Goal: Task Accomplishment & Management: Use online tool/utility

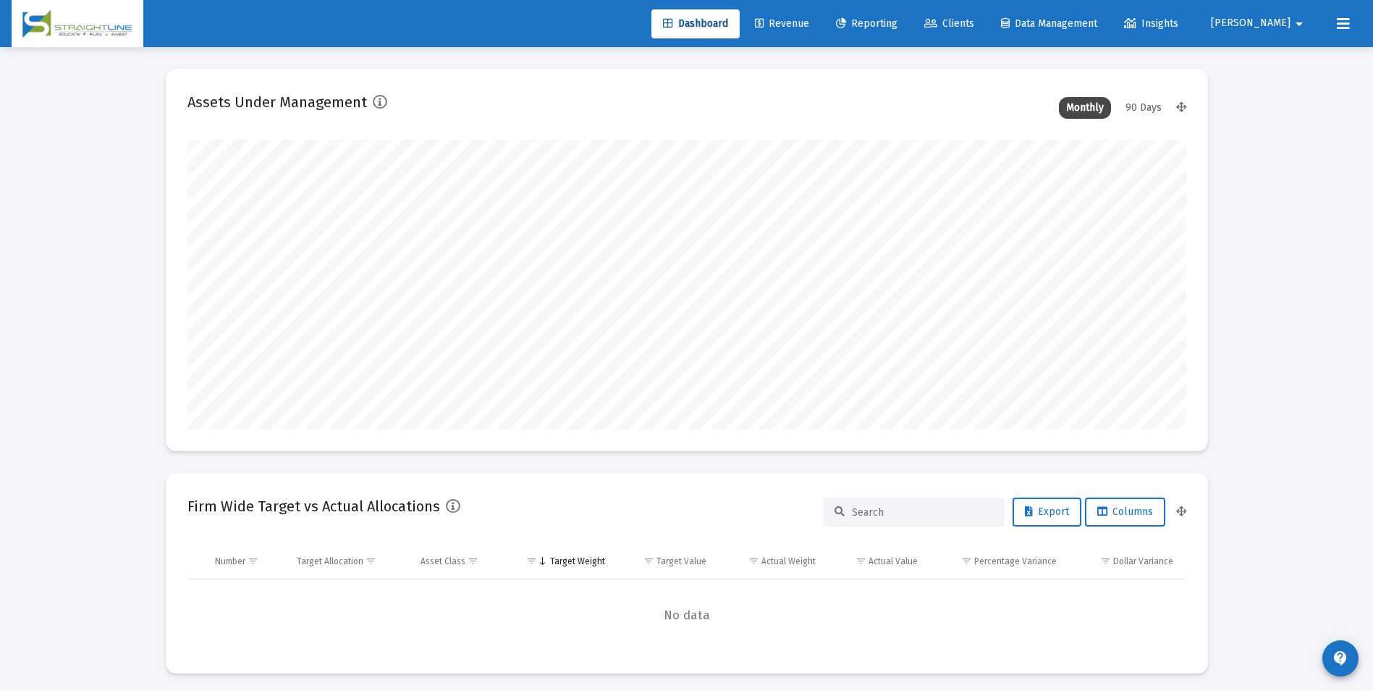
scroll to position [290, 538]
click at [821, 27] on link "Revenue" at bounding box center [782, 23] width 77 height 29
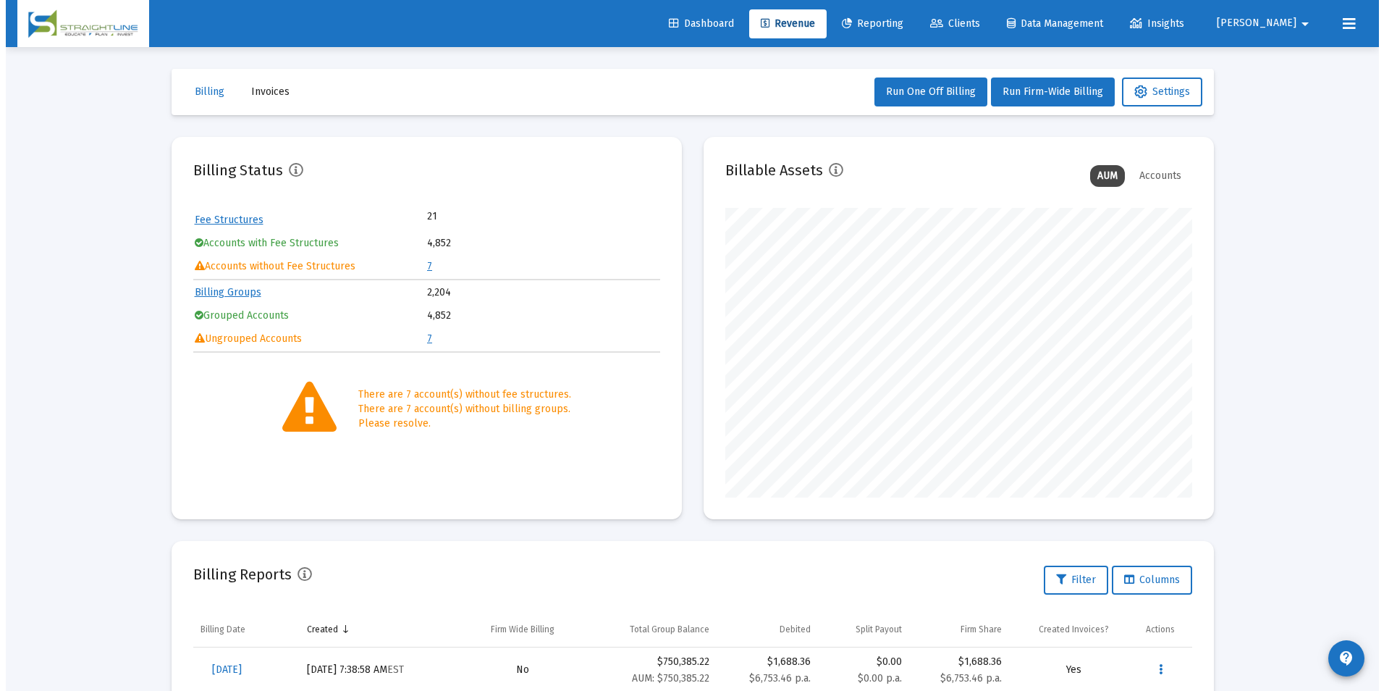
scroll to position [290, 467]
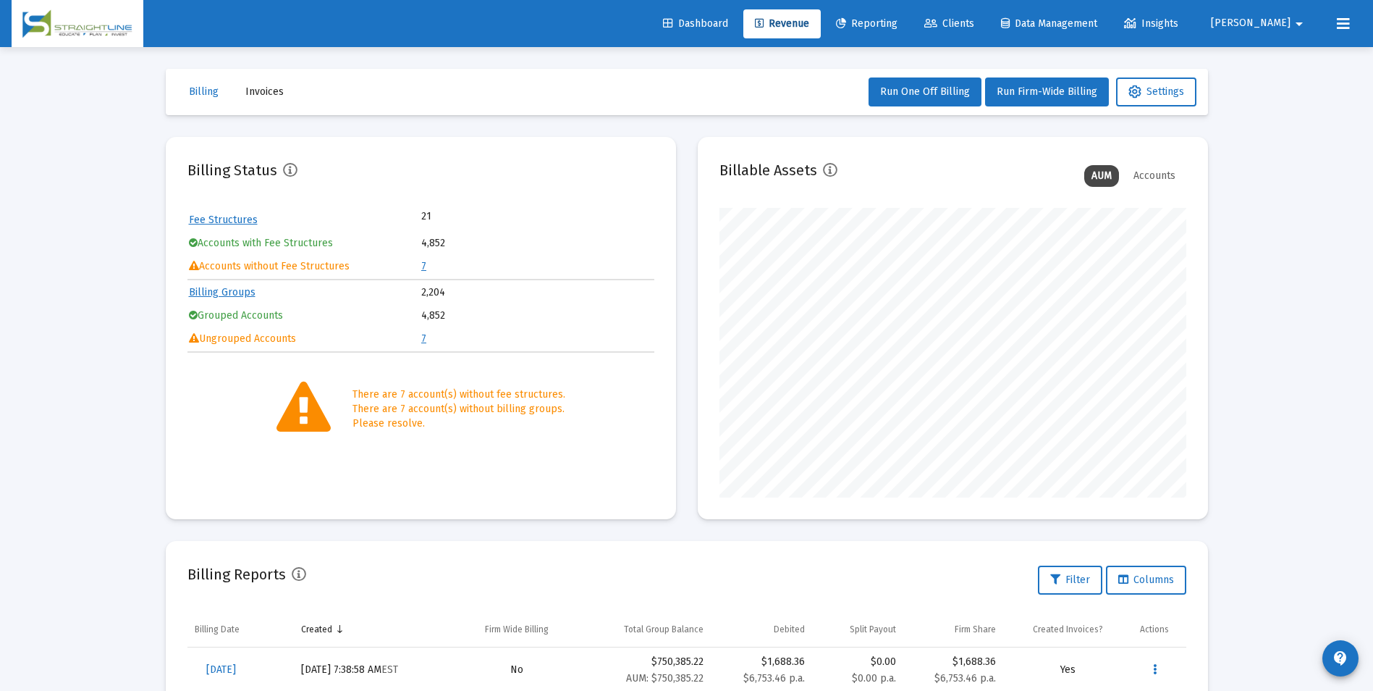
click at [421, 266] on link "7" at bounding box center [423, 266] width 5 height 12
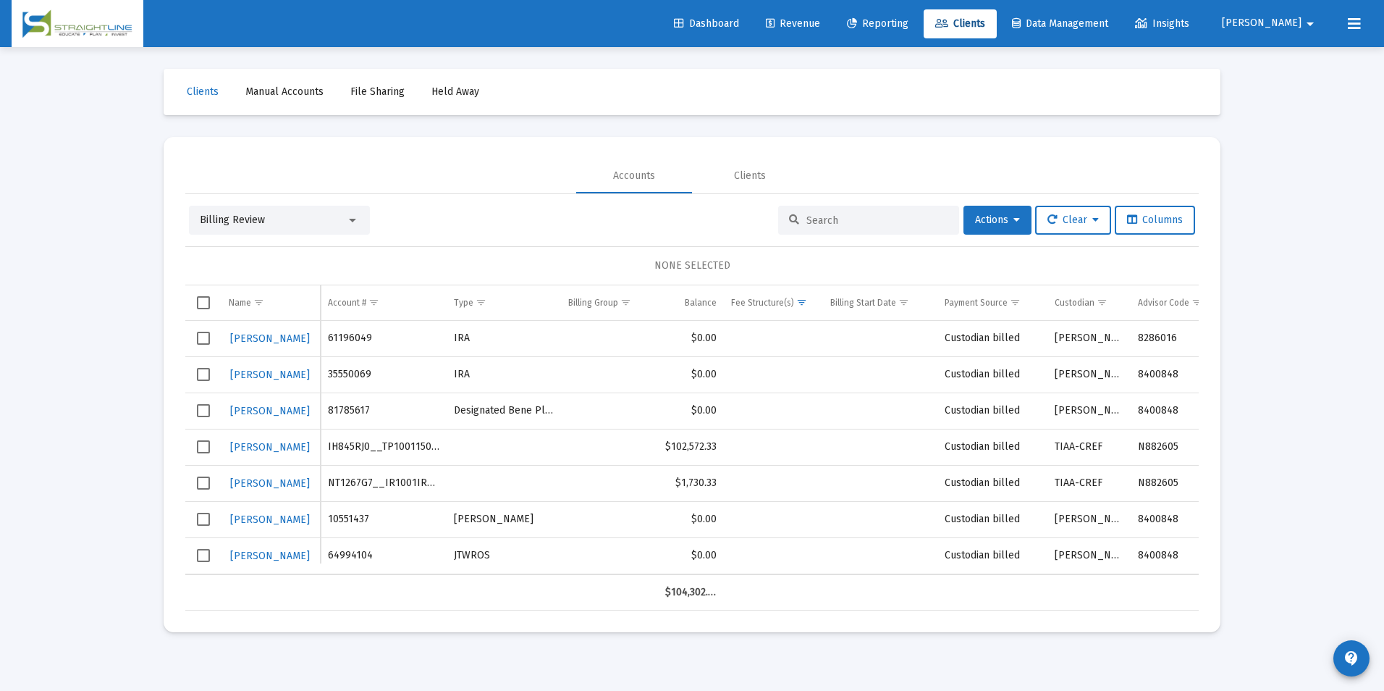
click at [327, 221] on div "Billing Review" at bounding box center [273, 220] width 146 height 14
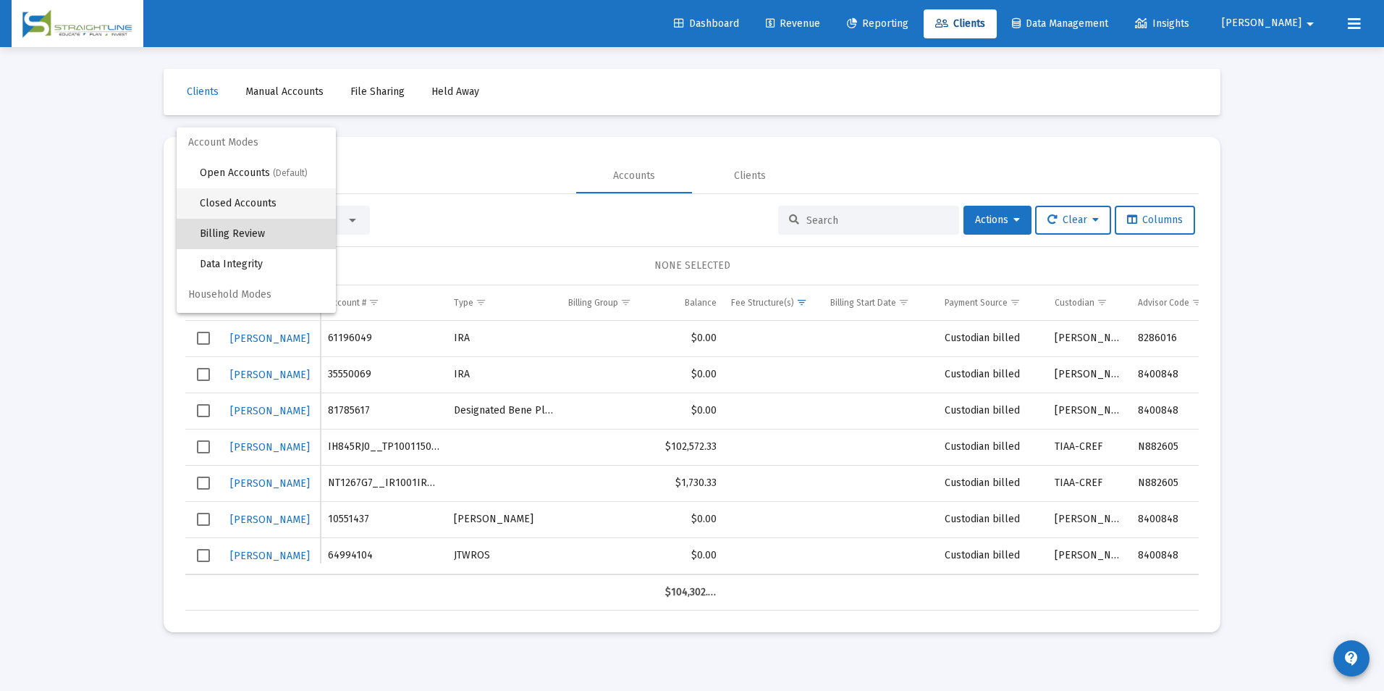
scroll to position [14, 0]
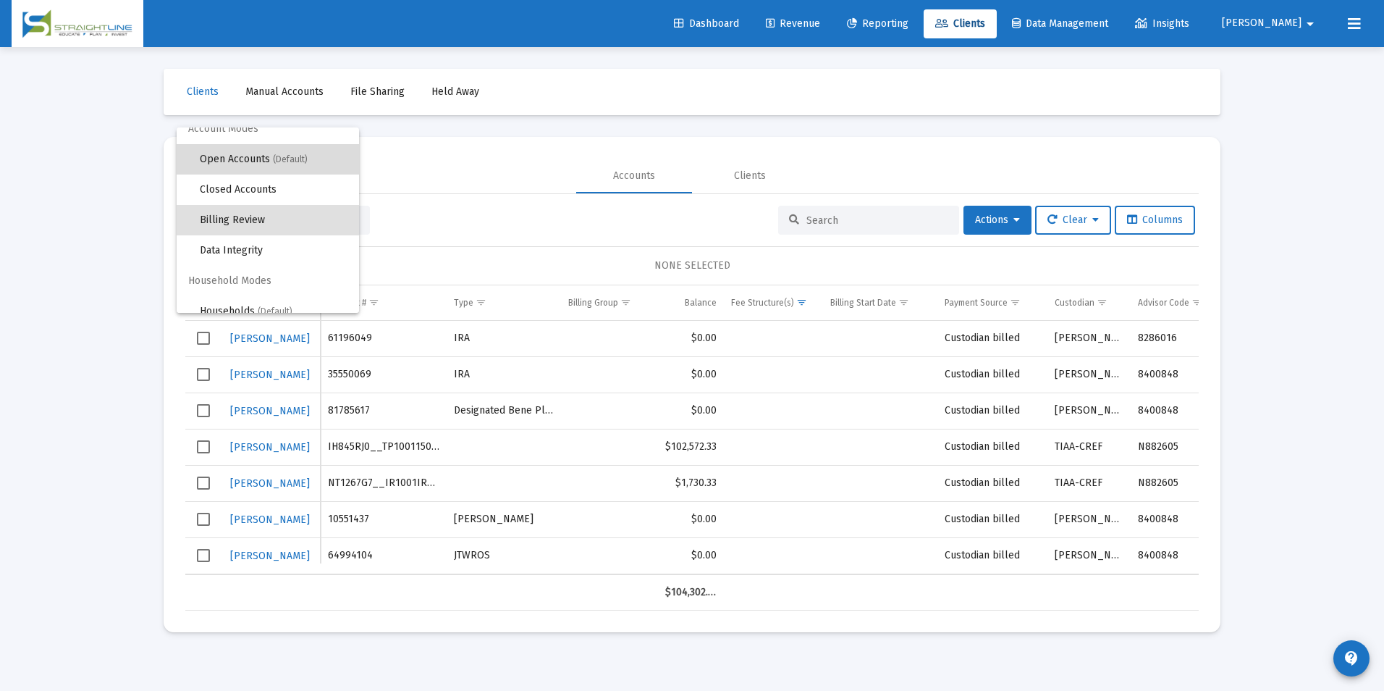
click at [297, 167] on span "Open Accounts (Default)" at bounding box center [274, 159] width 148 height 30
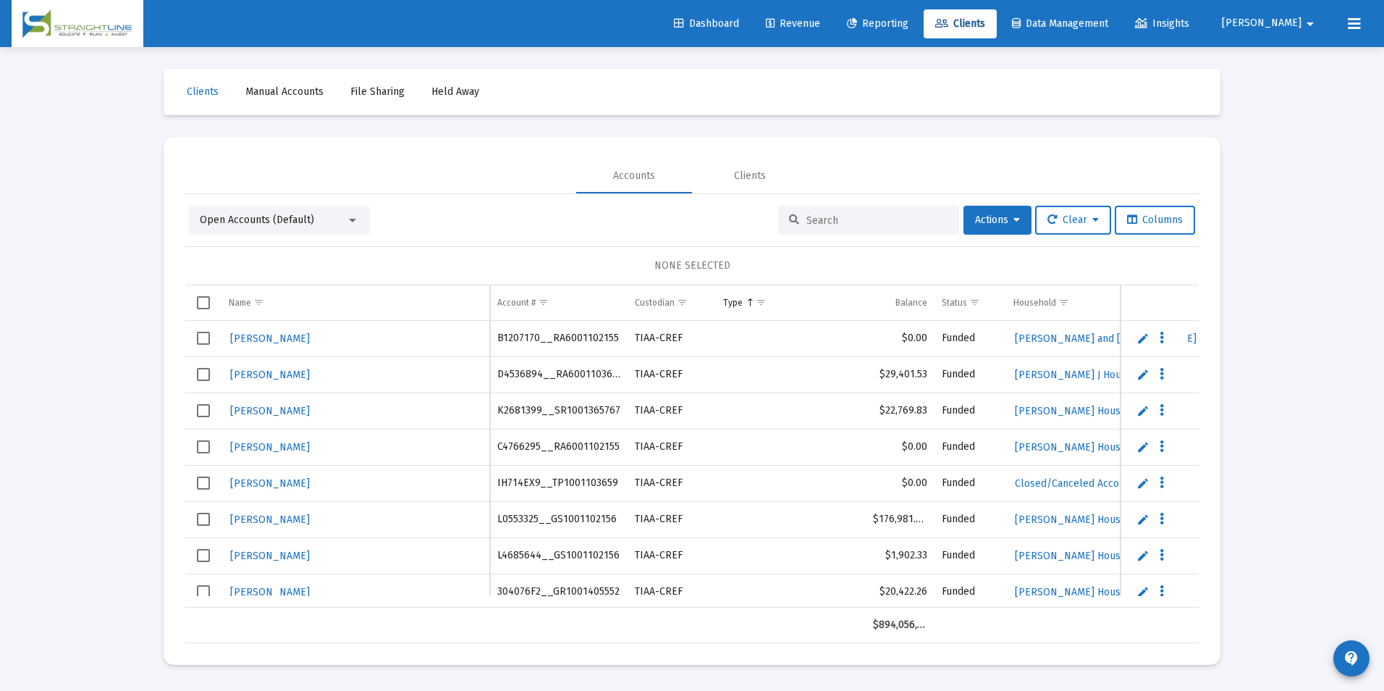
click at [821, 222] on input at bounding box center [878, 220] width 142 height 12
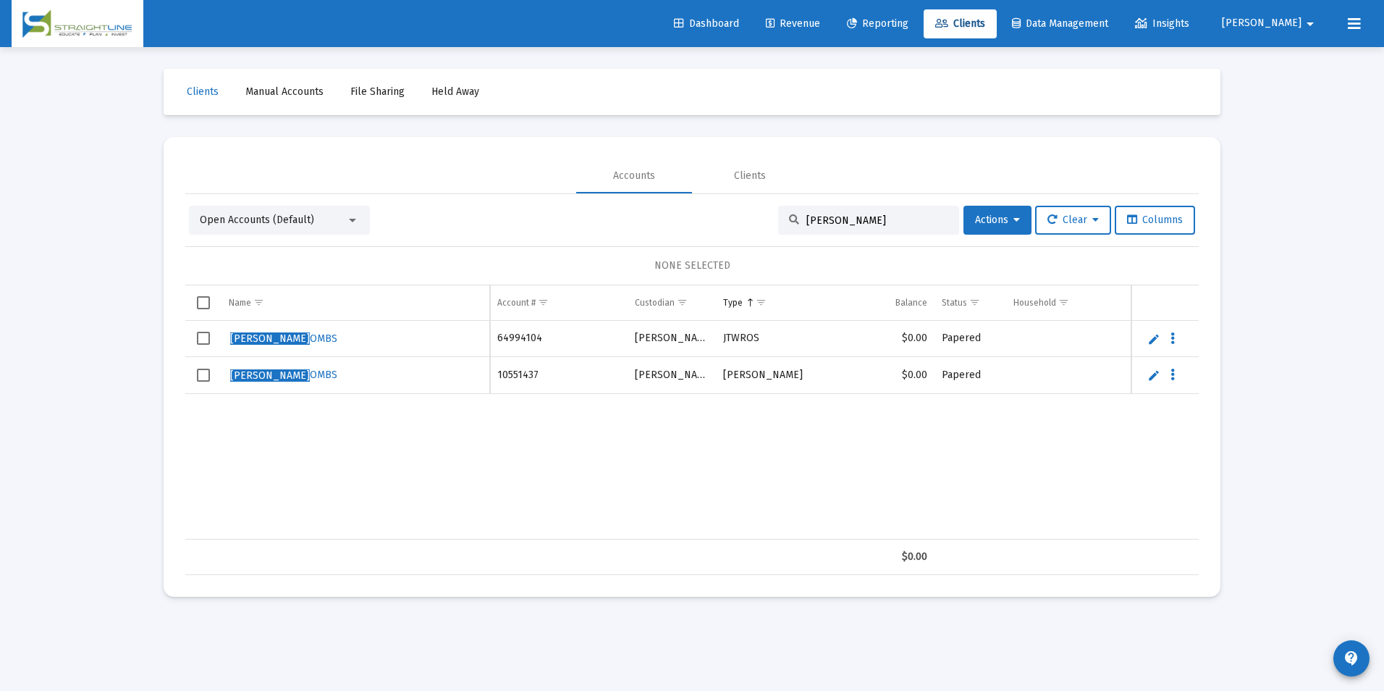
type input "[PERSON_NAME]"
click at [1155, 335] on link "Edit" at bounding box center [1154, 338] width 13 height 13
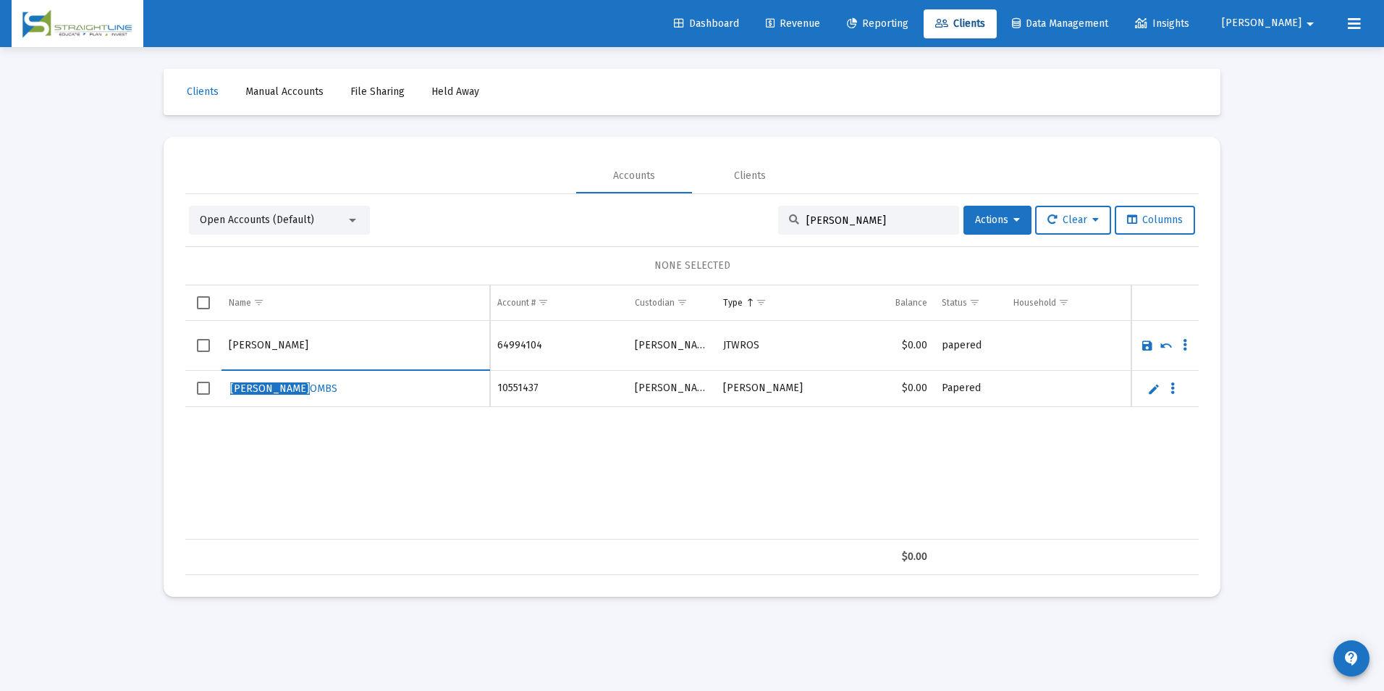
drag, startPoint x: 362, startPoint y: 339, endPoint x: 167, endPoint y: 317, distance: 196.7
click at [167, 317] on mat-card "Accounts Clients Open Accounts (Default) [PERSON_NAME] C Actions Clear Columns …" at bounding box center [692, 367] width 1057 height 460
drag, startPoint x: 297, startPoint y: 343, endPoint x: 188, endPoint y: 354, distance: 109.1
click at [188, 354] on tr "[PERSON_NAME]" at bounding box center [692, 346] width 1014 height 50
type input "[PERSON_NAME]"
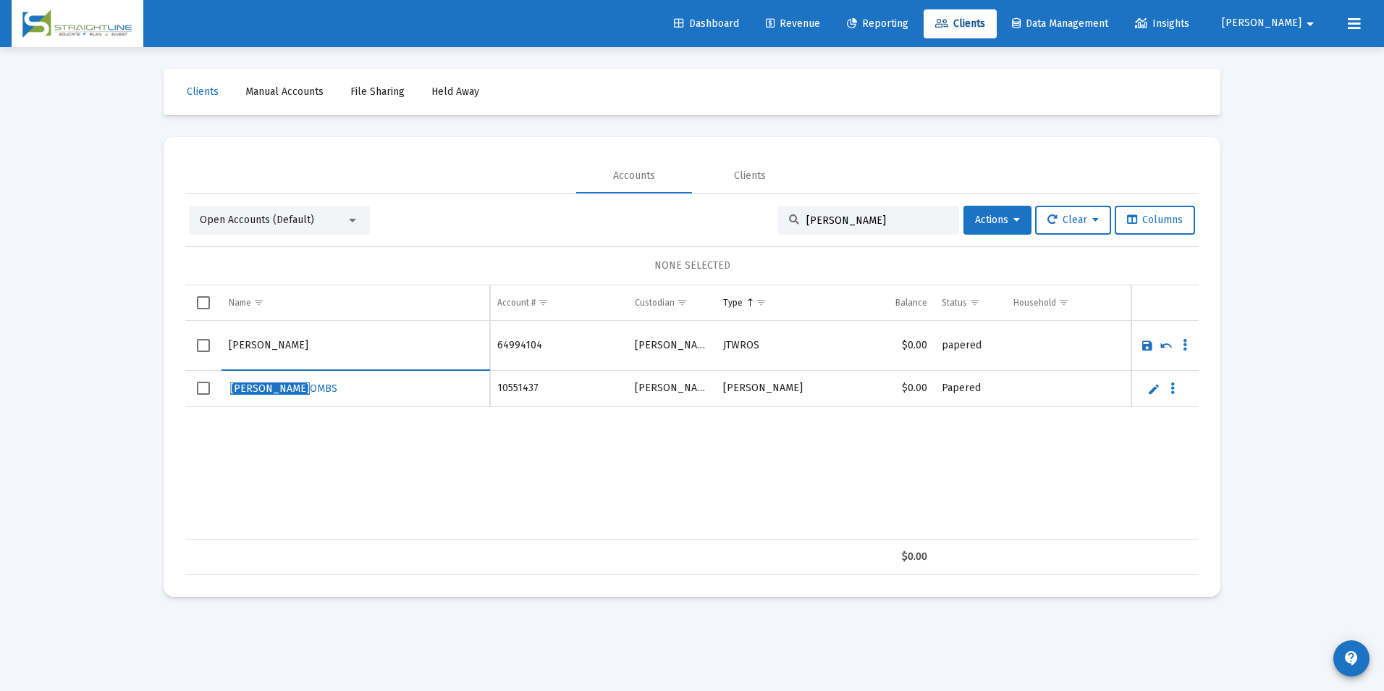
click at [1145, 345] on link "Save" at bounding box center [1147, 345] width 13 height 13
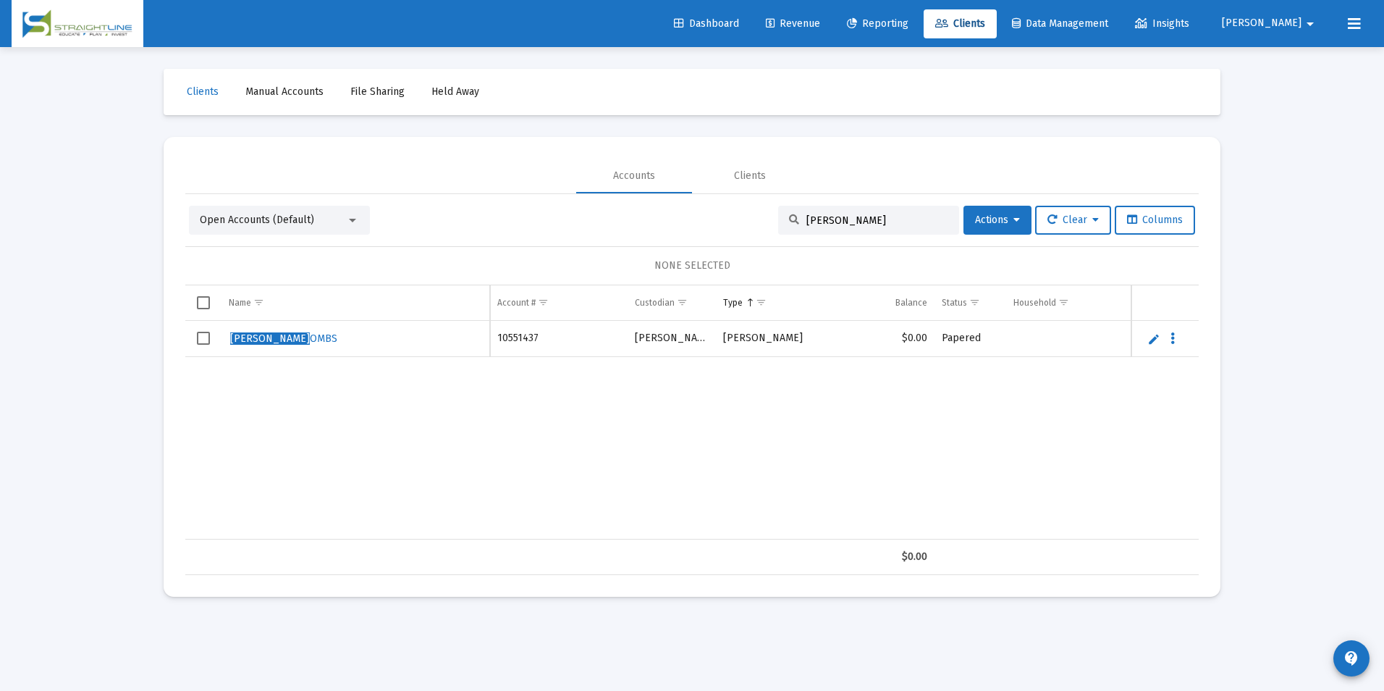
click at [348, 334] on div "[PERSON_NAME] OMBS" at bounding box center [355, 339] width 253 height 22
click at [1161, 337] on td "Data grid" at bounding box center [1165, 339] width 67 height 36
click at [1149, 340] on link "Edit" at bounding box center [1154, 338] width 13 height 13
drag, startPoint x: 330, startPoint y: 345, endPoint x: 169, endPoint y: 337, distance: 160.9
click at [169, 337] on mat-card "Accounts Clients Open Accounts (Default) [PERSON_NAME] C Actions Clear Columns …" at bounding box center [692, 367] width 1057 height 460
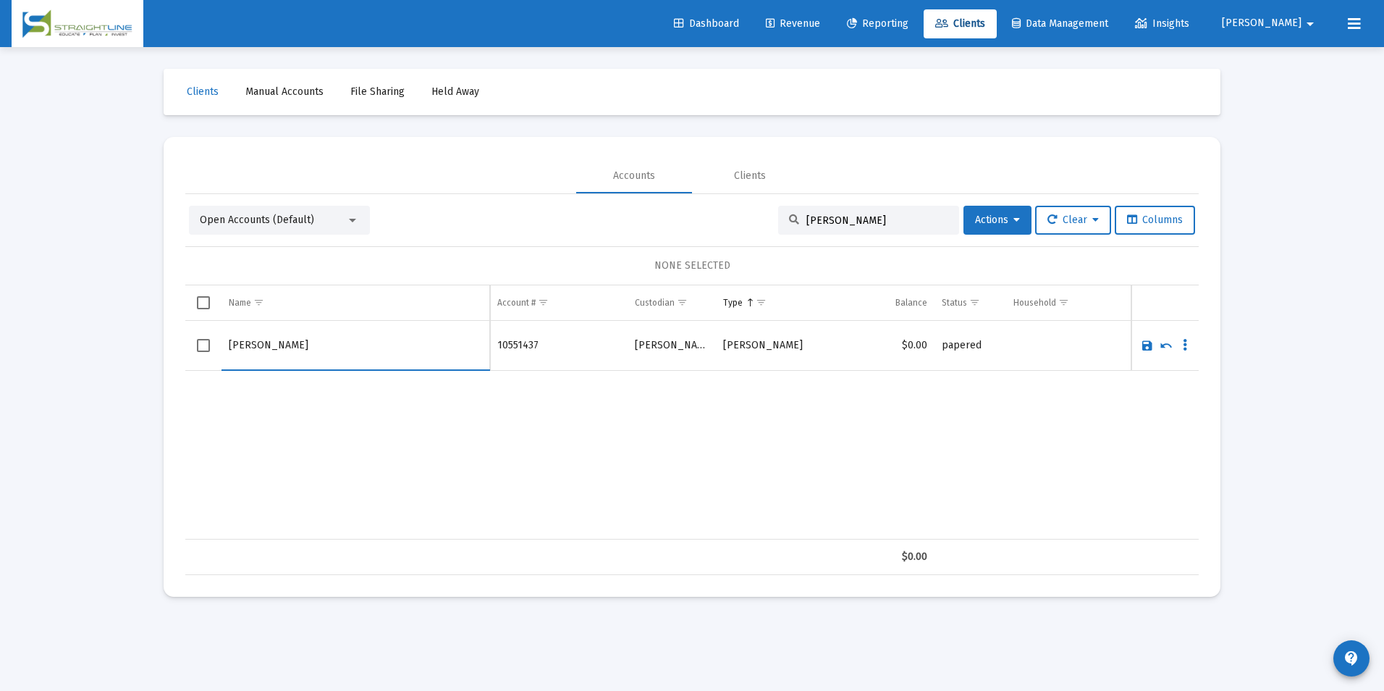
type input "[PERSON_NAME]"
click at [1149, 346] on link "Save" at bounding box center [1147, 345] width 13 height 13
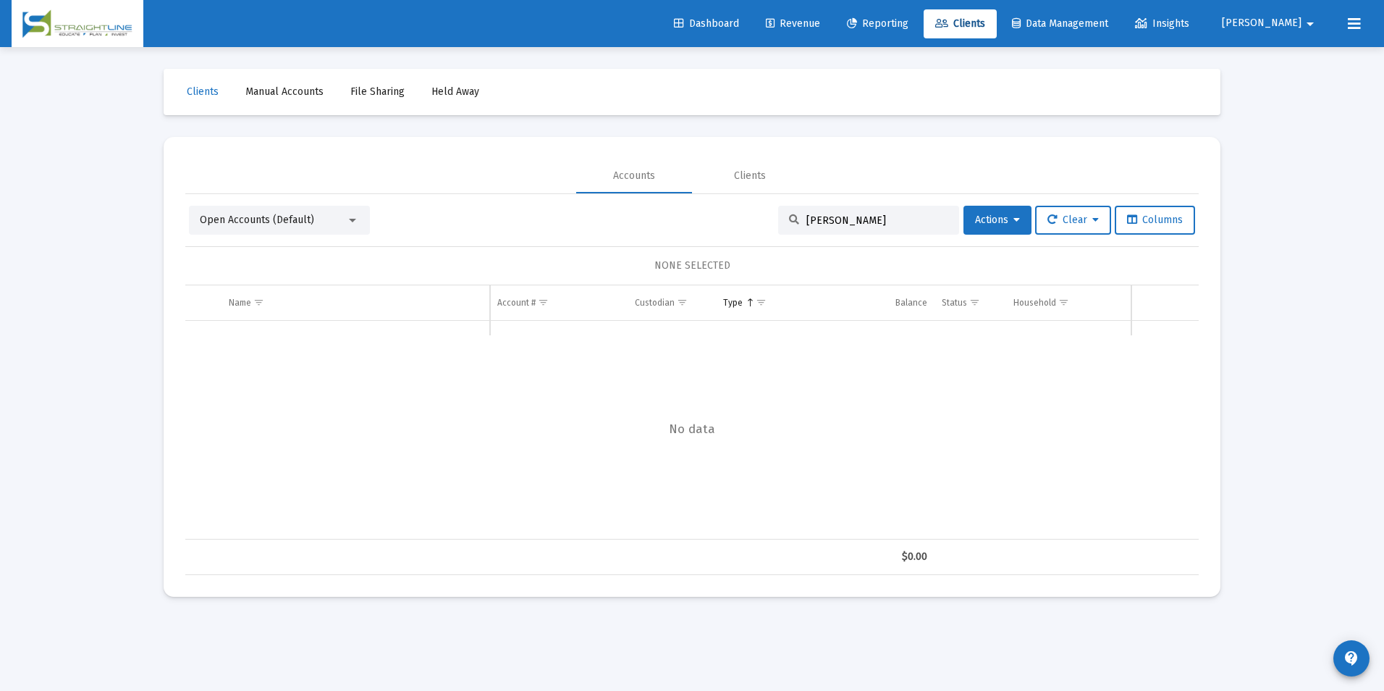
drag, startPoint x: 930, startPoint y: 222, endPoint x: 576, endPoint y: 177, distance: 357.0
click at [576, 177] on mat-tab-group "Accounts Clients Open Accounts (Default) [PERSON_NAME] C Actions Clear Columns …" at bounding box center [692, 367] width 1014 height 416
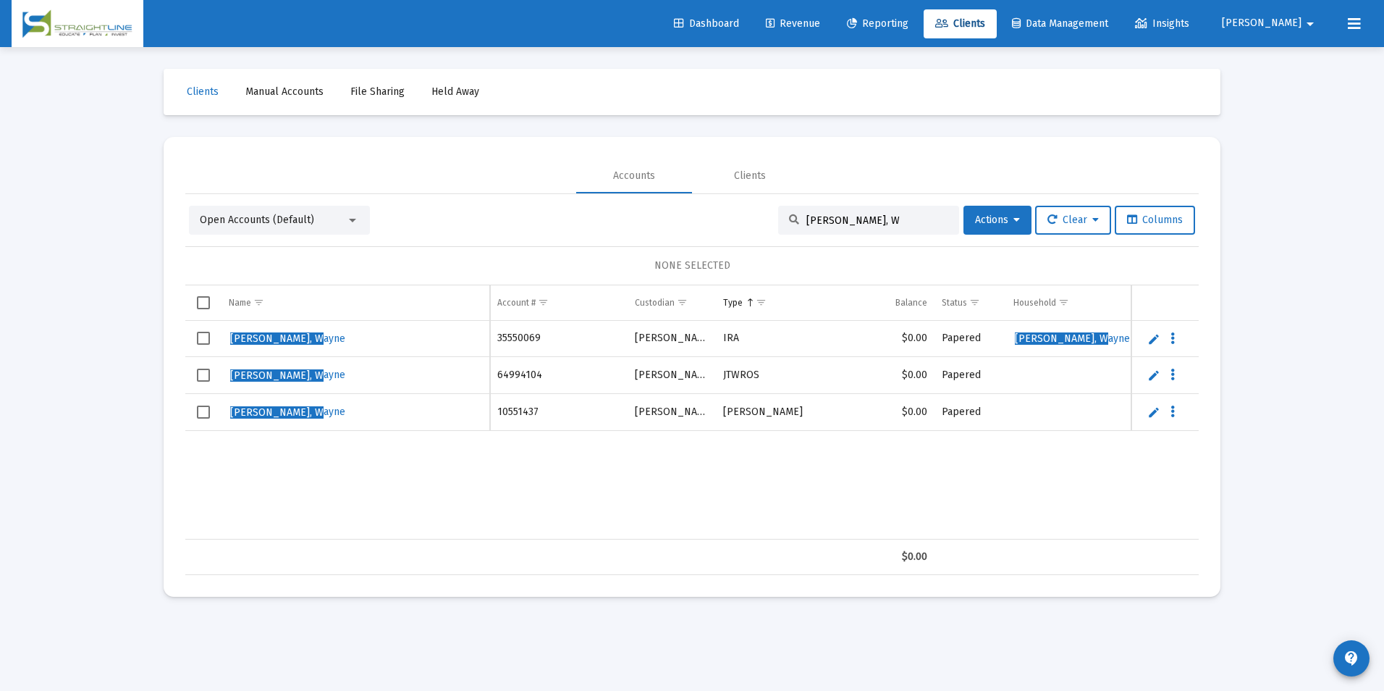
type input "[PERSON_NAME], W"
click at [198, 376] on span "Select row" at bounding box center [203, 375] width 13 height 13
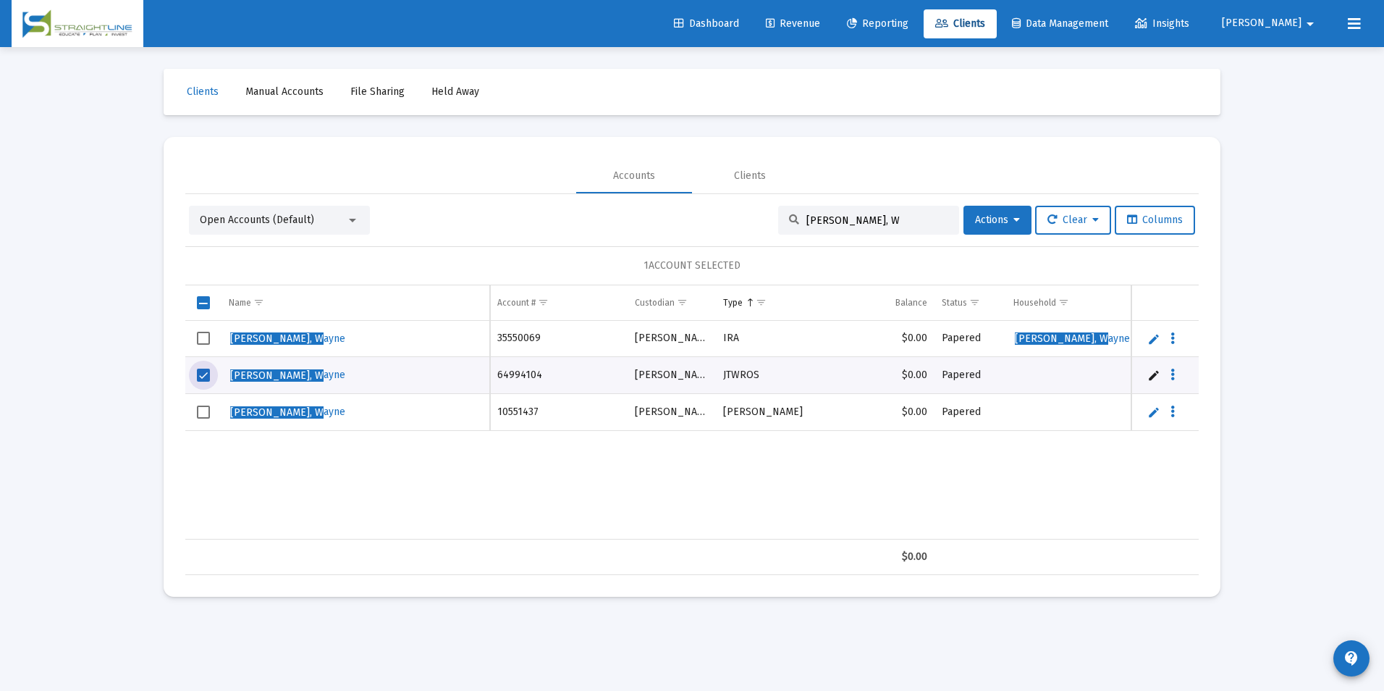
click at [211, 418] on td "Data grid" at bounding box center [203, 412] width 36 height 37
click at [975, 215] on span "Actions" at bounding box center [997, 220] width 45 height 12
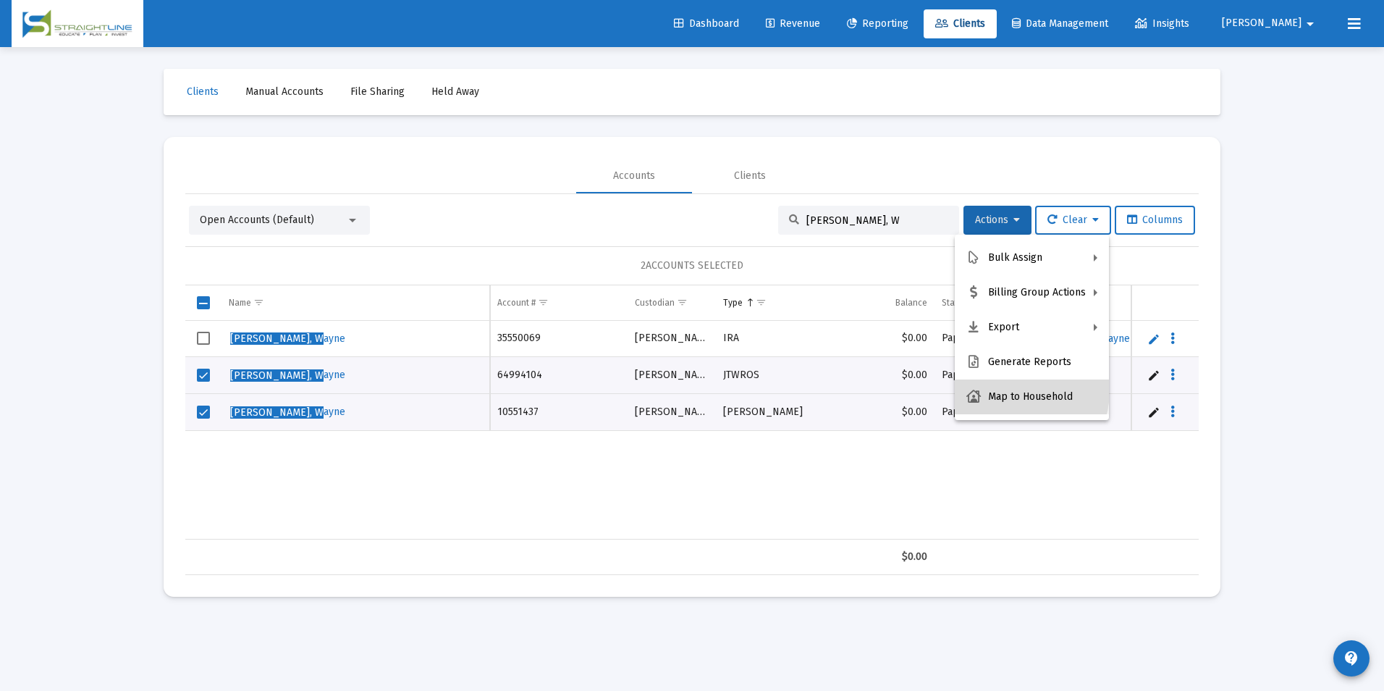
click at [1005, 390] on button "Map to Household" at bounding box center [1032, 396] width 154 height 35
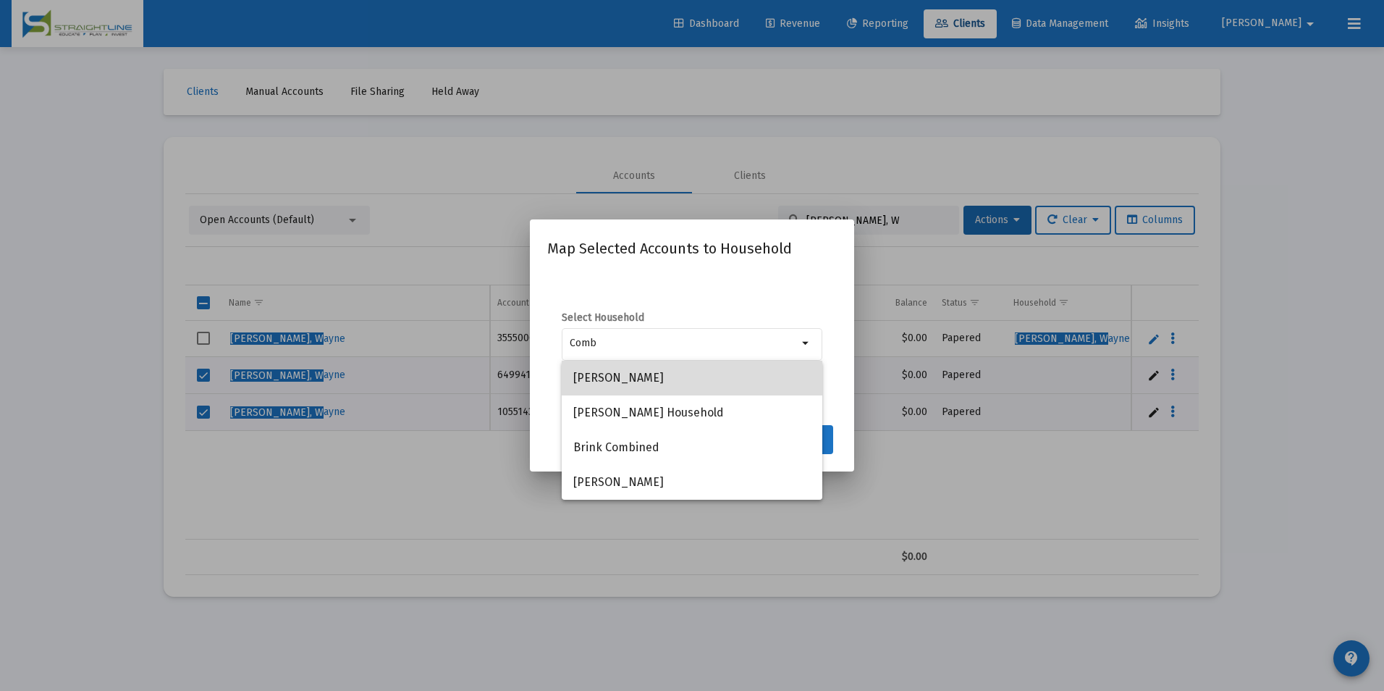
click at [747, 382] on span "[PERSON_NAME]" at bounding box center [691, 378] width 237 height 35
type input "[PERSON_NAME]"
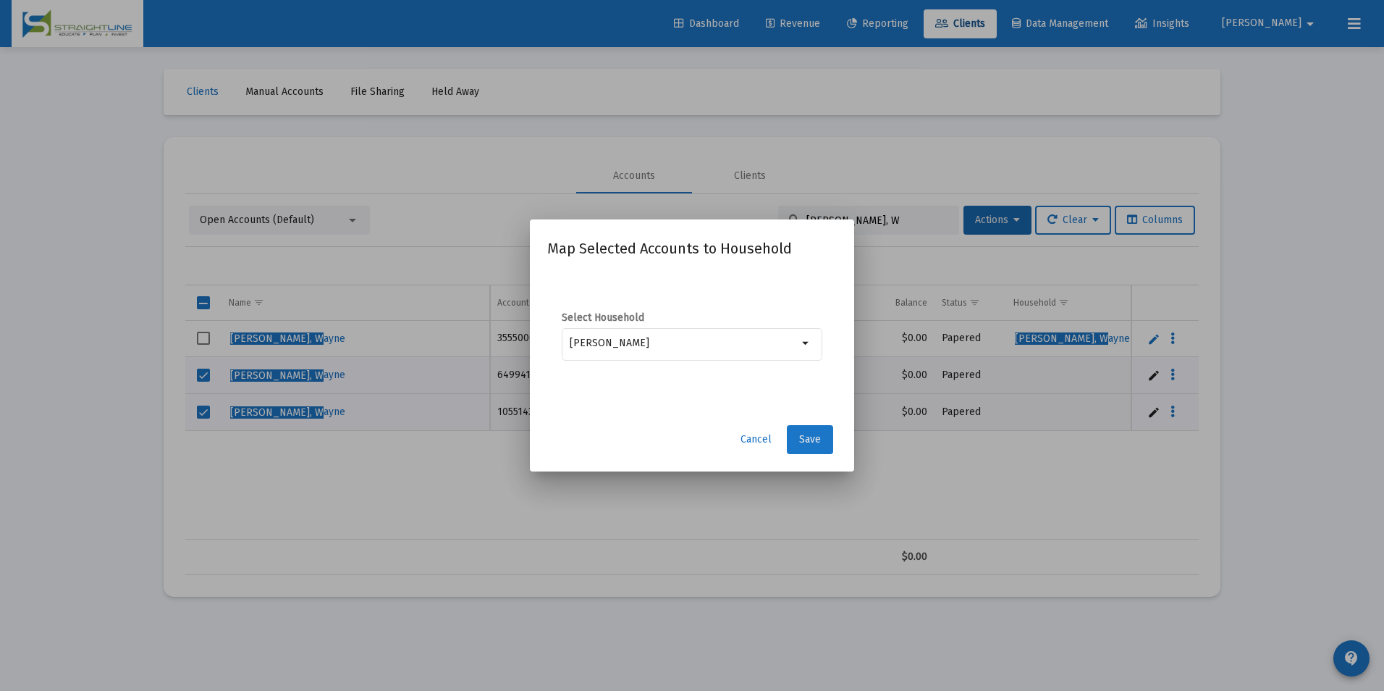
click at [815, 438] on span "Save" at bounding box center [810, 439] width 22 height 12
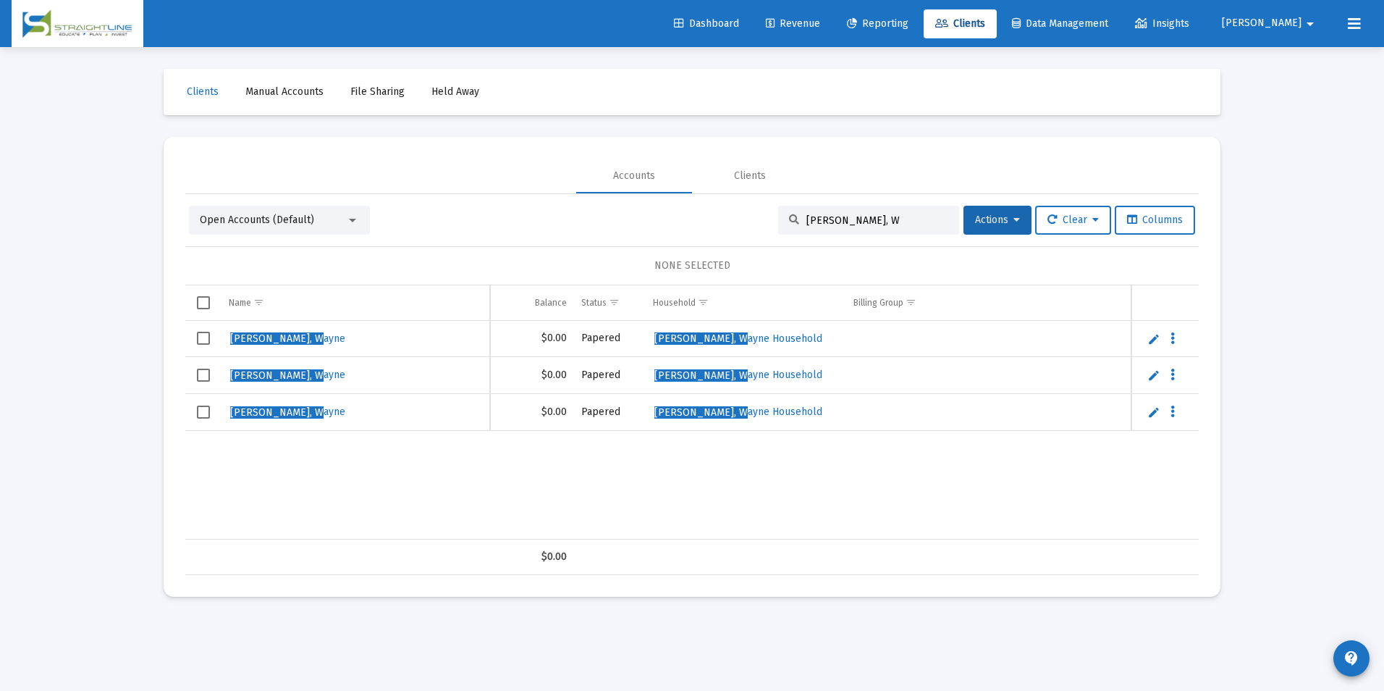
scroll to position [0, 0]
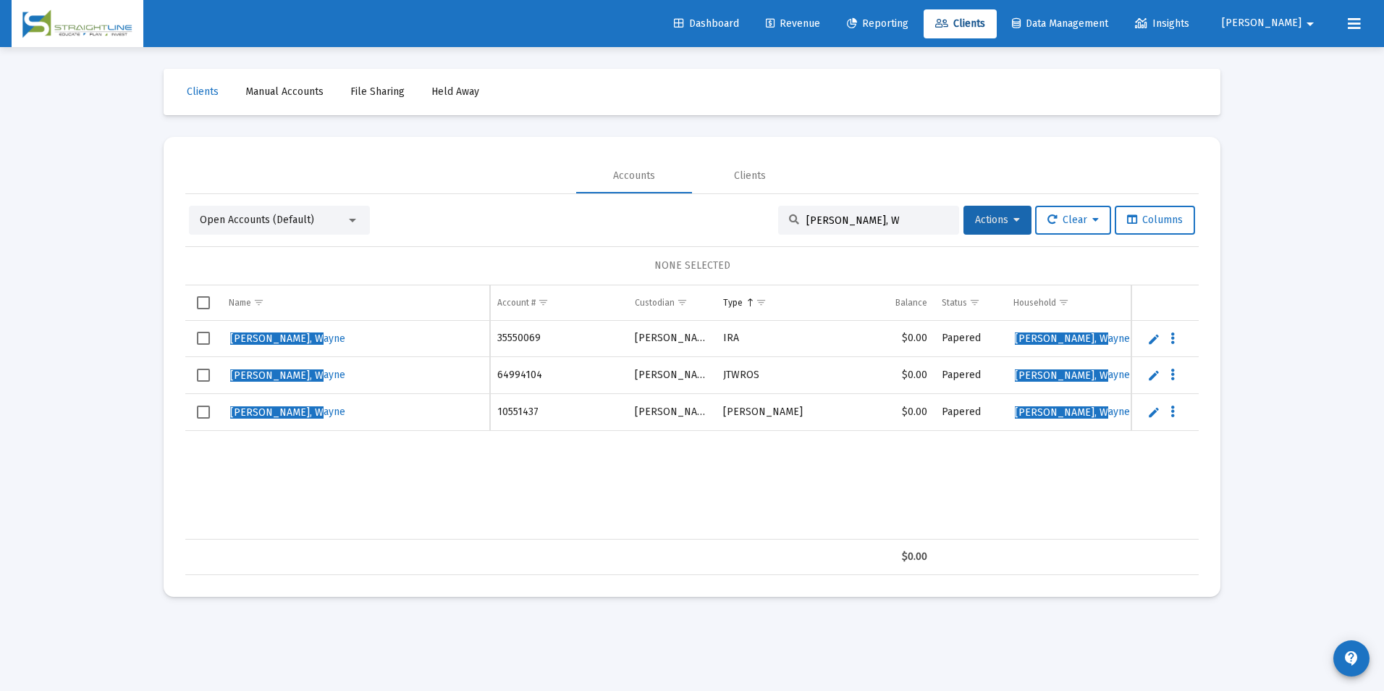
click at [872, 215] on input "[PERSON_NAME], W" at bounding box center [878, 220] width 142 height 12
drag, startPoint x: 872, startPoint y: 215, endPoint x: 766, endPoint y: 199, distance: 106.9
click at [766, 199] on div "Open Accounts (Default) [PERSON_NAME], W Actions Clear Columns NONE SELECTED Na…" at bounding box center [692, 384] width 1014 height 381
type input "B"
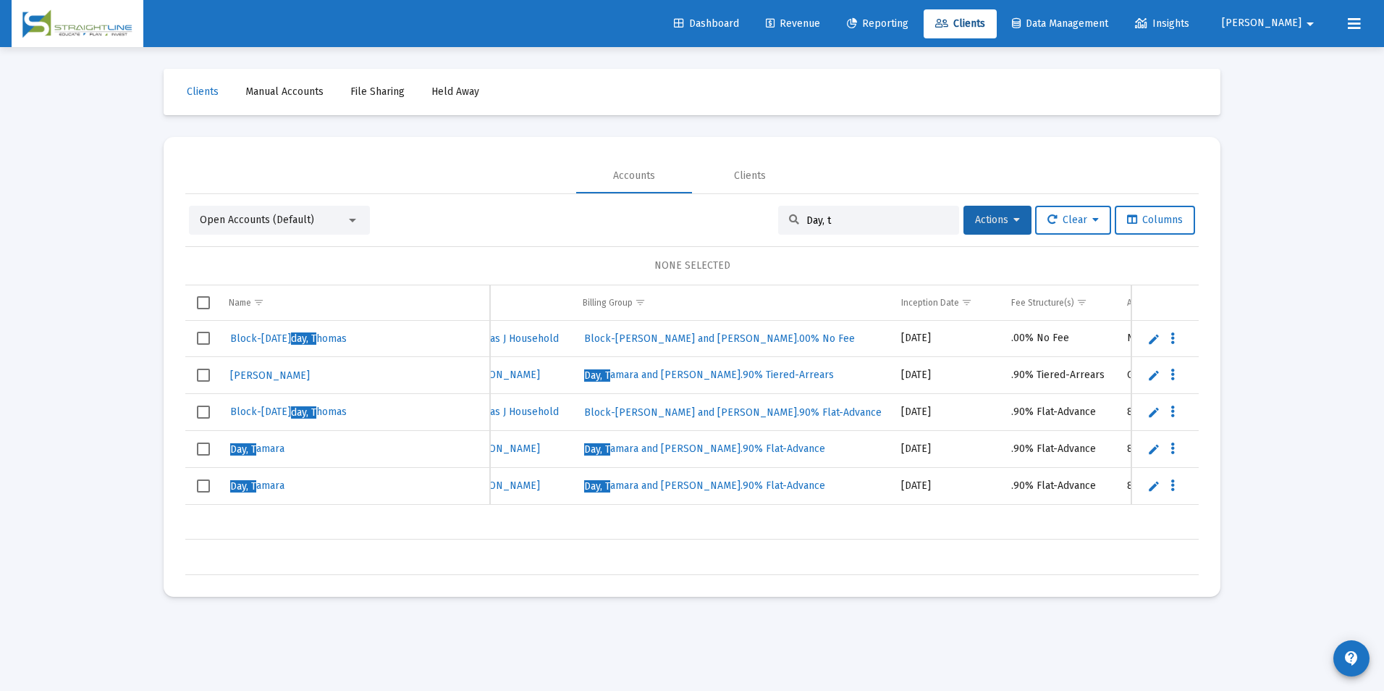
scroll to position [0, 758]
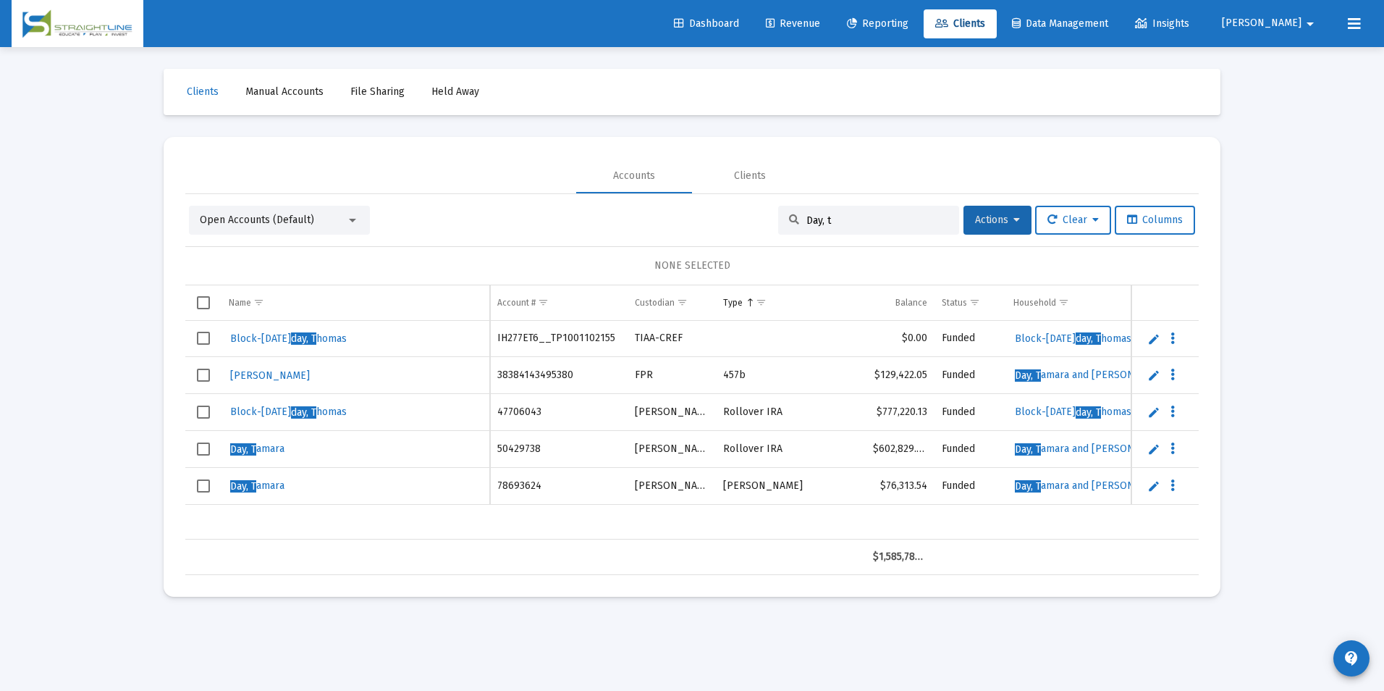
drag, startPoint x: 875, startPoint y: 220, endPoint x: 799, endPoint y: 217, distance: 76.1
click at [807, 217] on input "Day, t" at bounding box center [878, 220] width 142 height 12
type input "z"
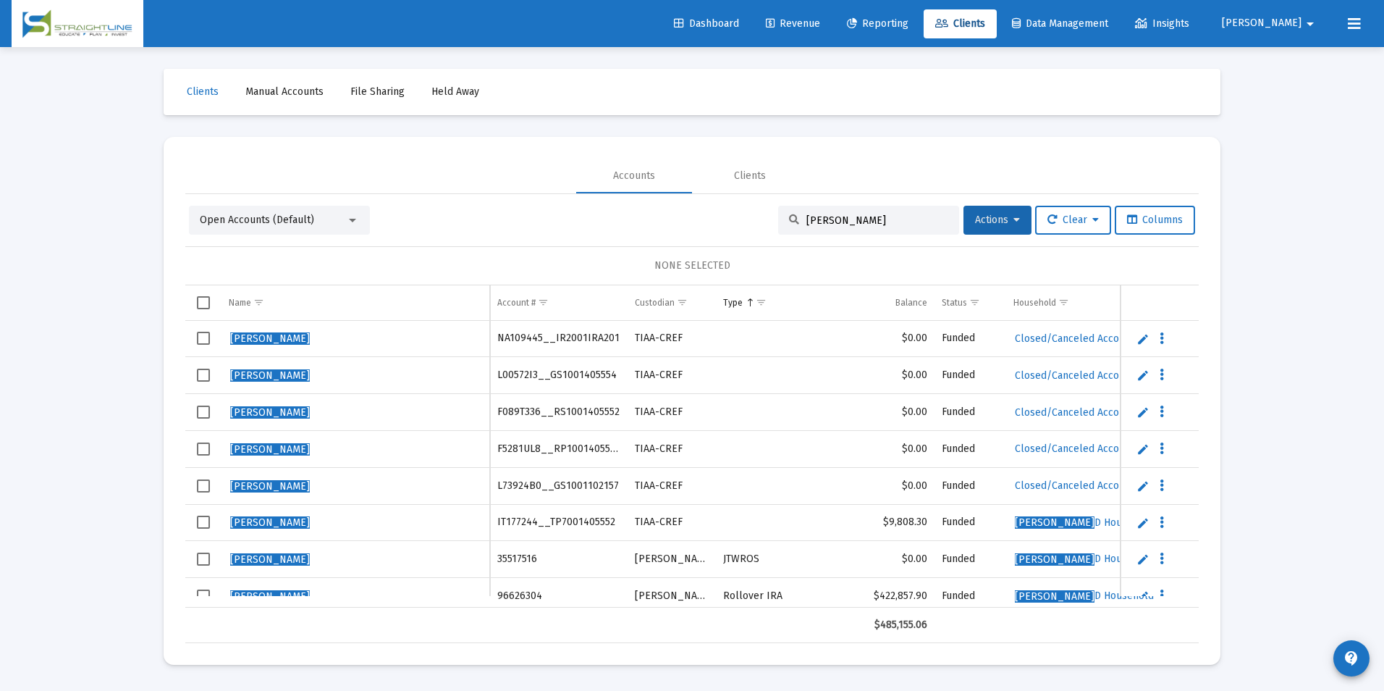
drag, startPoint x: 892, startPoint y: 214, endPoint x: 782, endPoint y: 214, distance: 110.0
click at [782, 214] on div "[PERSON_NAME]" at bounding box center [868, 220] width 181 height 29
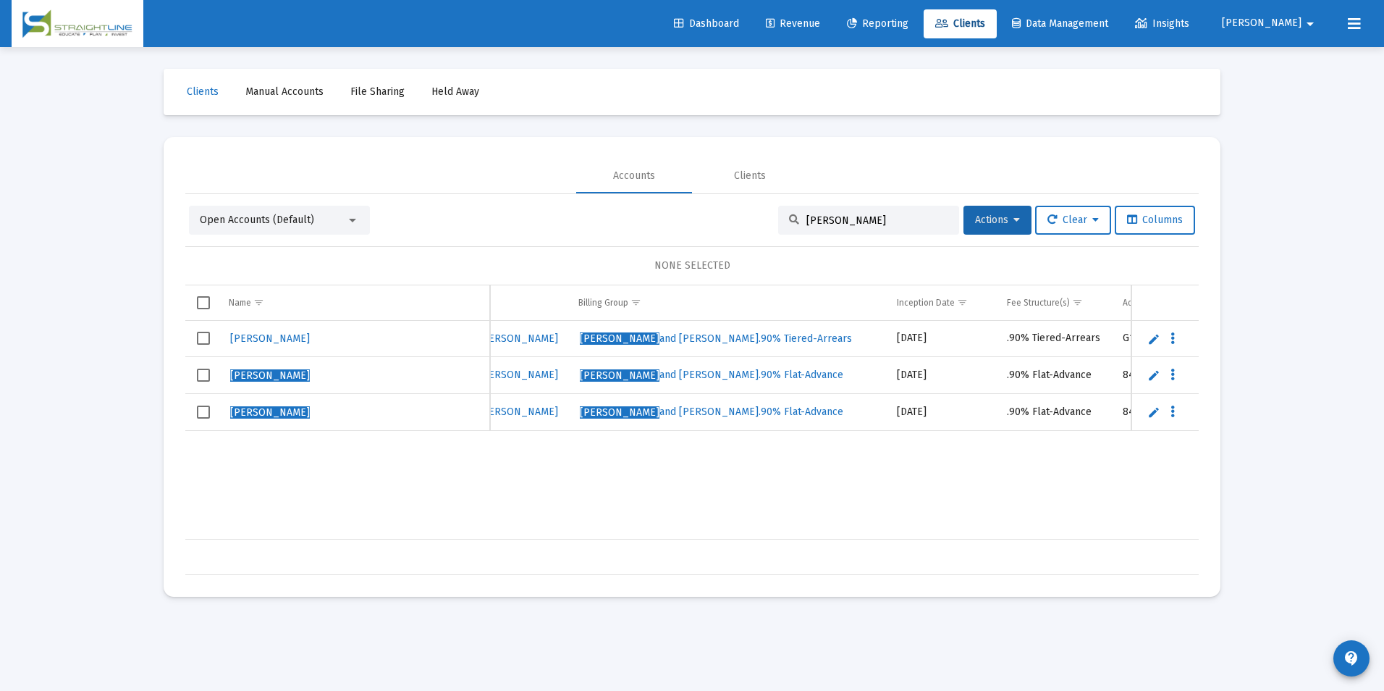
scroll to position [0, 656]
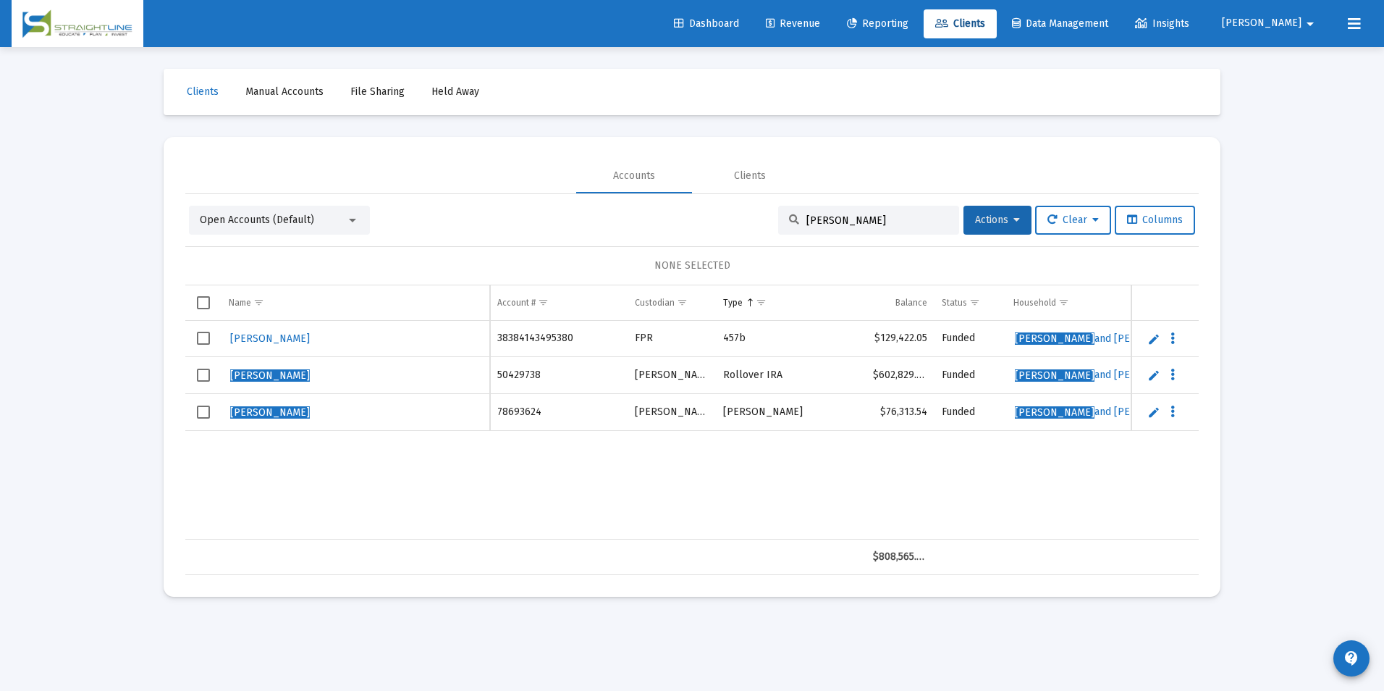
drag, startPoint x: 917, startPoint y: 222, endPoint x: 757, endPoint y: 216, distance: 160.1
click at [757, 216] on div "Open Accounts (Default) Day, [PERSON_NAME] Actions Clear Columns" at bounding box center [692, 220] width 1006 height 29
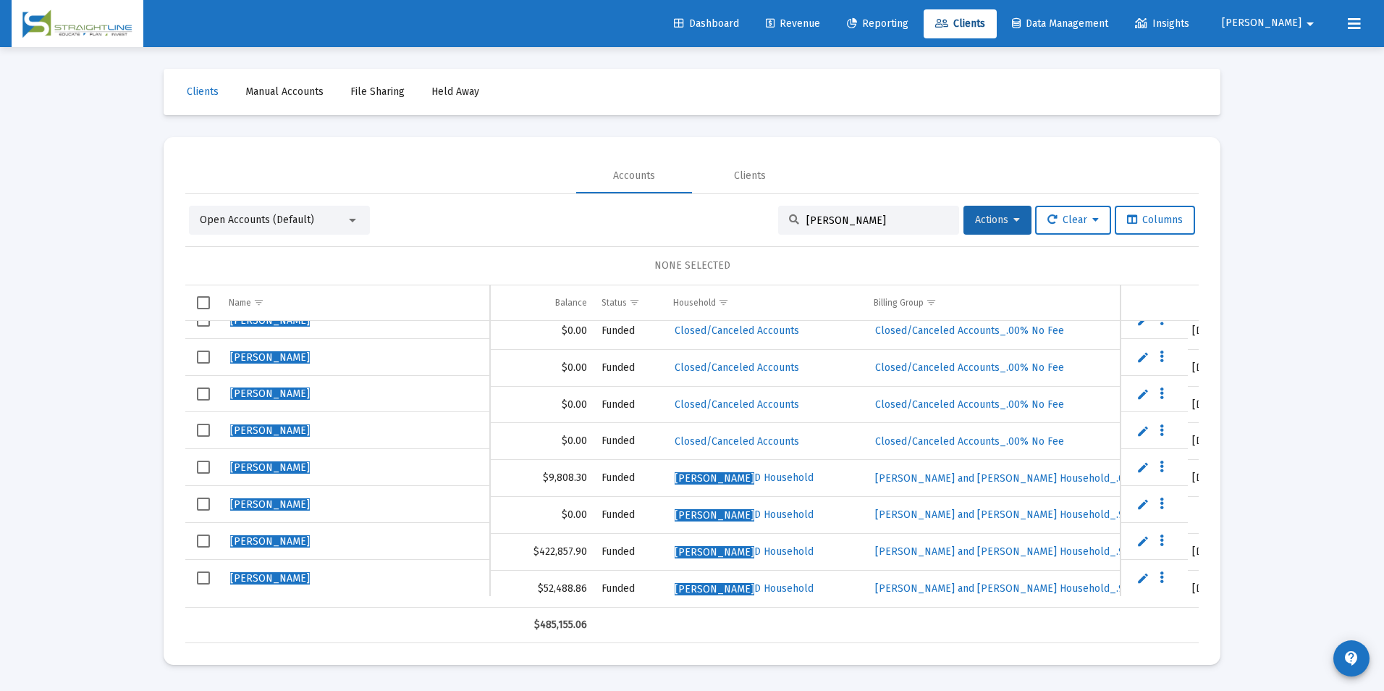
scroll to position [55, 447]
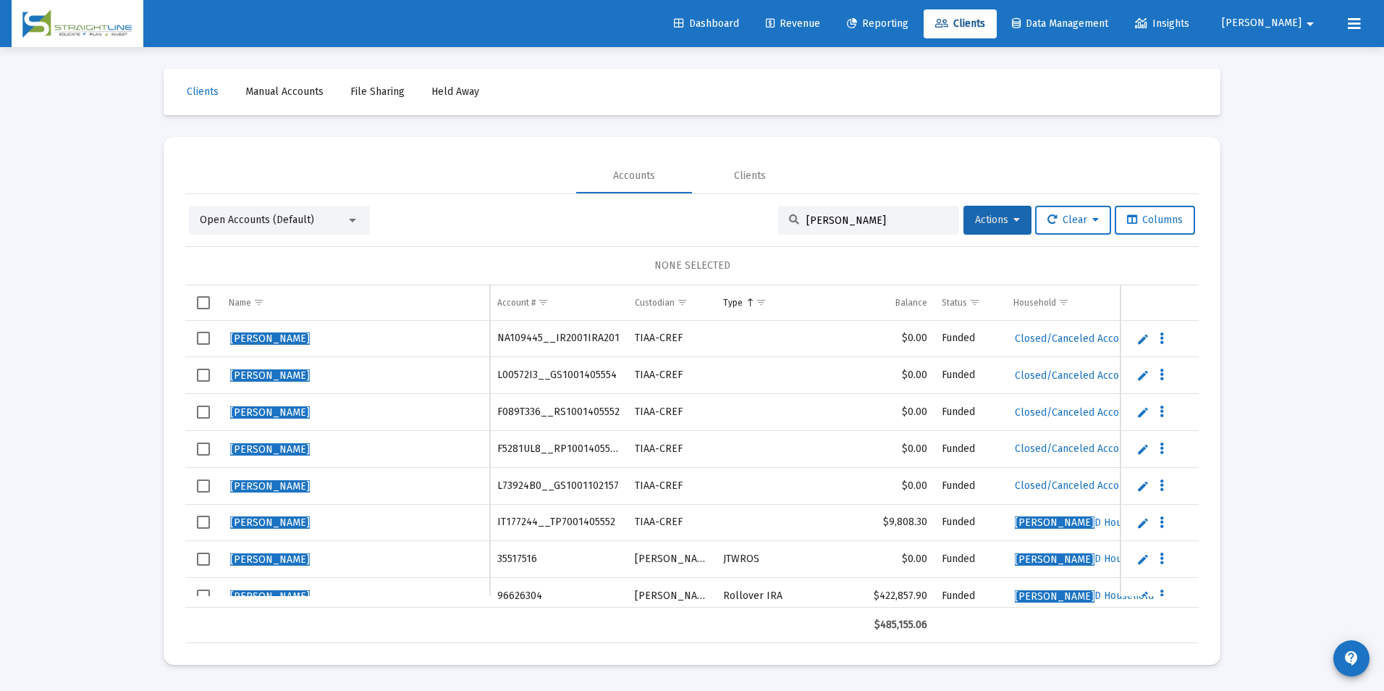
drag, startPoint x: 914, startPoint y: 219, endPoint x: 765, endPoint y: 217, distance: 149.2
click at [765, 217] on div "Open Accounts (Default) [PERSON_NAME] Actions Clear Columns" at bounding box center [692, 220] width 1006 height 29
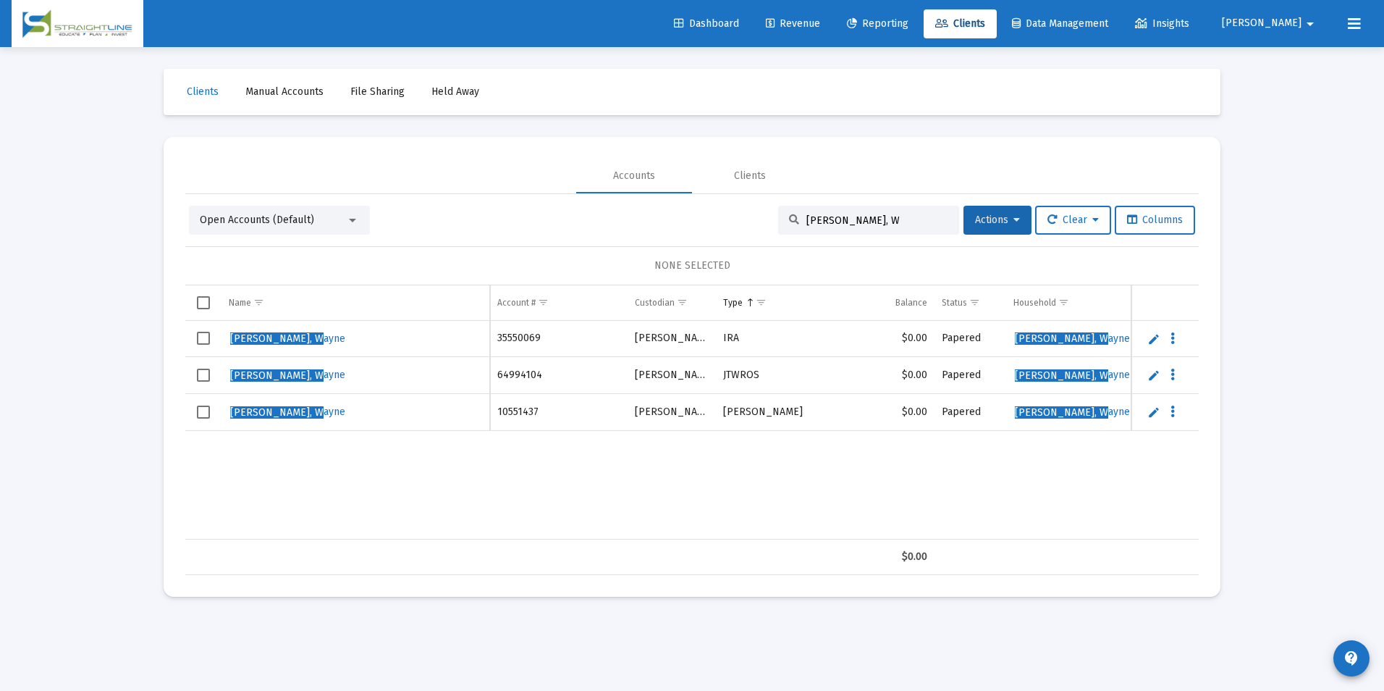
type input "[PERSON_NAME], W"
click at [820, 17] on span "Revenue" at bounding box center [793, 23] width 54 height 12
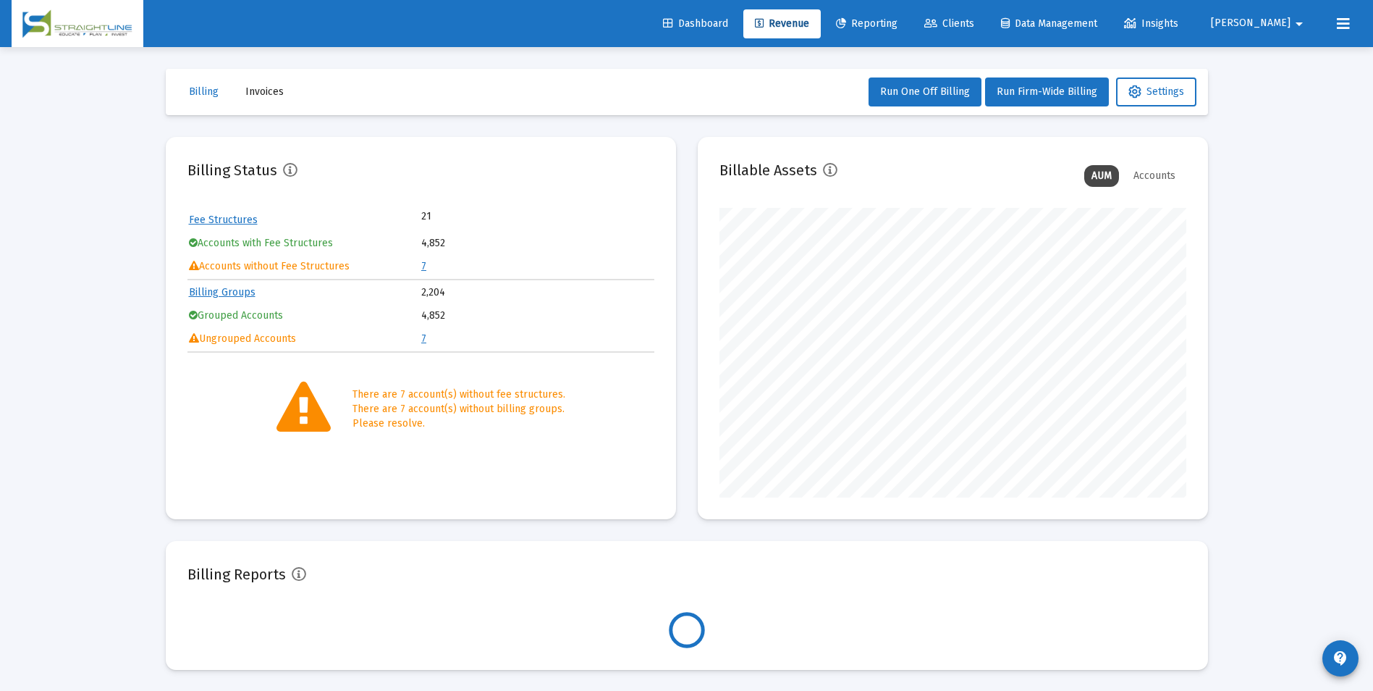
click at [429, 268] on td "7" at bounding box center [537, 267] width 232 height 22
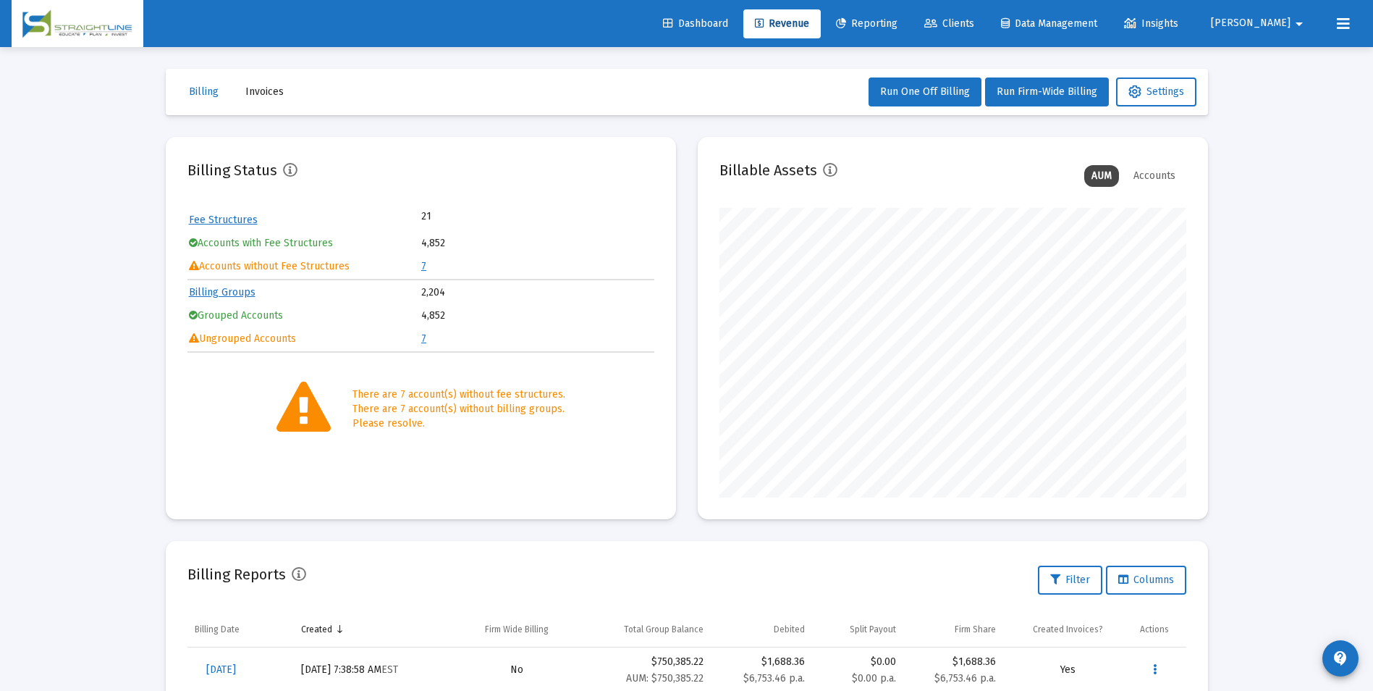
click at [421, 261] on table "Fee Structures 21 Accounts with Fee Structures 4,852 Accounts without Fee Struc…" at bounding box center [421, 243] width 467 height 71
click at [426, 266] on link "7" at bounding box center [423, 266] width 5 height 12
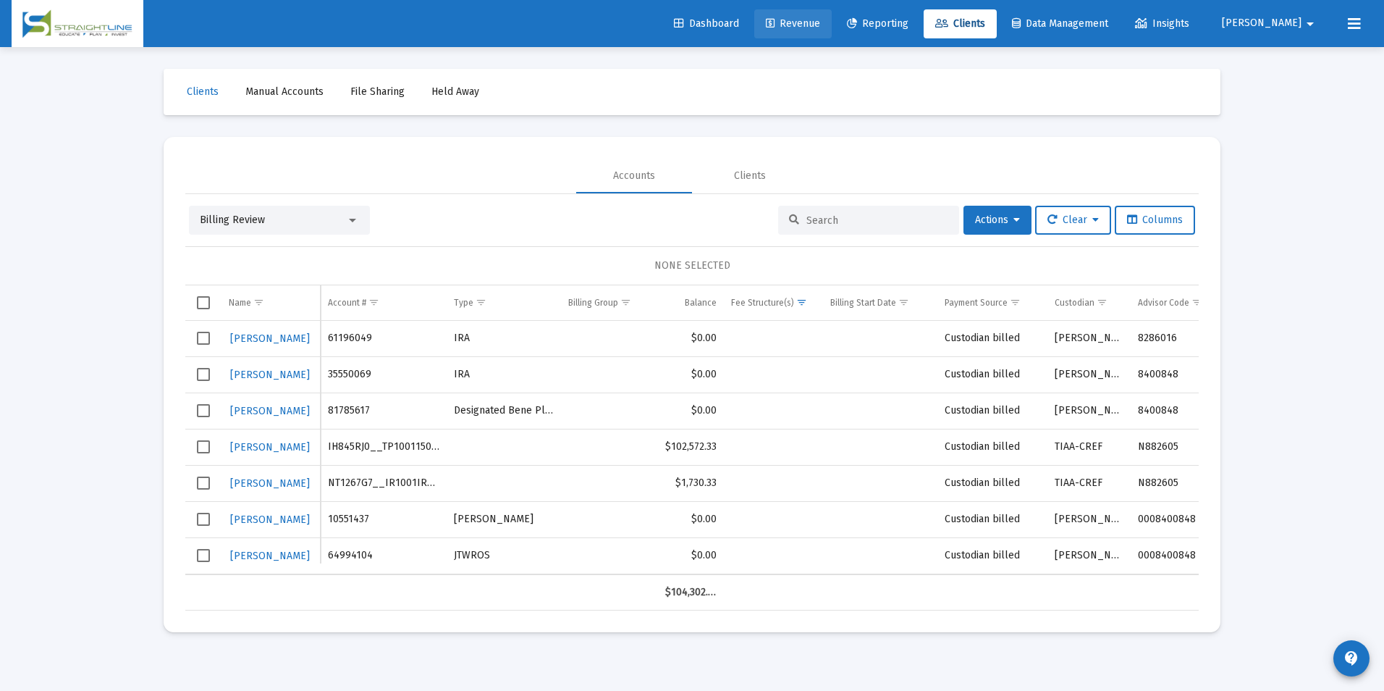
click at [820, 26] on span "Revenue" at bounding box center [793, 23] width 54 height 12
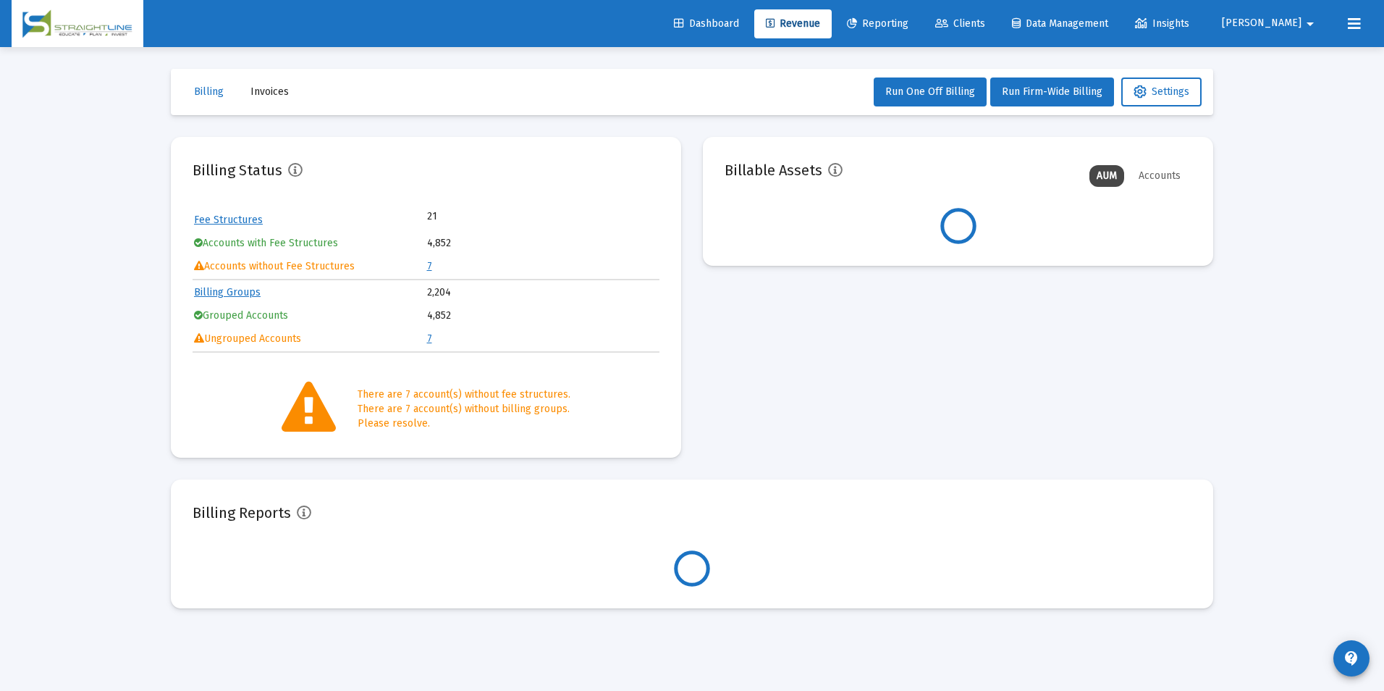
click at [997, 35] on link "Clients" at bounding box center [960, 23] width 73 height 29
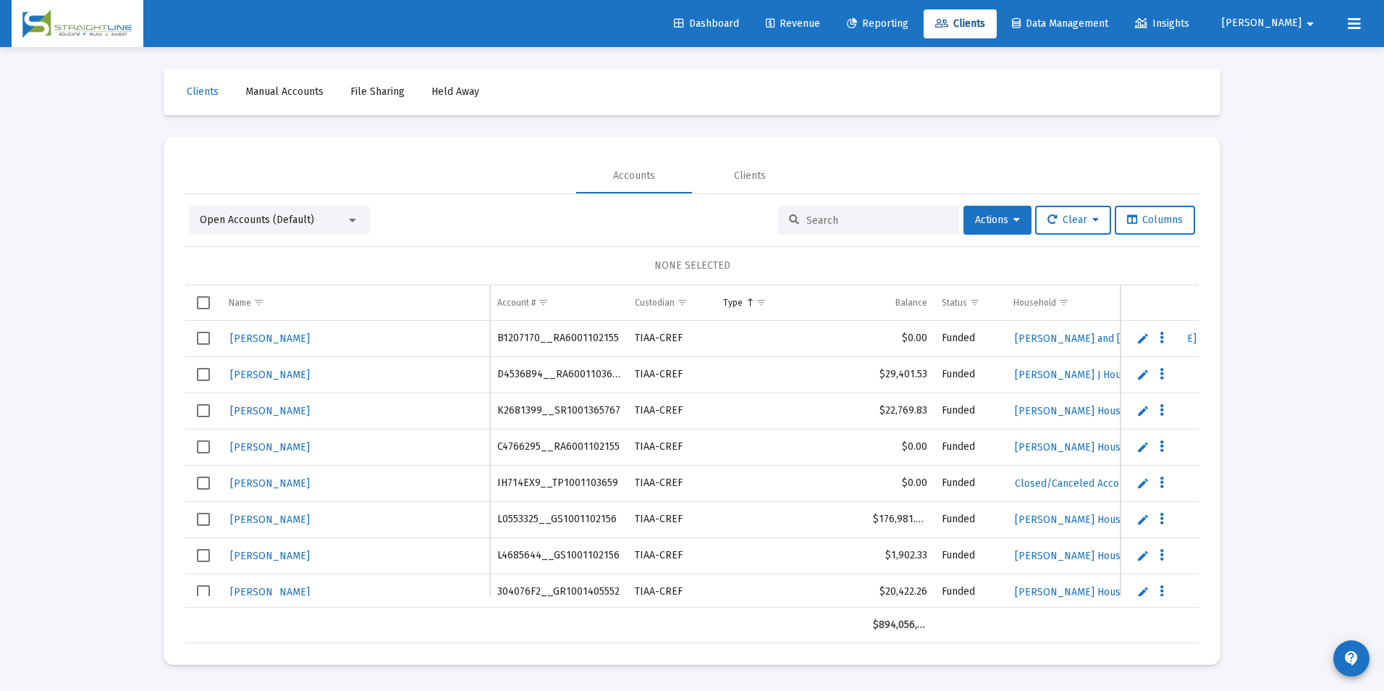
click at [843, 216] on input at bounding box center [878, 220] width 142 height 12
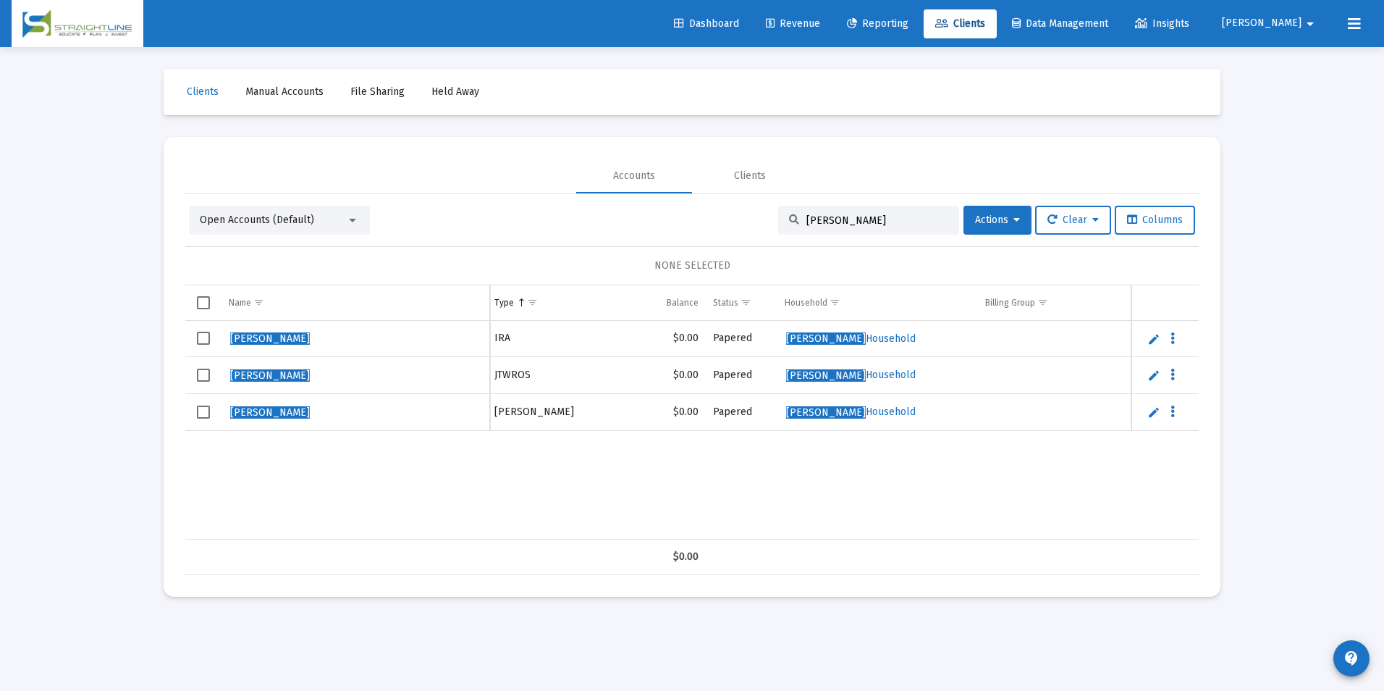
scroll to position [0, 268]
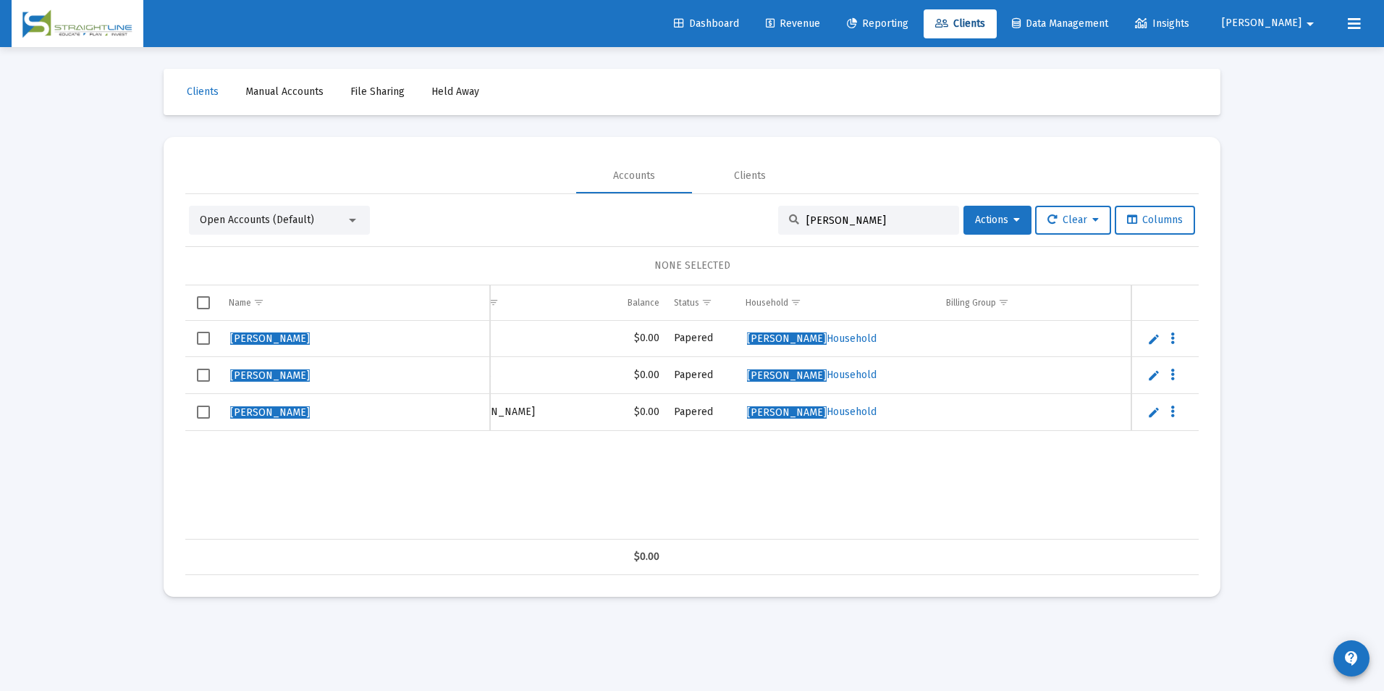
type input "[PERSON_NAME]"
click at [213, 342] on td "Data grid" at bounding box center [203, 339] width 36 height 36
click at [207, 372] on span "Select row" at bounding box center [203, 375] width 13 height 13
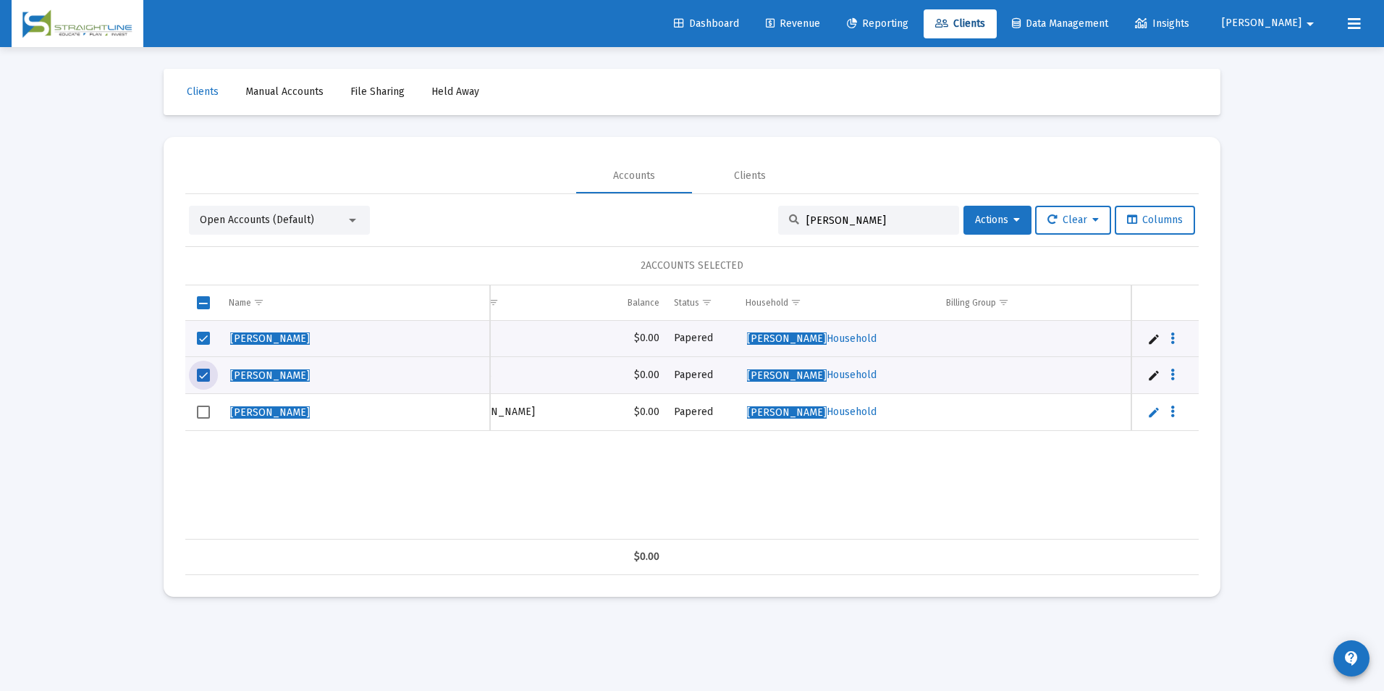
click at [209, 409] on span "Select row" at bounding box center [203, 411] width 13 height 13
click at [975, 216] on span "Actions" at bounding box center [997, 220] width 45 height 12
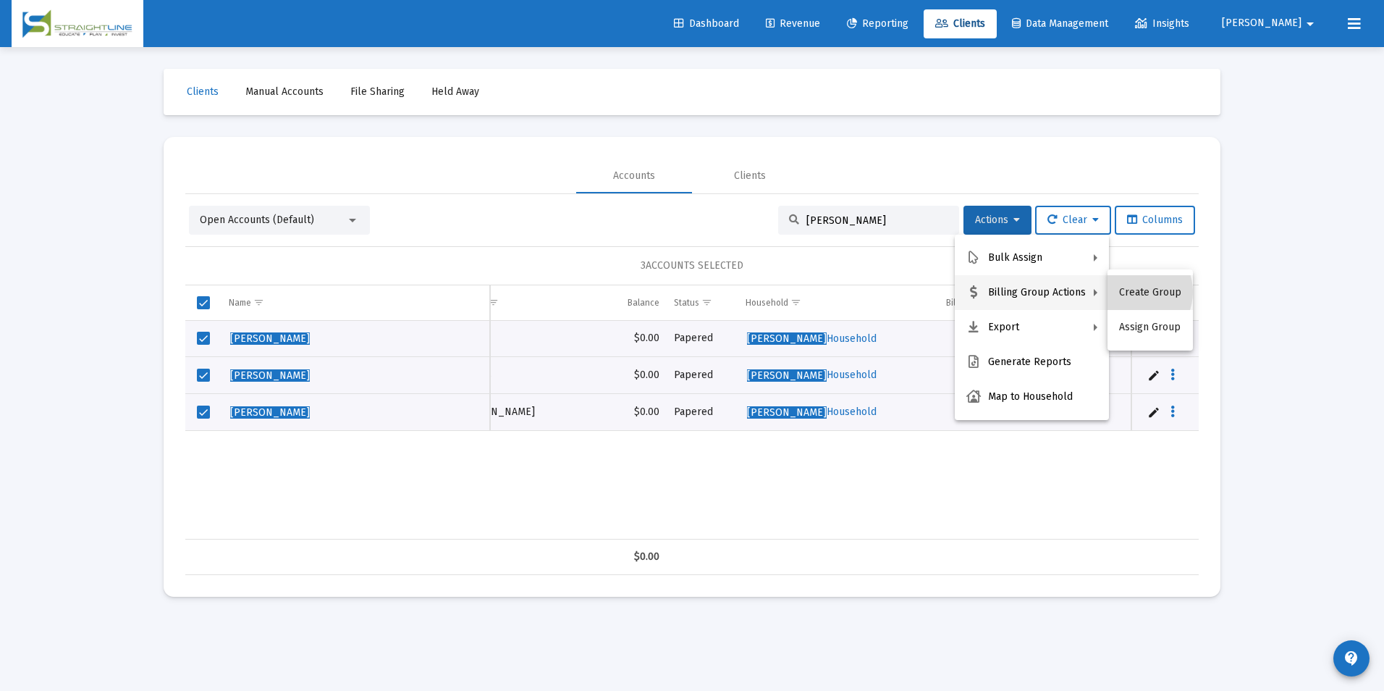
click at [1134, 292] on button "Create Group" at bounding box center [1150, 292] width 85 height 35
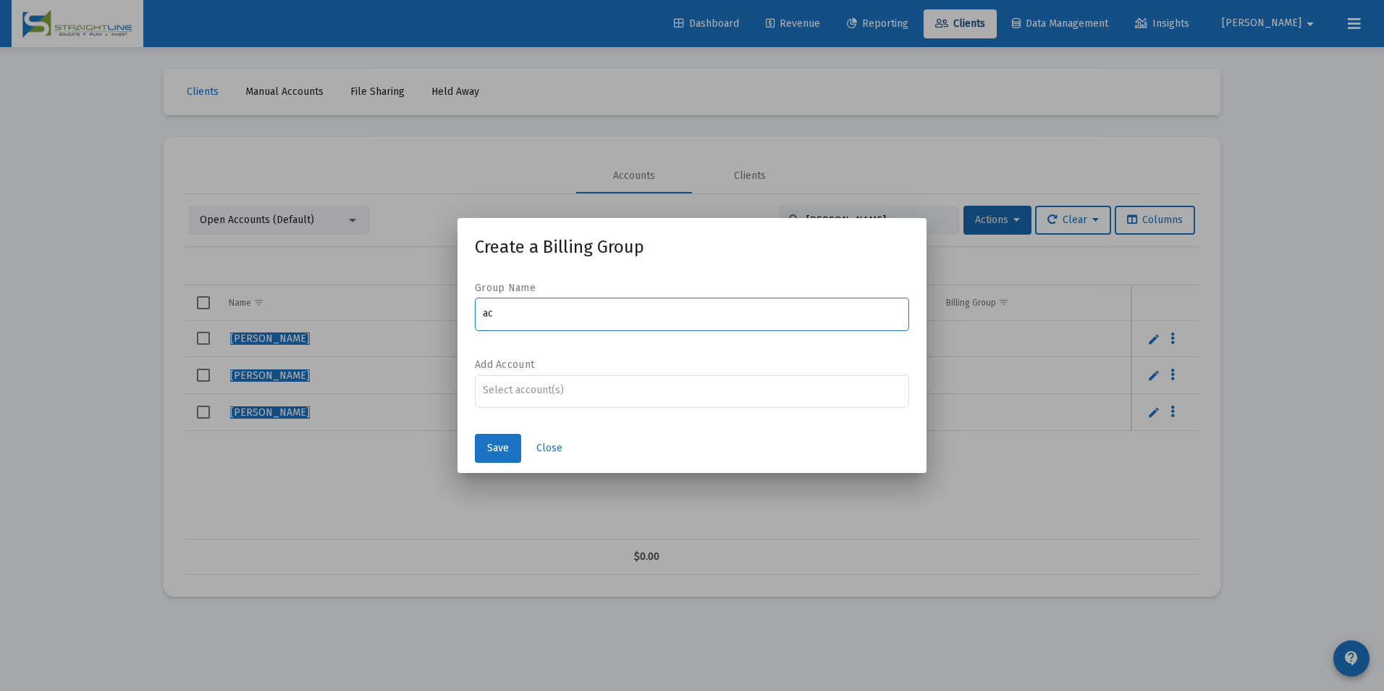
type input "a"
type input "[PERSON_NAME].90% Tiered-Arrears"
click at [817, 395] on input "Assignment Selection" at bounding box center [692, 390] width 419 height 12
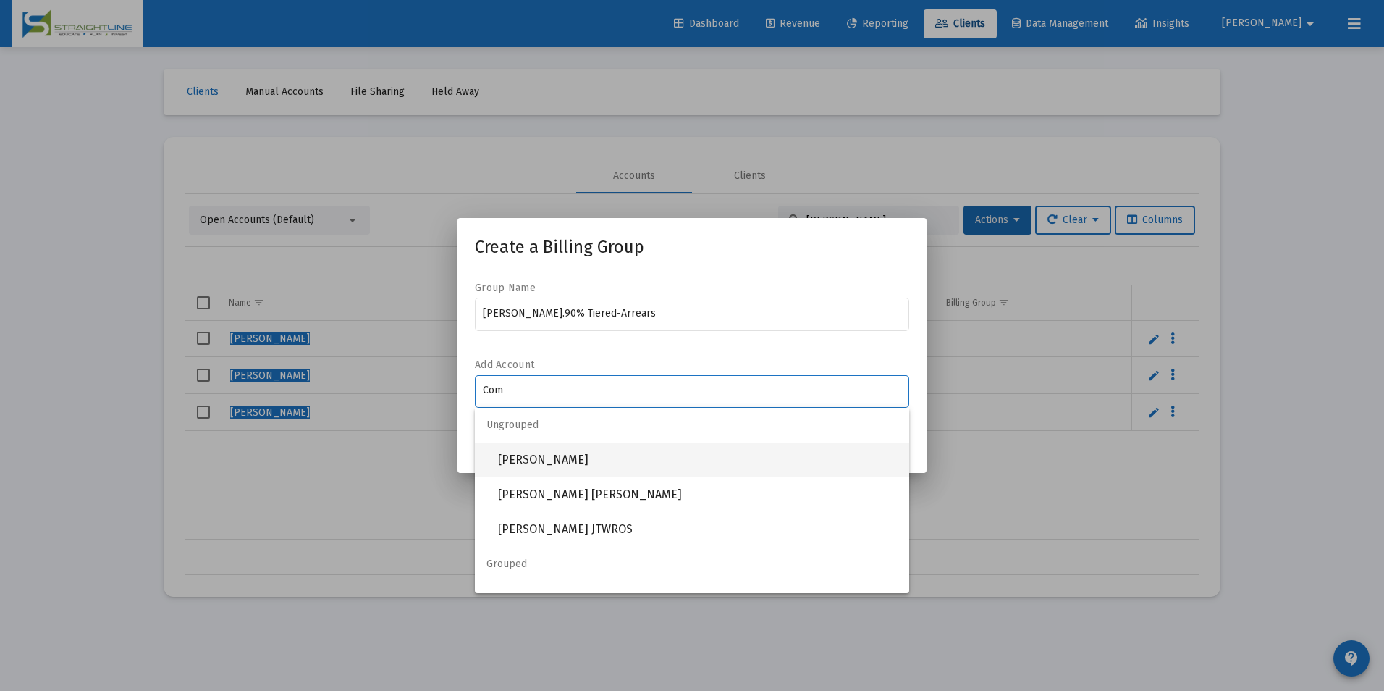
type input "Com"
click at [697, 450] on span "[PERSON_NAME]" at bounding box center [698, 459] width 400 height 35
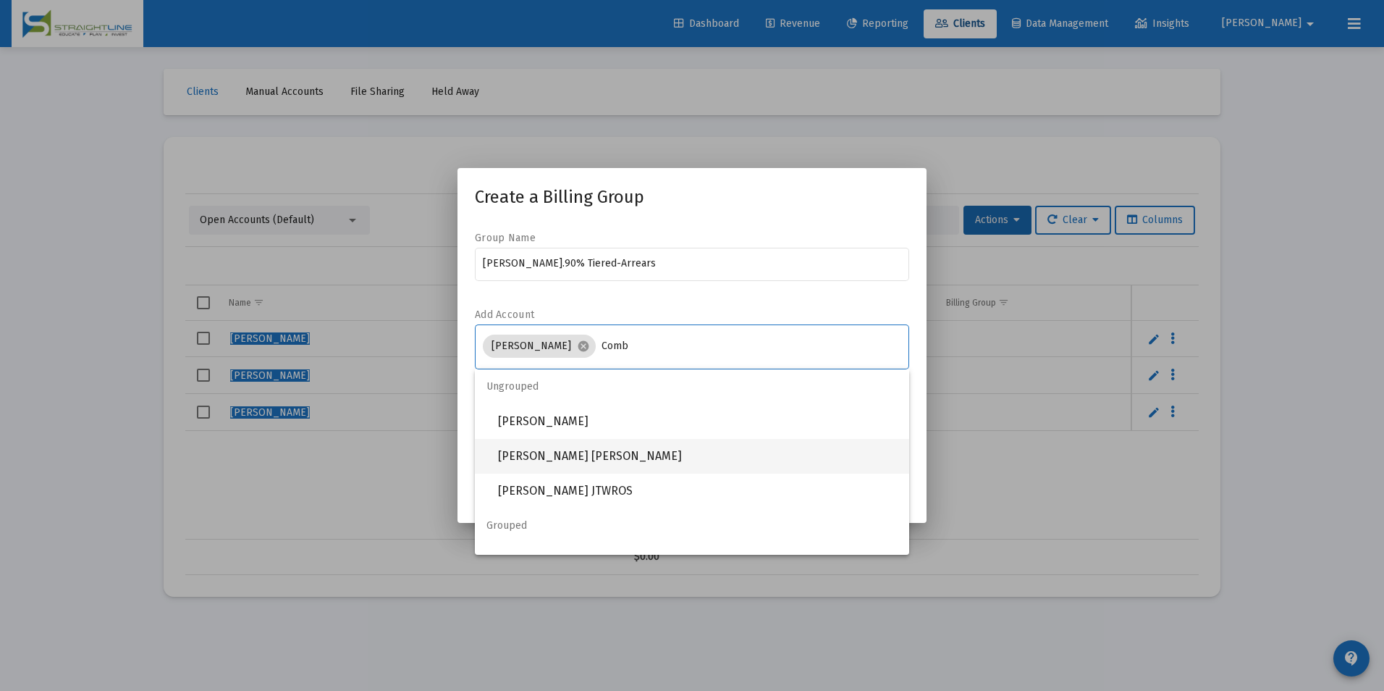
type input "Comb"
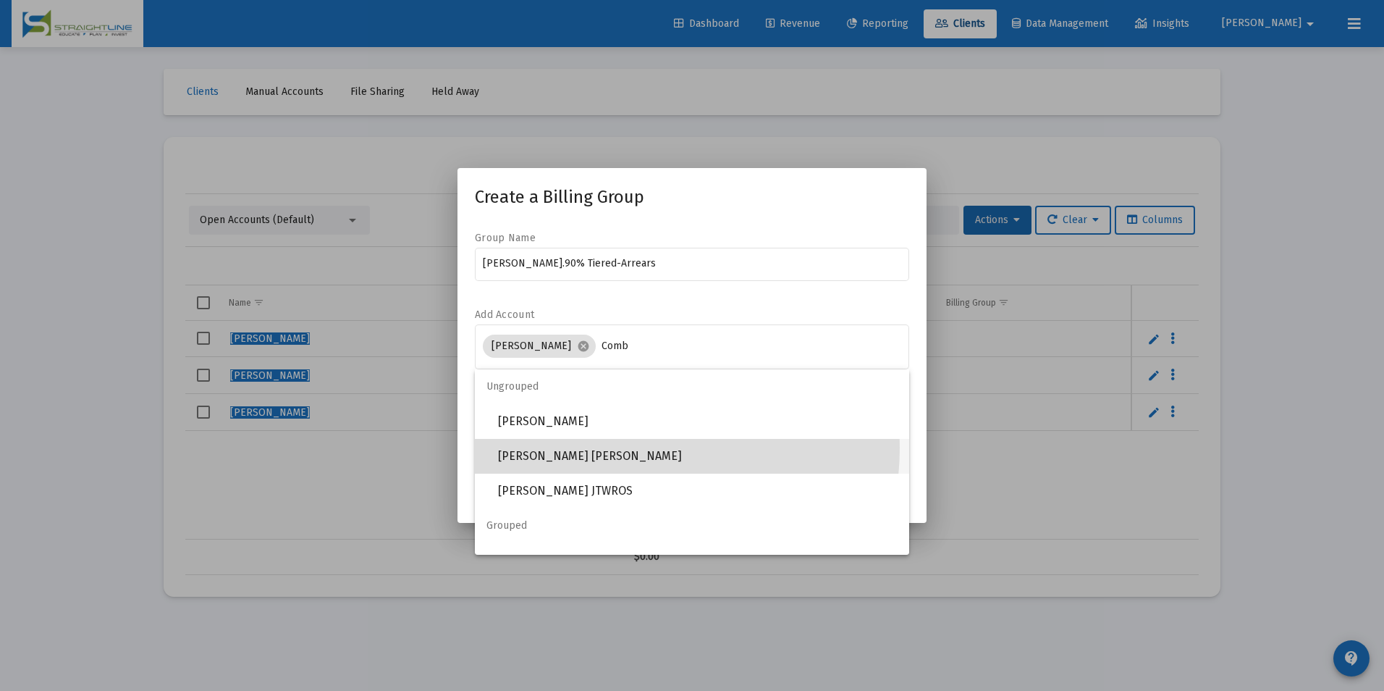
click at [620, 447] on span "[PERSON_NAME] [PERSON_NAME]" at bounding box center [698, 456] width 400 height 35
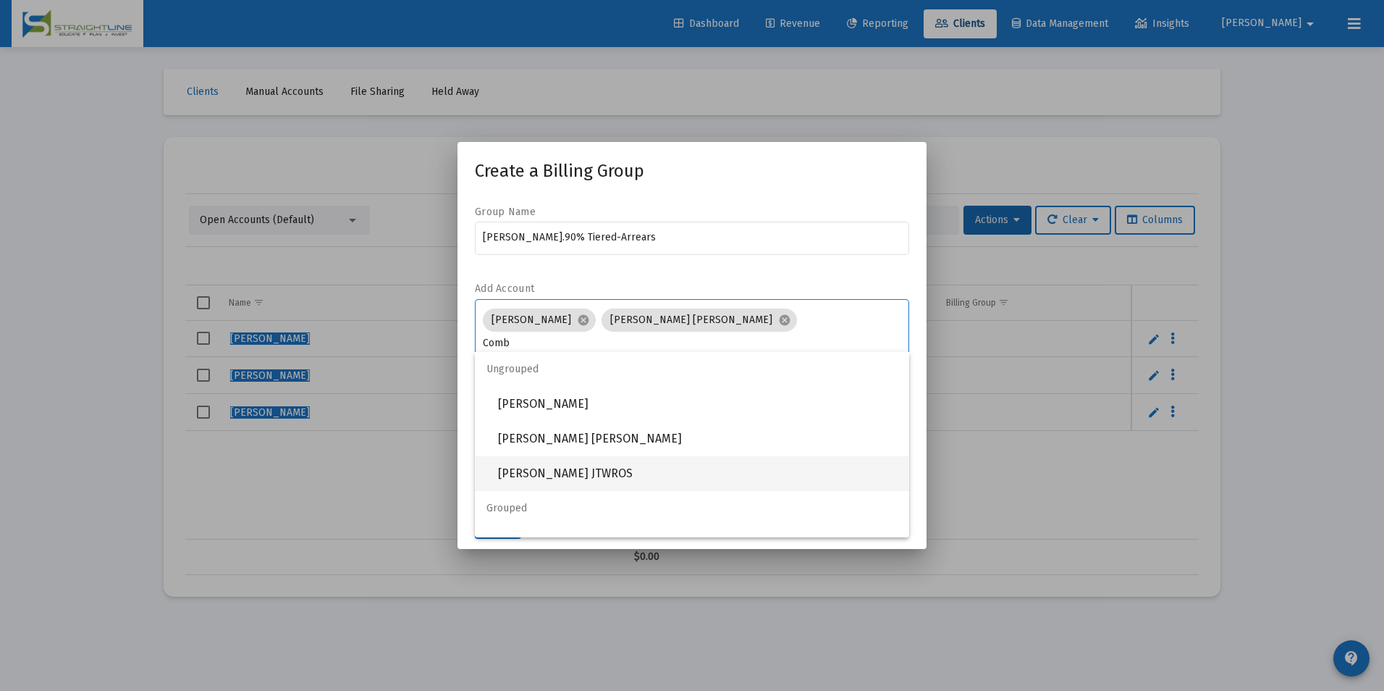
type input "Comb"
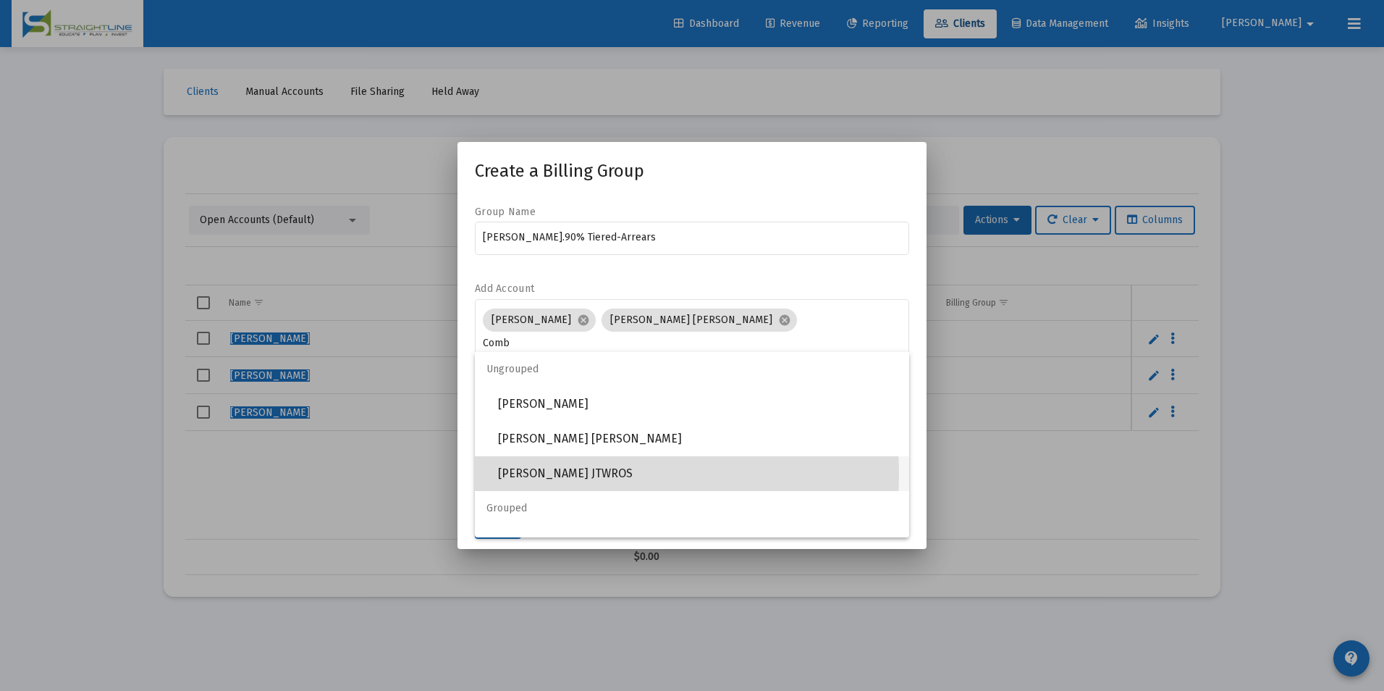
click at [617, 473] on span "[PERSON_NAME] JTWROS" at bounding box center [698, 473] width 400 height 35
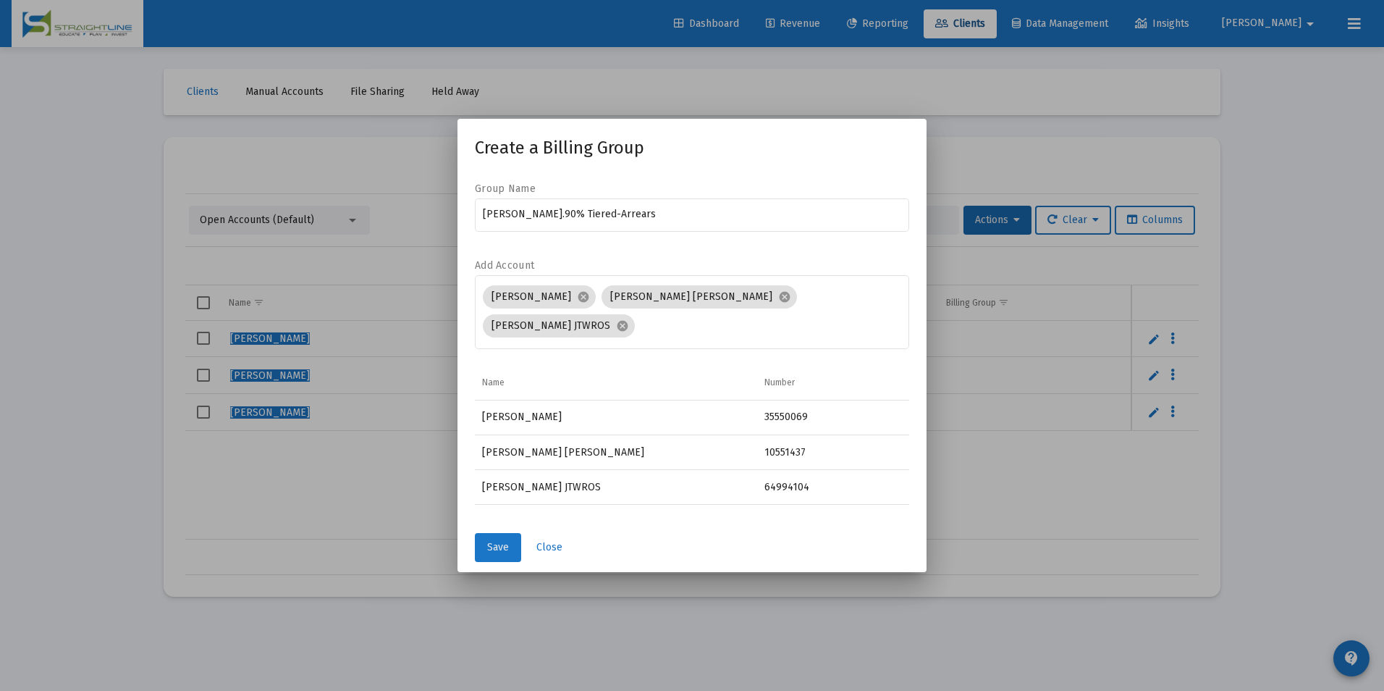
click at [505, 541] on span "Save" at bounding box center [498, 547] width 22 height 12
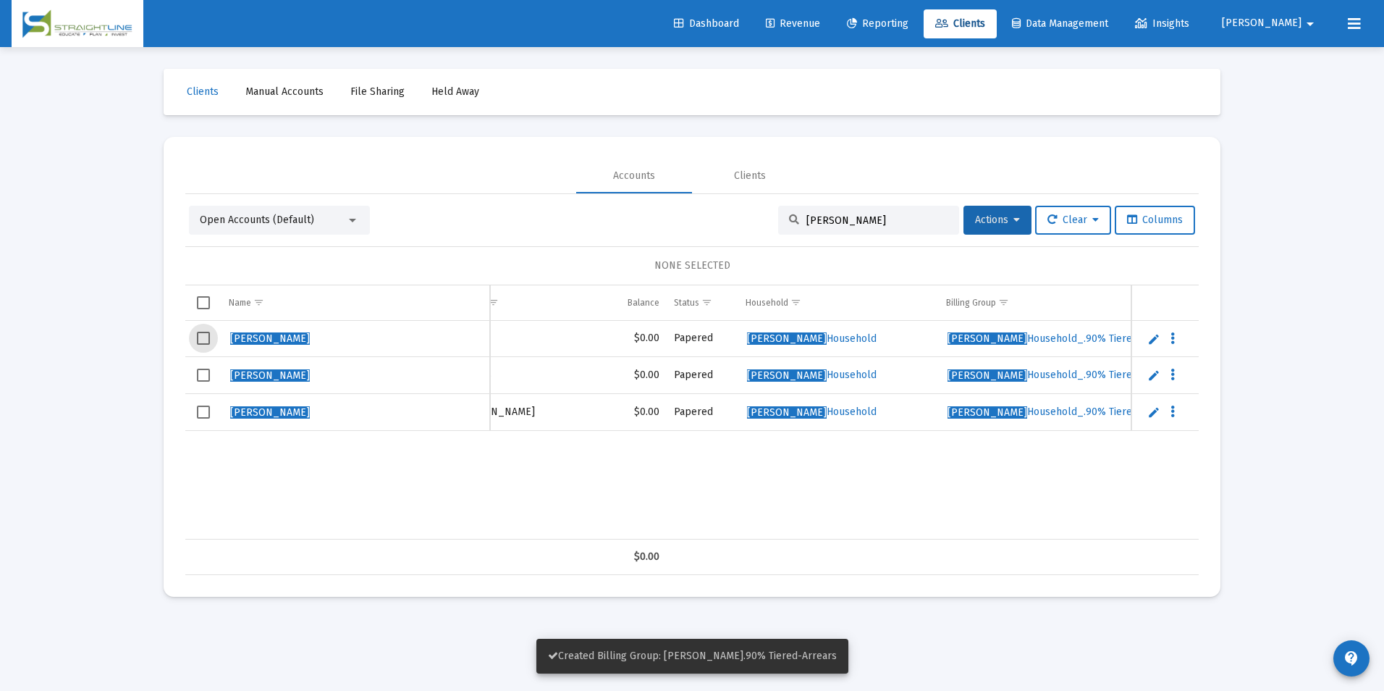
click at [209, 337] on span "Select row" at bounding box center [203, 338] width 13 height 13
click at [202, 379] on span "Select row" at bounding box center [203, 375] width 13 height 13
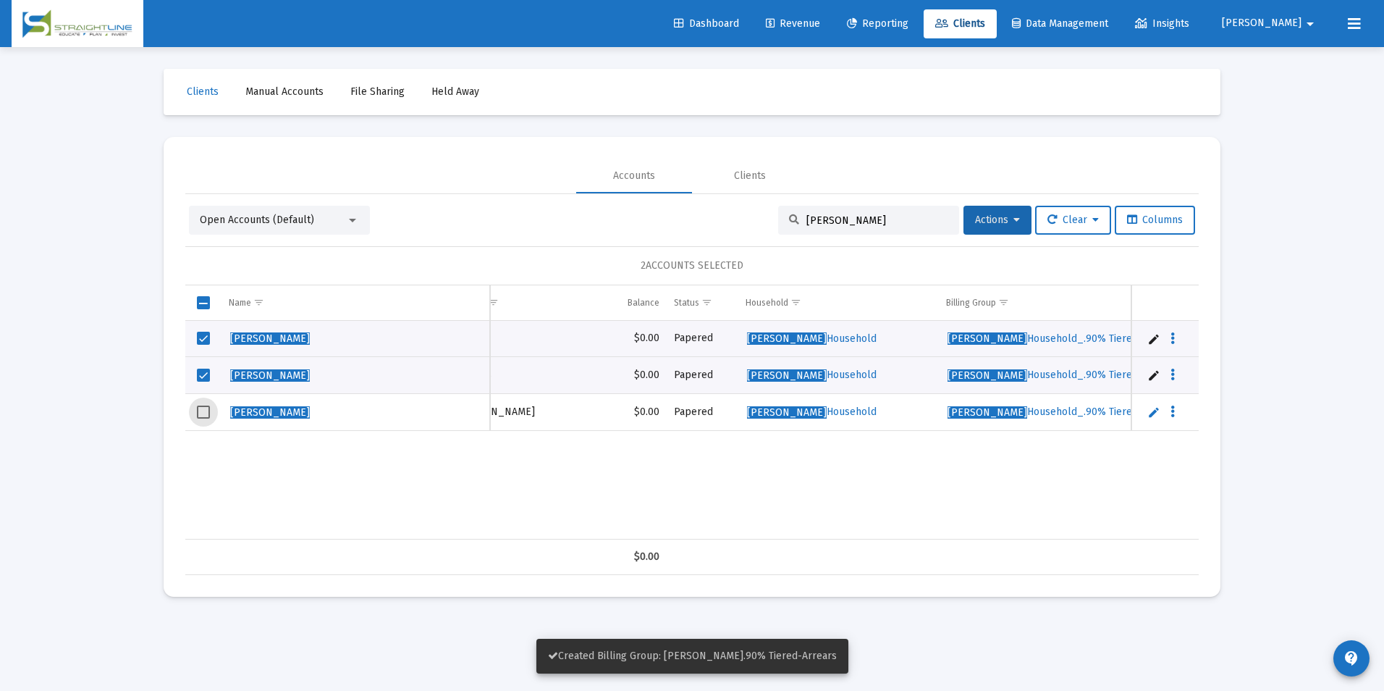
click at [197, 412] on span "Select row" at bounding box center [203, 411] width 13 height 13
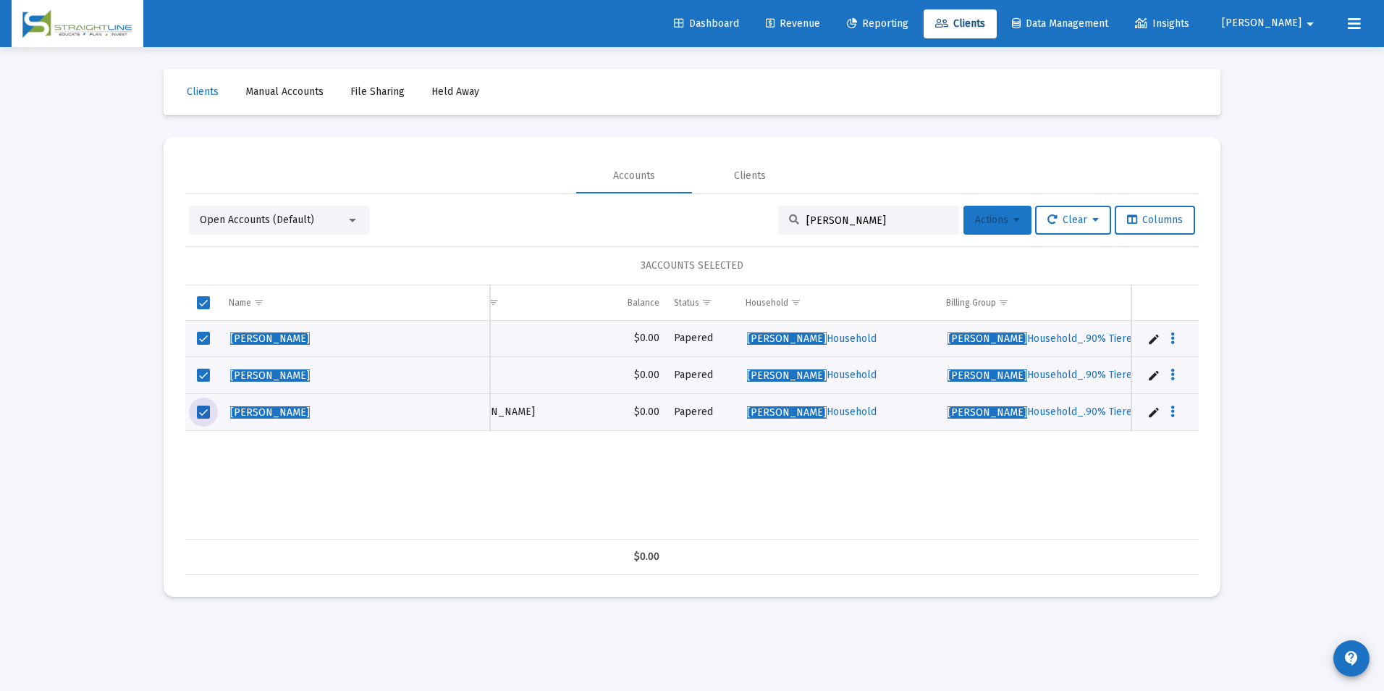
click at [995, 230] on button "Actions" at bounding box center [998, 220] width 68 height 29
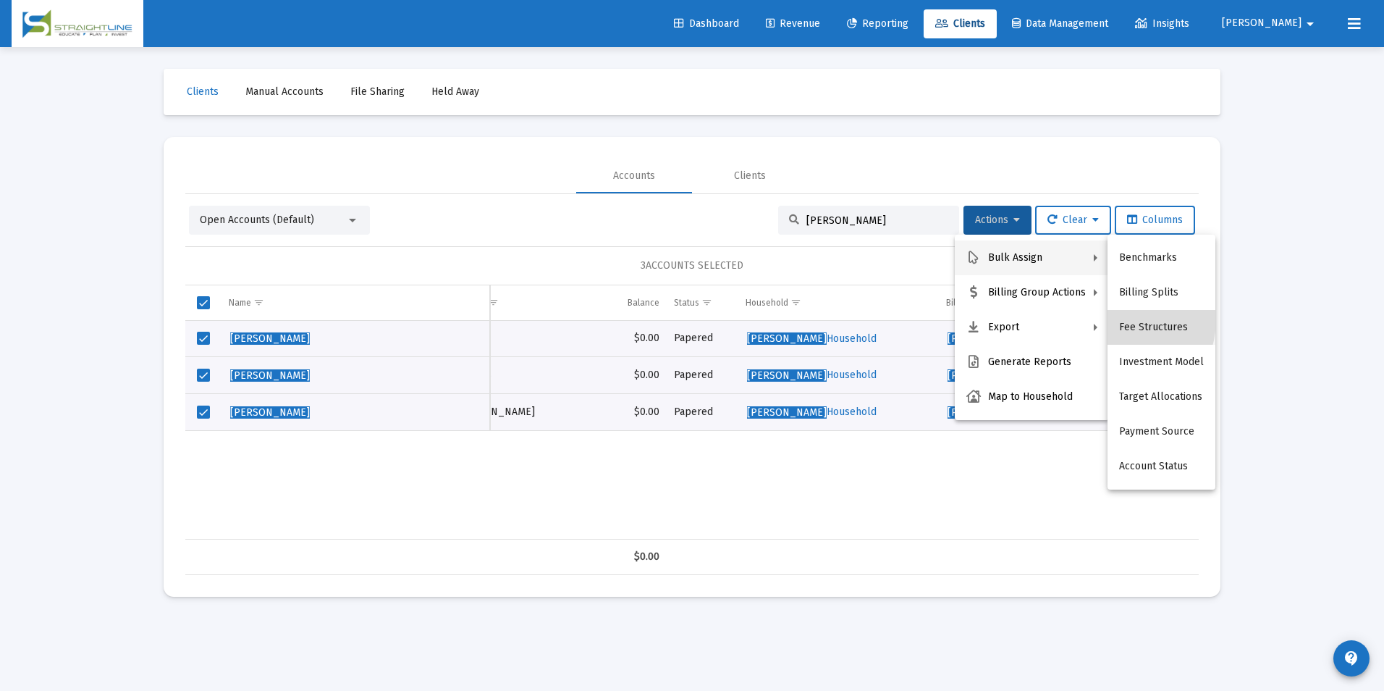
click at [1112, 319] on button "Fee Structures" at bounding box center [1162, 327] width 108 height 35
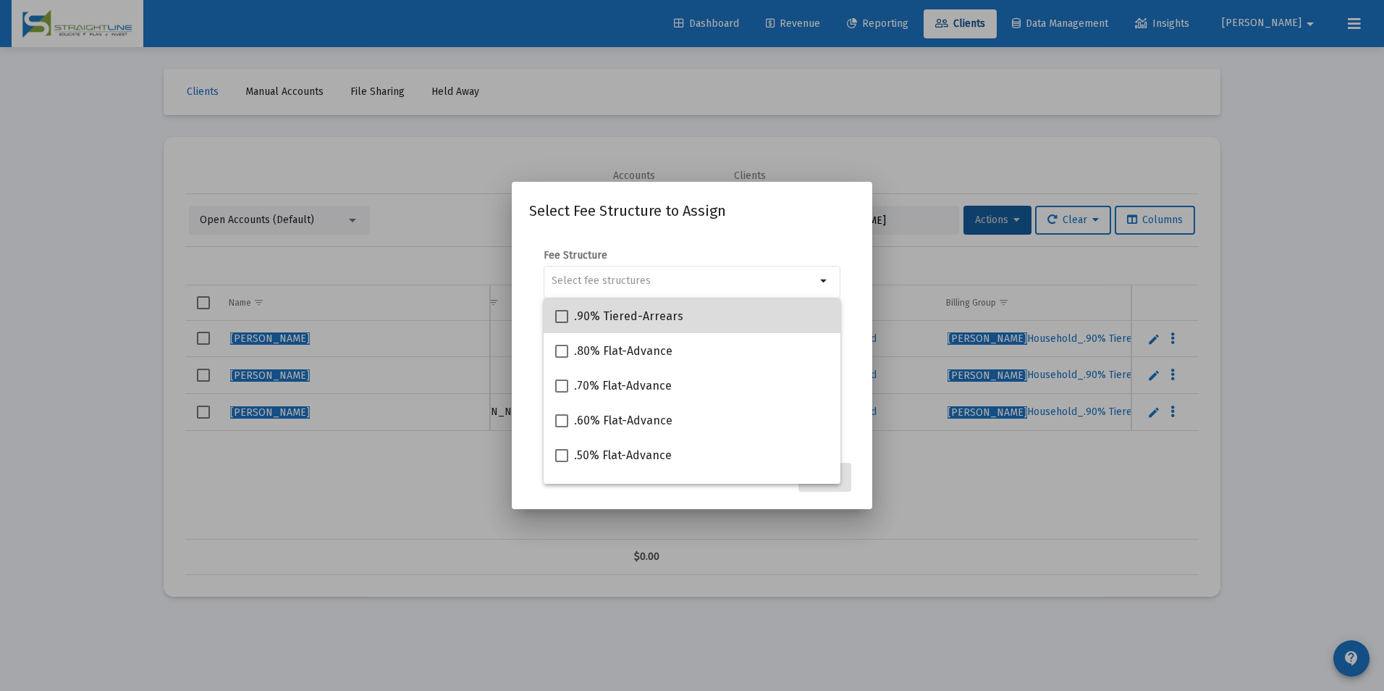
click at [717, 319] on div ".90% Tiered-Arrears" at bounding box center [692, 315] width 274 height 35
checkbox input "true"
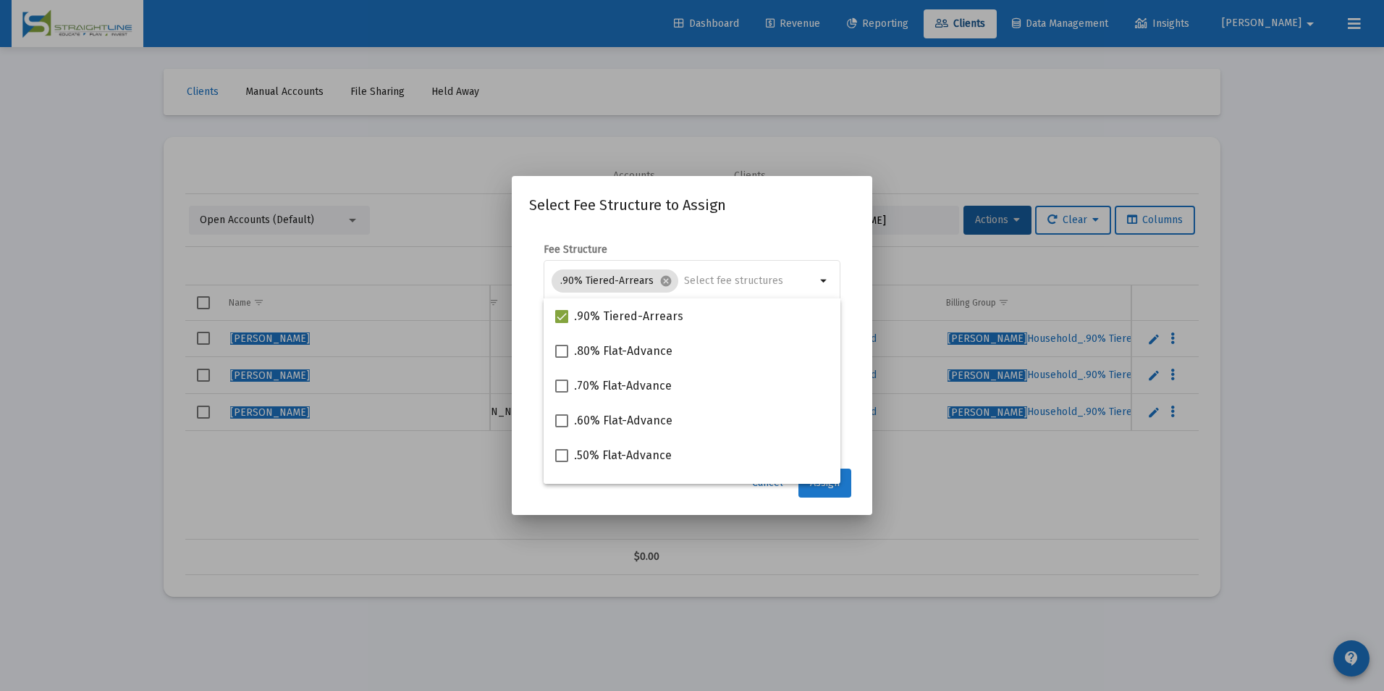
click at [834, 492] on button "Assign" at bounding box center [825, 482] width 53 height 29
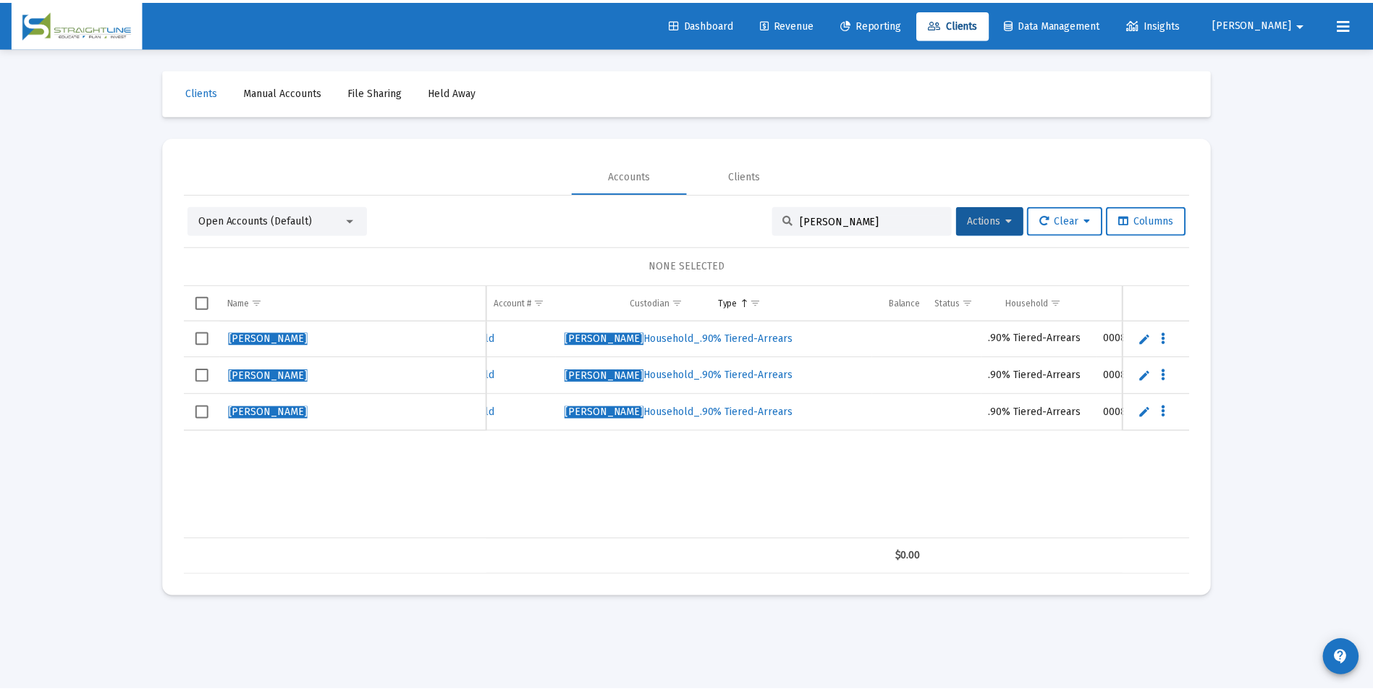
scroll to position [0, 761]
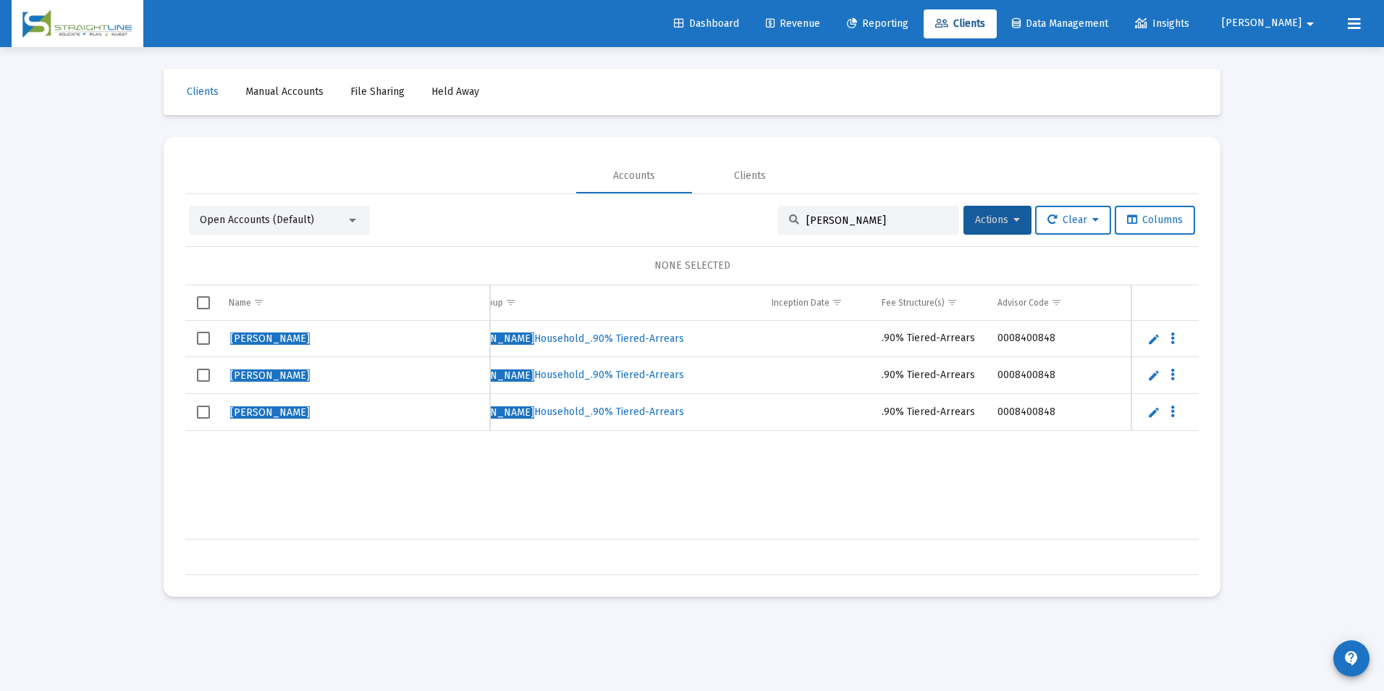
click at [829, 33] on link "Revenue" at bounding box center [792, 23] width 77 height 29
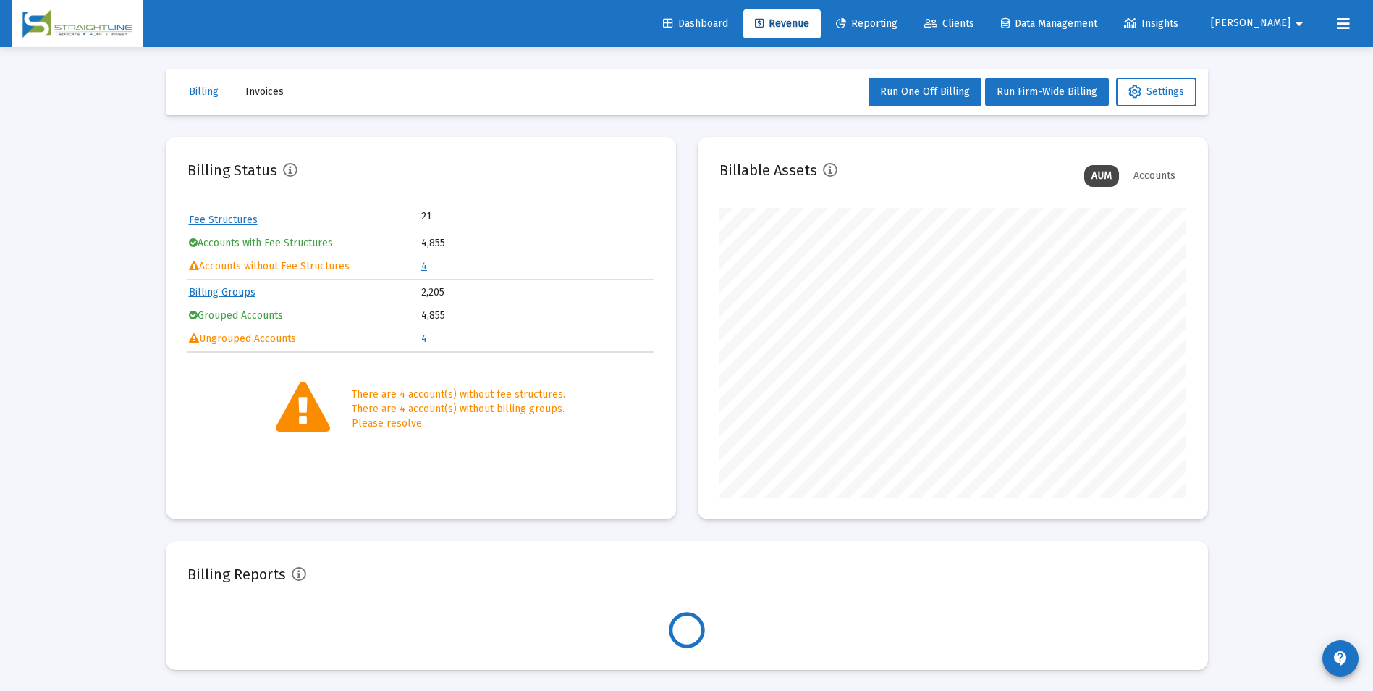
click at [434, 264] on td "4" at bounding box center [537, 267] width 232 height 22
click at [421, 264] on link "4" at bounding box center [424, 266] width 6 height 12
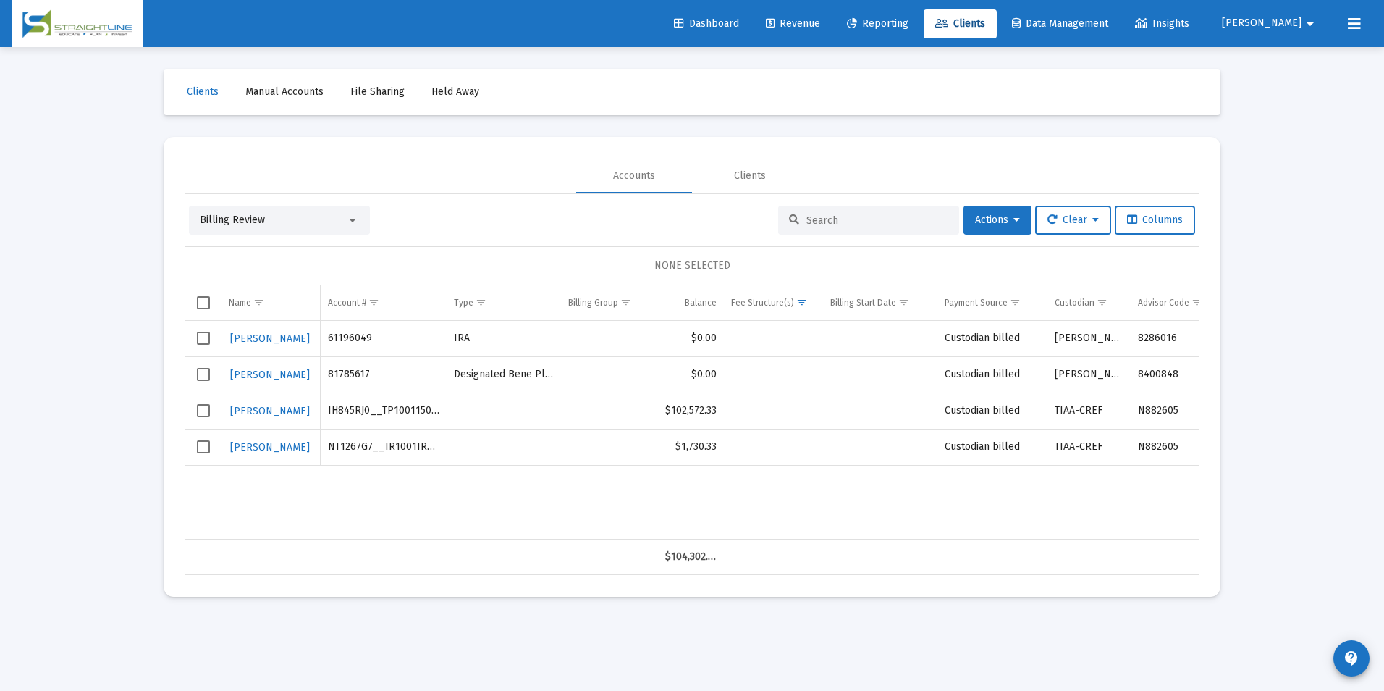
click at [284, 226] on div "Billing Review" at bounding box center [273, 220] width 146 height 14
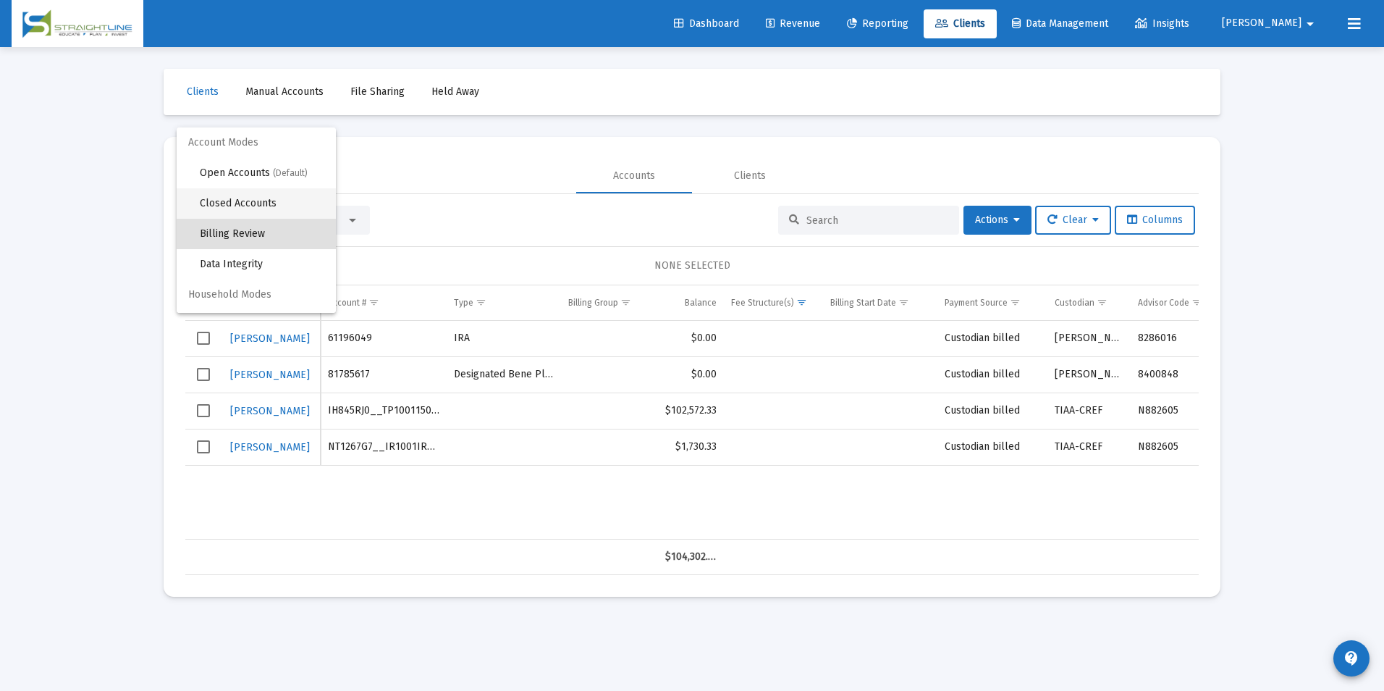
scroll to position [14, 0]
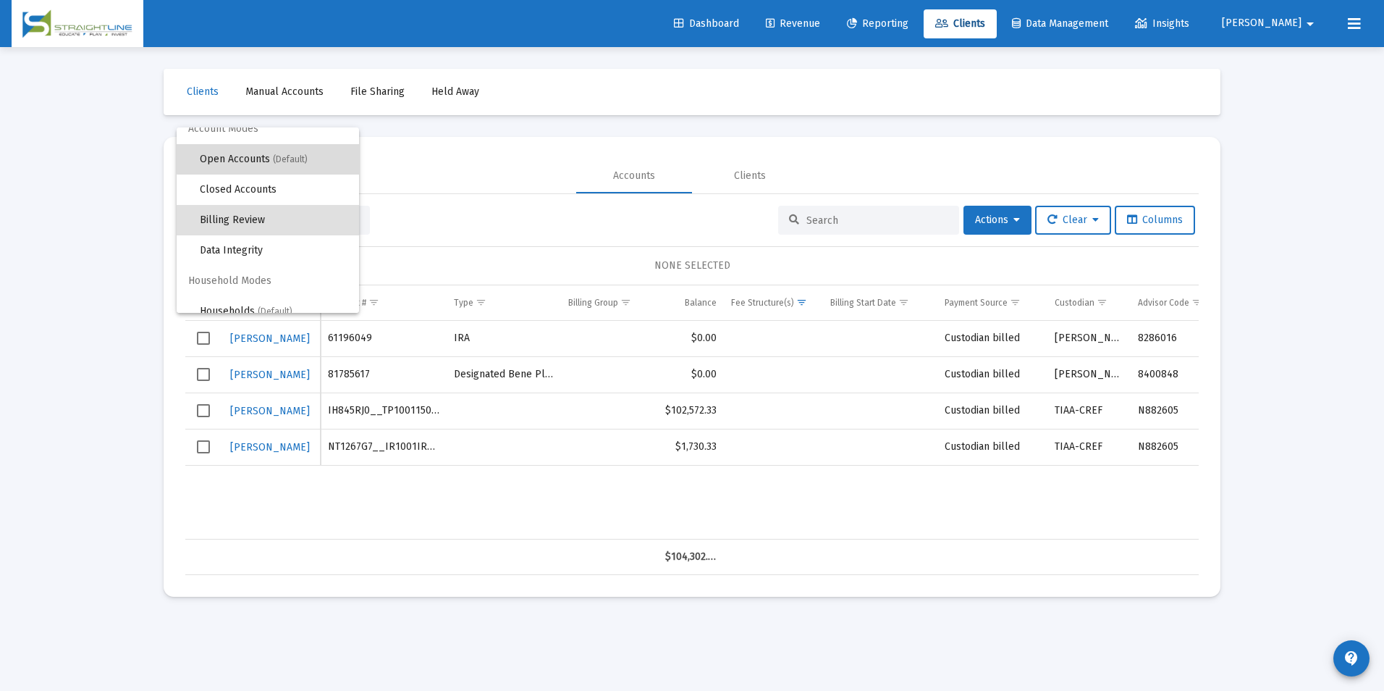
click at [270, 157] on span "Open Accounts (Default)" at bounding box center [274, 159] width 148 height 30
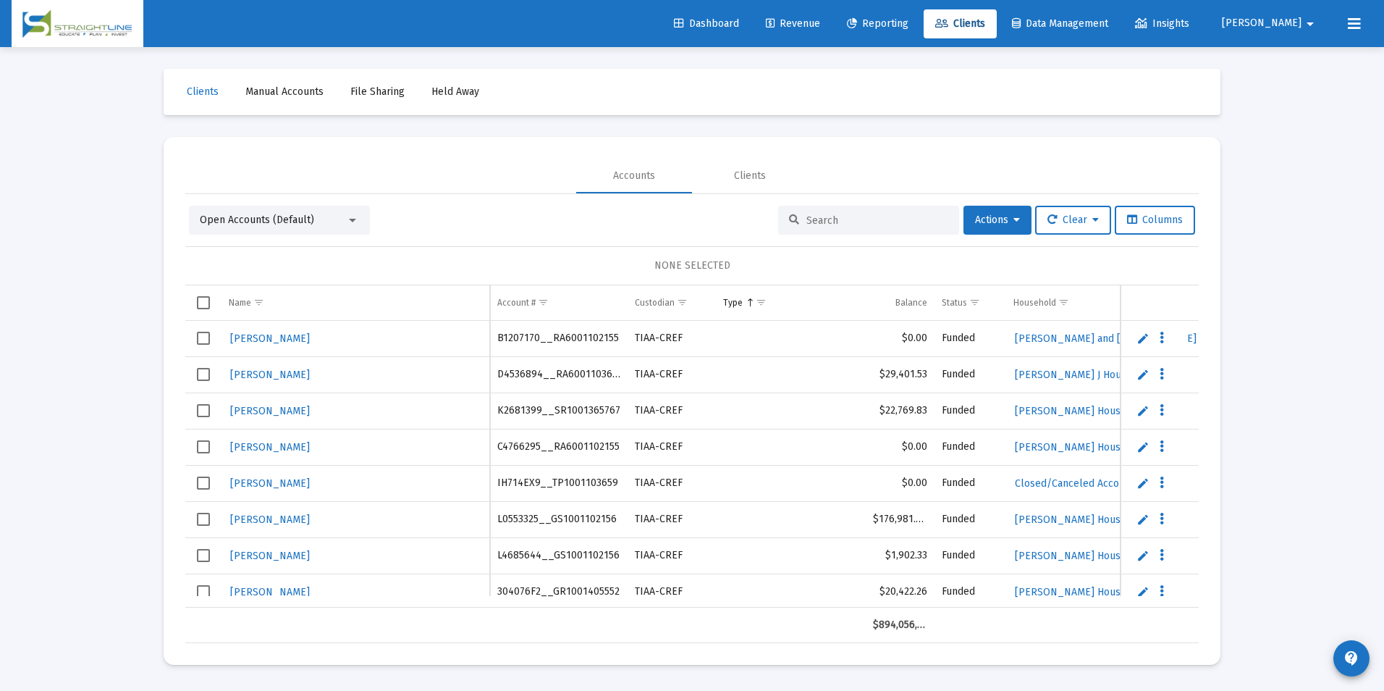
click at [838, 211] on div at bounding box center [868, 220] width 181 height 29
click at [837, 219] on input at bounding box center [878, 220] width 142 height 12
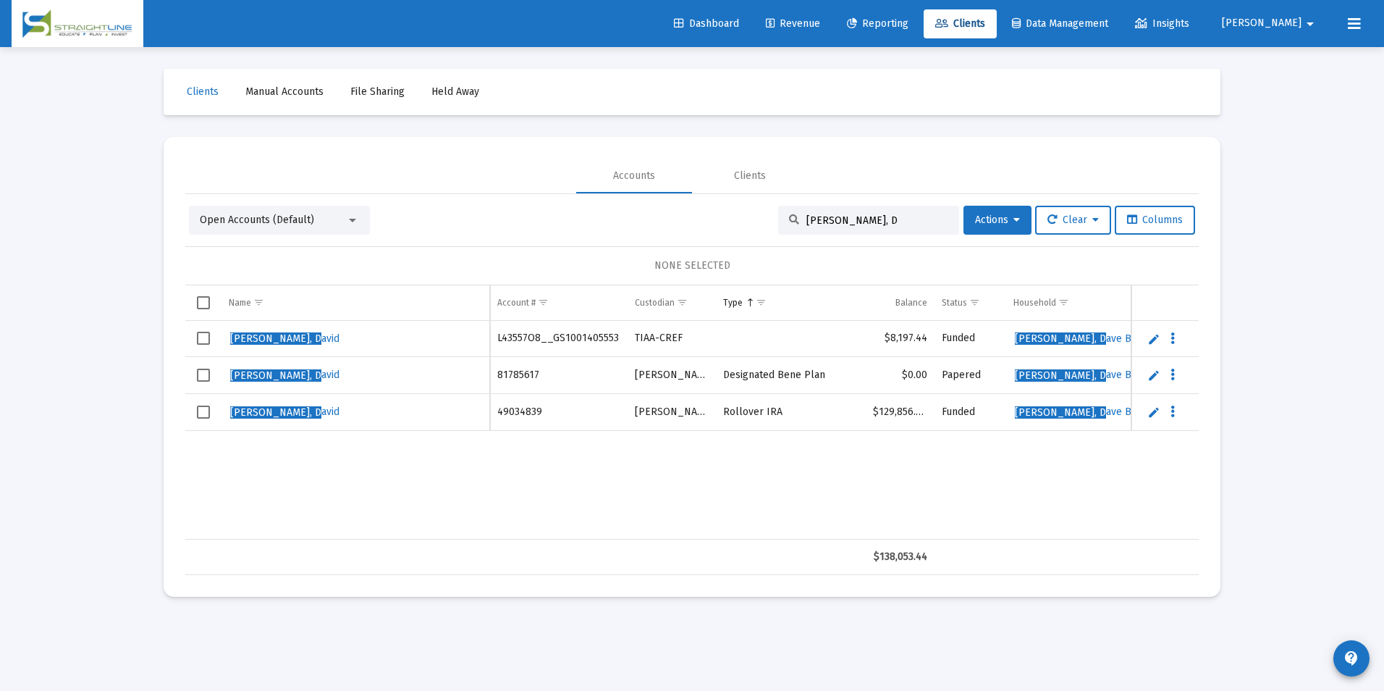
type input "[PERSON_NAME], D"
click at [206, 346] on td "Data grid" at bounding box center [203, 339] width 36 height 36
click at [964, 220] on button "Actions" at bounding box center [998, 220] width 68 height 29
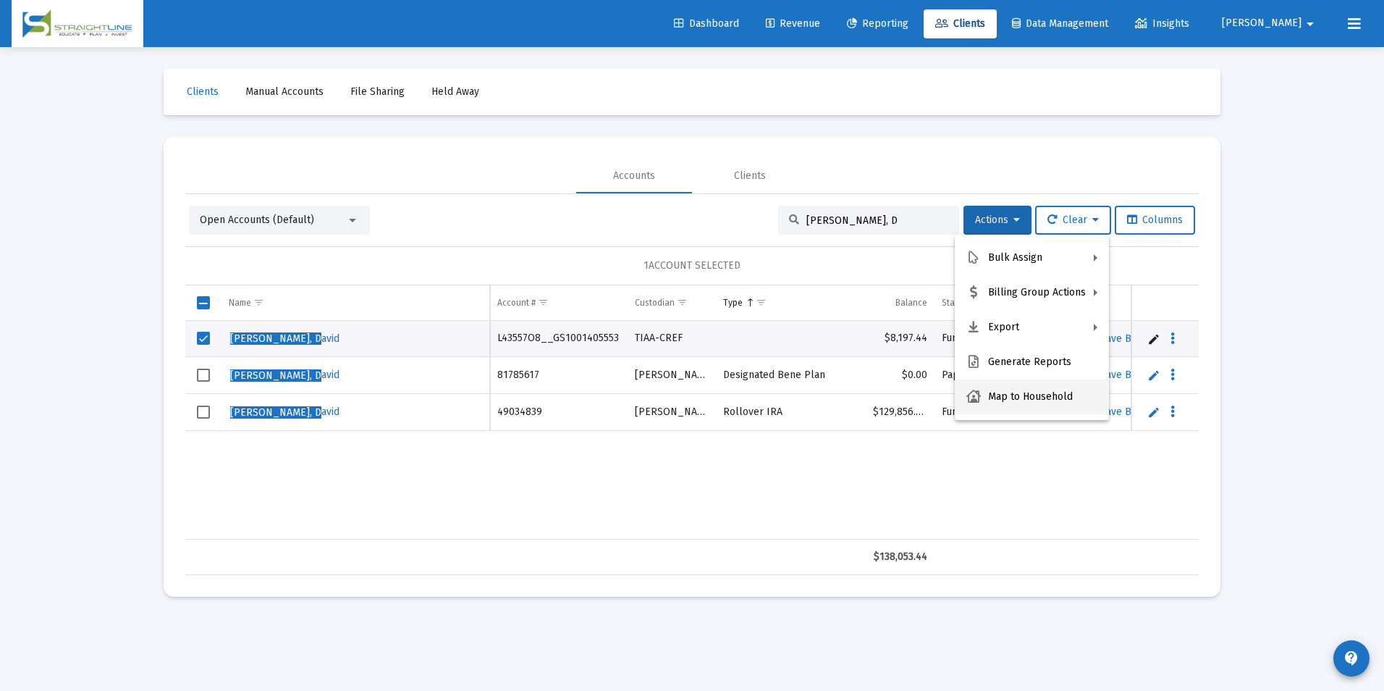
click at [1039, 400] on button "Map to Household" at bounding box center [1032, 396] width 154 height 35
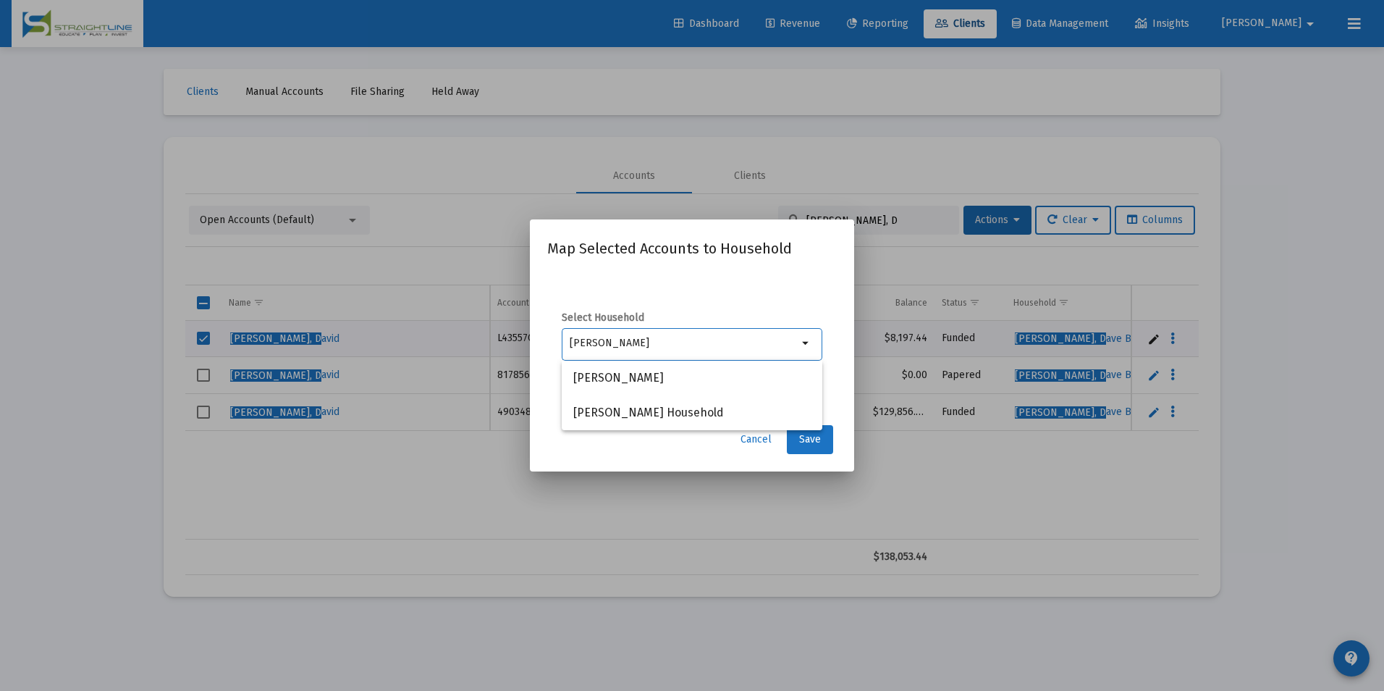
type input "[PERSON_NAME]"
click at [764, 439] on span "Cancel" at bounding box center [756, 439] width 31 height 12
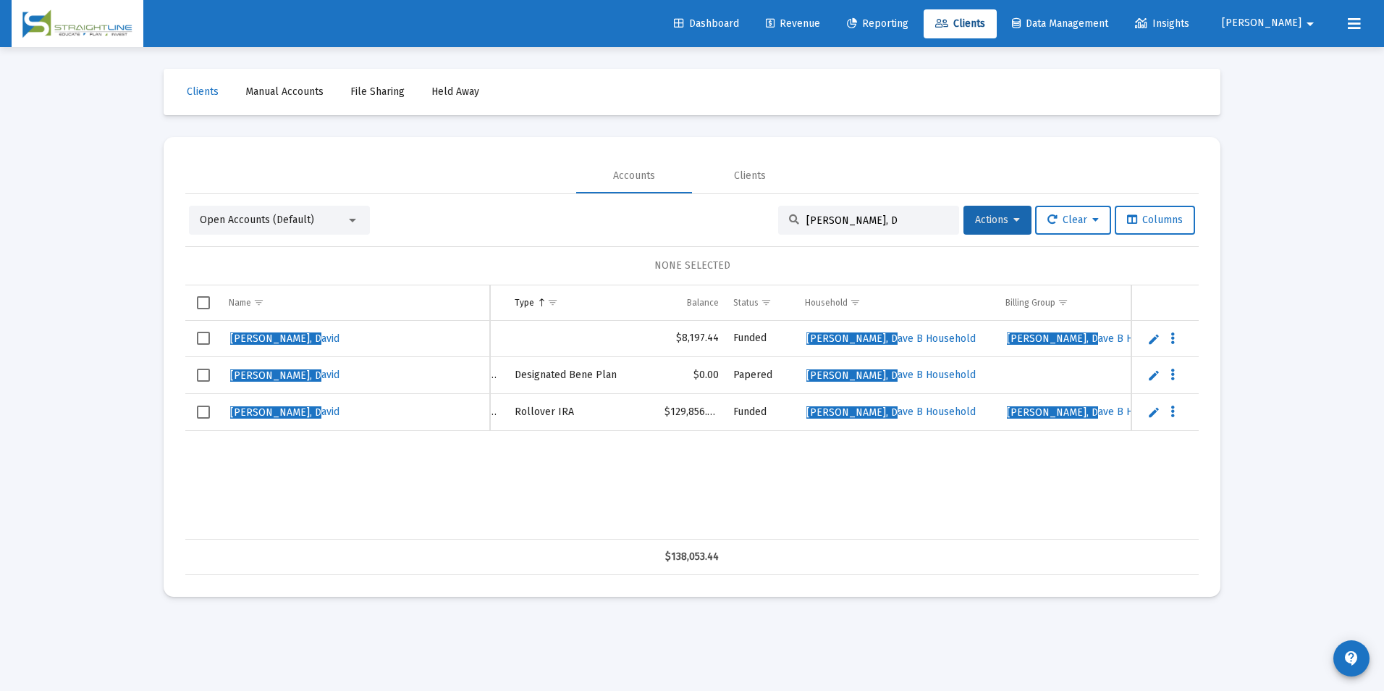
scroll to position [0, 319]
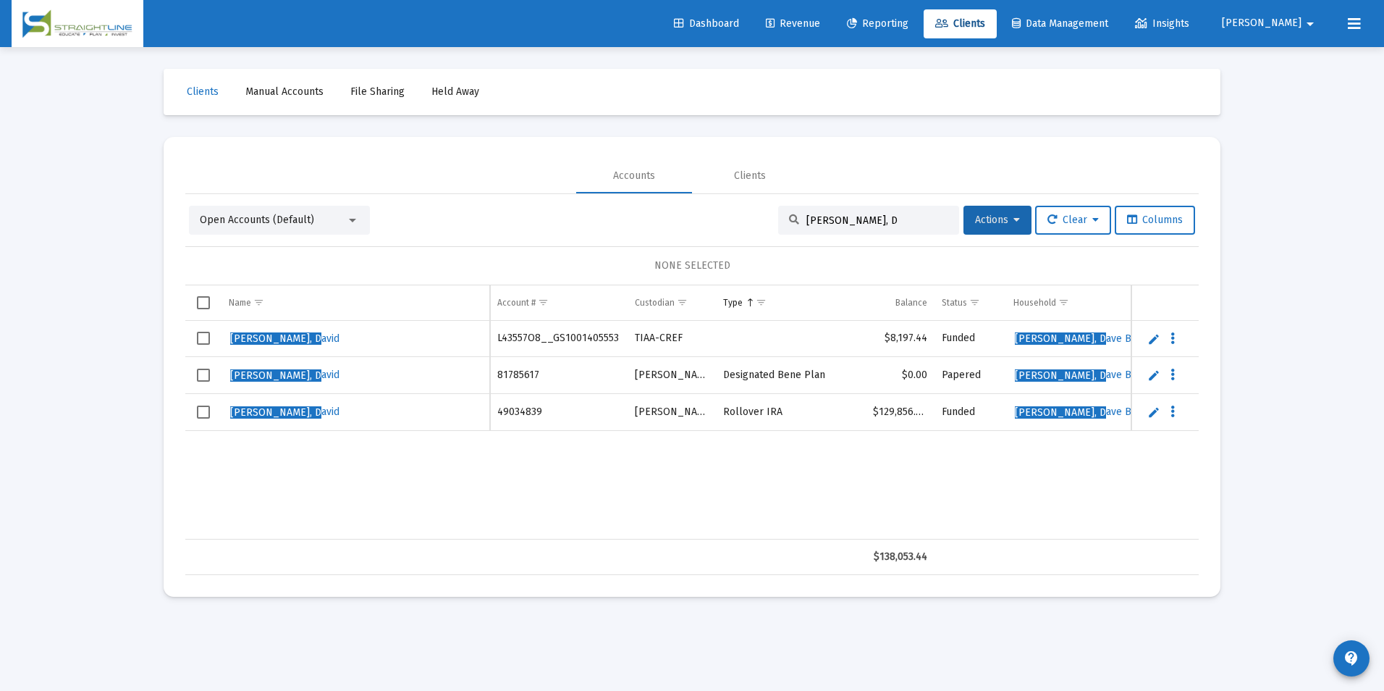
click at [832, 35] on link "Revenue" at bounding box center [792, 23] width 77 height 29
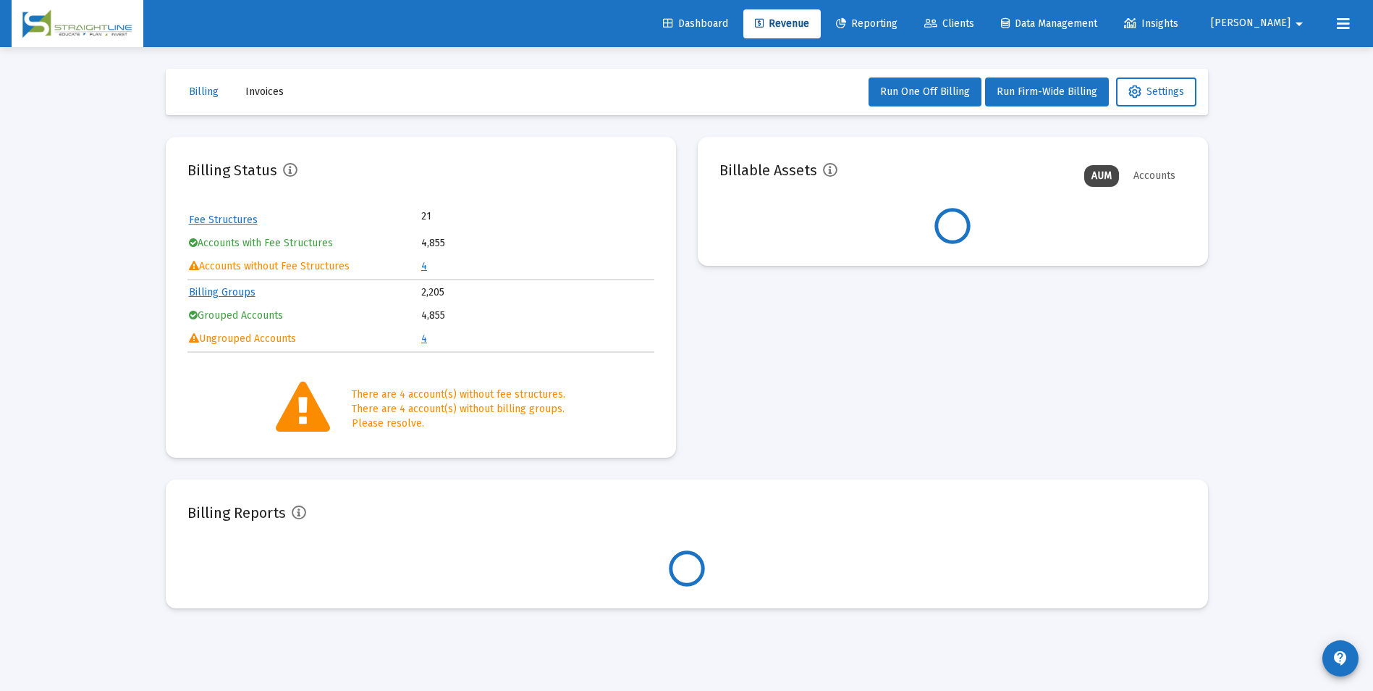
click at [427, 261] on td "4" at bounding box center [537, 267] width 232 height 22
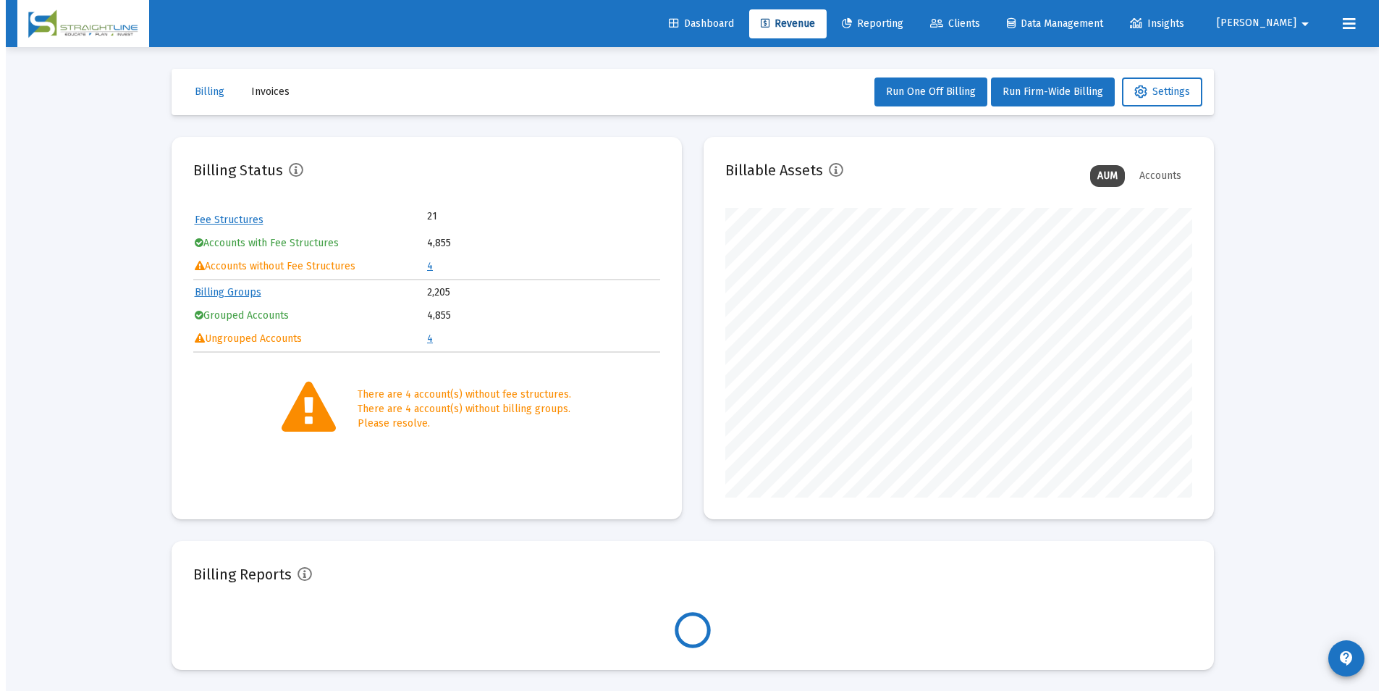
scroll to position [290, 467]
click at [422, 267] on link "4" at bounding box center [424, 266] width 6 height 12
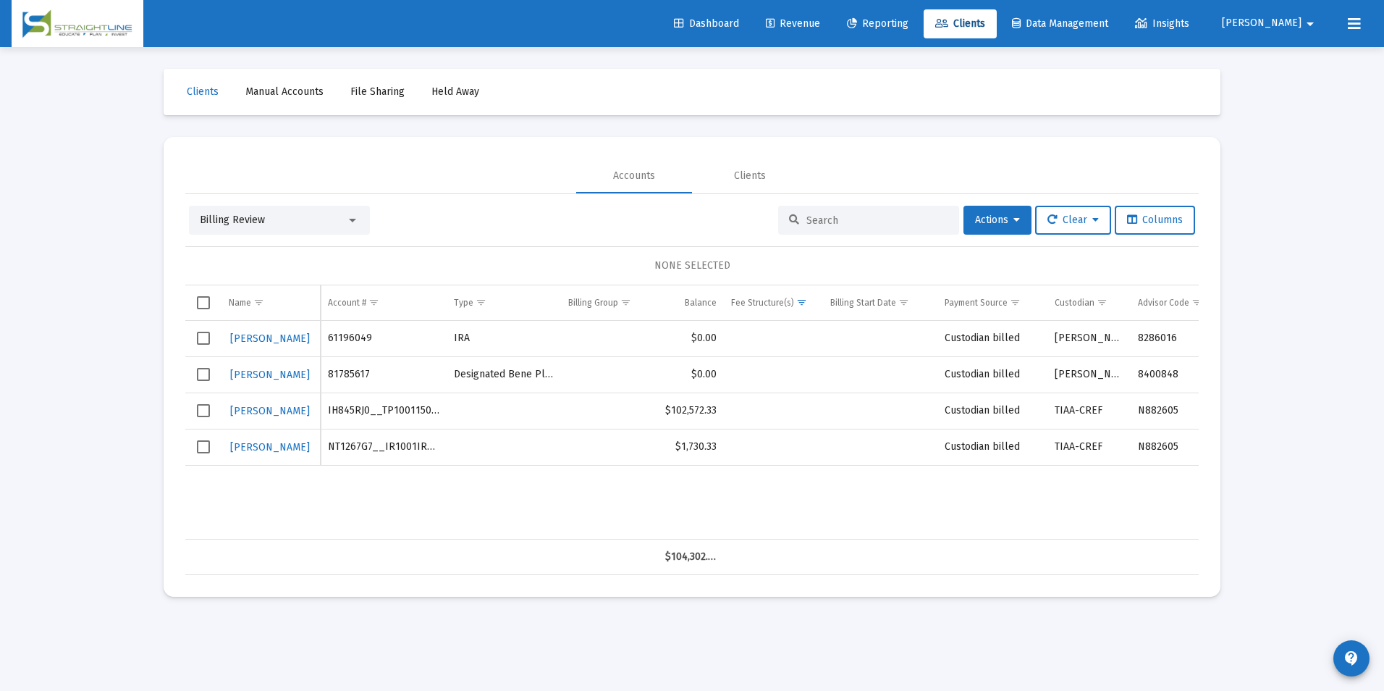
click at [270, 224] on div "Billing Review" at bounding box center [273, 220] width 146 height 14
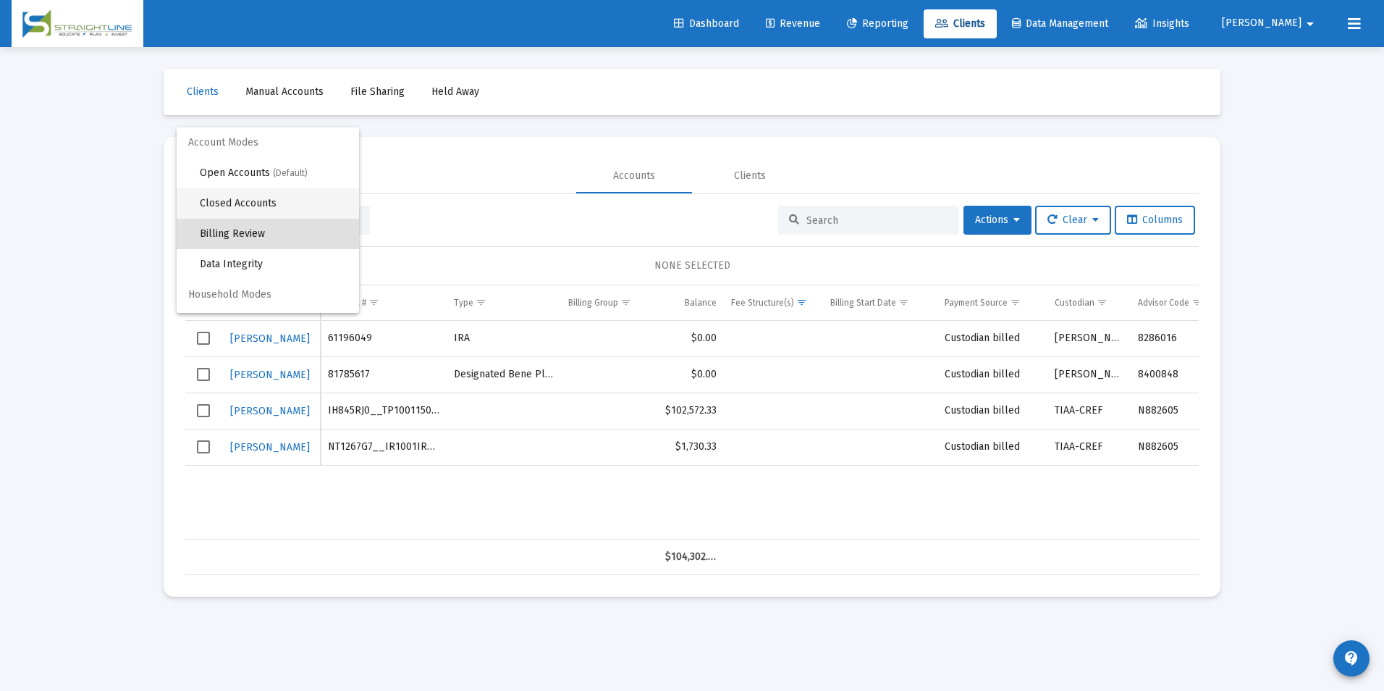
scroll to position [14, 0]
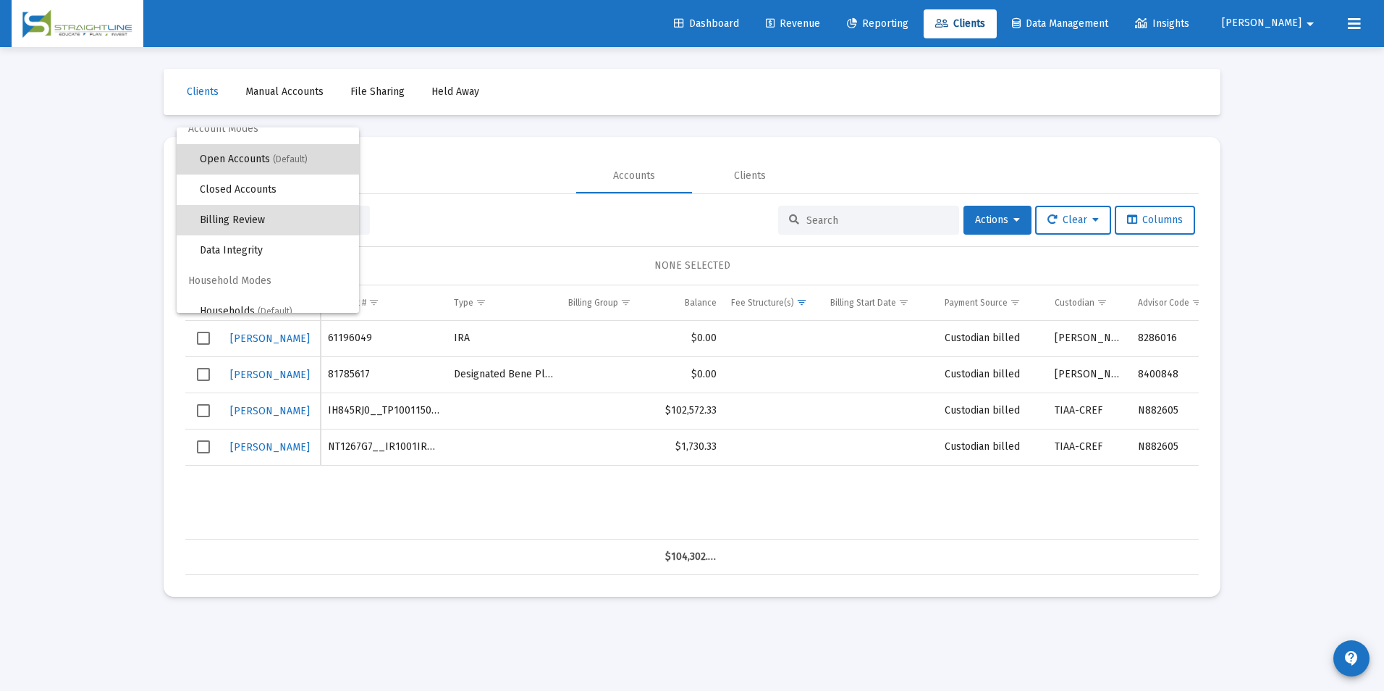
click at [281, 162] on span "(Default)" at bounding box center [290, 159] width 35 height 10
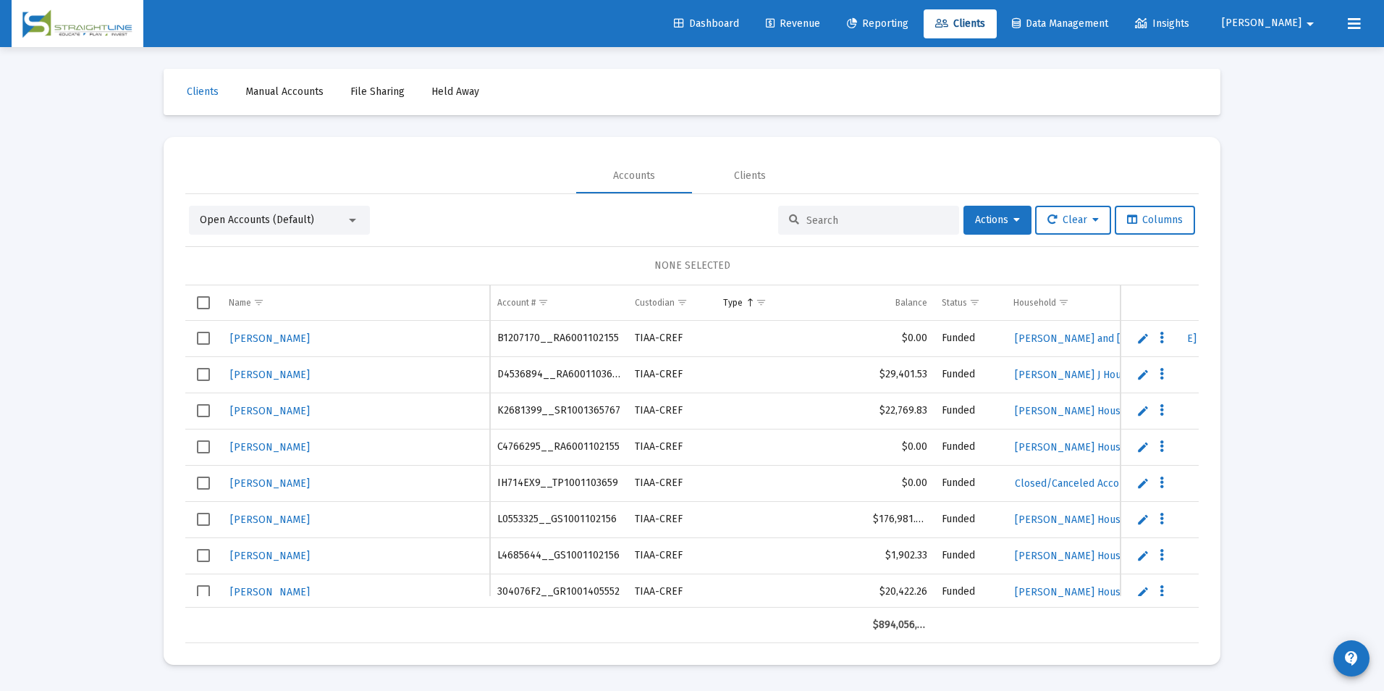
click at [817, 223] on input at bounding box center [878, 220] width 142 height 12
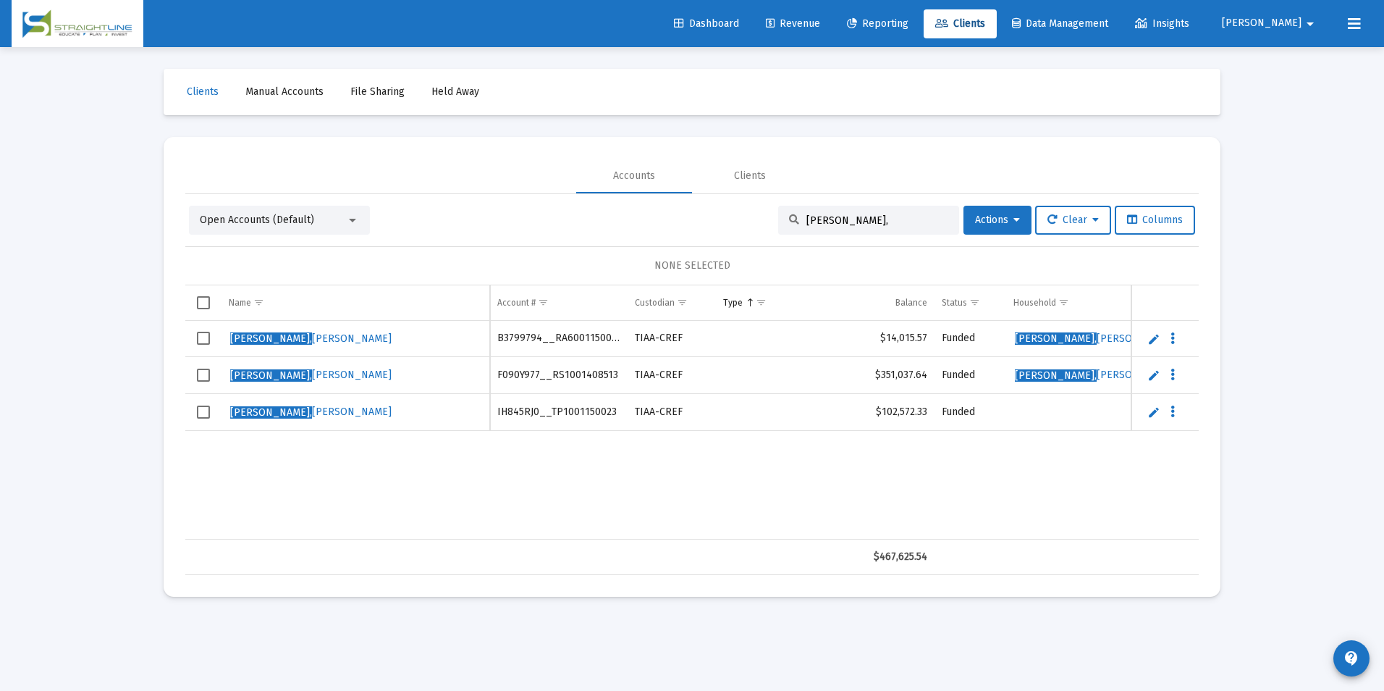
type input "[PERSON_NAME],"
click at [194, 416] on td "Data grid" at bounding box center [203, 412] width 36 height 37
click at [995, 219] on span "Actions" at bounding box center [997, 220] width 45 height 12
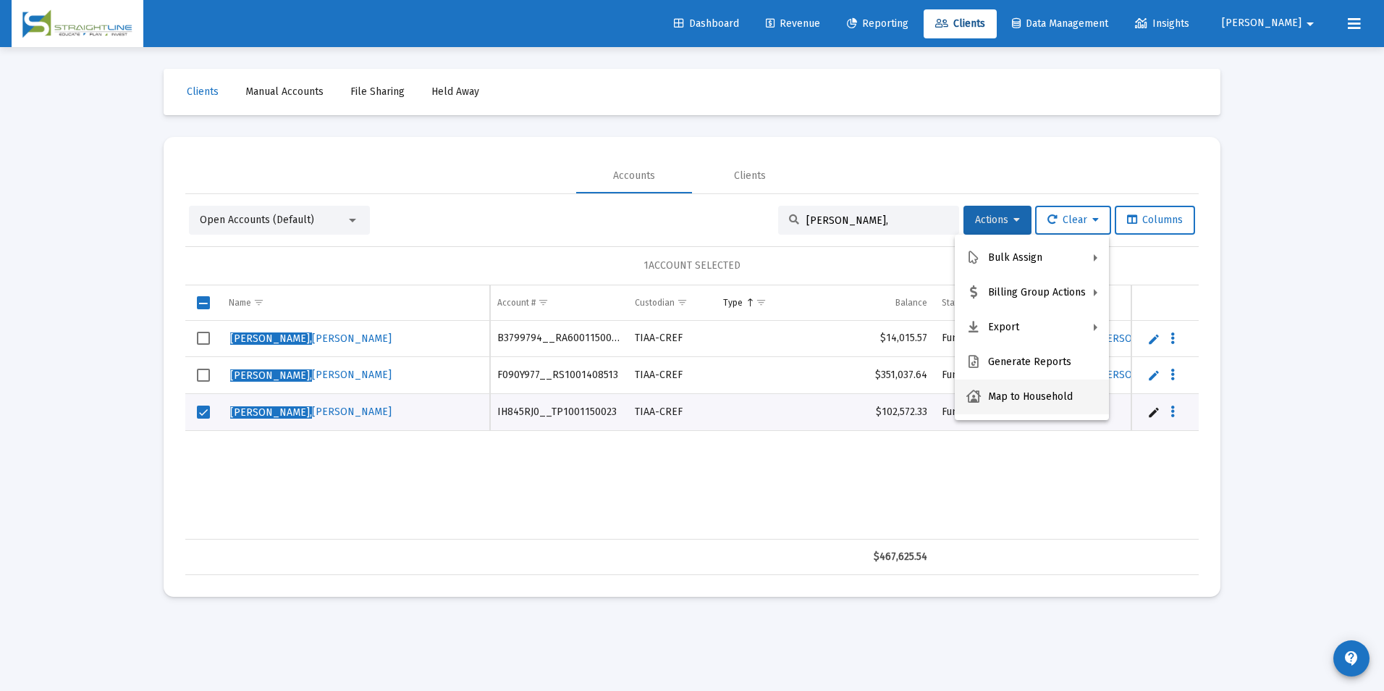
click at [1027, 389] on button "Map to Household" at bounding box center [1032, 396] width 154 height 35
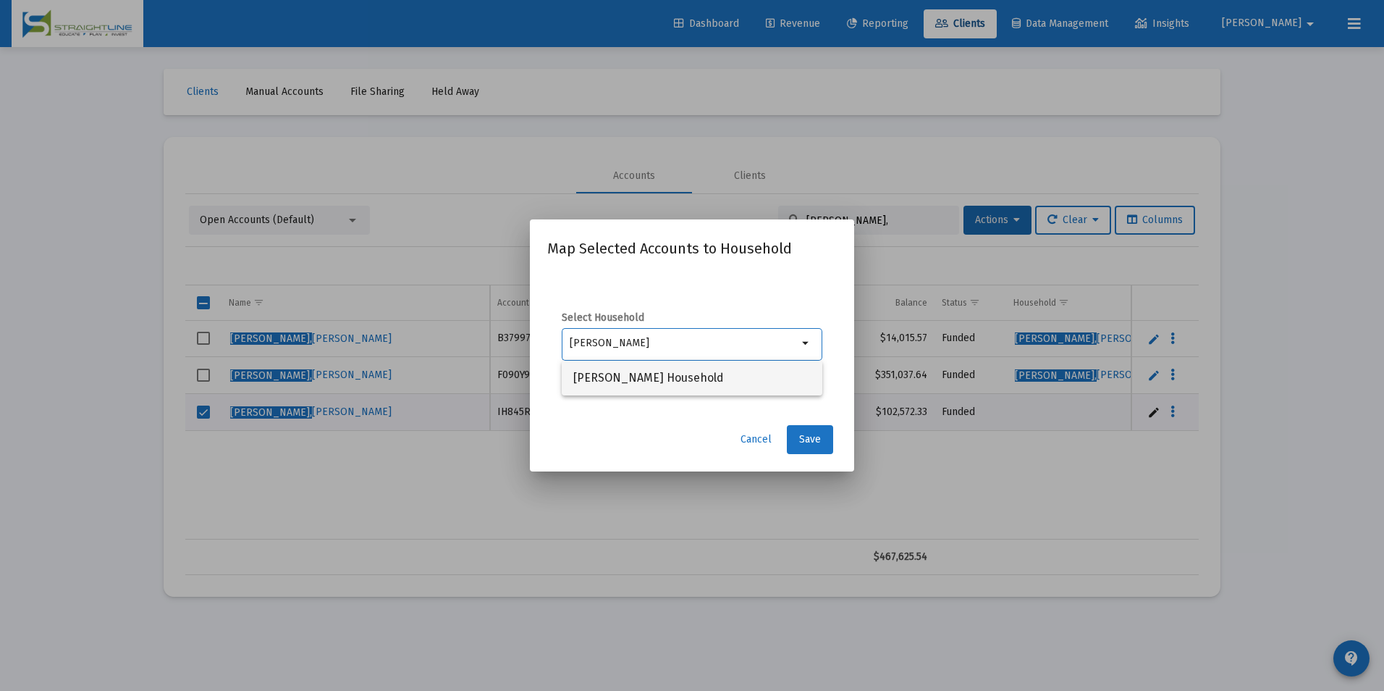
click at [761, 378] on span "[PERSON_NAME] Household" at bounding box center [691, 378] width 237 height 35
type input "[PERSON_NAME] Household"
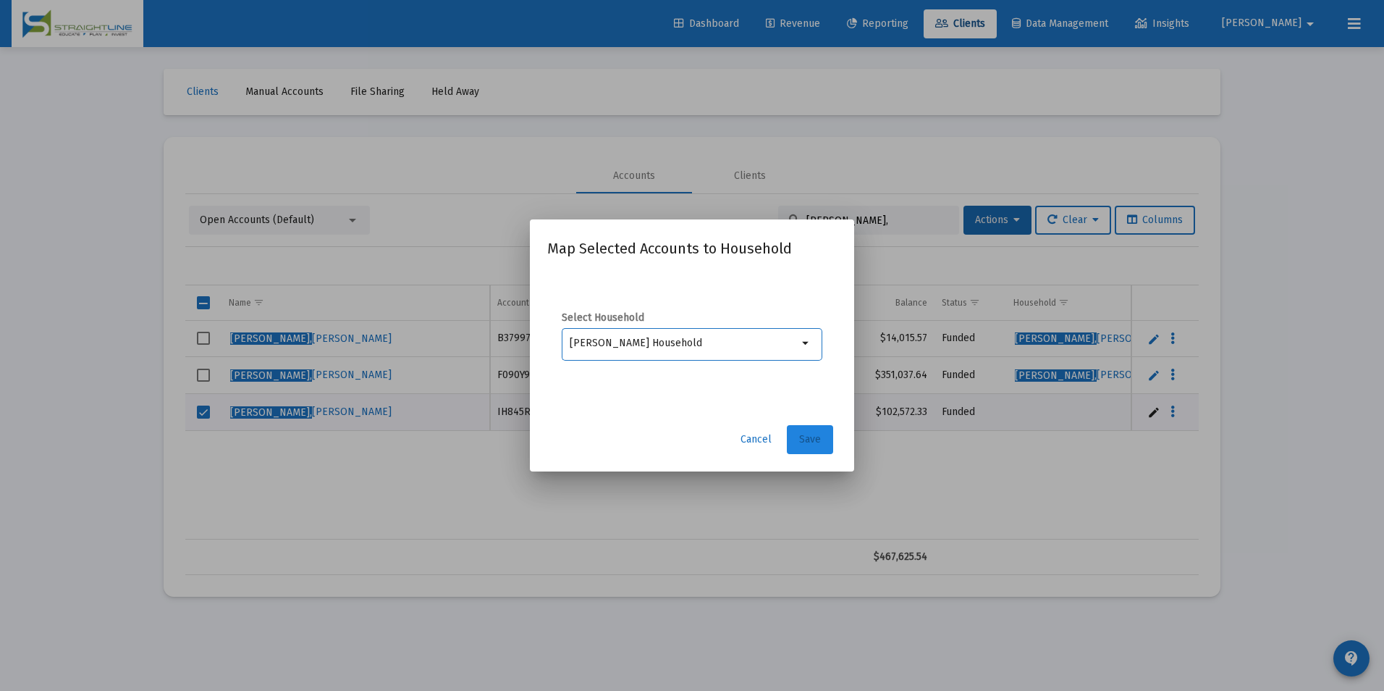
click at [820, 439] on span "Save" at bounding box center [810, 439] width 22 height 12
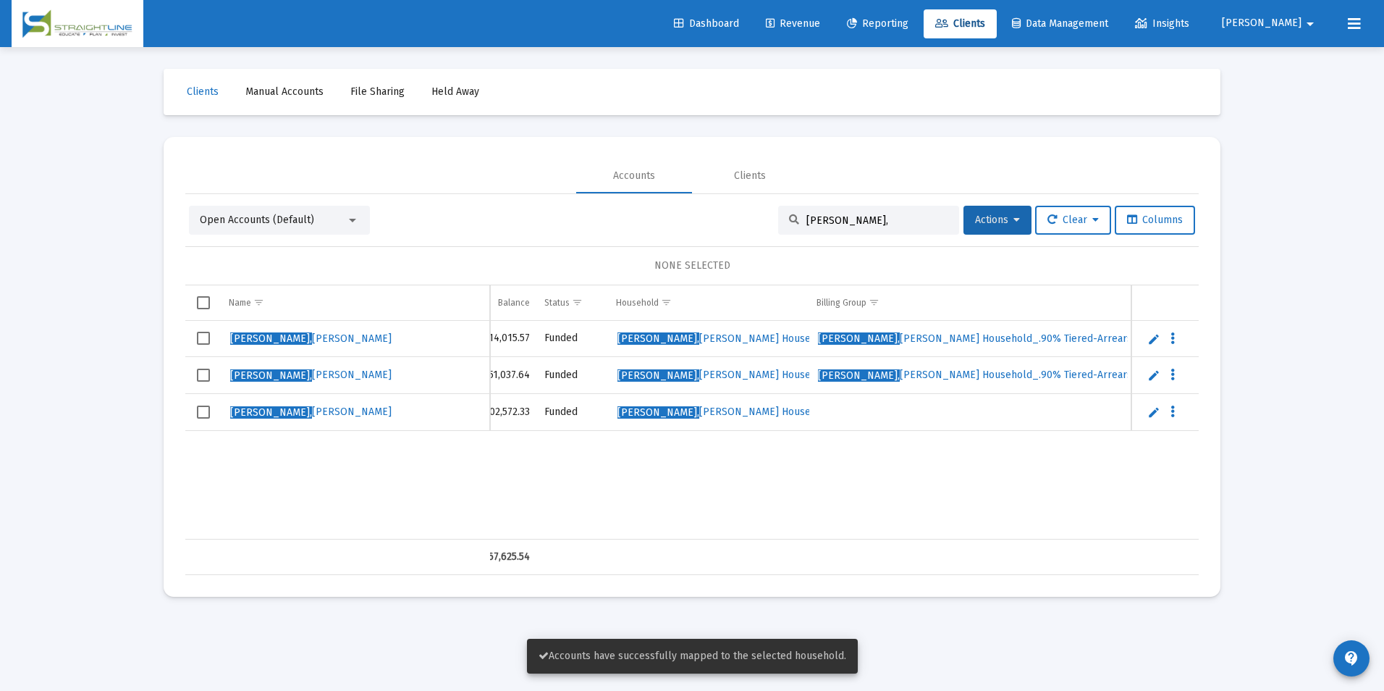
scroll to position [0, 0]
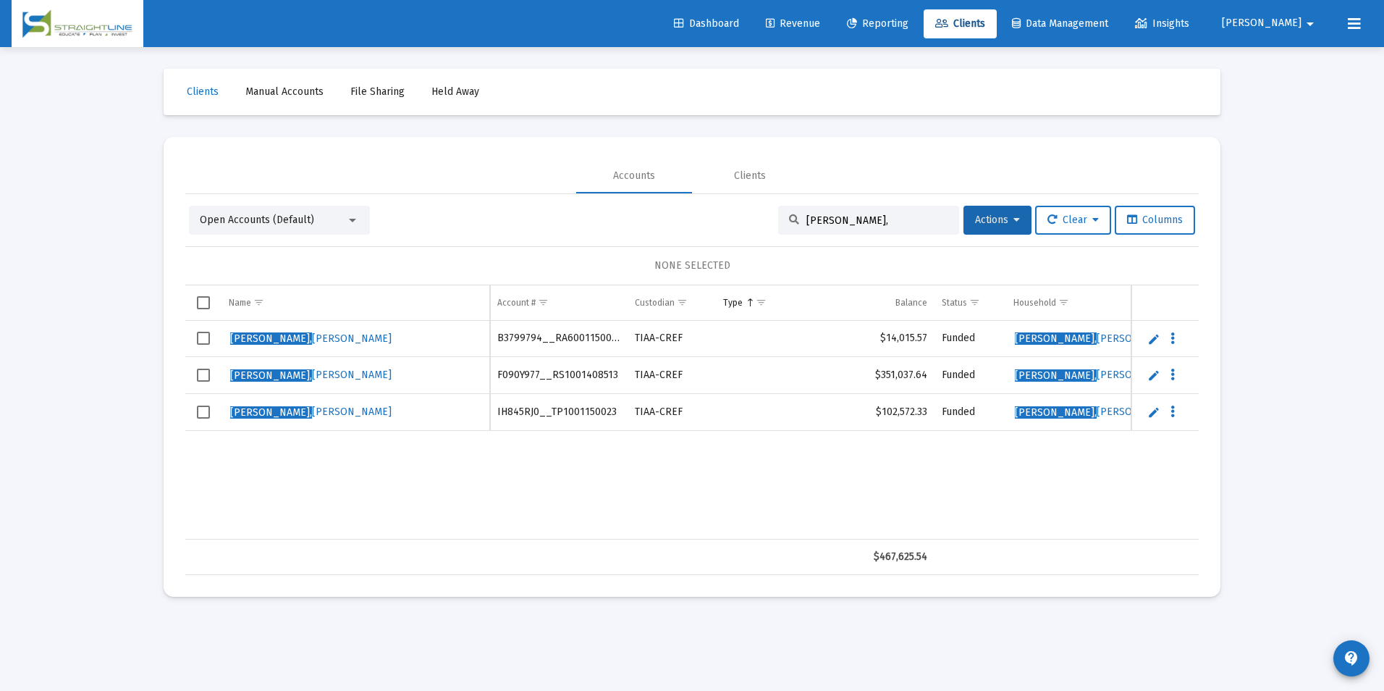
click at [198, 416] on span "Select row" at bounding box center [203, 411] width 13 height 13
click at [988, 216] on span "Actions" at bounding box center [997, 220] width 45 height 12
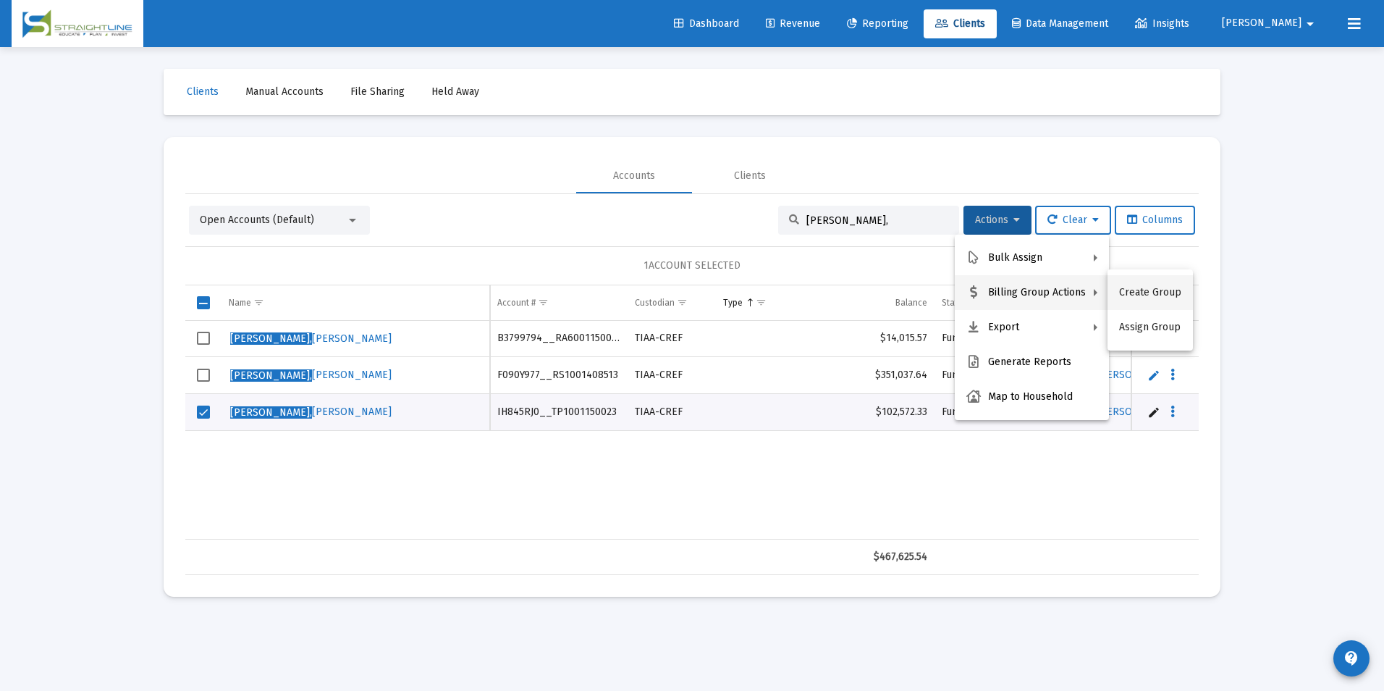
click at [1147, 285] on button "Create Group" at bounding box center [1150, 292] width 85 height 35
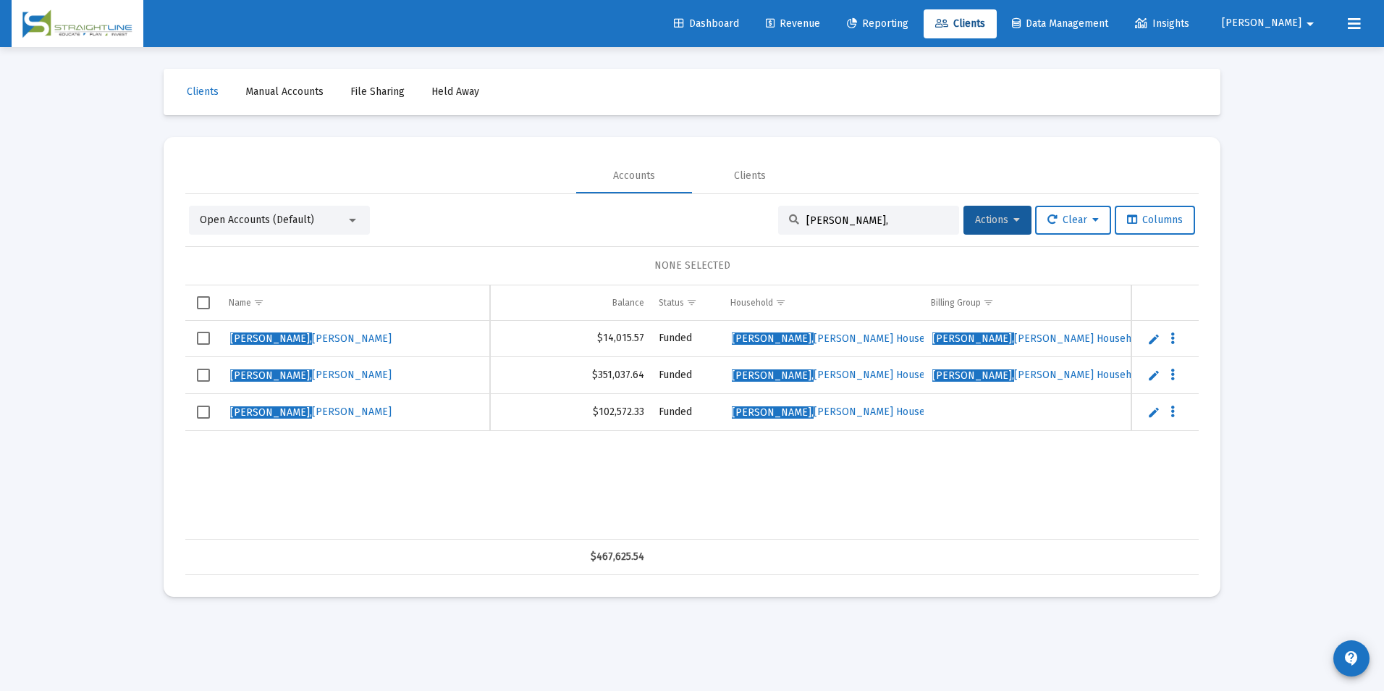
scroll to position [0, 314]
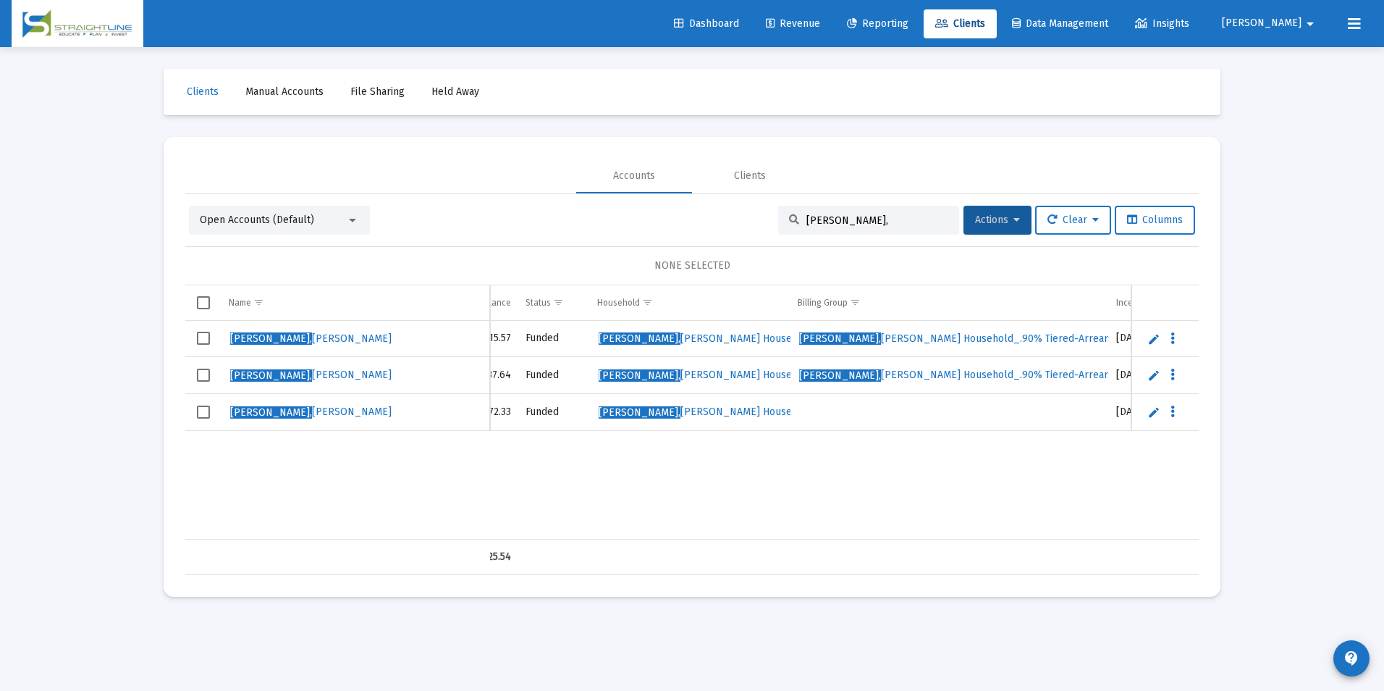
click at [210, 414] on span "Select row" at bounding box center [203, 411] width 13 height 13
click at [1015, 221] on button "Actions" at bounding box center [998, 220] width 68 height 29
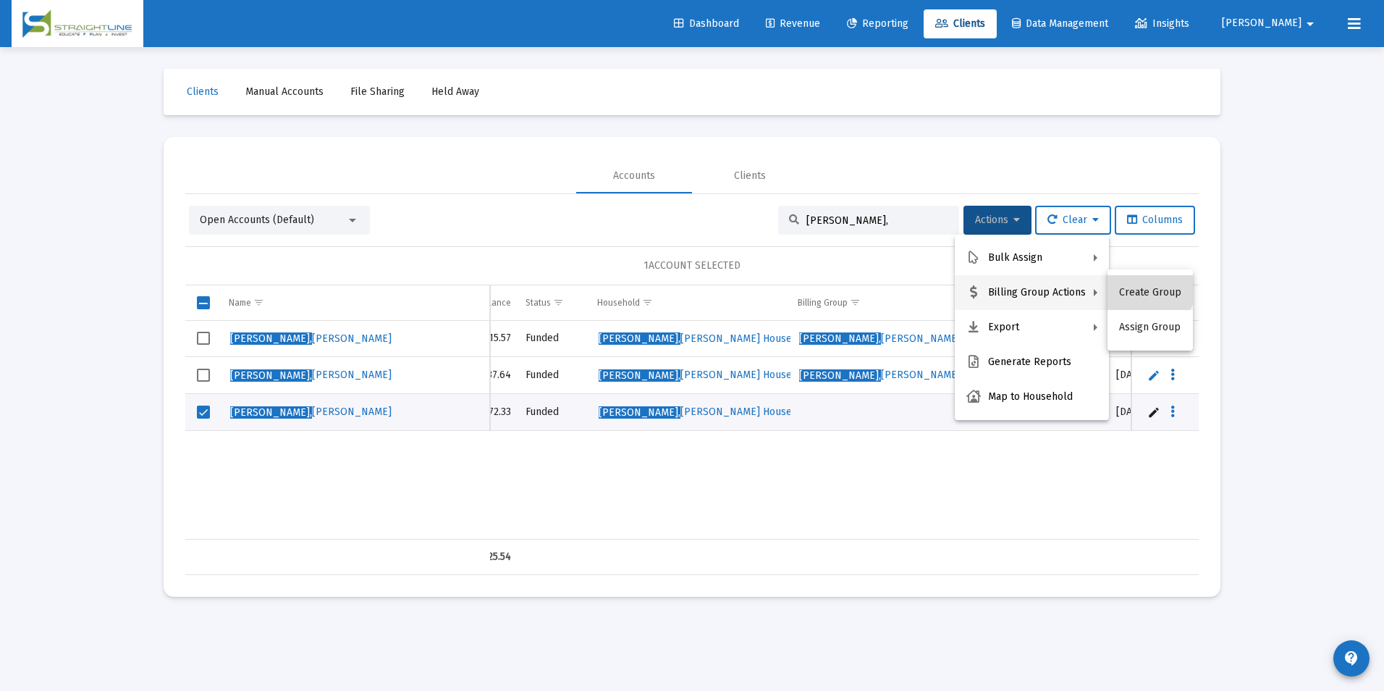
click at [1138, 279] on button "Create Group" at bounding box center [1150, 292] width 85 height 35
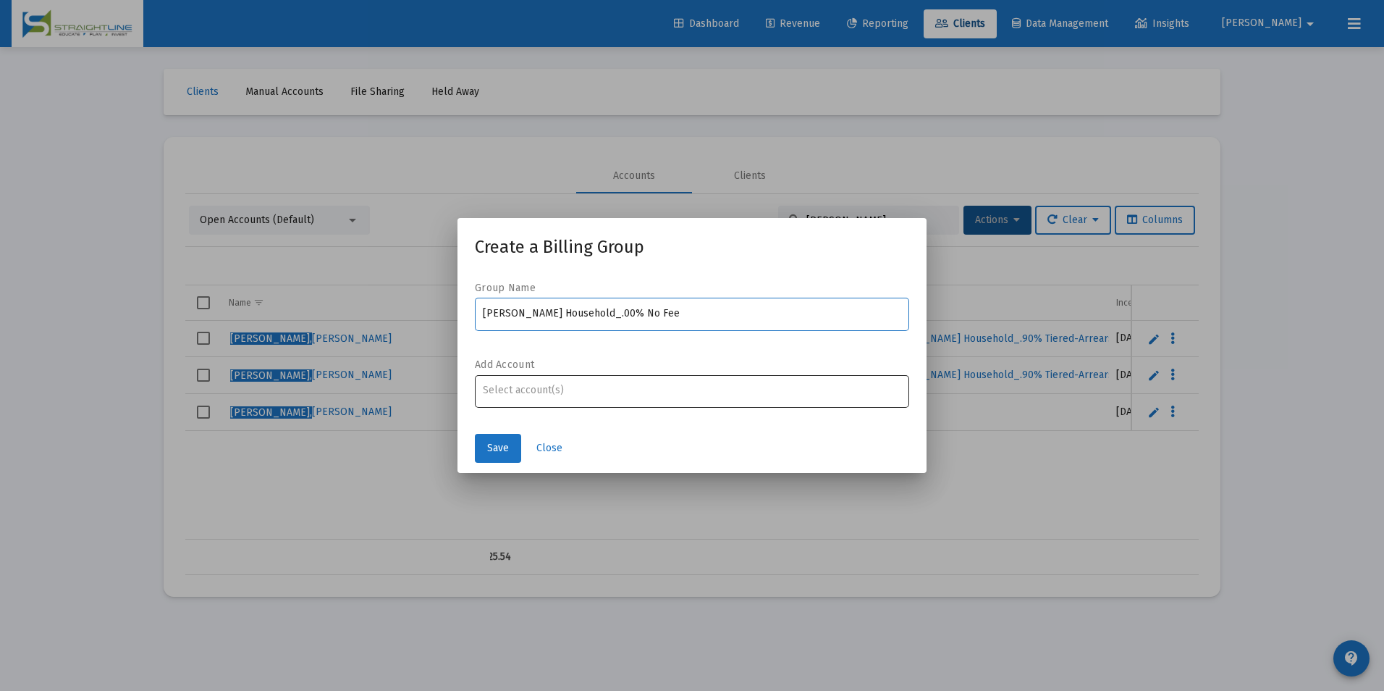
type input "[PERSON_NAME] Household_.00% No Fee"
click at [725, 398] on div "Assignment Selection" at bounding box center [692, 390] width 425 height 17
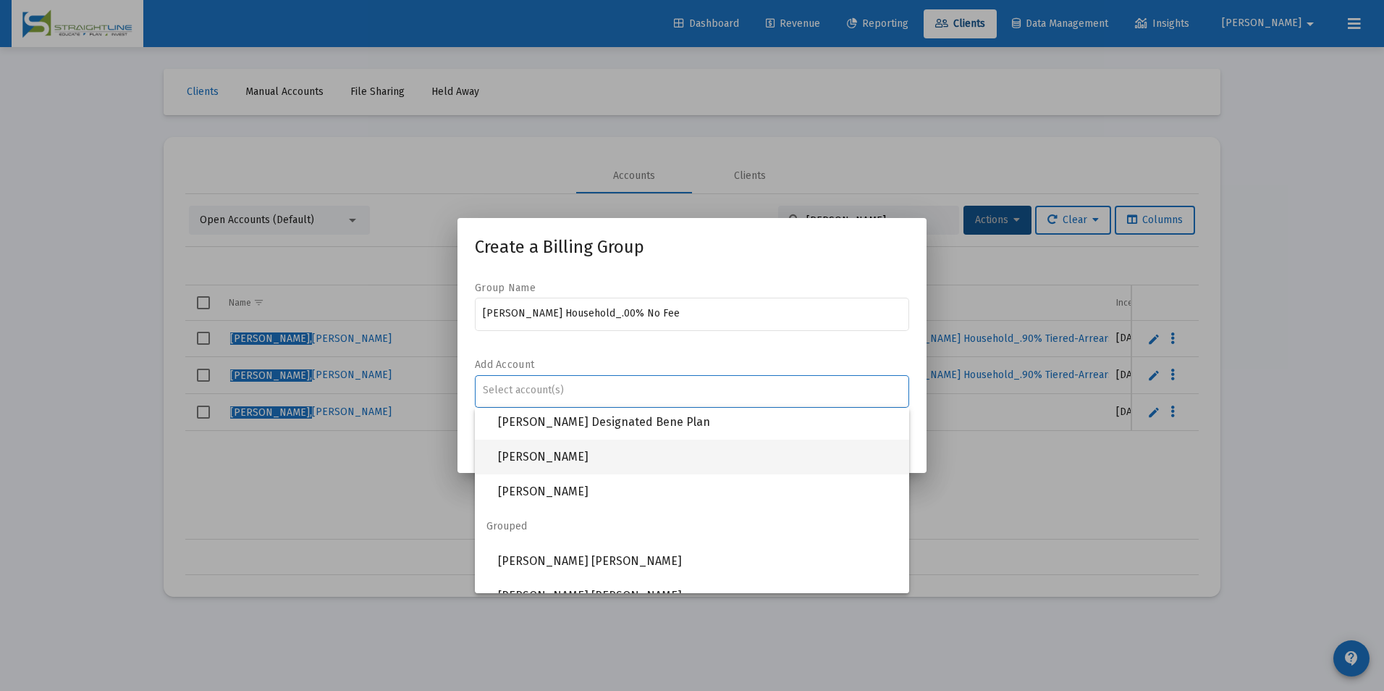
click at [618, 464] on span "[PERSON_NAME]" at bounding box center [698, 456] width 400 height 35
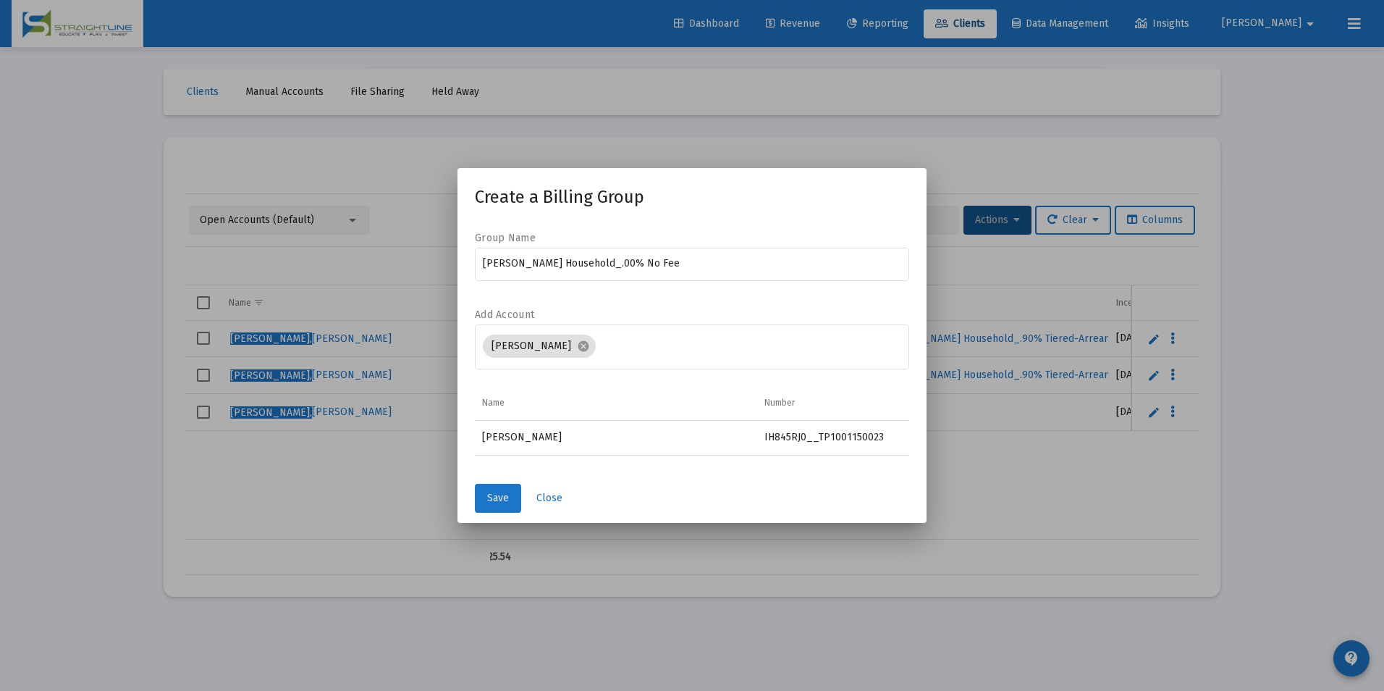
click at [484, 501] on button "Save" at bounding box center [498, 498] width 46 height 29
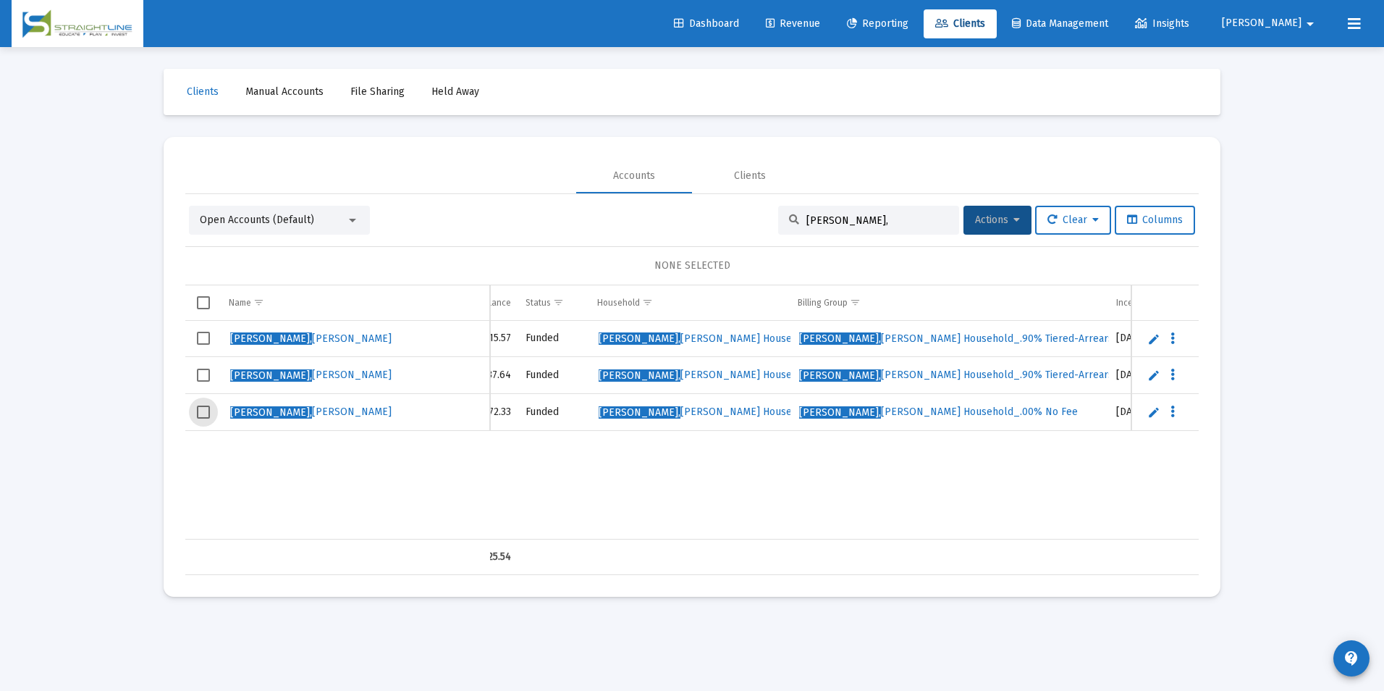
click at [205, 414] on span "Select row" at bounding box center [203, 411] width 13 height 13
click at [985, 211] on button "Actions" at bounding box center [998, 220] width 68 height 29
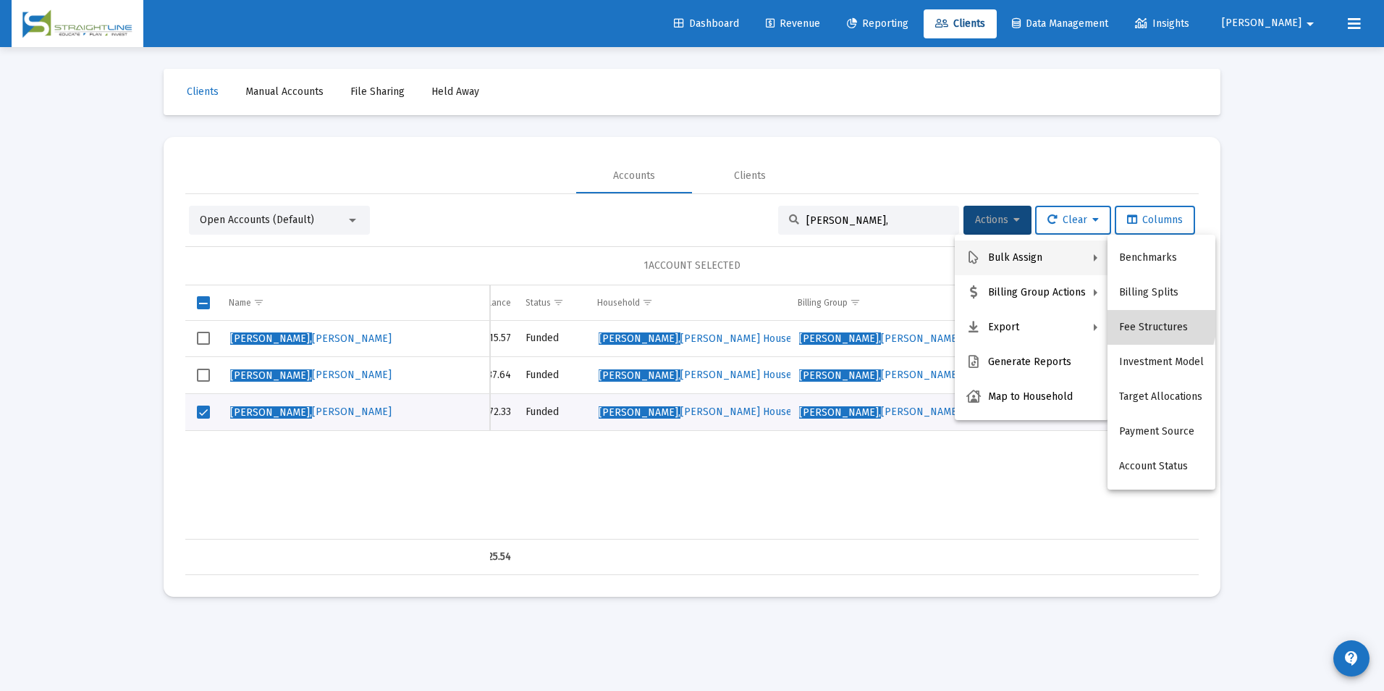
click at [1143, 322] on button "Fee Structures" at bounding box center [1162, 327] width 108 height 35
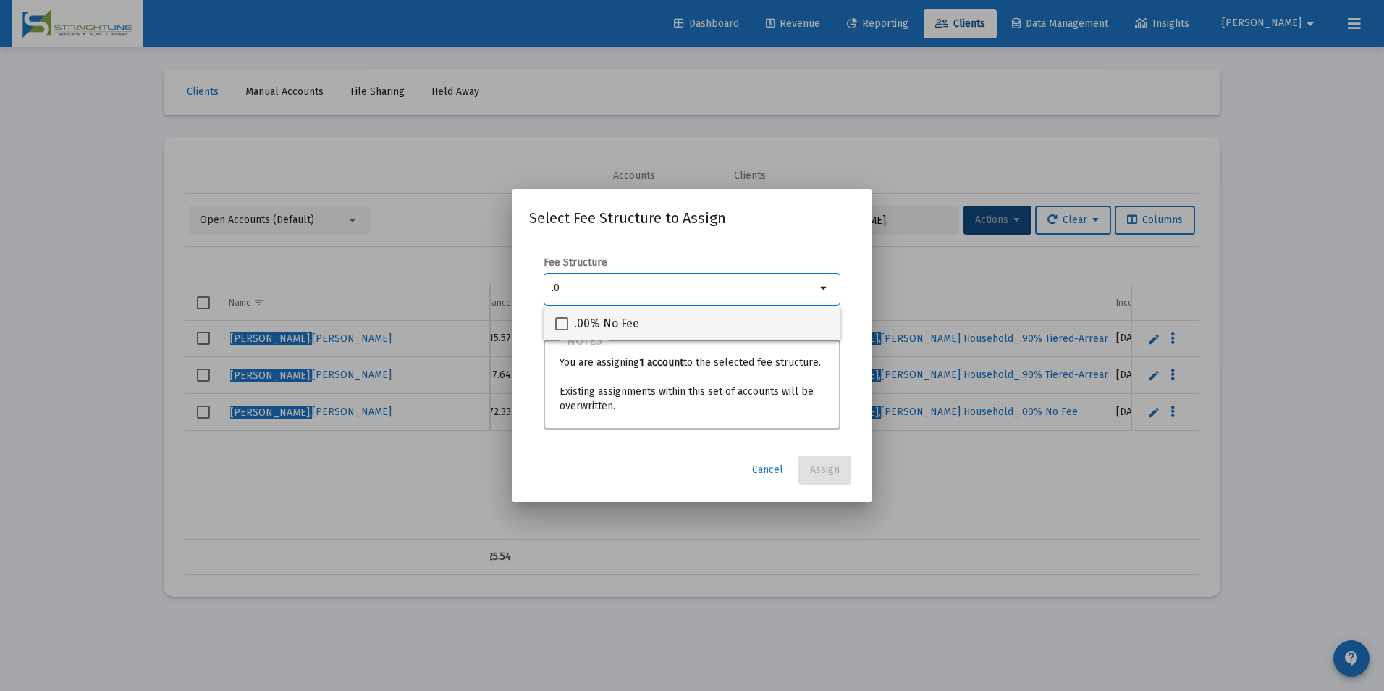
type input ".0"
click at [790, 324] on div ".00% No Fee" at bounding box center [692, 323] width 274 height 35
checkbox input "true"
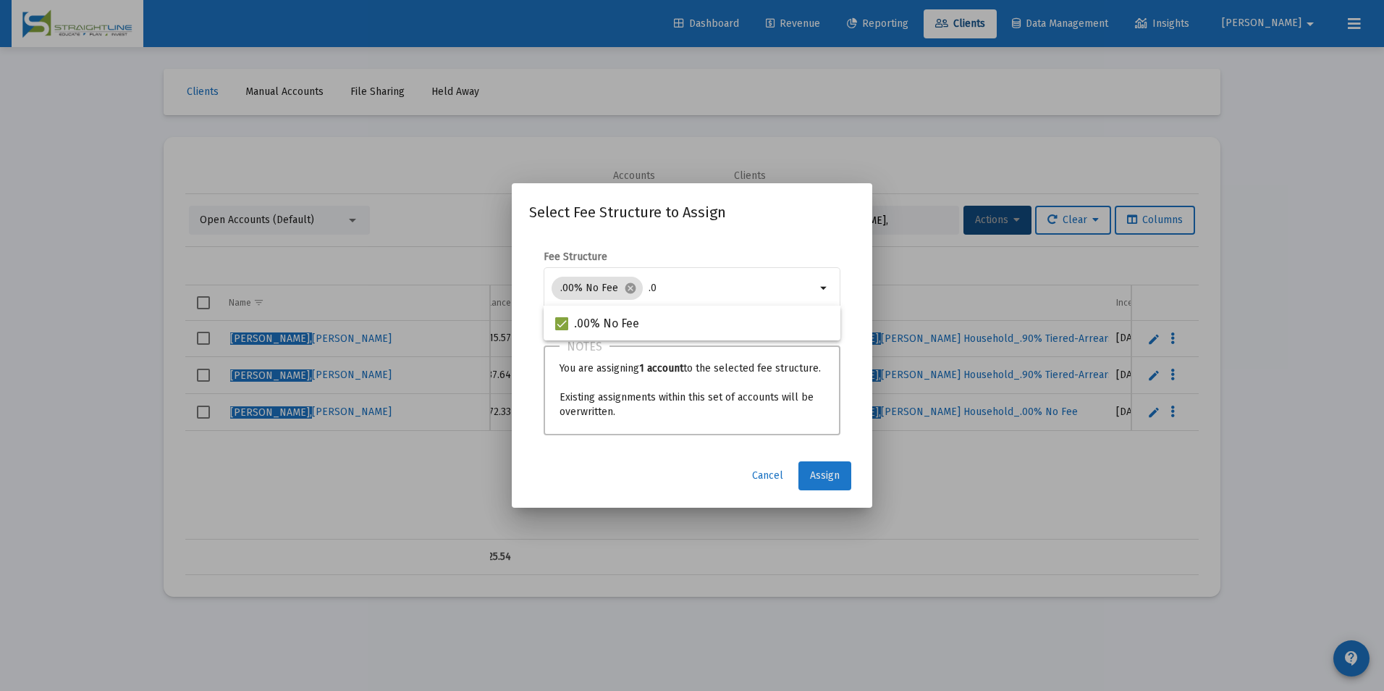
click at [849, 476] on button "Assign" at bounding box center [825, 475] width 53 height 29
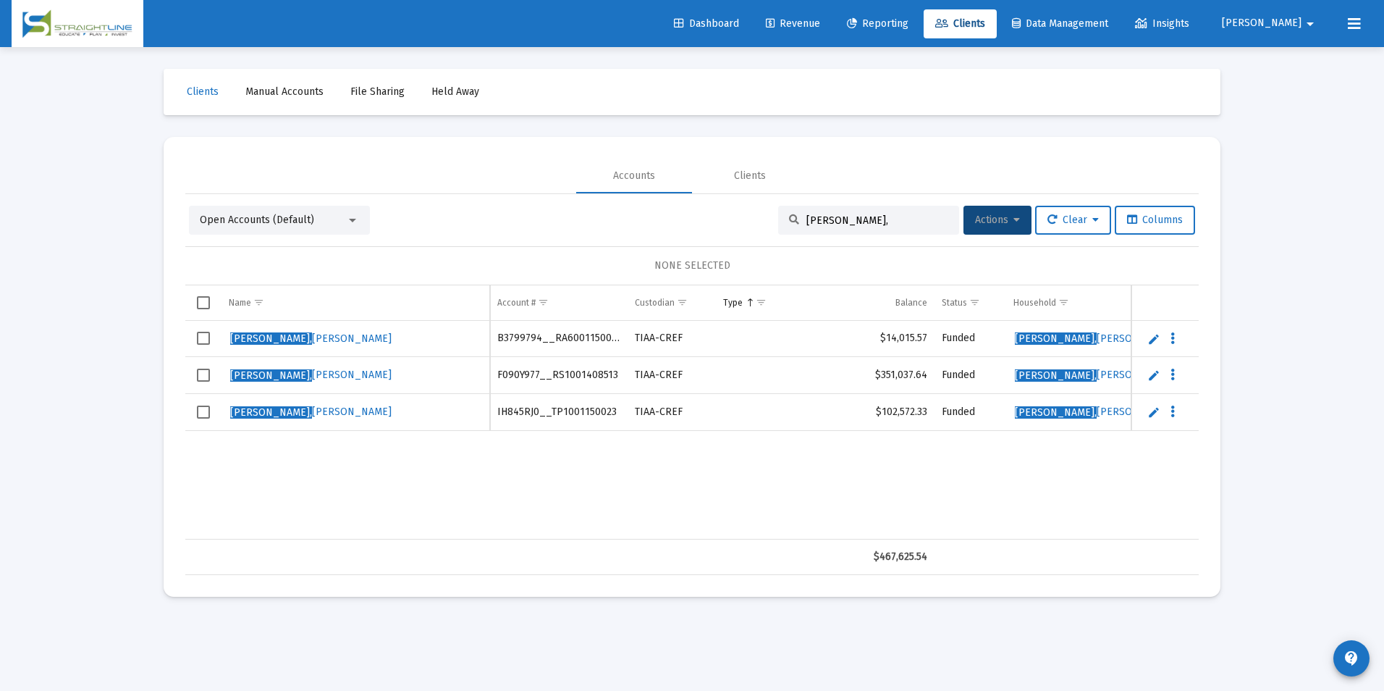
click at [552, 416] on td "IH845RJ0__TP1001150023" at bounding box center [559, 412] width 138 height 37
copy td "IH845RJ0__TP1001150023"
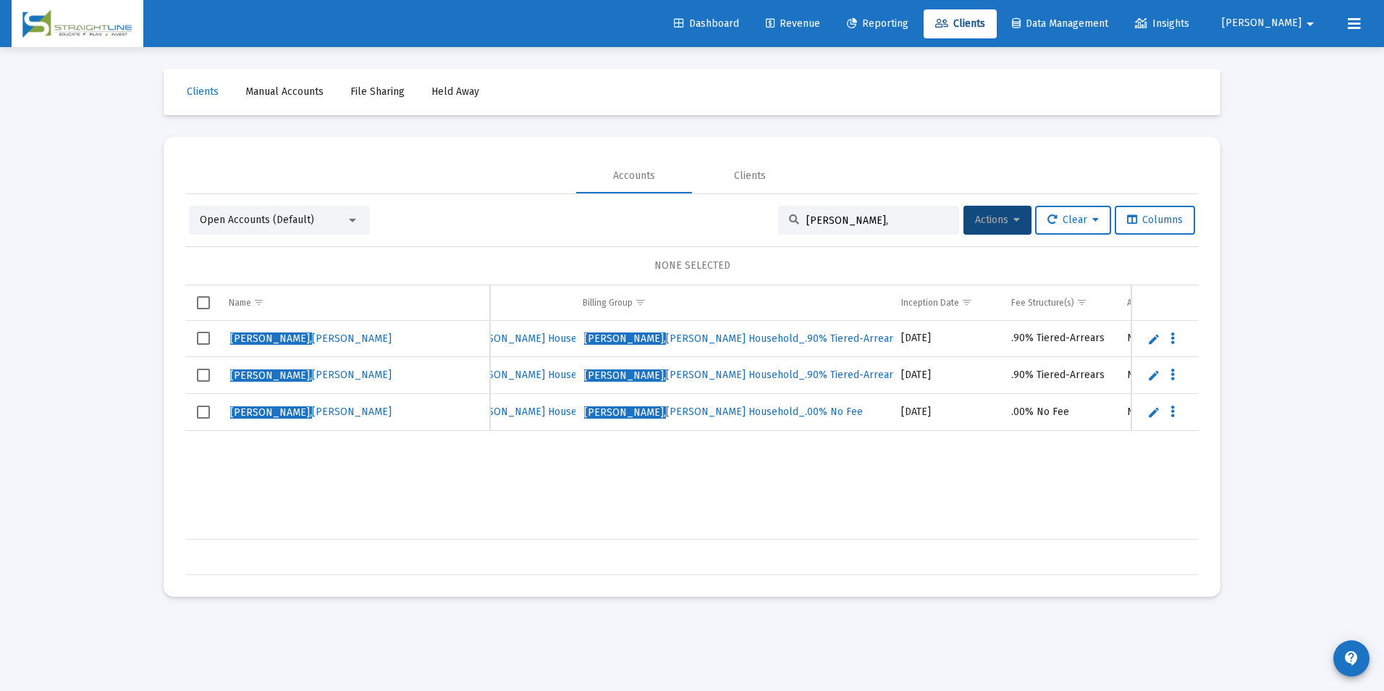
click at [820, 23] on span "Revenue" at bounding box center [793, 23] width 54 height 12
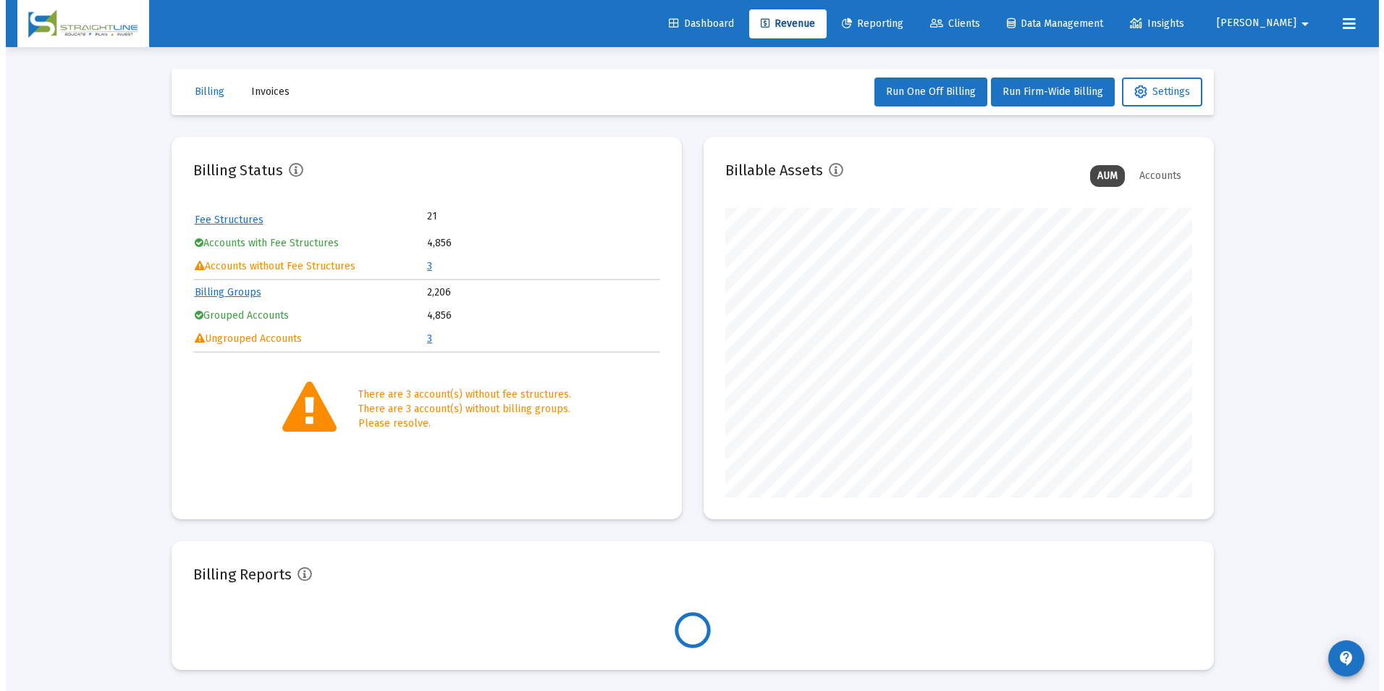
scroll to position [290, 467]
click at [424, 271] on link "3" at bounding box center [423, 266] width 5 height 12
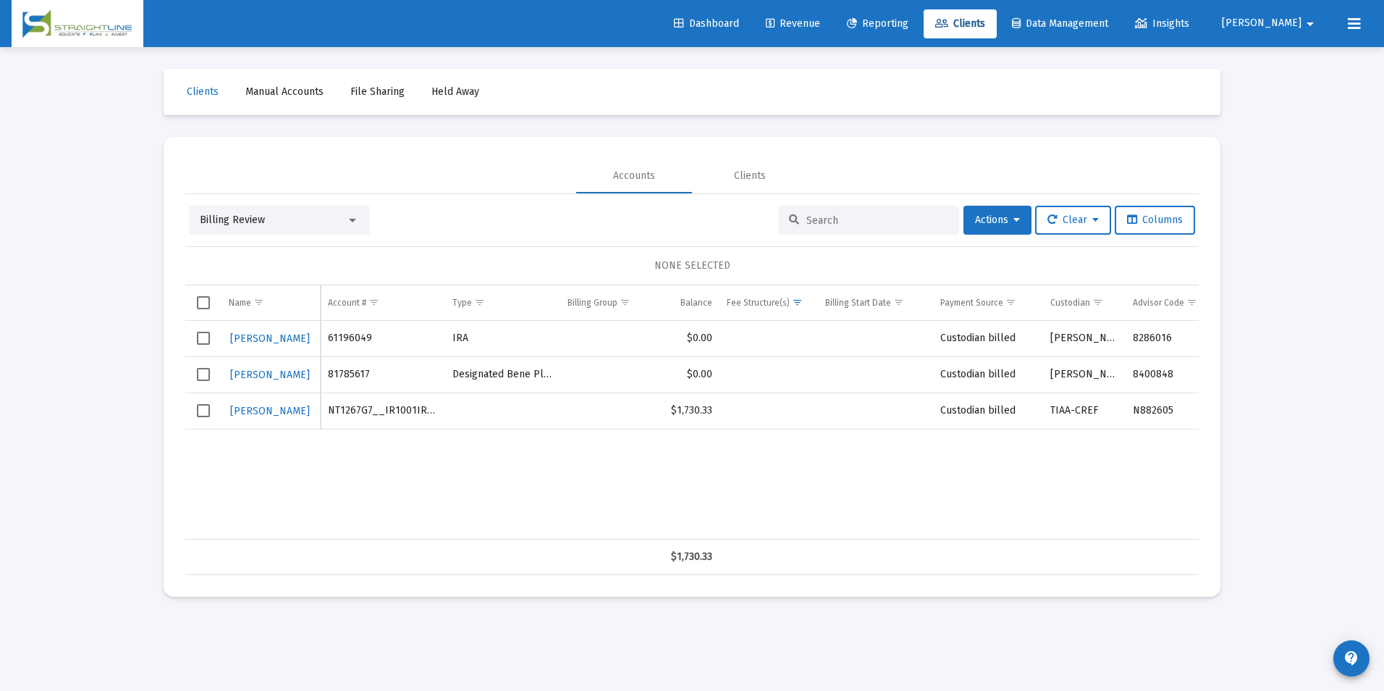
click at [303, 215] on div "Billing Review" at bounding box center [273, 220] width 146 height 14
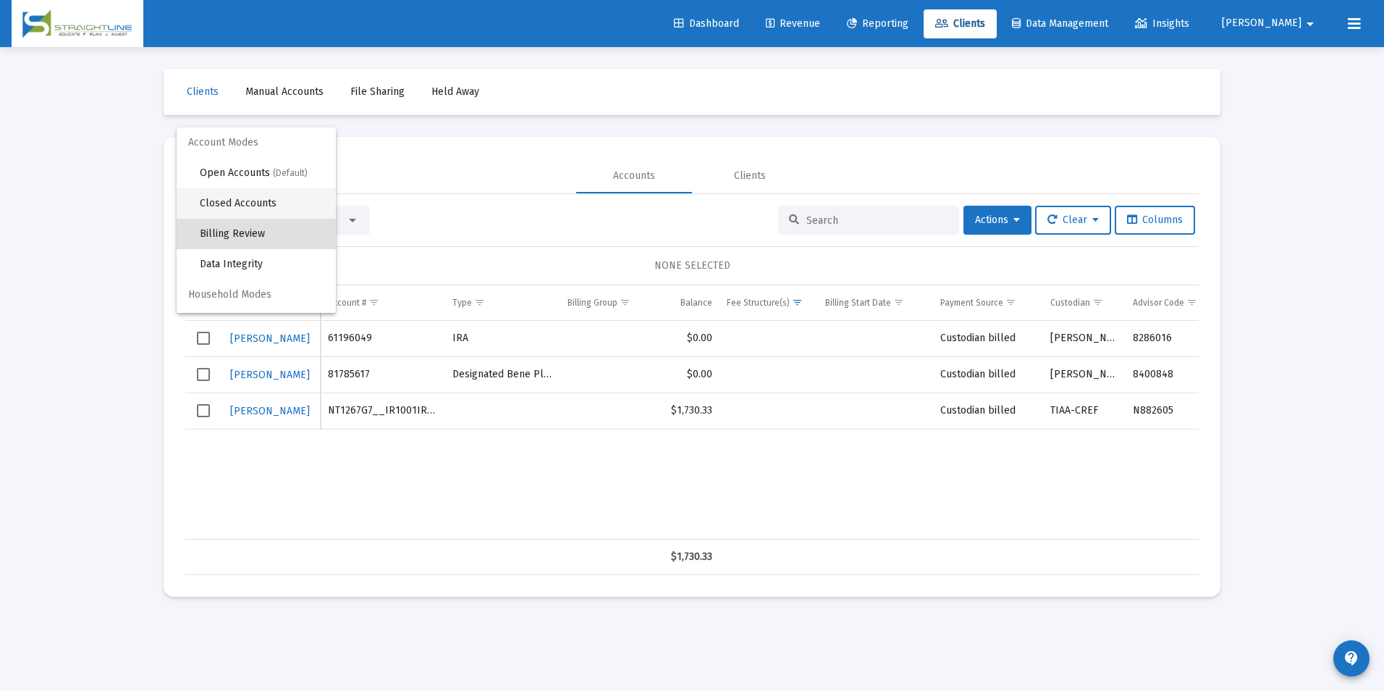
scroll to position [14, 0]
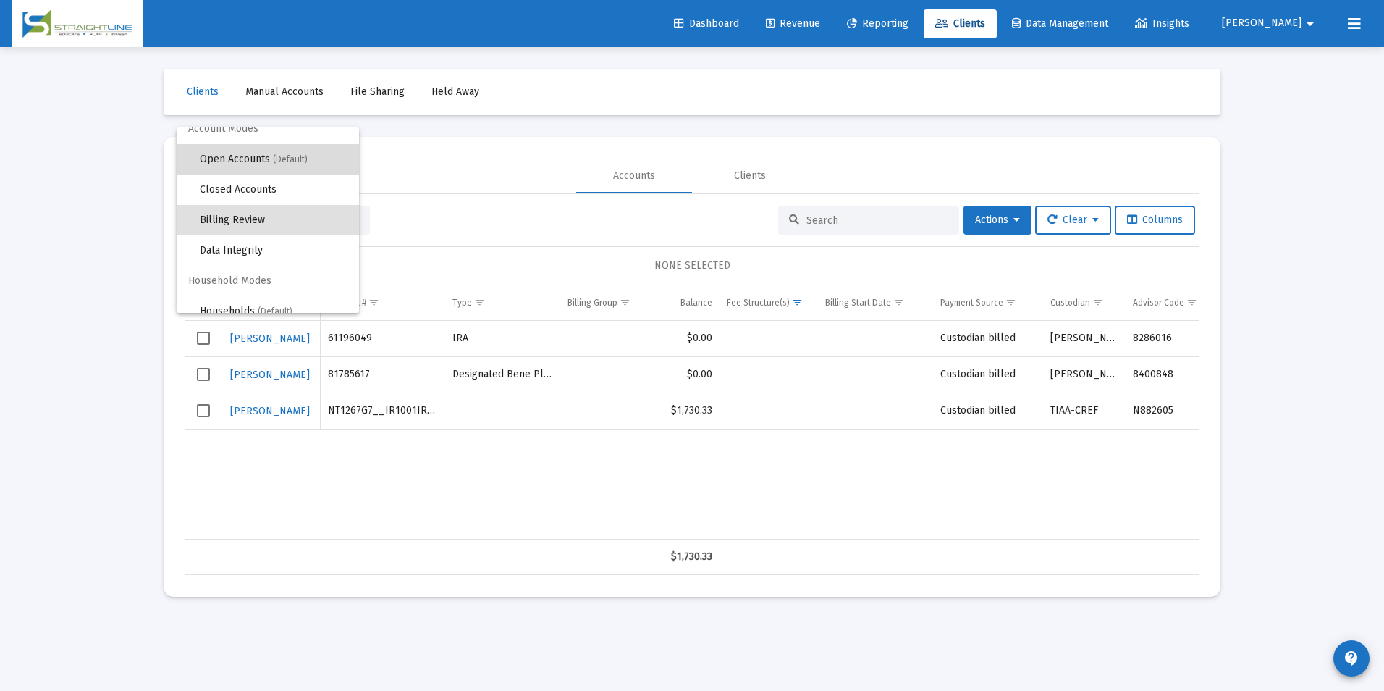
click at [298, 166] on span "Open Accounts (Default)" at bounding box center [274, 159] width 148 height 30
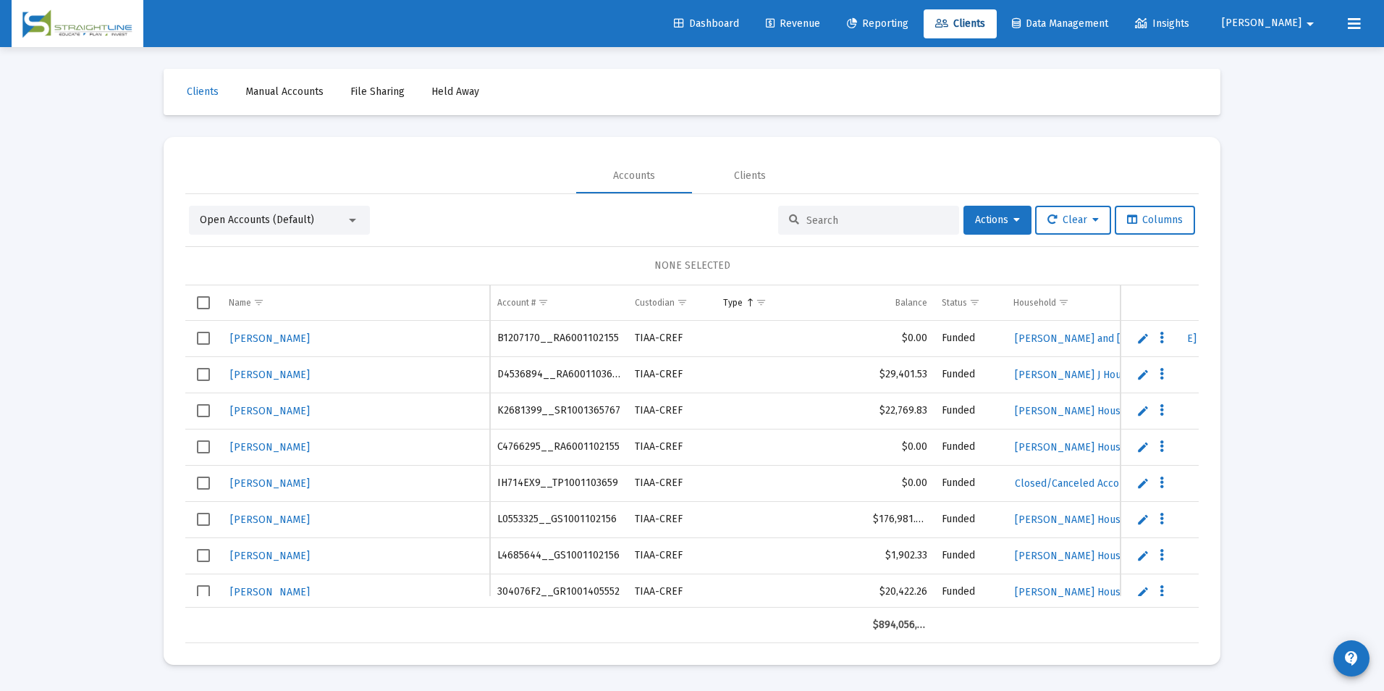
click at [923, 224] on input at bounding box center [878, 220] width 142 height 12
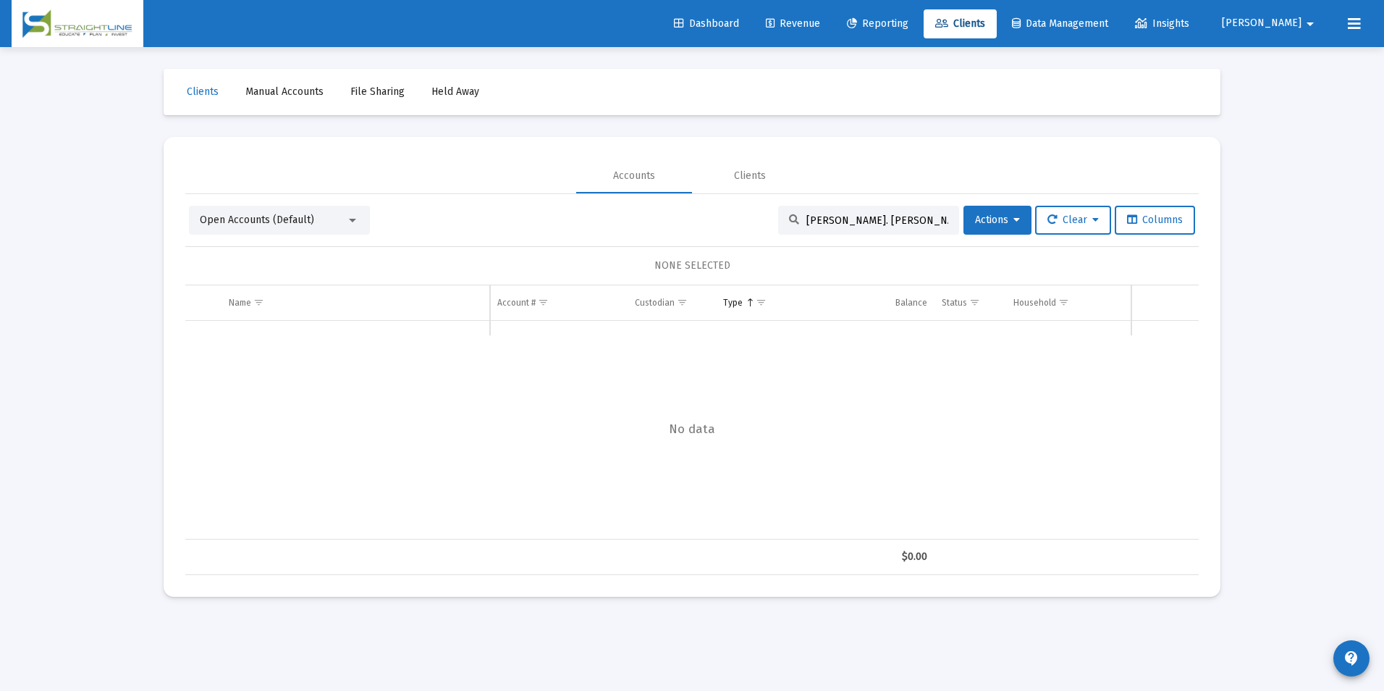
click at [835, 225] on input "[PERSON_NAME]. [PERSON_NAME]" at bounding box center [878, 220] width 142 height 12
click at [345, 219] on div "Open Accounts (Default)" at bounding box center [273, 220] width 146 height 14
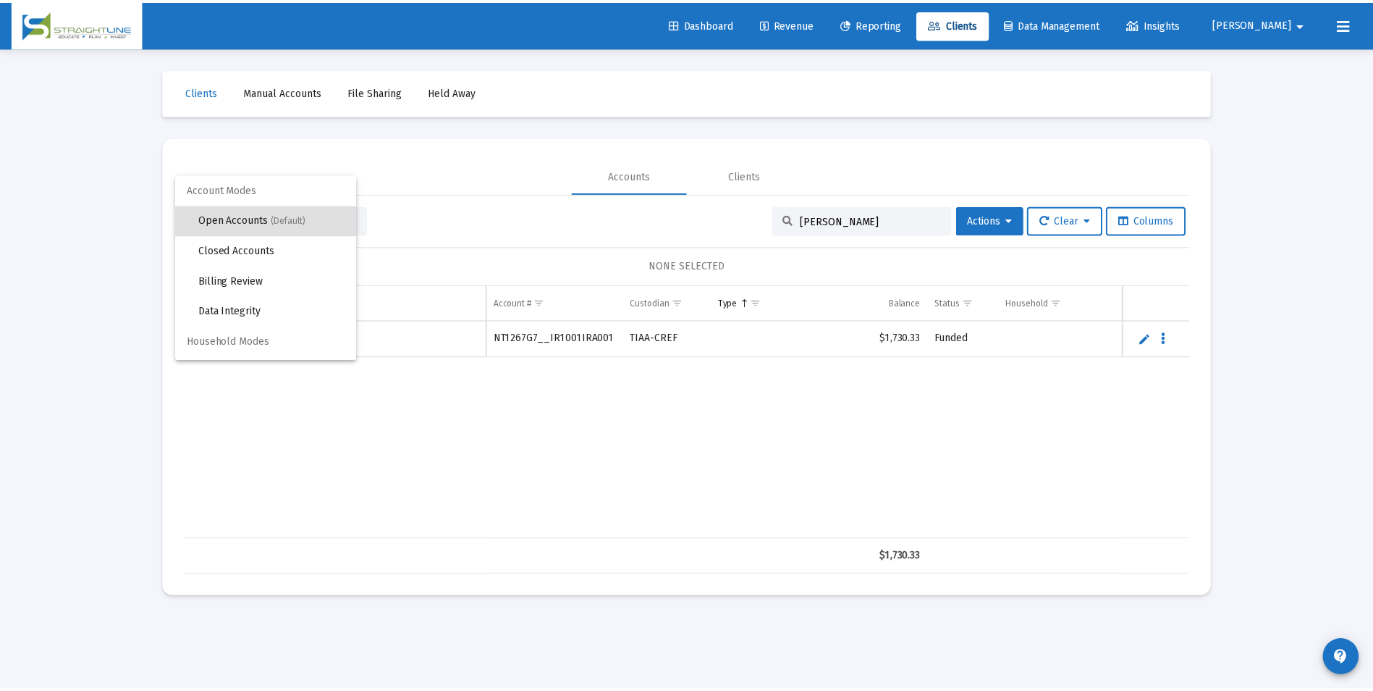
scroll to position [28, 0]
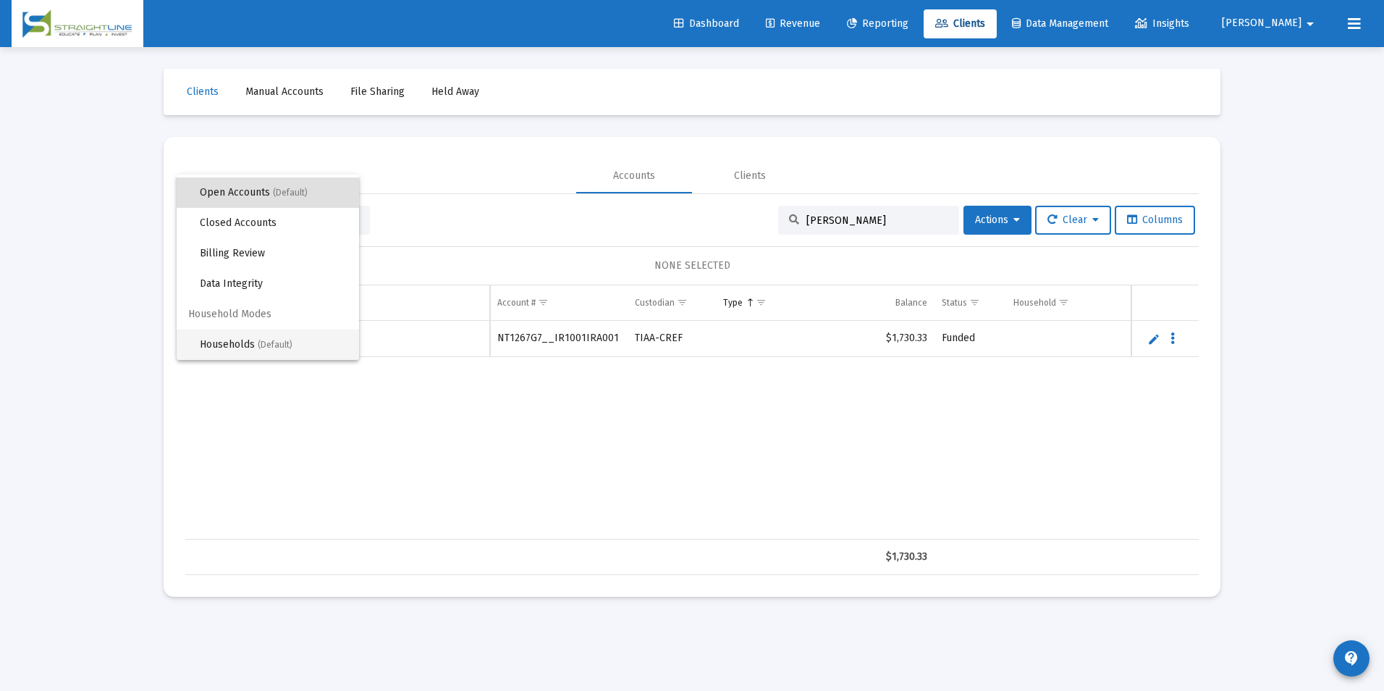
click at [301, 335] on span "Households (Default)" at bounding box center [274, 344] width 148 height 30
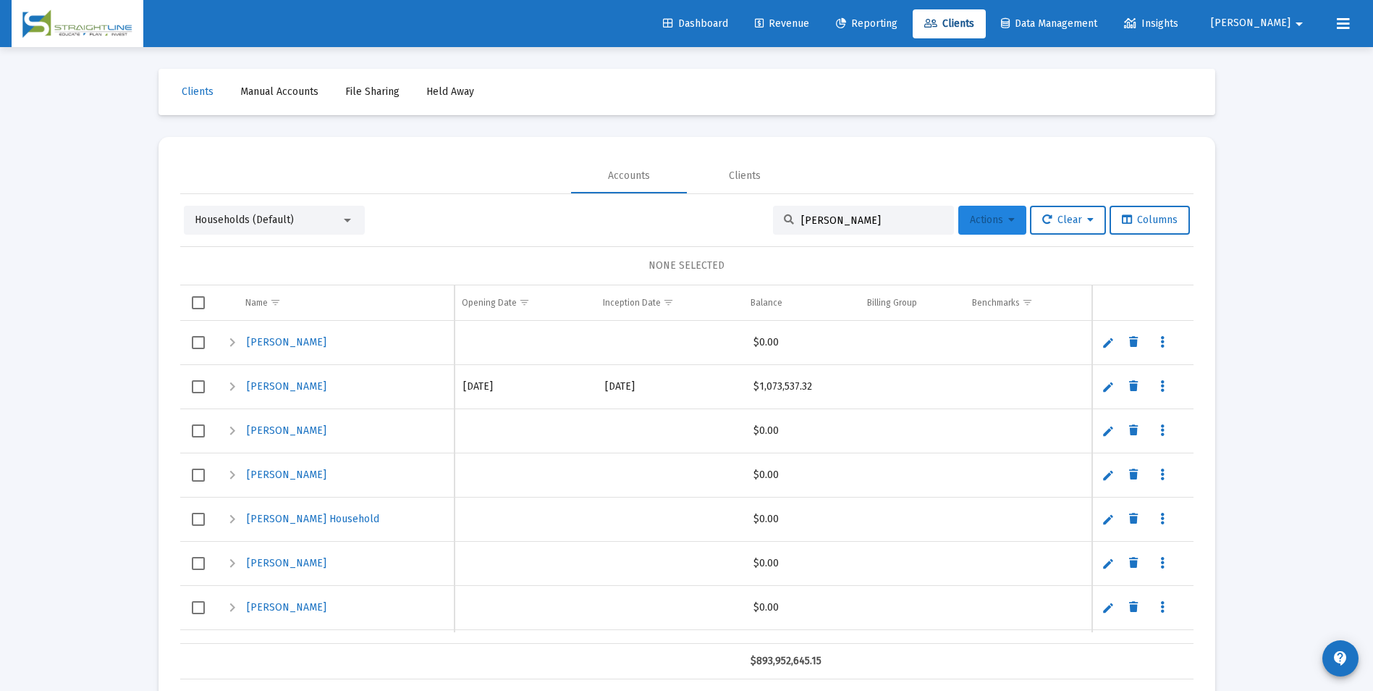
click at [981, 218] on span "Actions" at bounding box center [992, 220] width 45 height 12
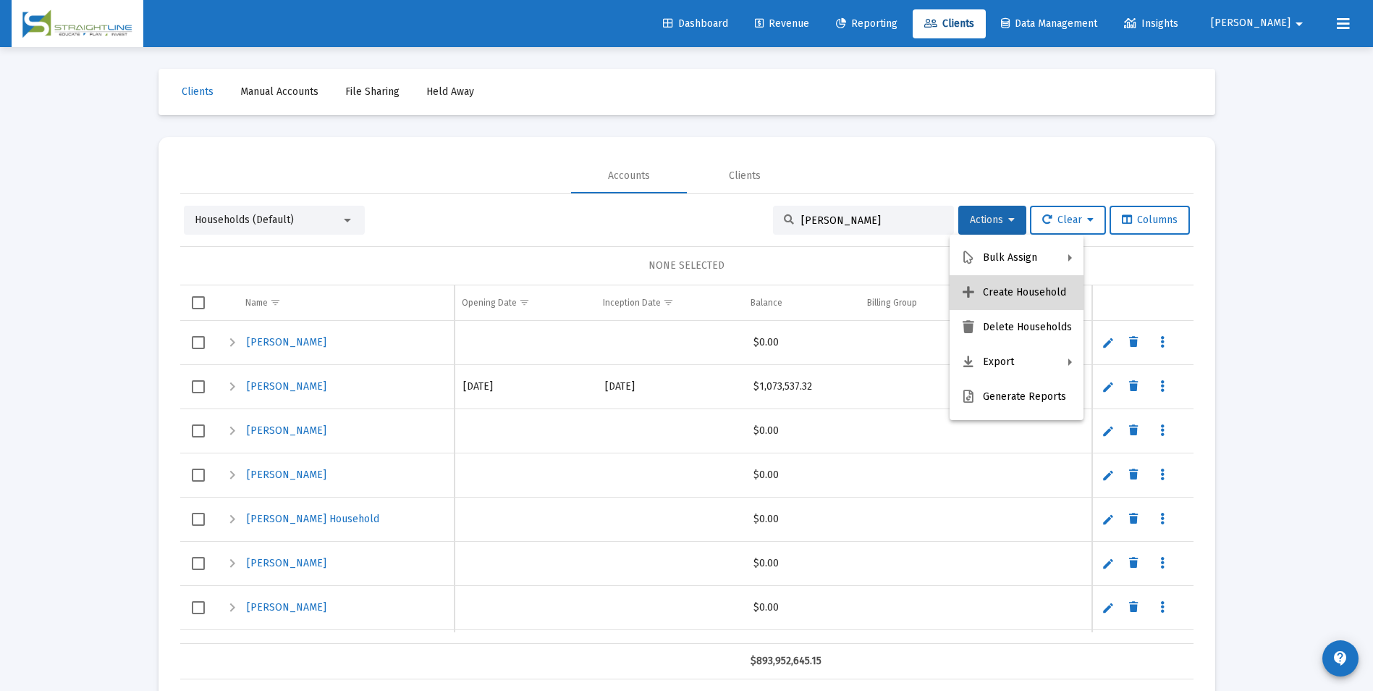
click at [1018, 287] on button "Create Household" at bounding box center [1017, 292] width 134 height 35
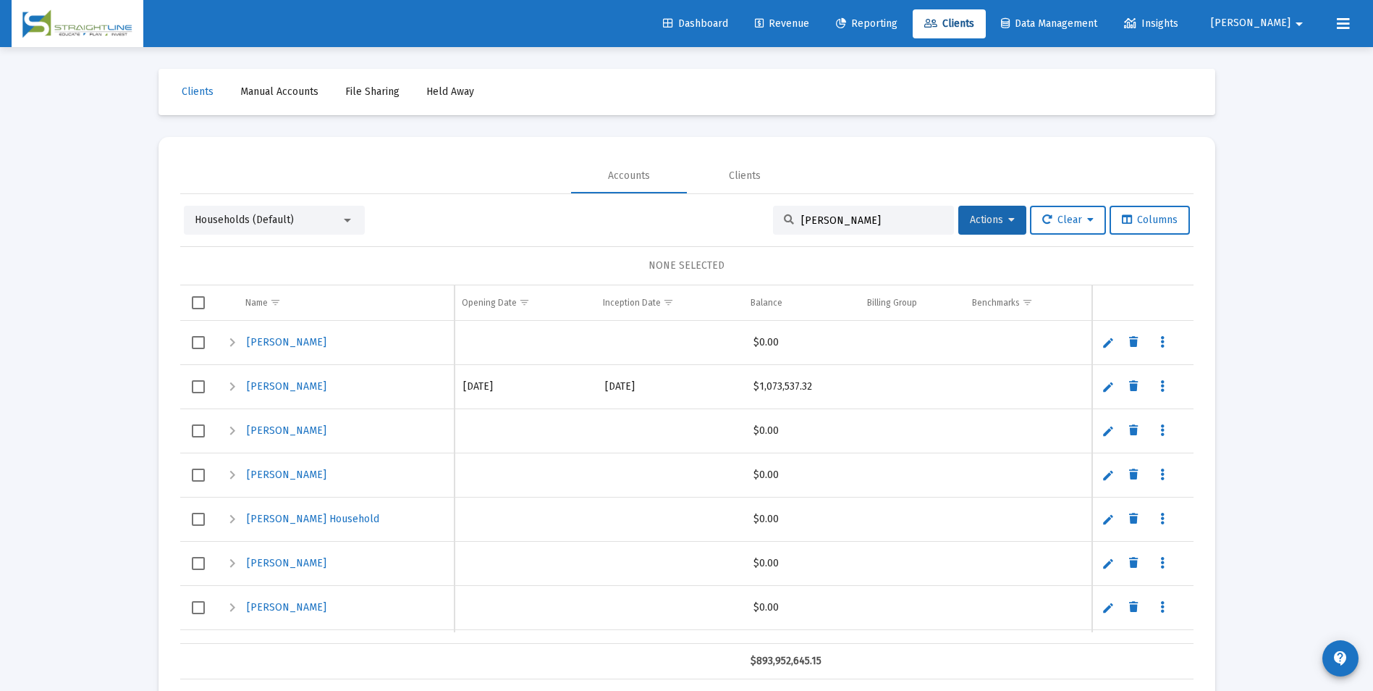
click at [211, 230] on div "Households (Default)" at bounding box center [274, 220] width 181 height 29
click at [224, 225] on span "Households (Default)" at bounding box center [244, 220] width 99 height 12
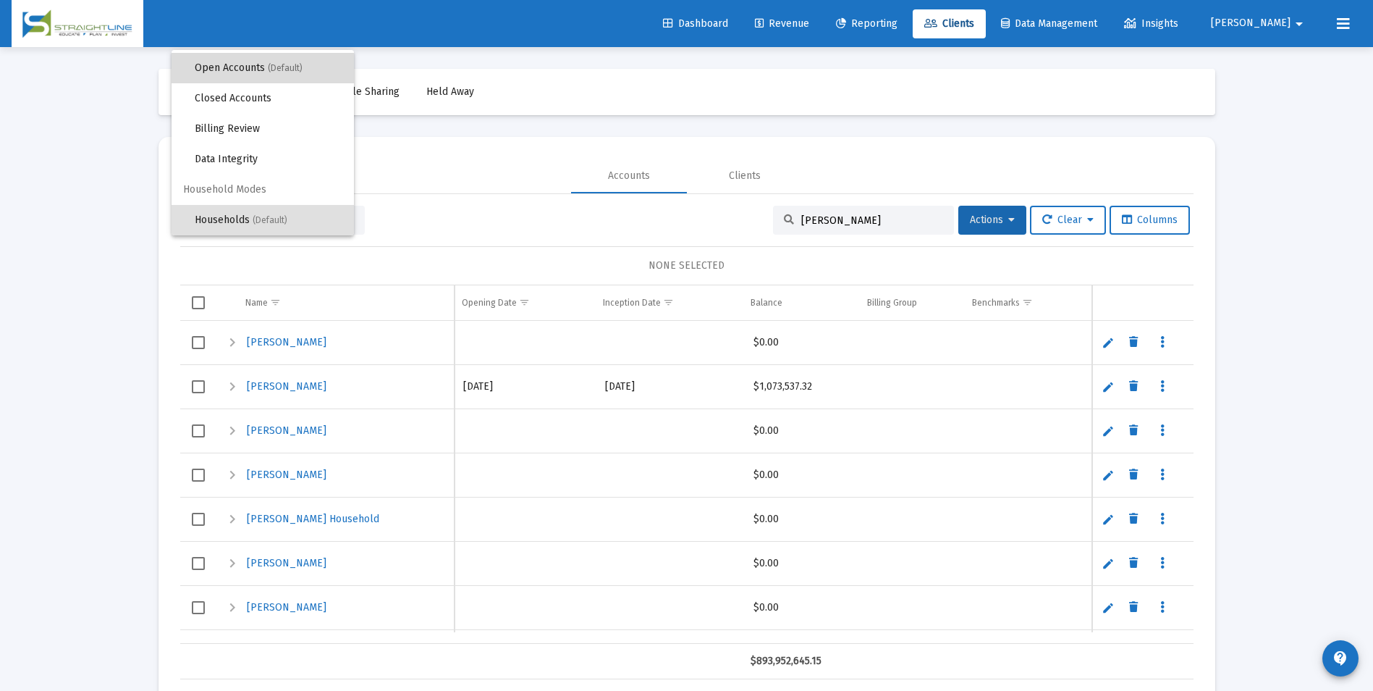
click at [264, 71] on span "Open Accounts (Default)" at bounding box center [269, 68] width 148 height 30
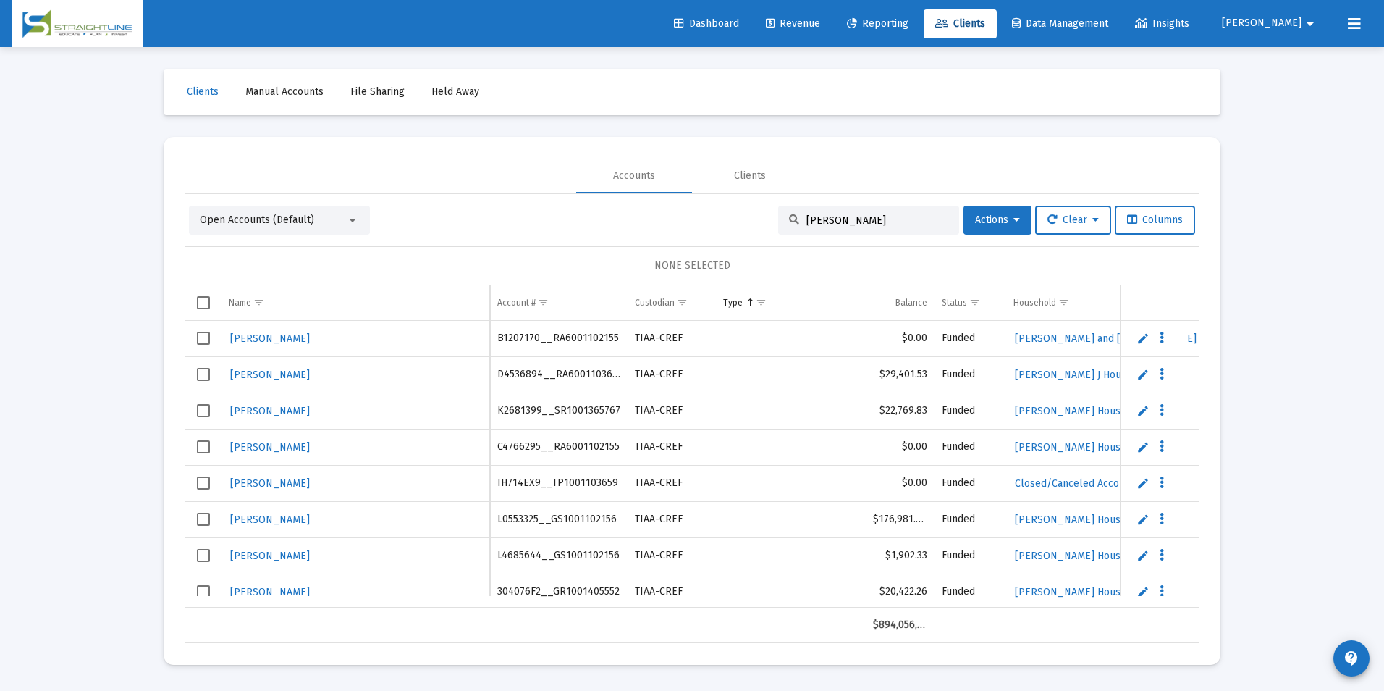
click at [876, 219] on input "[PERSON_NAME]" at bounding box center [878, 220] width 142 height 12
type input "[PERSON_NAME]"
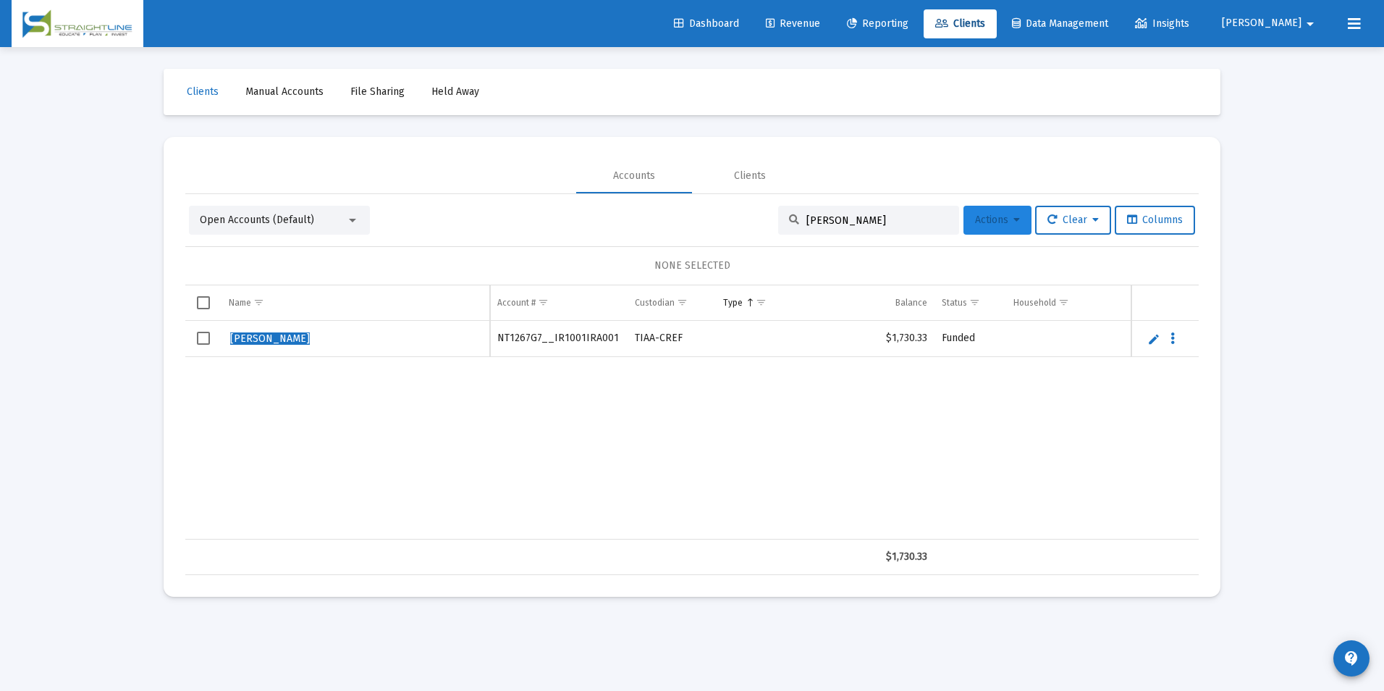
click at [1001, 217] on span "Actions" at bounding box center [997, 220] width 45 height 12
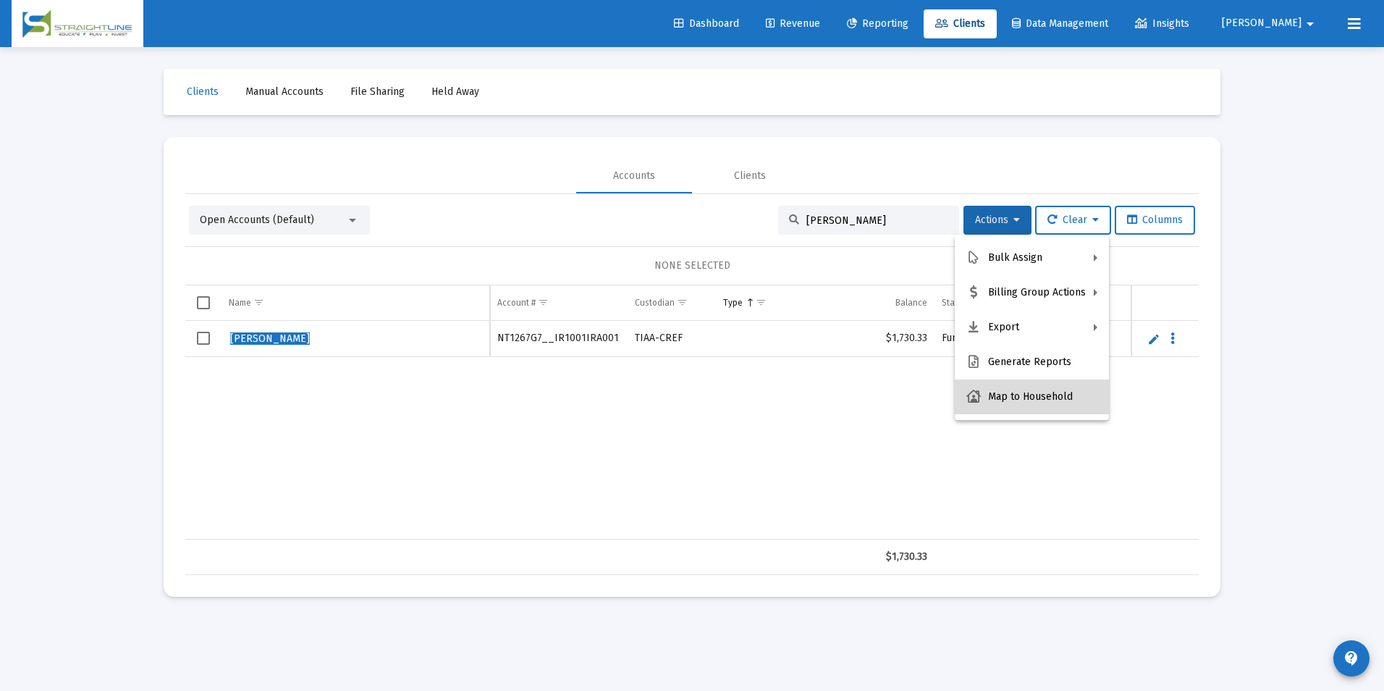
click at [1037, 385] on button "Map to Household" at bounding box center [1032, 396] width 154 height 35
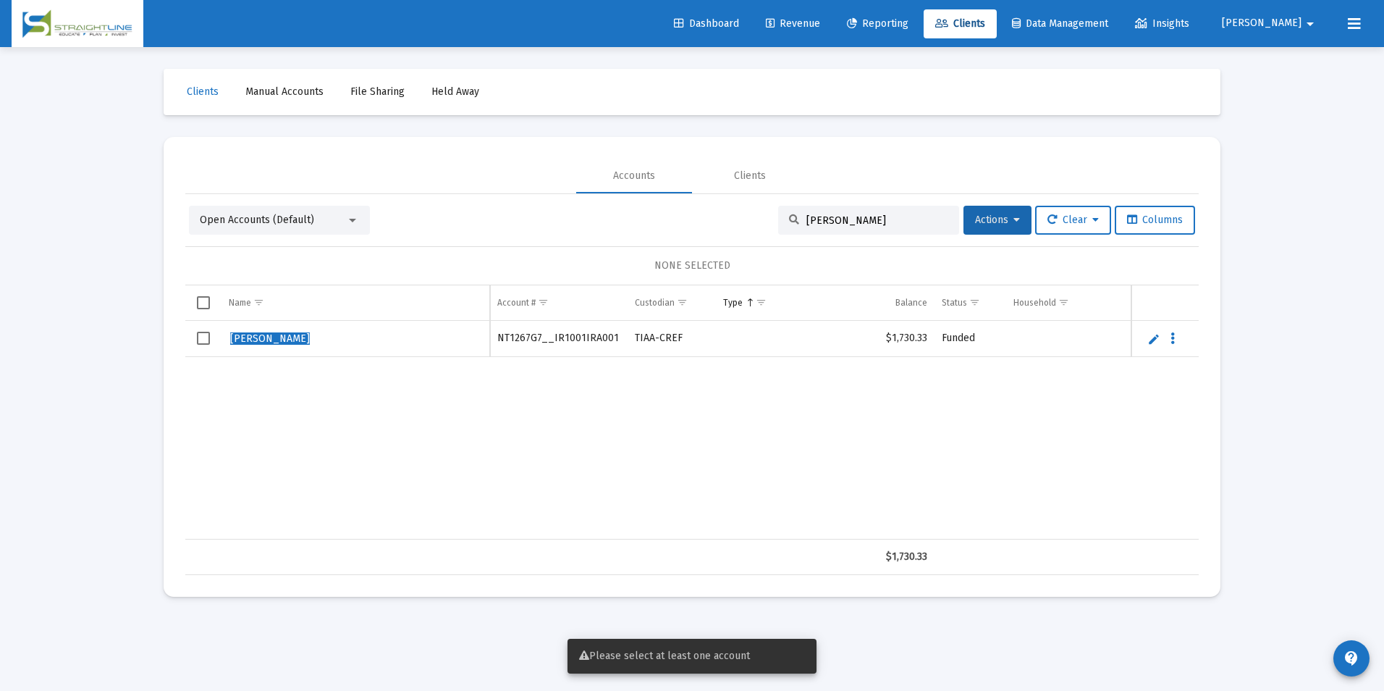
click at [202, 337] on span "Select row" at bounding box center [203, 338] width 13 height 13
click at [964, 224] on button "Actions" at bounding box center [998, 220] width 68 height 29
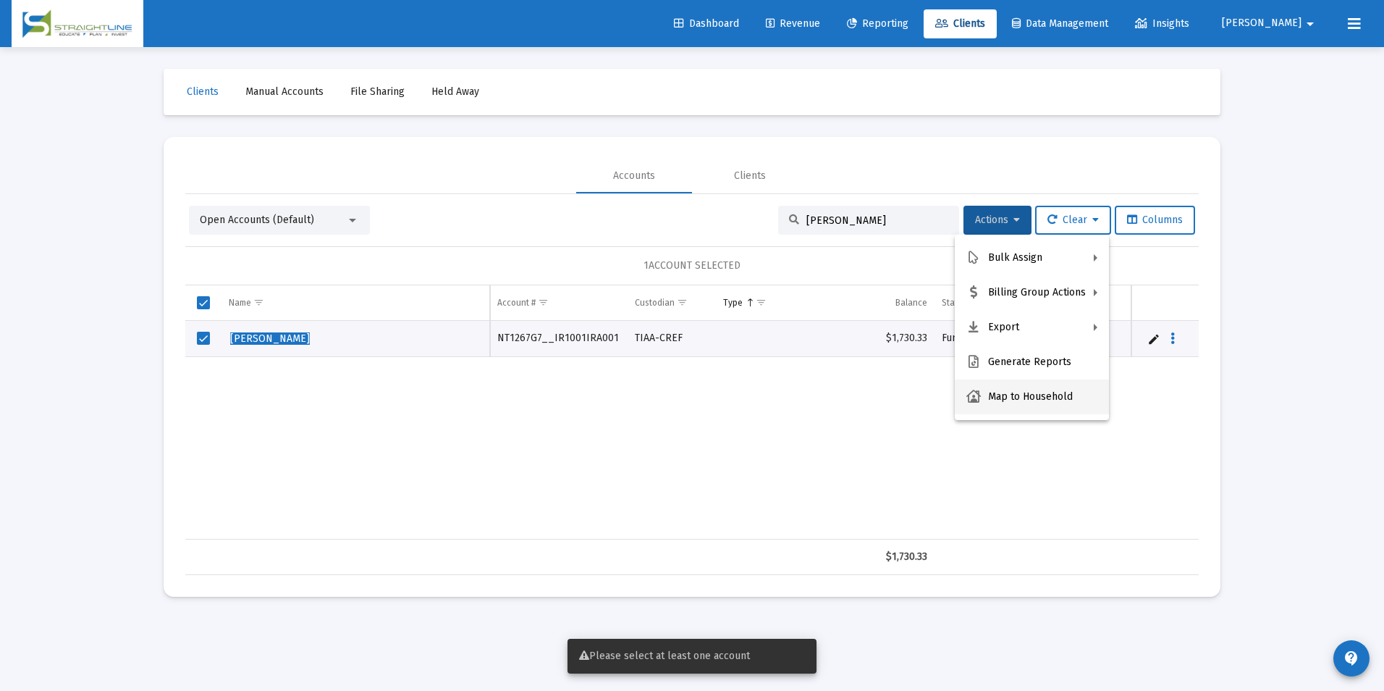
click at [1032, 399] on button "Map to Household" at bounding box center [1032, 396] width 154 height 35
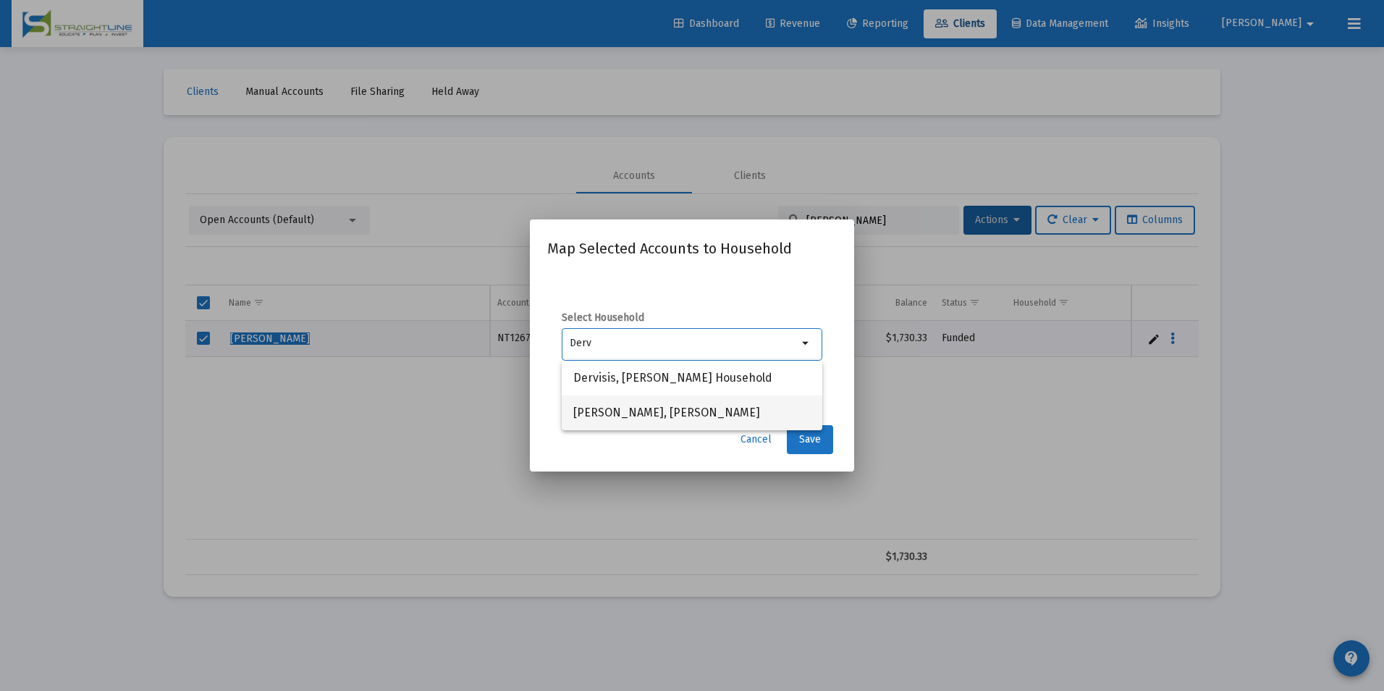
click at [658, 416] on span "[PERSON_NAME], [PERSON_NAME]" at bounding box center [691, 412] width 237 height 35
type input "[PERSON_NAME], [PERSON_NAME]"
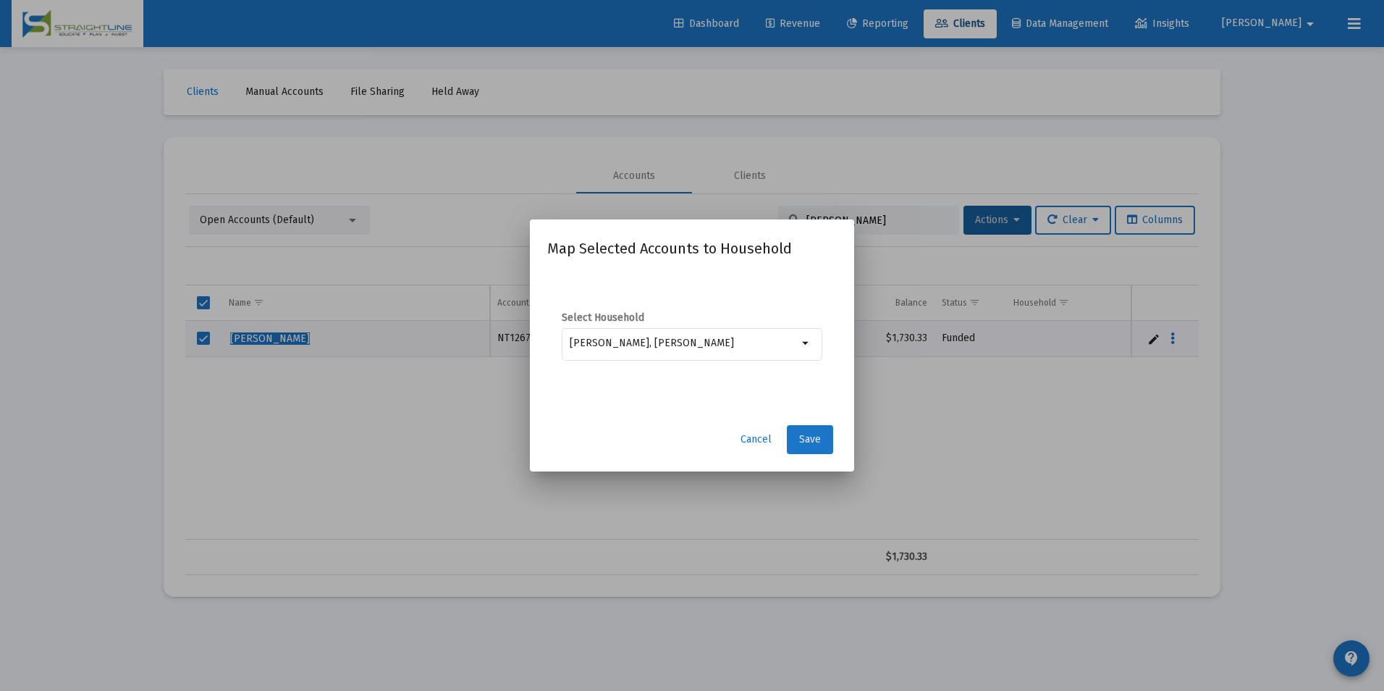
click at [806, 435] on span "Save" at bounding box center [810, 439] width 22 height 12
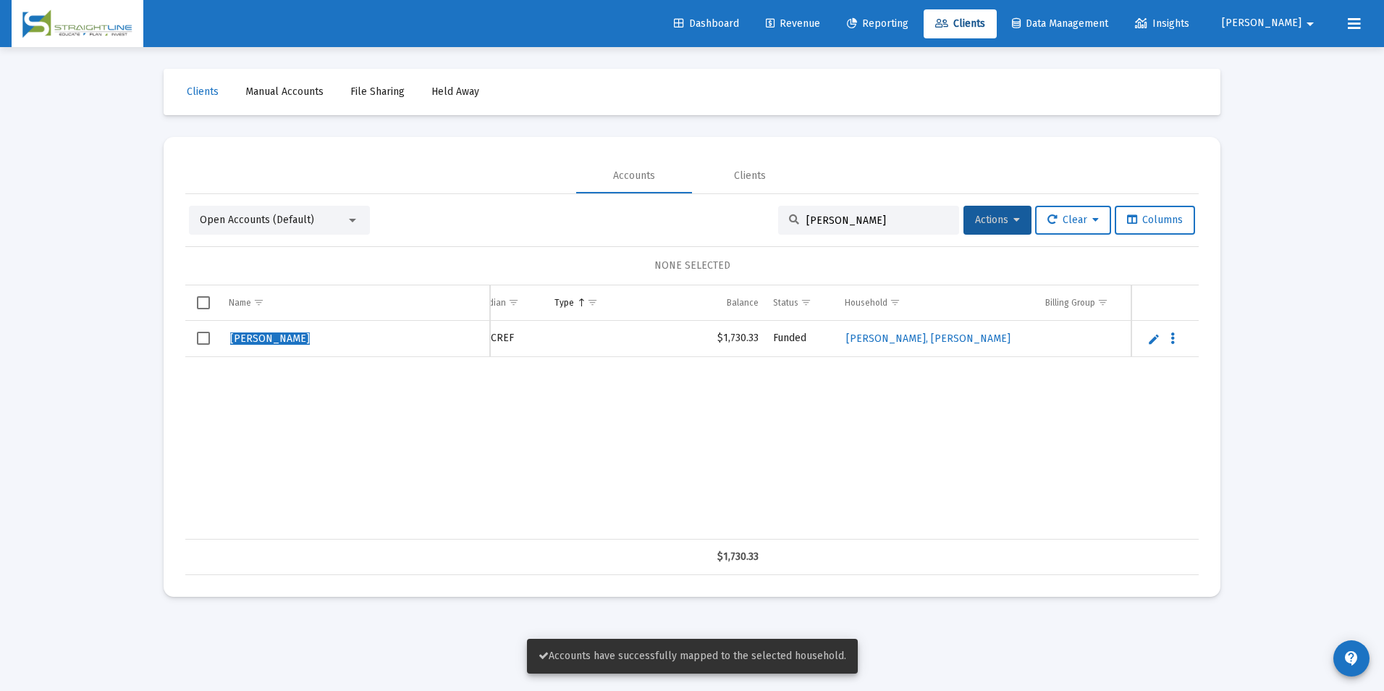
scroll to position [0, 245]
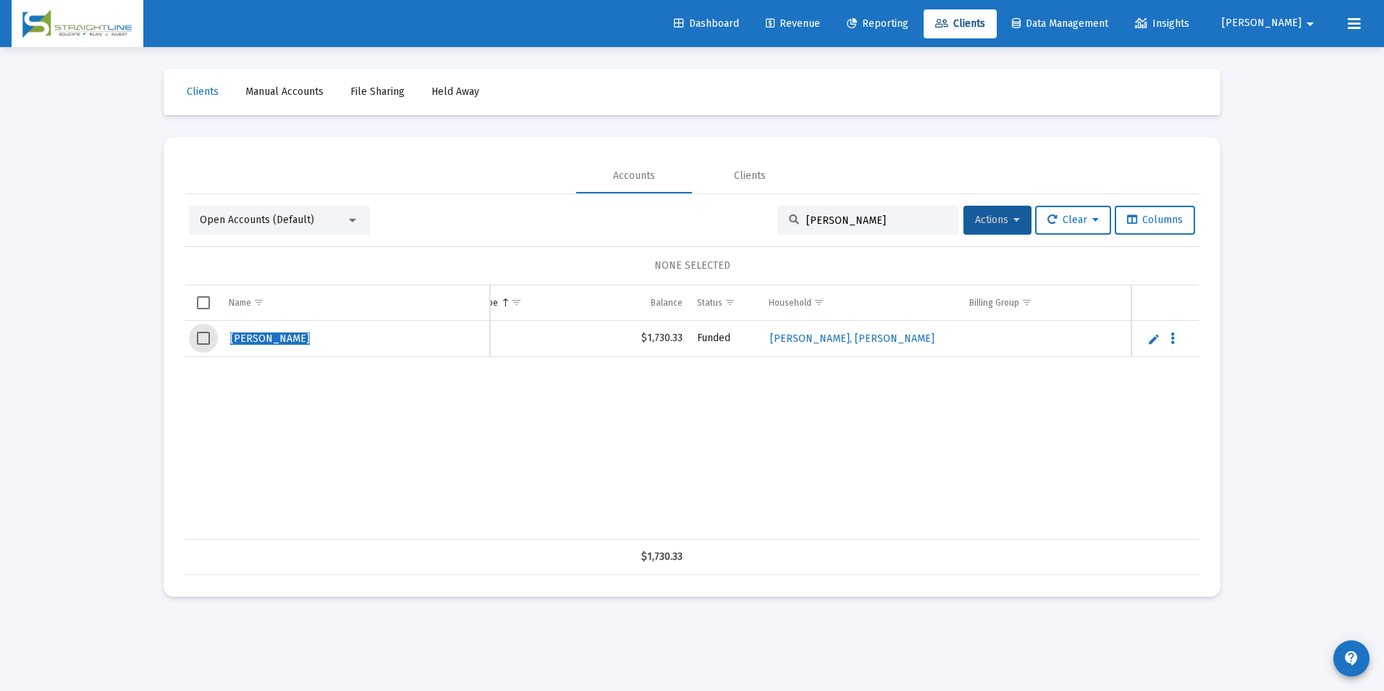
click at [198, 340] on span "Select row" at bounding box center [203, 338] width 13 height 13
click at [980, 229] on button "Actions" at bounding box center [998, 220] width 68 height 29
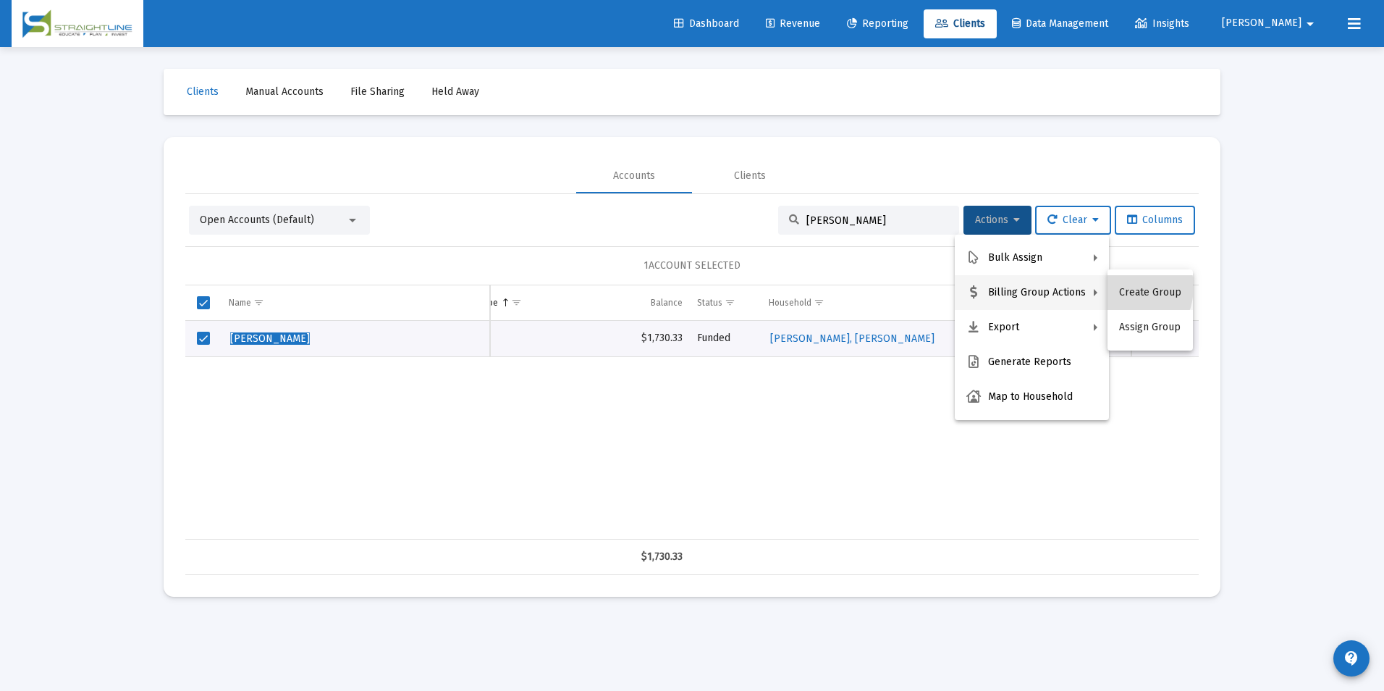
click at [1119, 287] on button "Create Group" at bounding box center [1150, 292] width 85 height 35
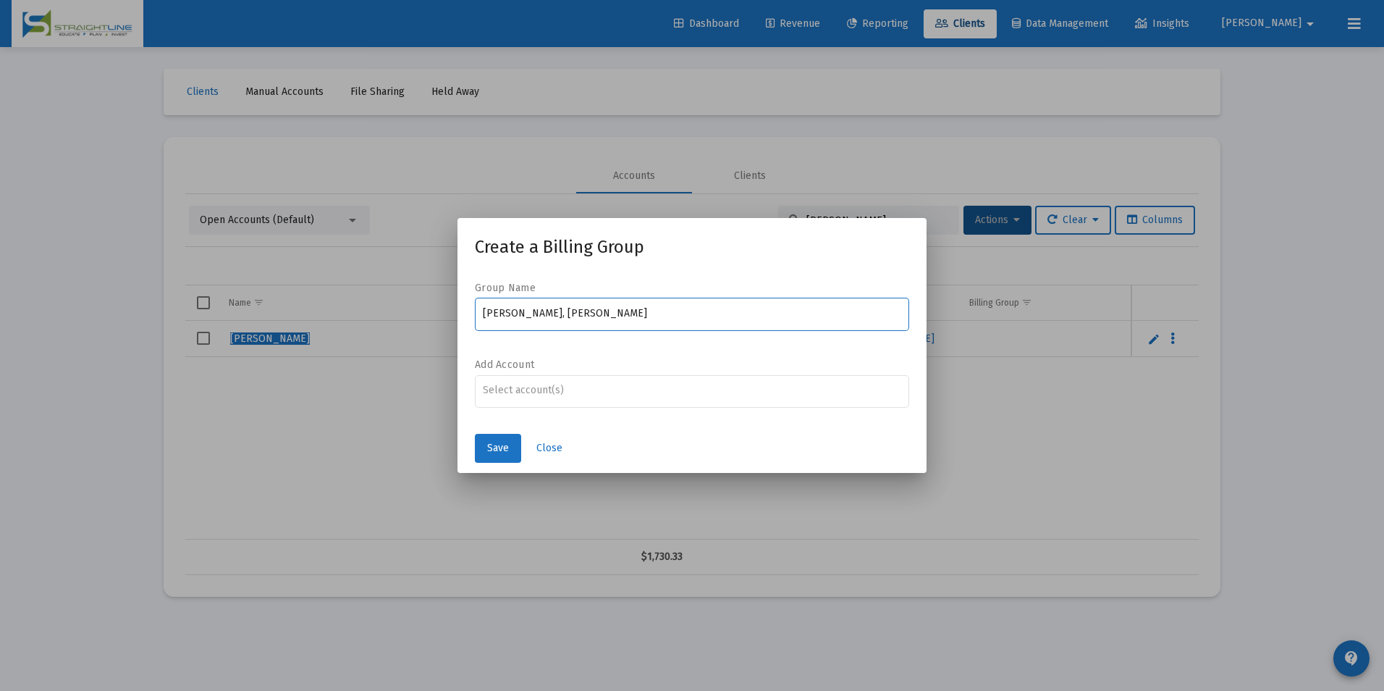
type input "[PERSON_NAME], [PERSON_NAME]"
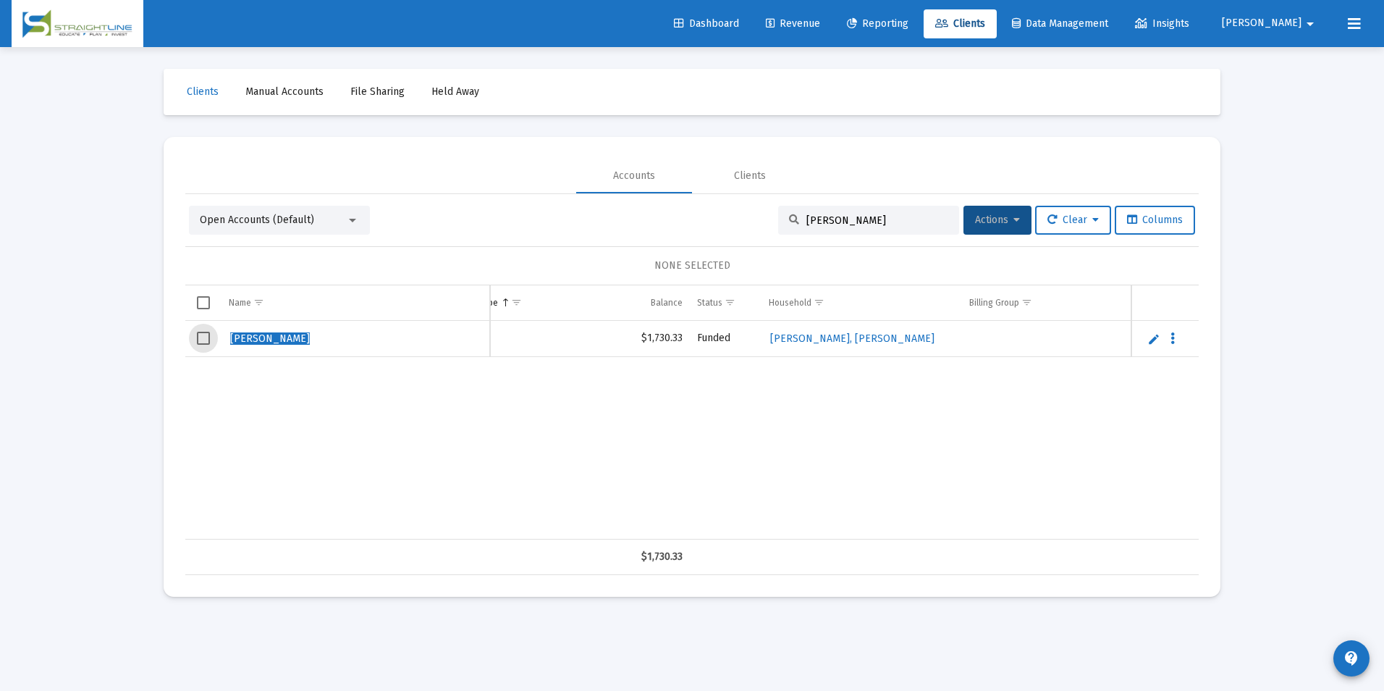
click at [206, 338] on span "Select row" at bounding box center [203, 338] width 13 height 13
click at [975, 216] on span "Actions" at bounding box center [997, 220] width 45 height 12
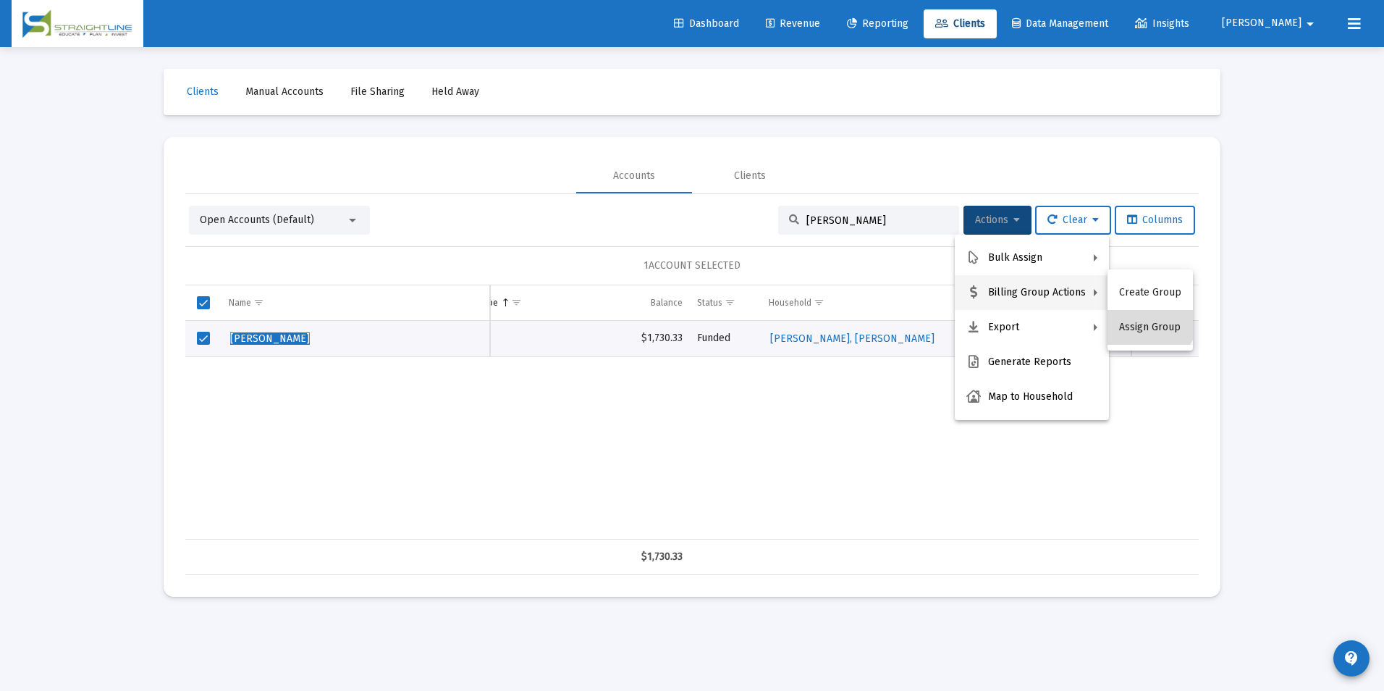
click at [1143, 313] on button "Assign Group" at bounding box center [1150, 327] width 85 height 35
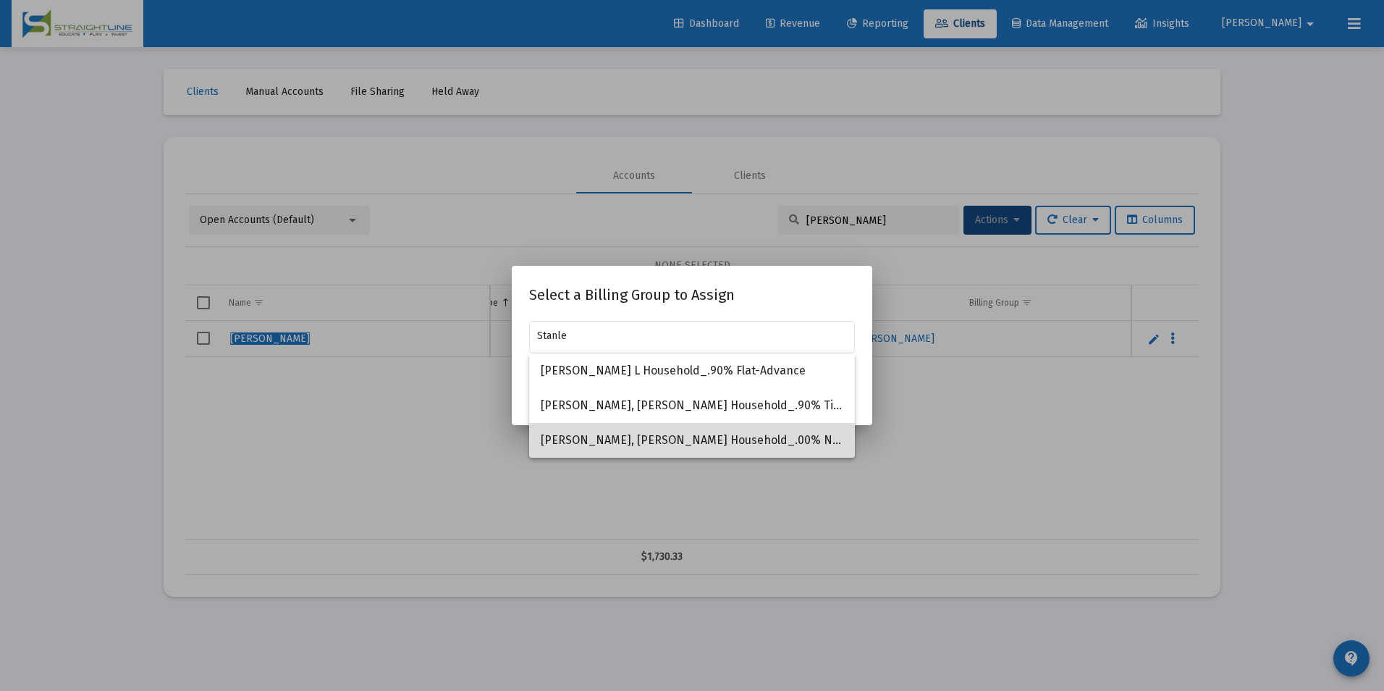
click at [783, 439] on span "[PERSON_NAME], [PERSON_NAME] Household_.00% No Fee" at bounding box center [692, 440] width 303 height 35
type input "[PERSON_NAME], [PERSON_NAME] Household_.00% No Fee"
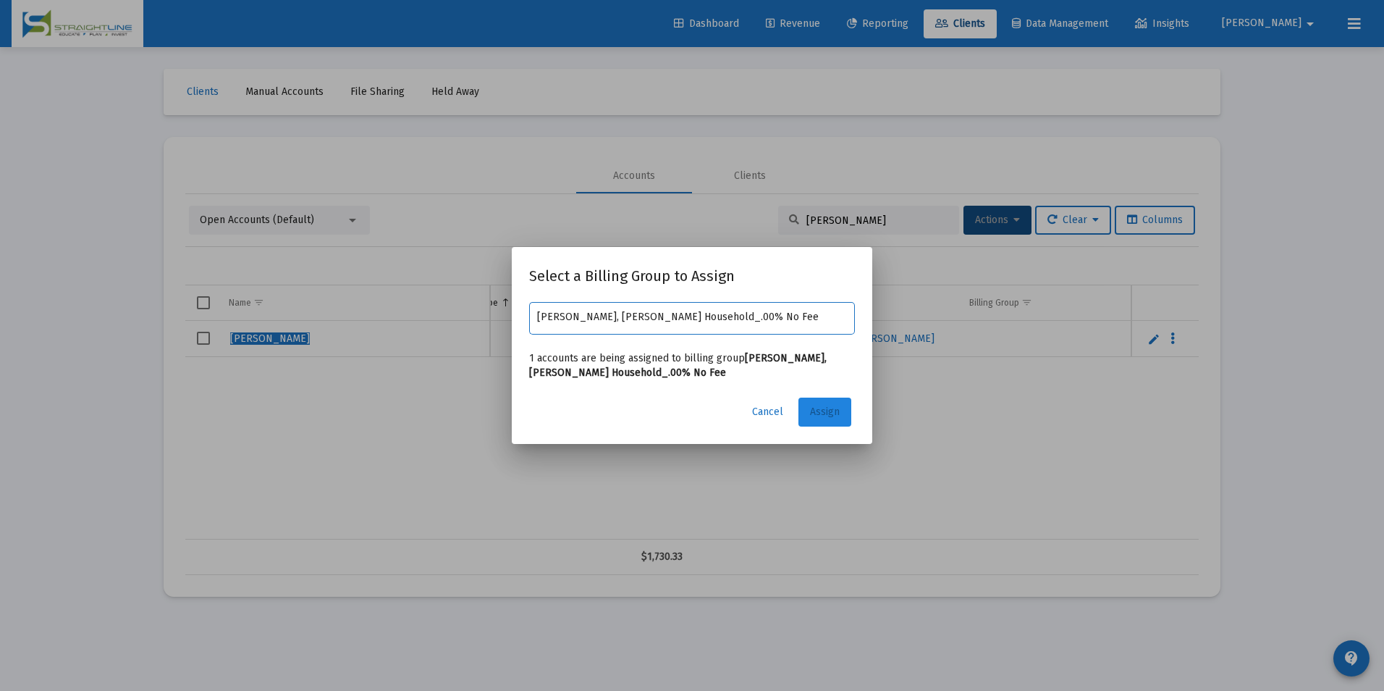
click at [840, 408] on button "Assign" at bounding box center [825, 411] width 53 height 29
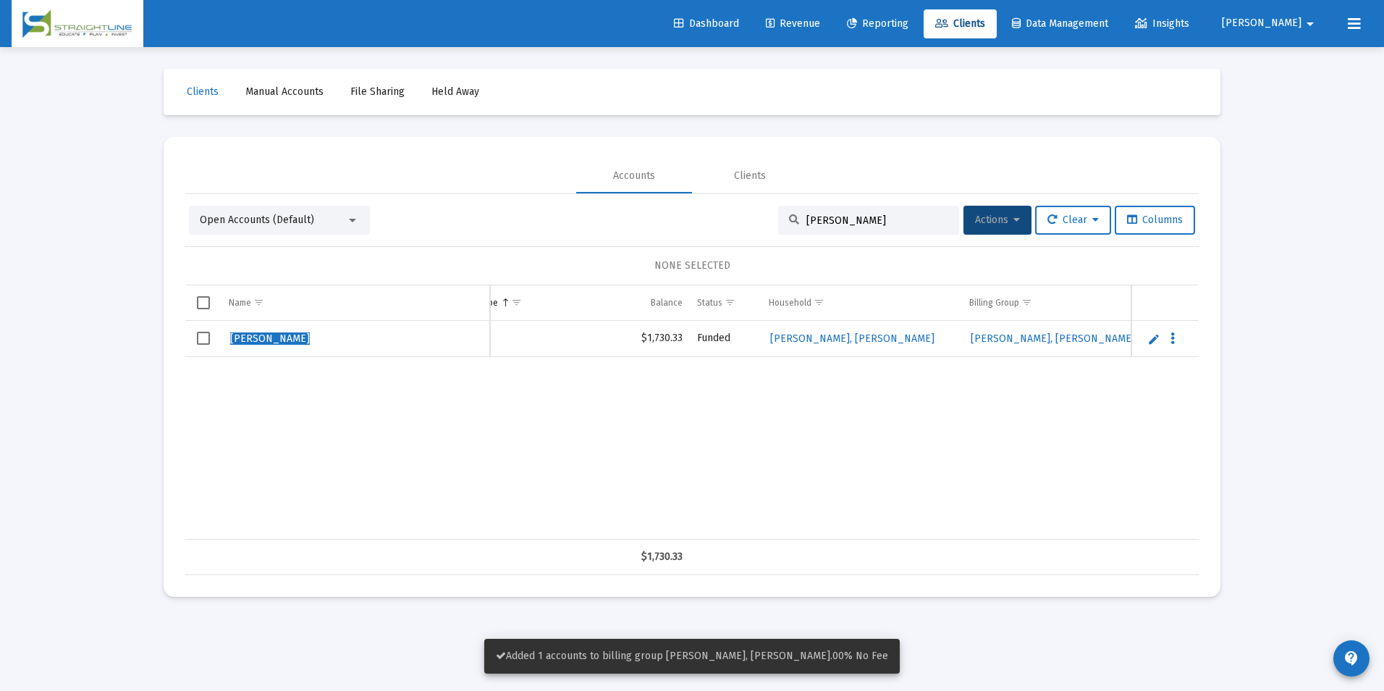
click at [216, 333] on td "Data grid" at bounding box center [203, 339] width 36 height 36
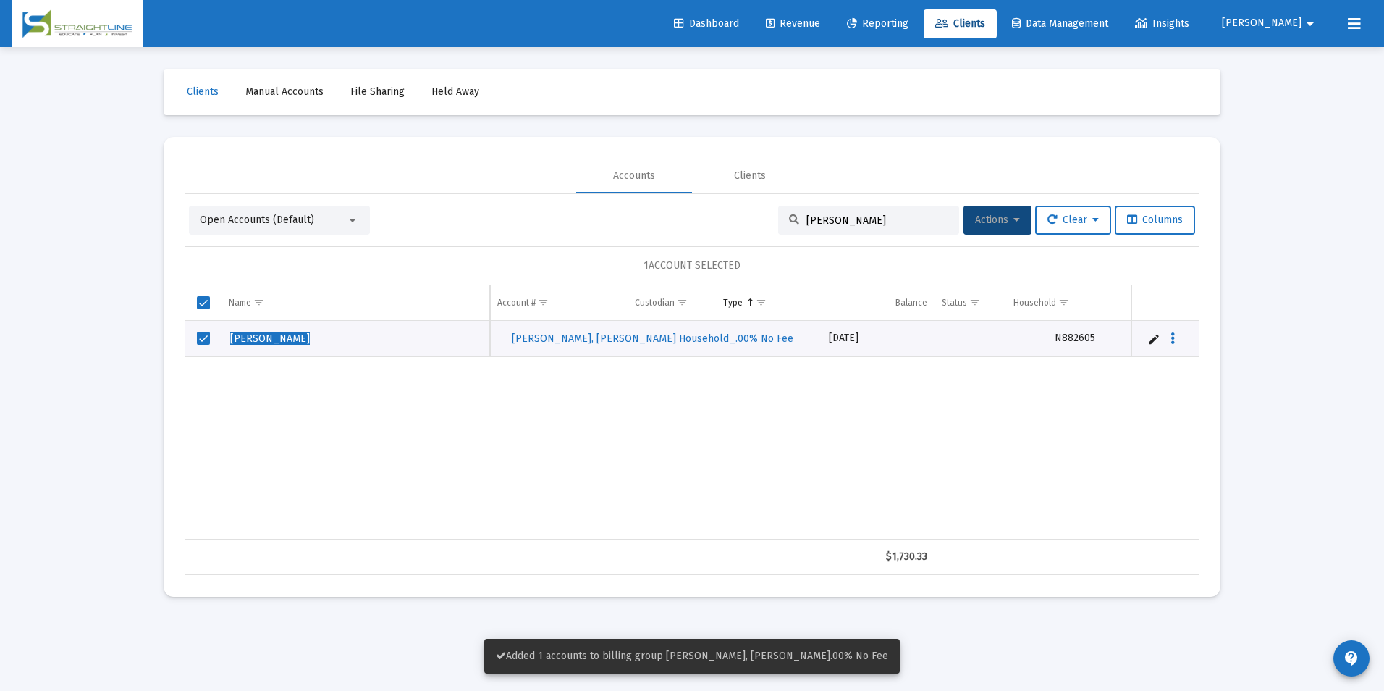
scroll to position [0, 713]
click at [1001, 232] on button "Actions" at bounding box center [998, 220] width 68 height 29
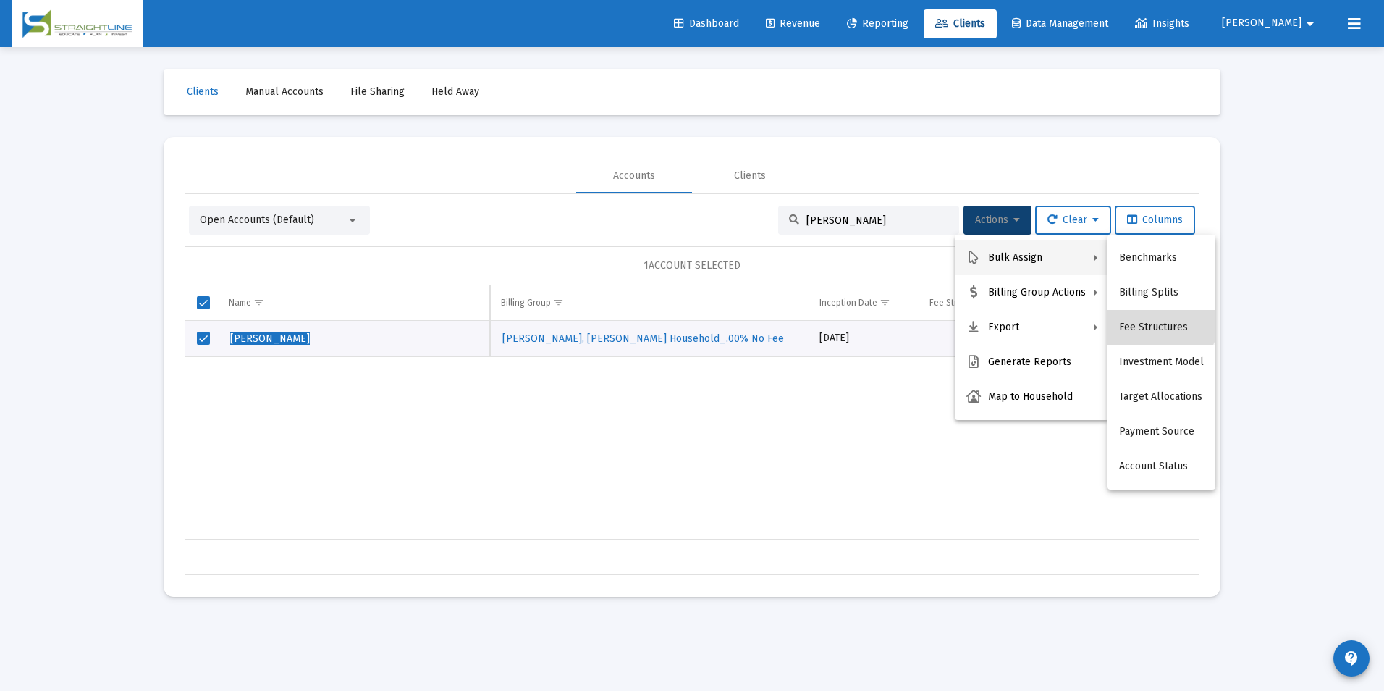
click at [1159, 316] on button "Fee Structures" at bounding box center [1162, 327] width 108 height 35
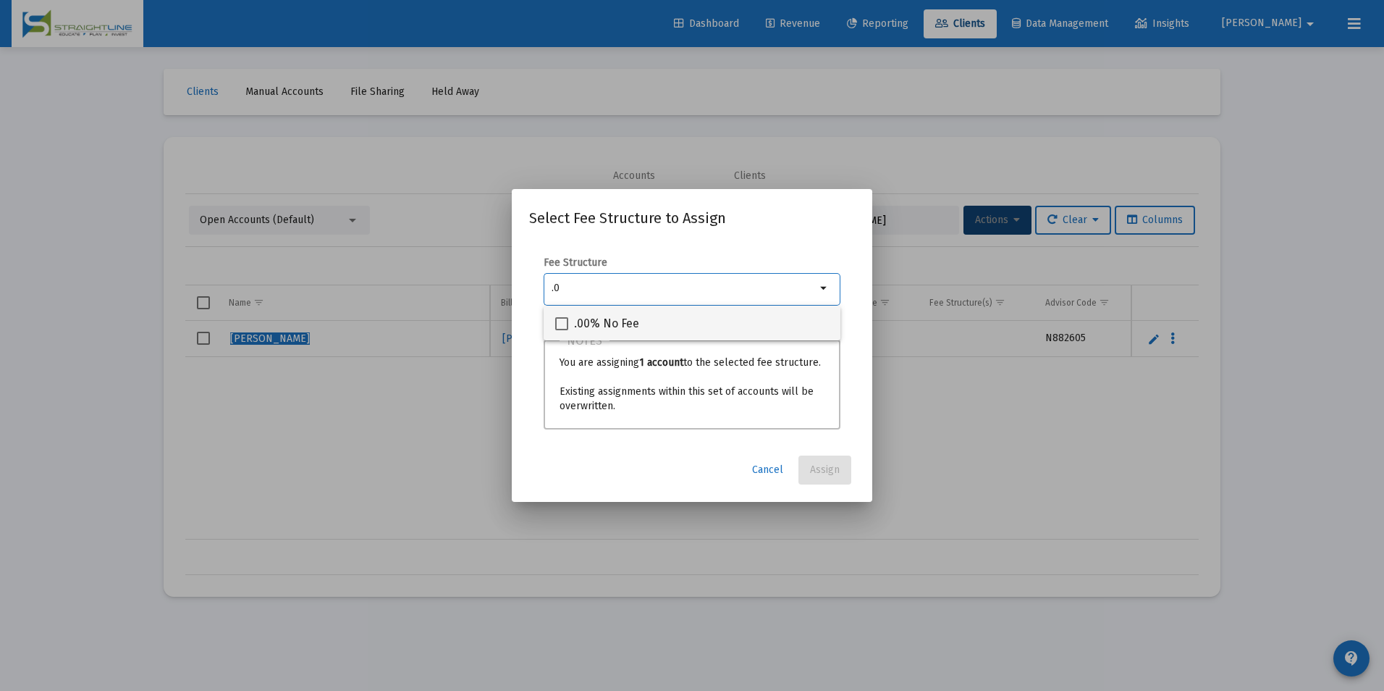
type input ".0"
click at [795, 332] on div ".00% No Fee" at bounding box center [692, 323] width 274 height 35
checkbox input "true"
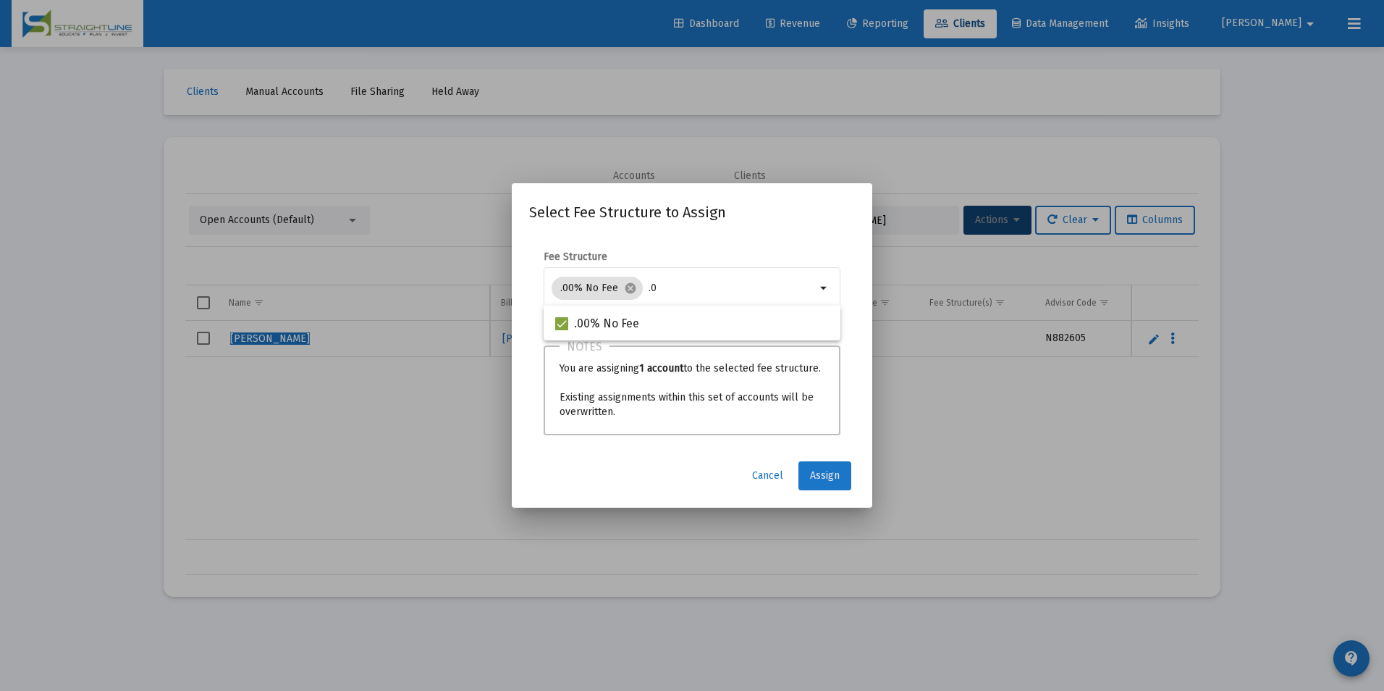
click at [823, 474] on span "Assign" at bounding box center [825, 475] width 30 height 12
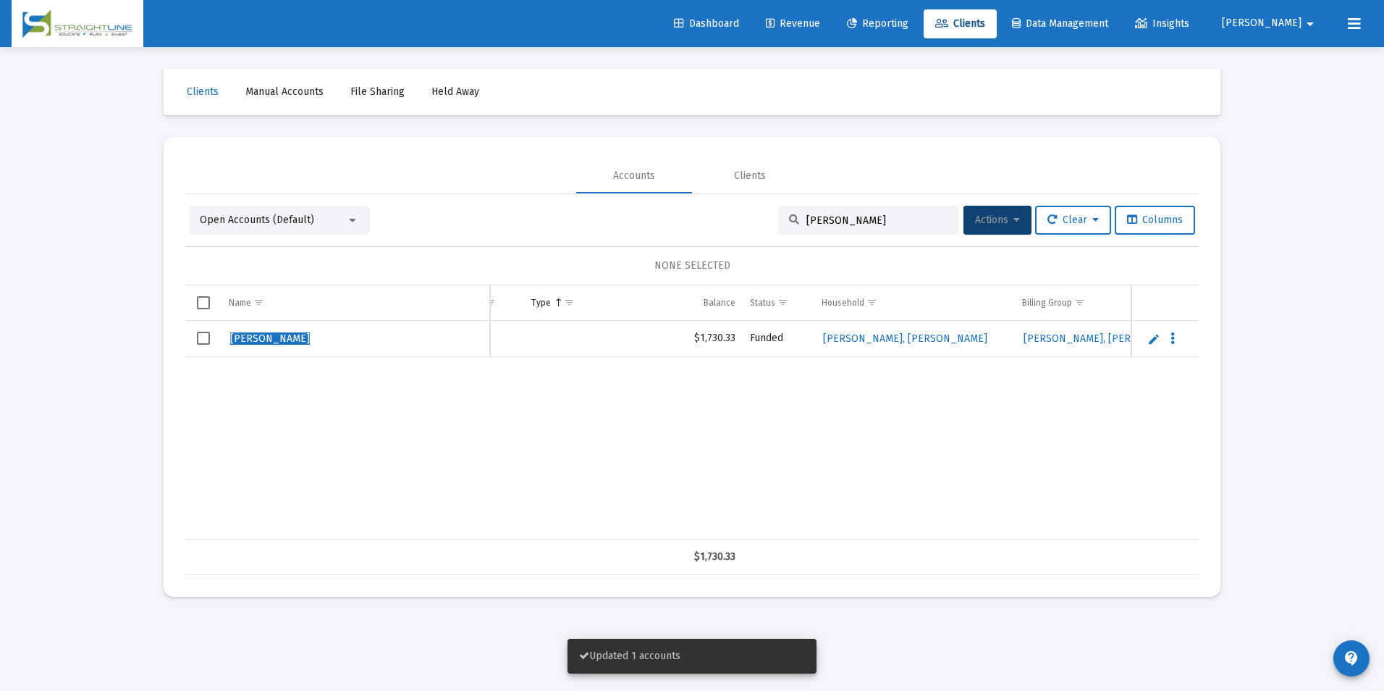
scroll to position [0, 0]
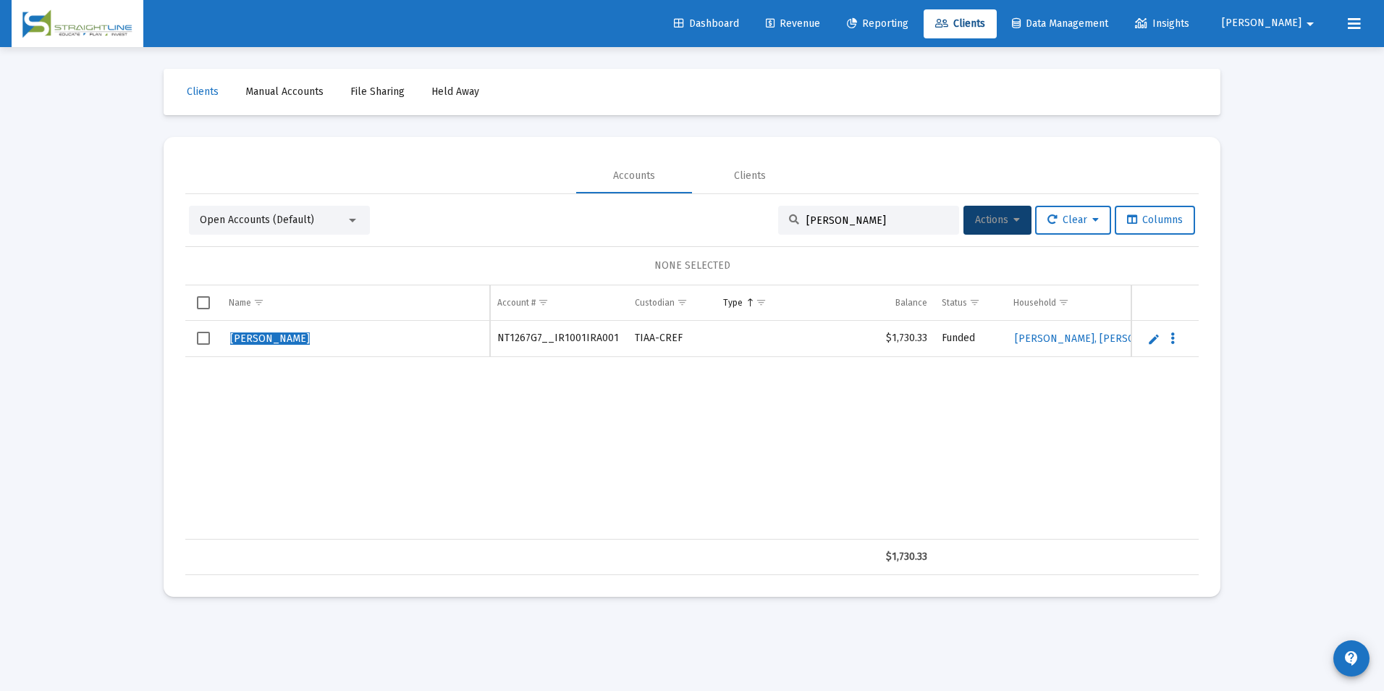
click at [535, 345] on td "NT1267G7__IR1001IRA001" at bounding box center [559, 339] width 138 height 36
copy td "NT1267G7__IR1001IRA001"
click at [818, 29] on span "Revenue" at bounding box center [793, 23] width 54 height 12
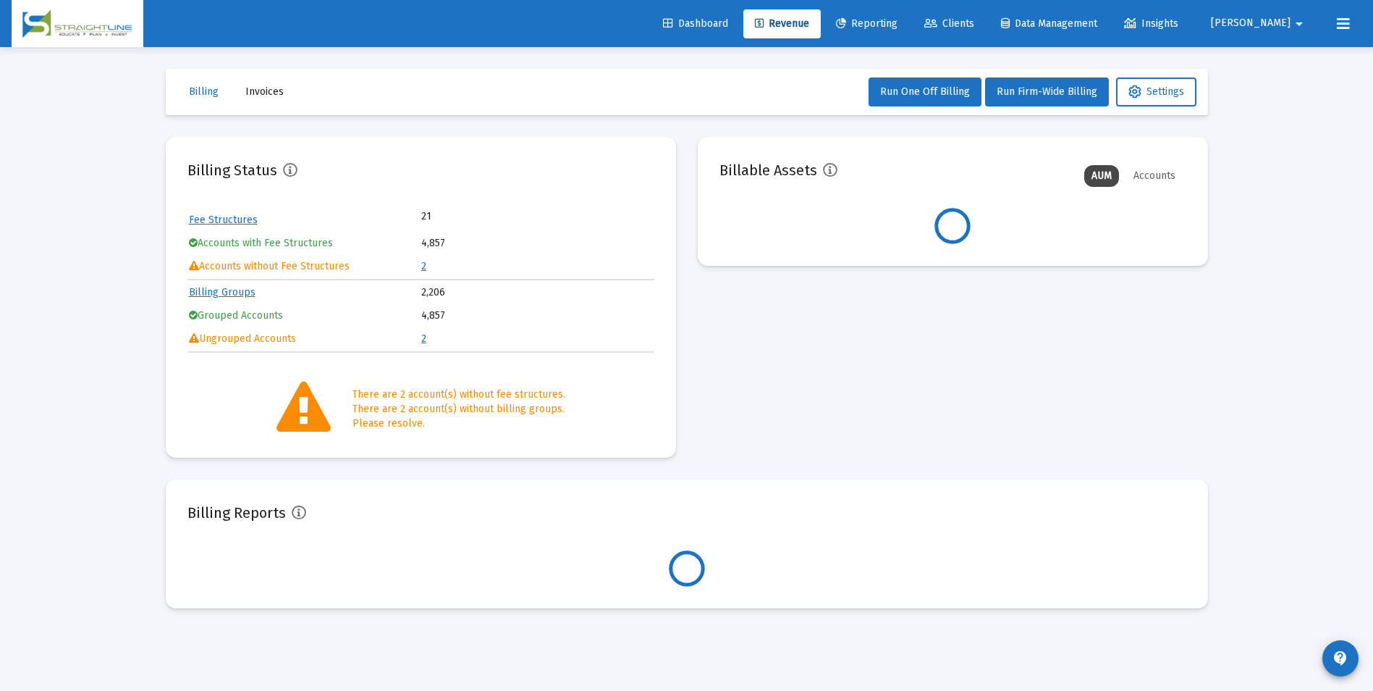
click at [430, 267] on td "2" at bounding box center [537, 267] width 232 height 22
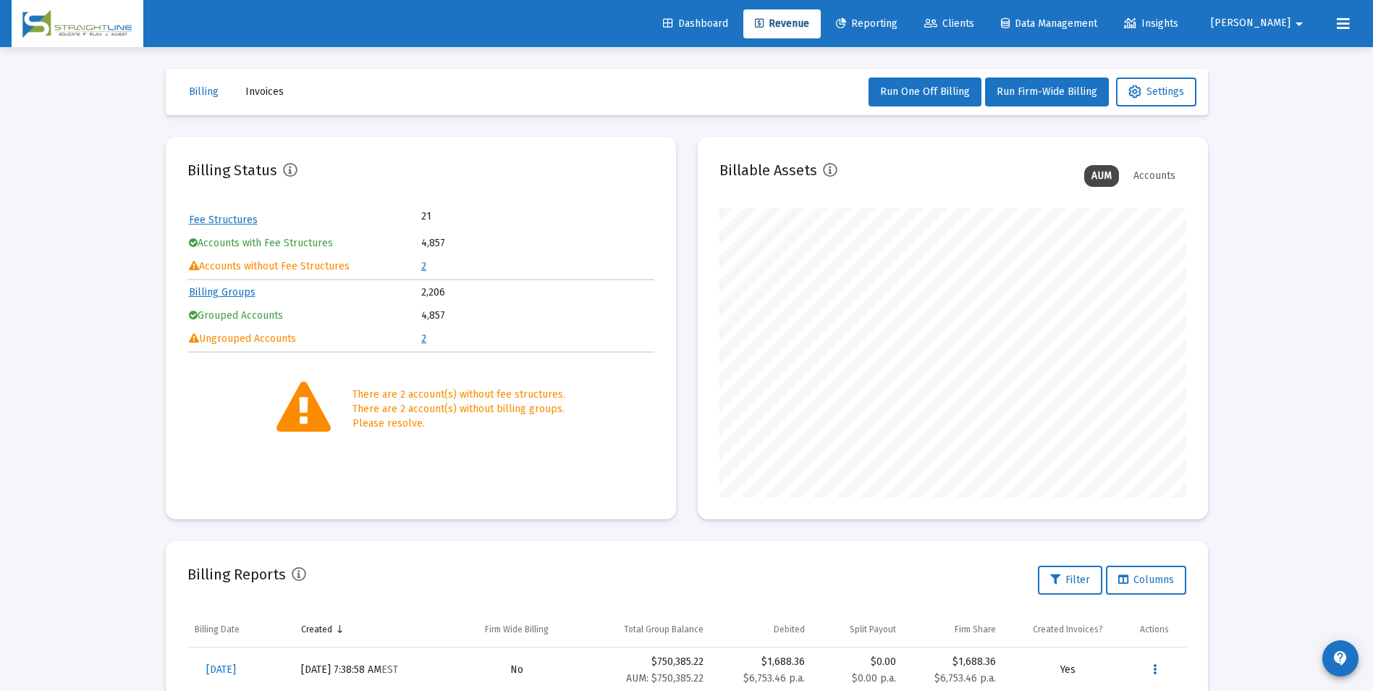
click at [421, 267] on link "2" at bounding box center [423, 266] width 5 height 12
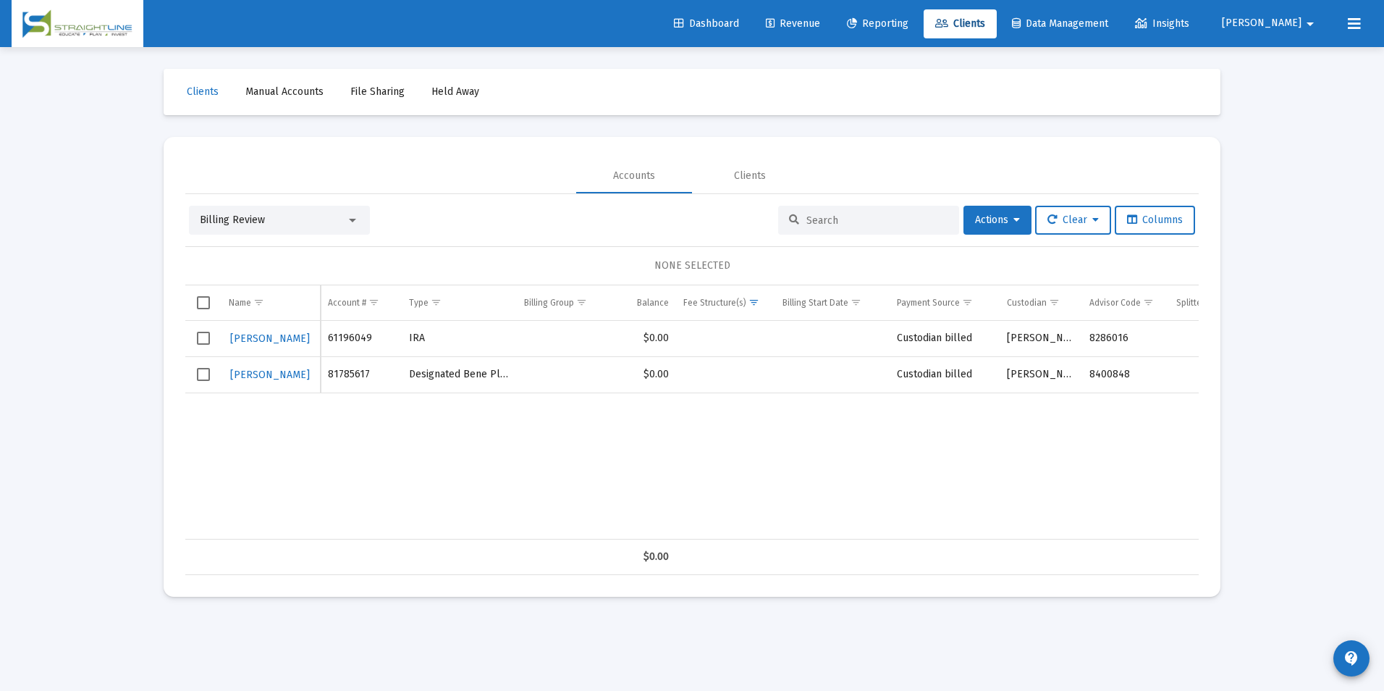
click at [315, 219] on div "Billing Review" at bounding box center [273, 220] width 146 height 14
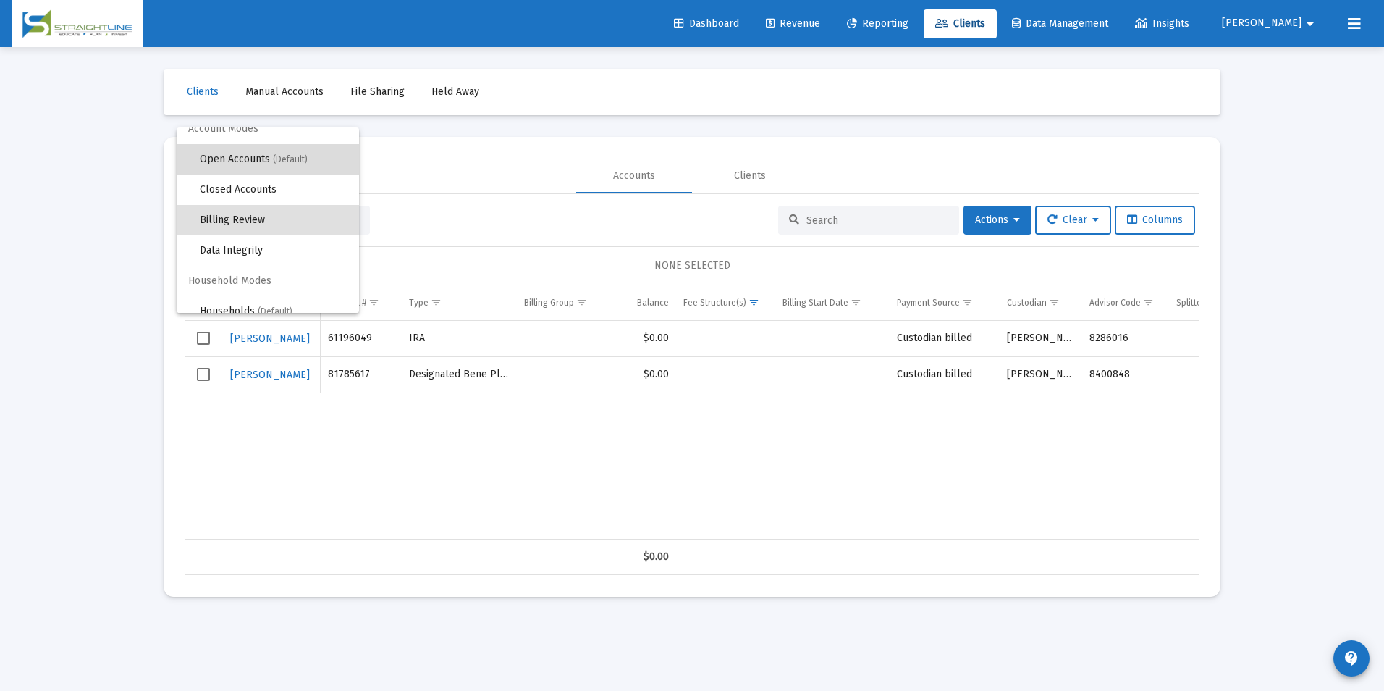
click at [322, 164] on span "Open Accounts (Default)" at bounding box center [274, 159] width 148 height 30
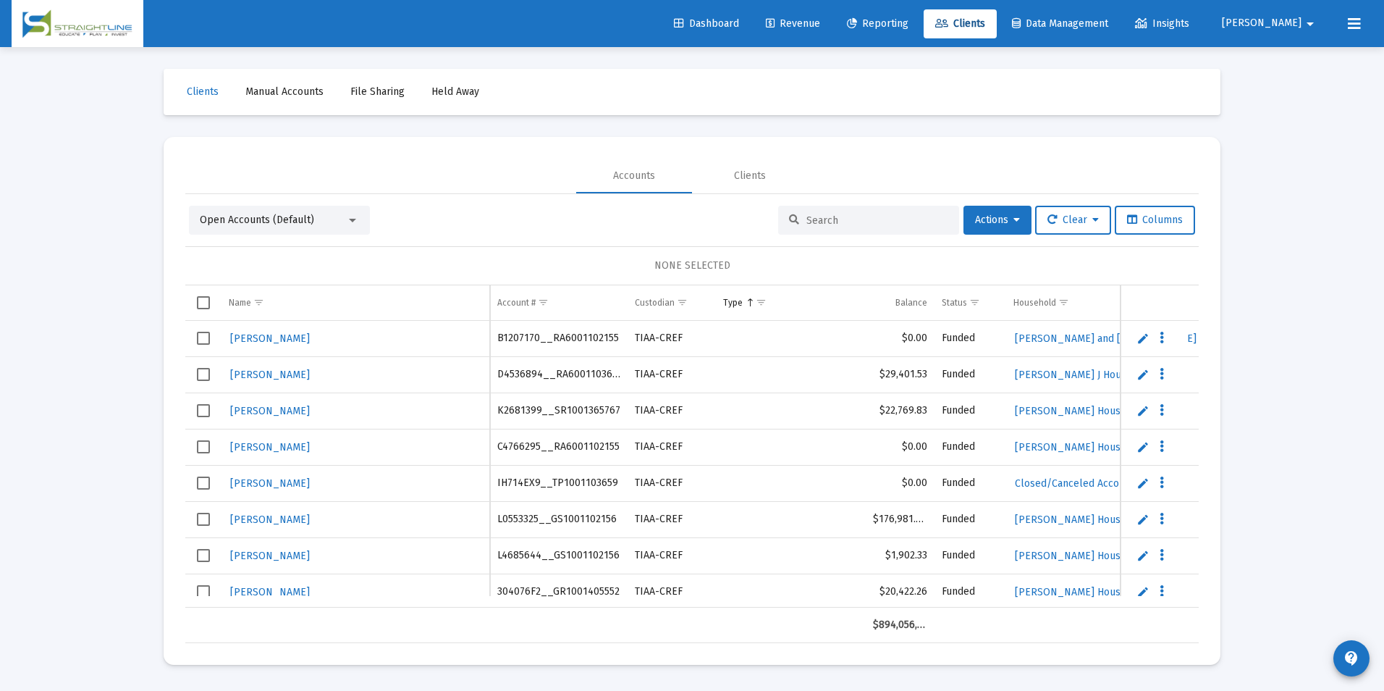
click at [817, 219] on input at bounding box center [878, 220] width 142 height 12
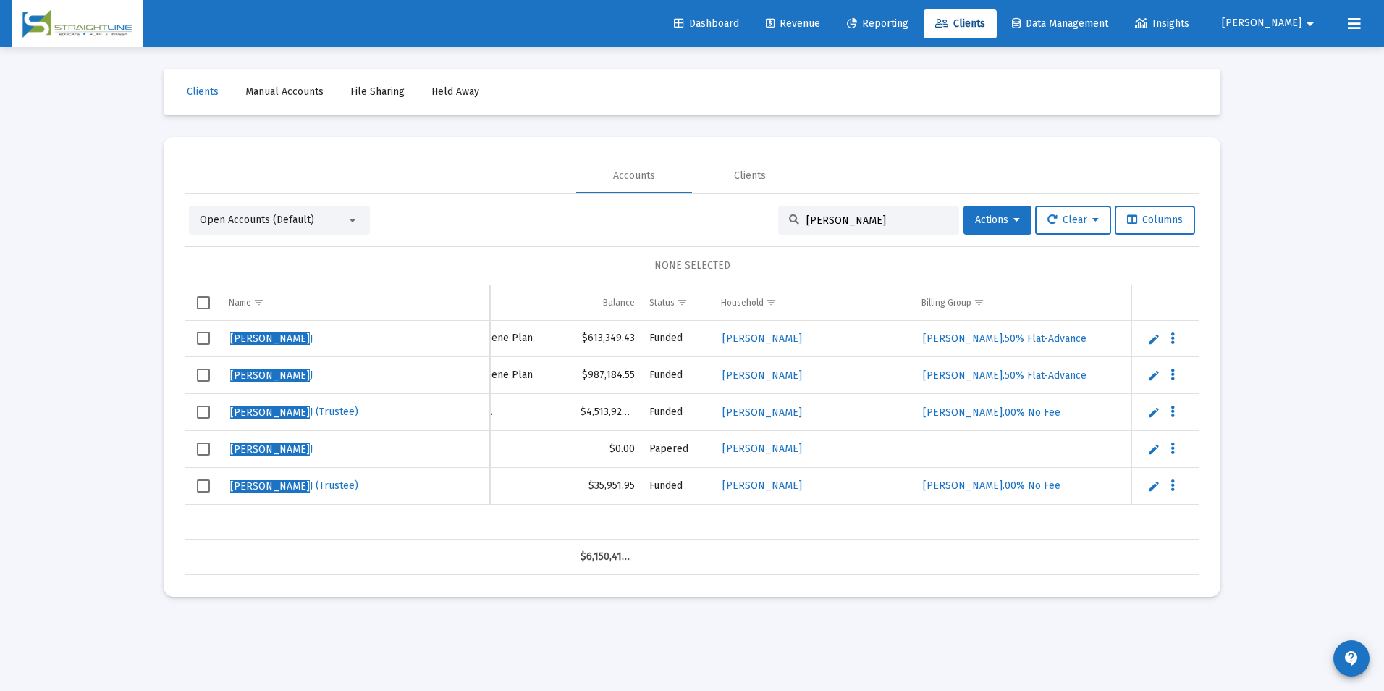
drag, startPoint x: 916, startPoint y: 216, endPoint x: 736, endPoint y: 246, distance: 182.8
click at [736, 246] on div "Open Accounts (Default) [PERSON_NAME] Actions Clear Columns NONE SELECTED Name …" at bounding box center [692, 390] width 1014 height 369
type input "[PERSON_NAME],"
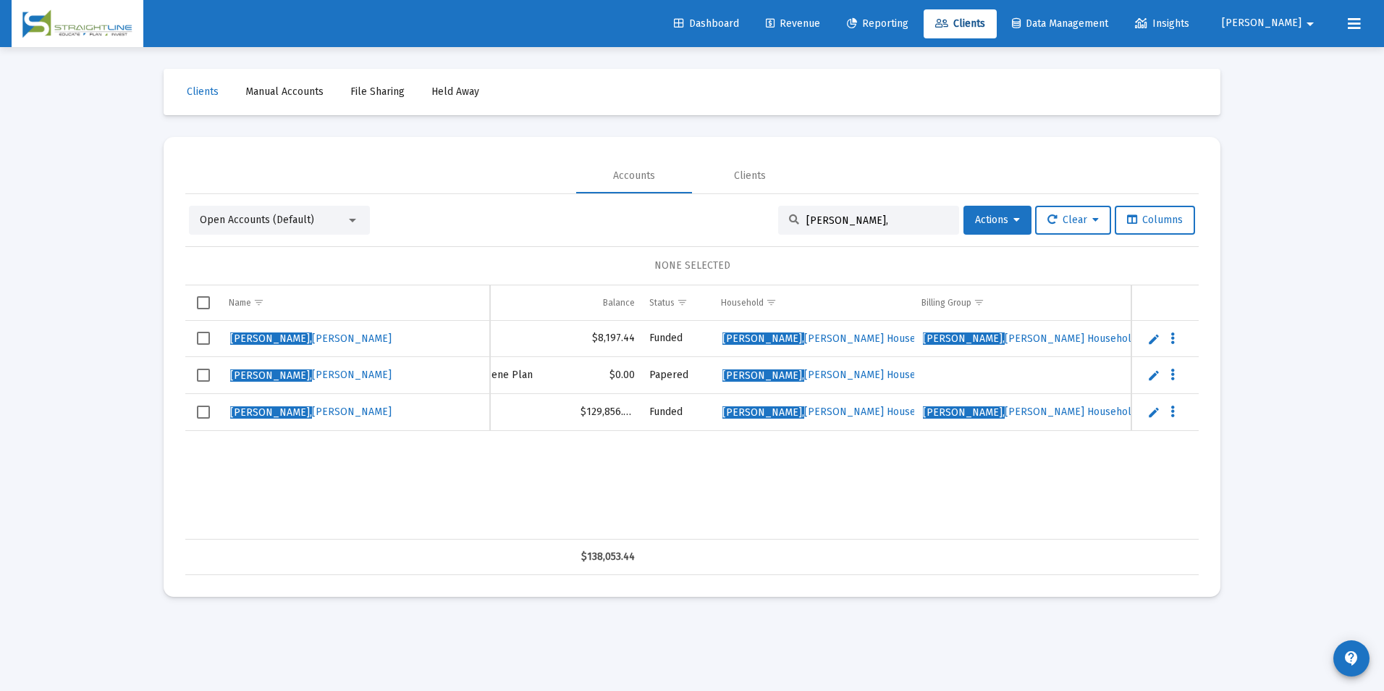
drag, startPoint x: 864, startPoint y: 219, endPoint x: 764, endPoint y: 235, distance: 101.9
click at [764, 235] on div "Open Accounts (Default) [PERSON_NAME], Actions Clear Columns NONE SELECTED Name…" at bounding box center [692, 390] width 1014 height 369
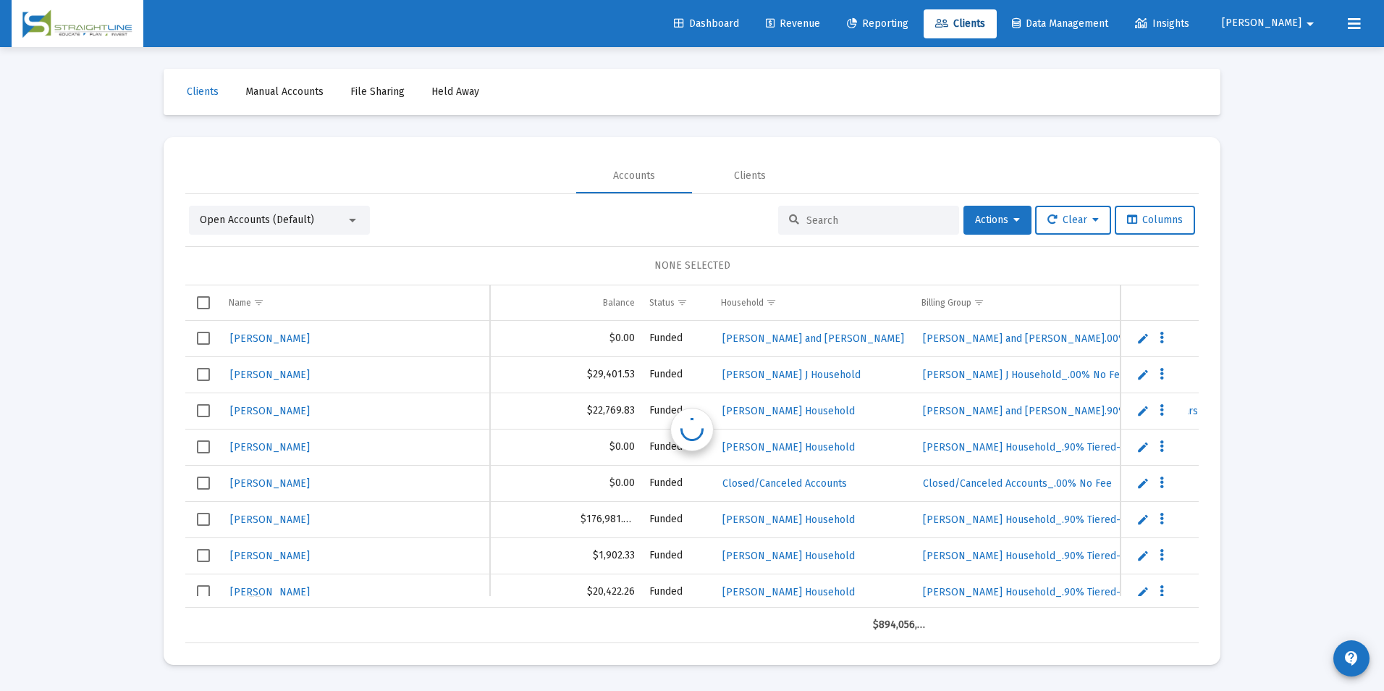
scroll to position [0, 292]
click at [1149, 219] on span "Columns" at bounding box center [1155, 220] width 56 height 12
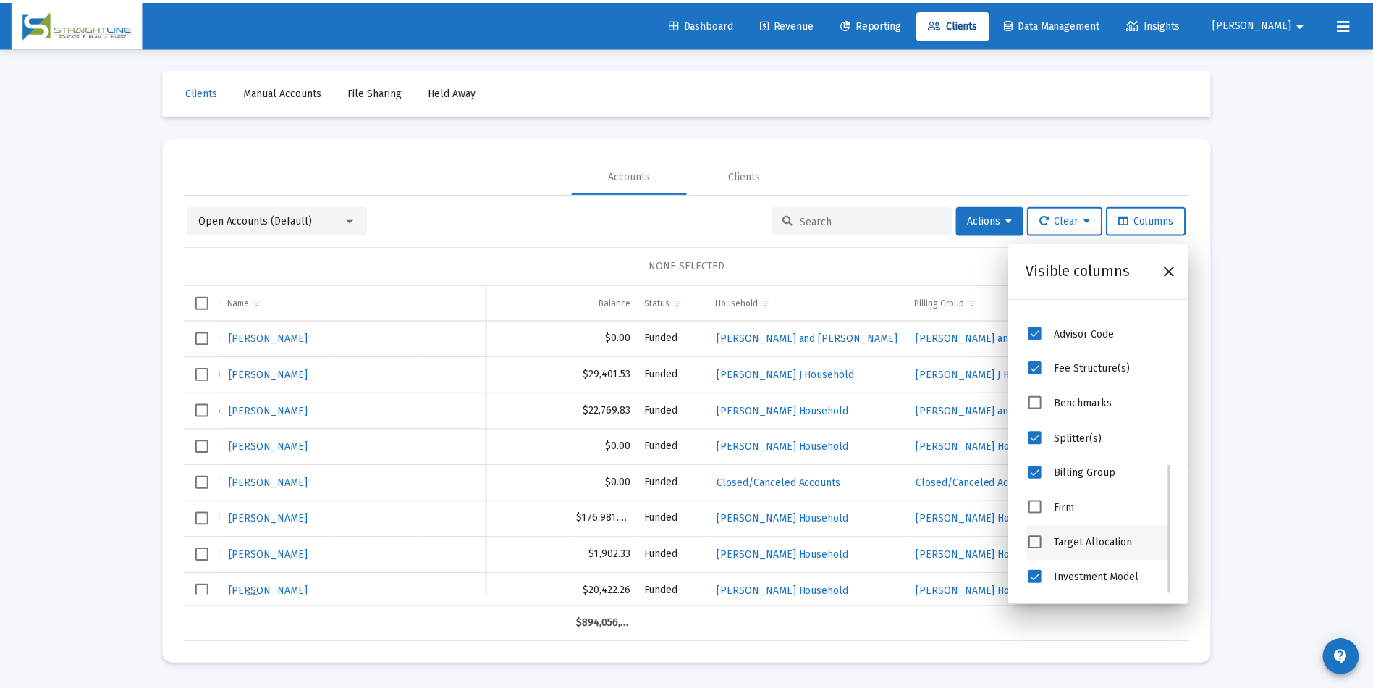
scroll to position [269, 0]
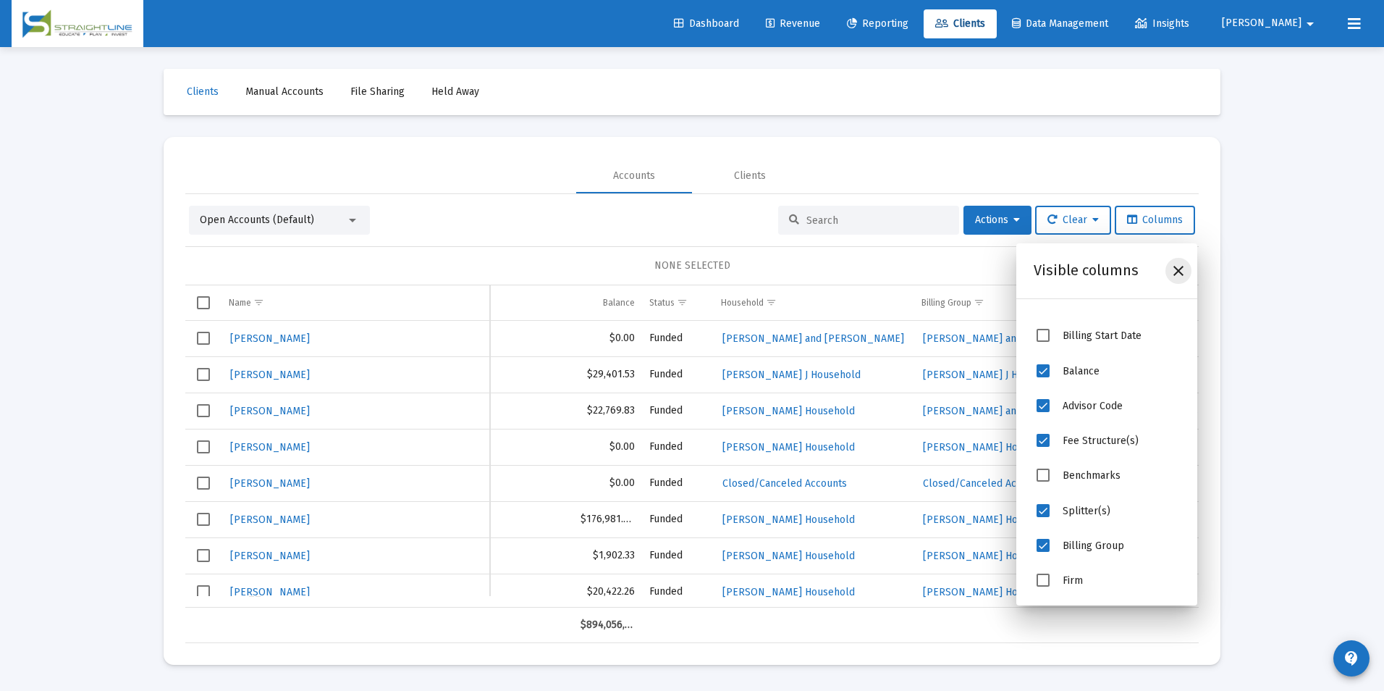
click at [1176, 272] on icon "Close" at bounding box center [1178, 270] width 17 height 17
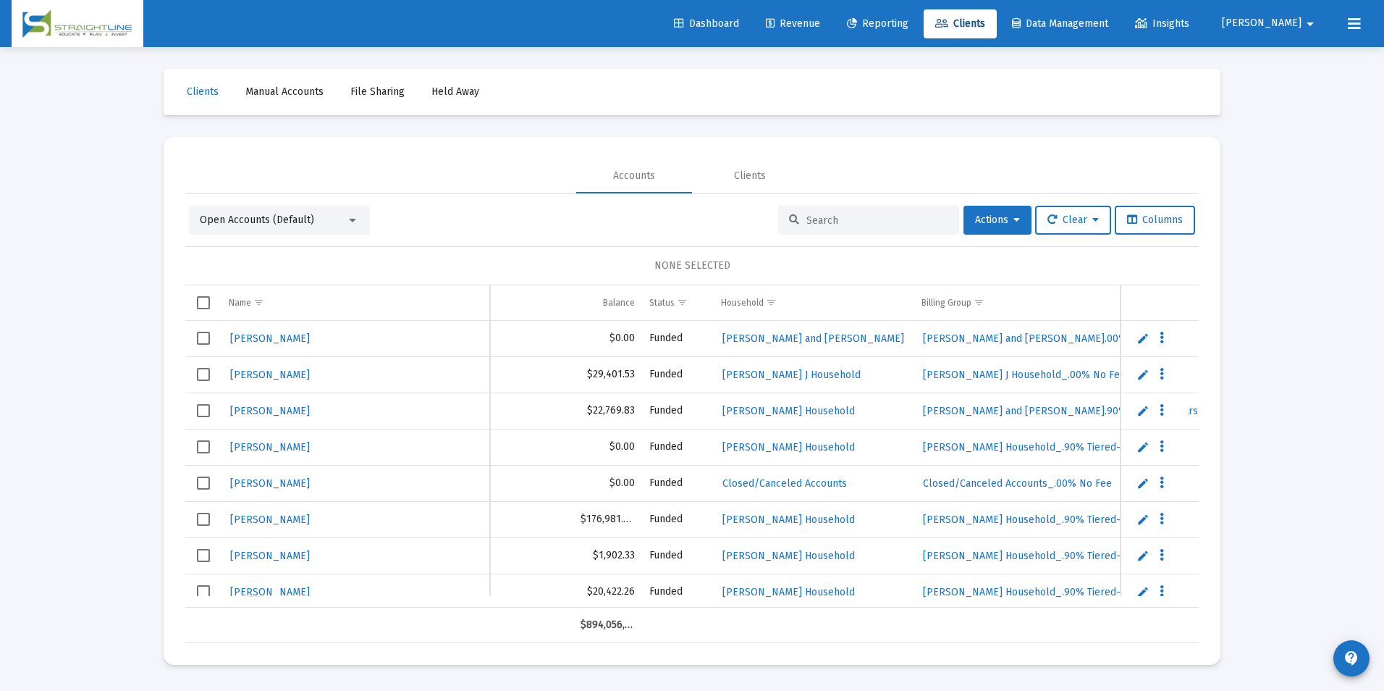
click at [322, 217] on div "Open Accounts (Default)" at bounding box center [273, 220] width 146 height 14
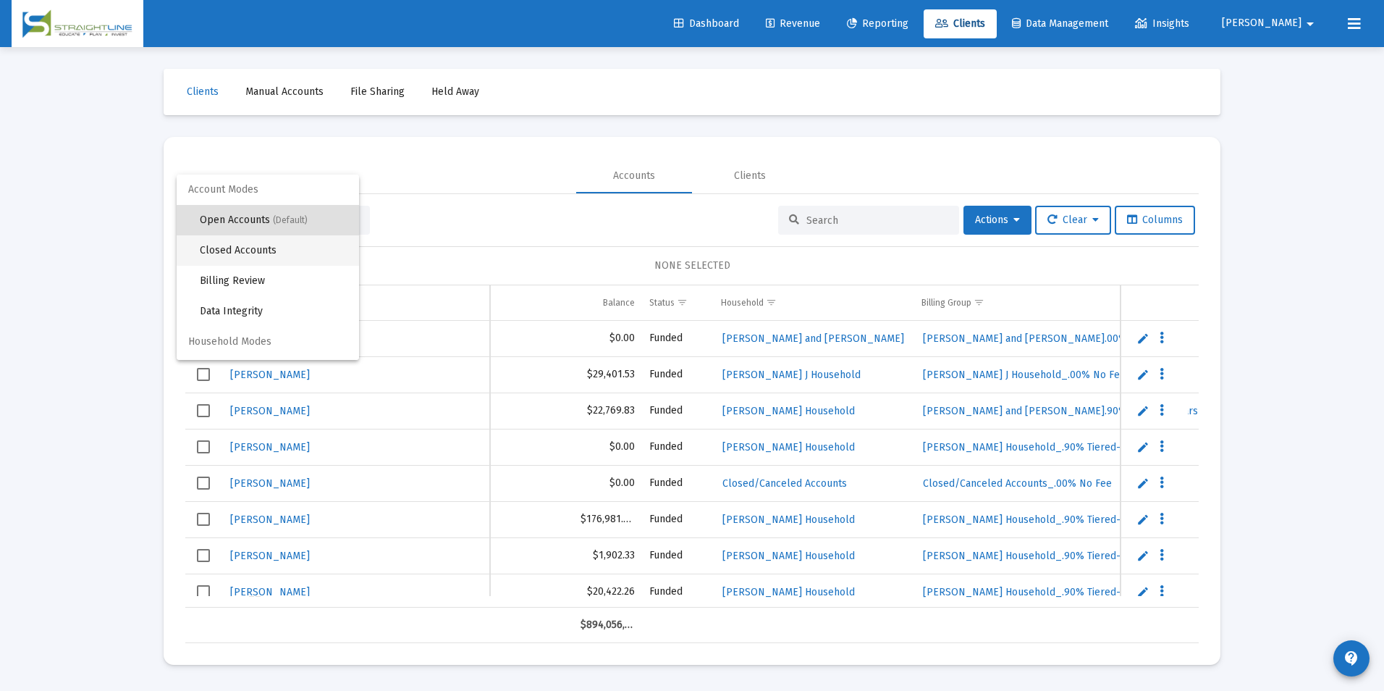
click at [295, 245] on span "Closed Accounts" at bounding box center [274, 250] width 148 height 30
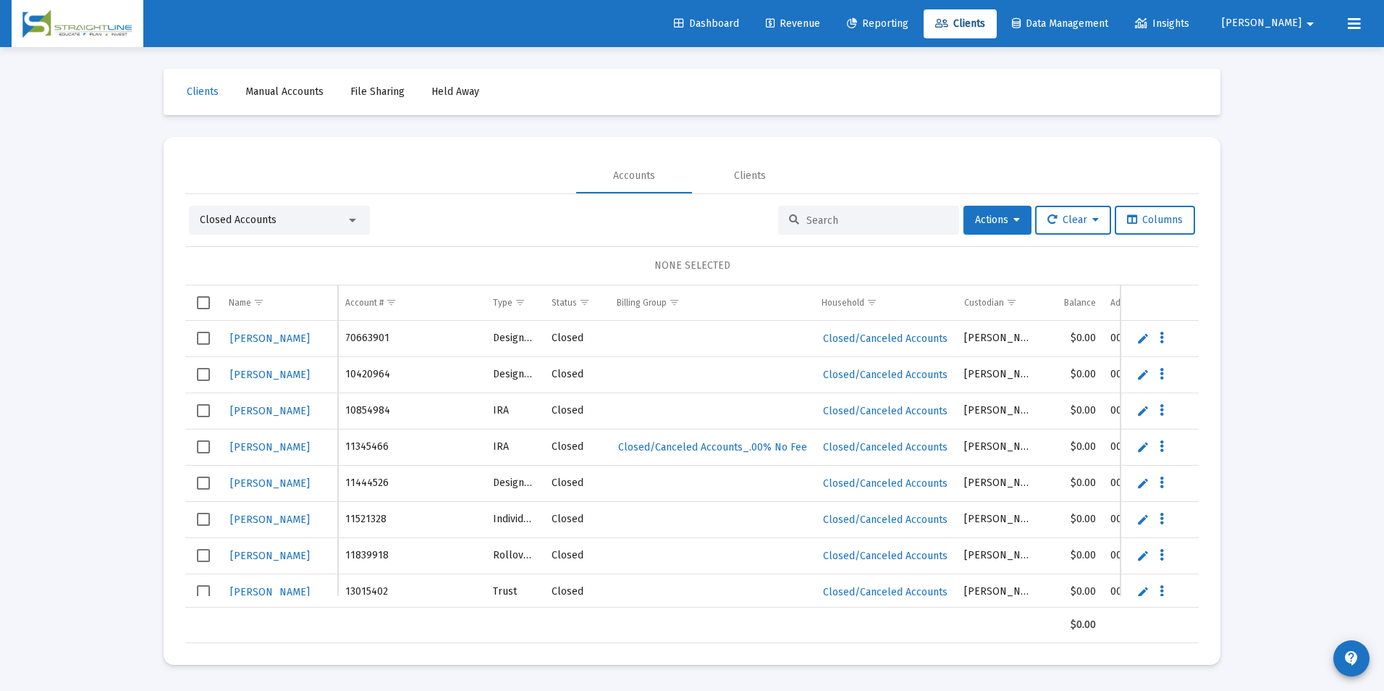
click at [288, 224] on div "Closed Accounts" at bounding box center [273, 220] width 146 height 14
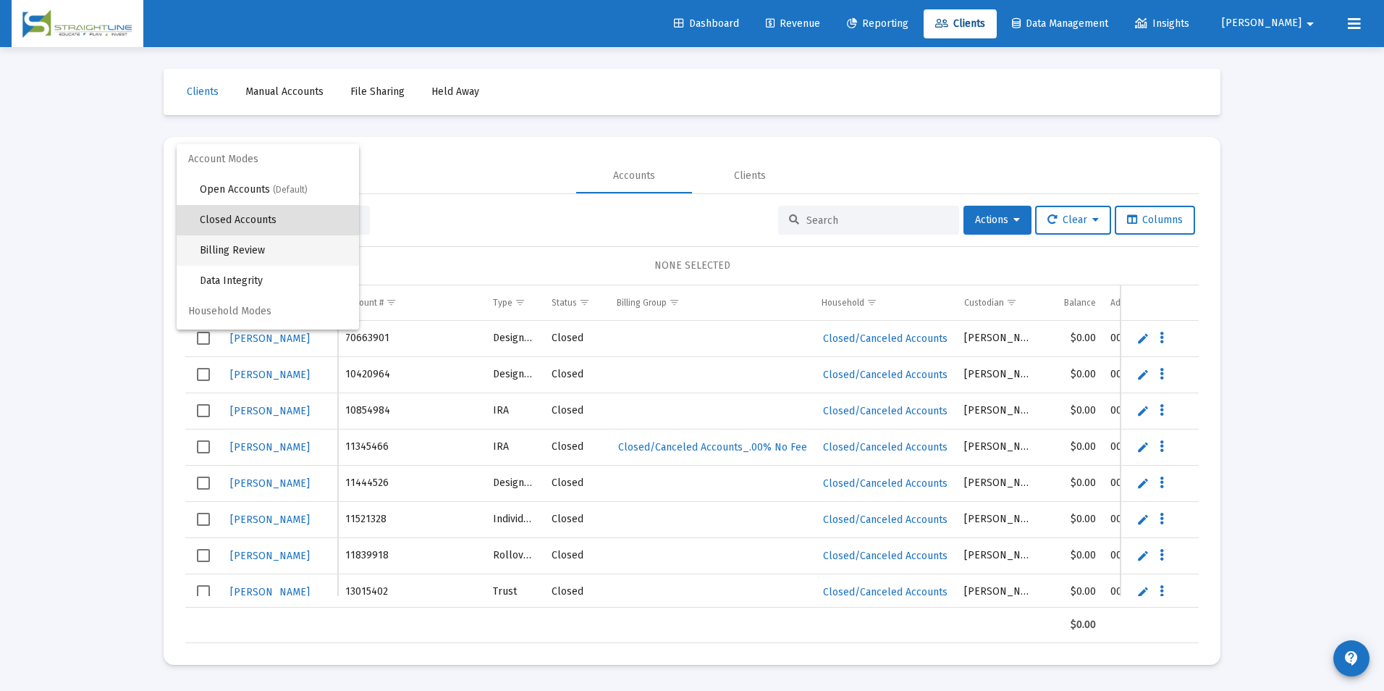
click at [267, 243] on span "Billing Review" at bounding box center [274, 250] width 148 height 30
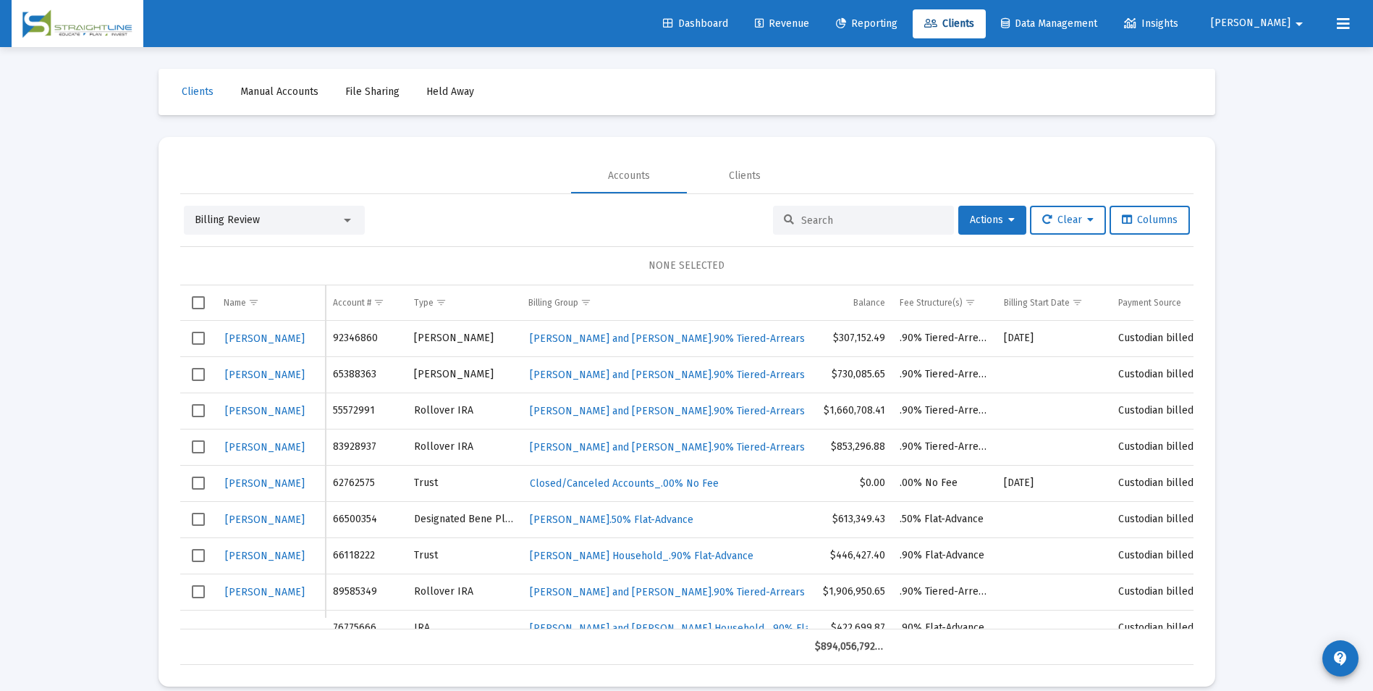
click at [671, 629] on td "Data grid" at bounding box center [664, 646] width 287 height 35
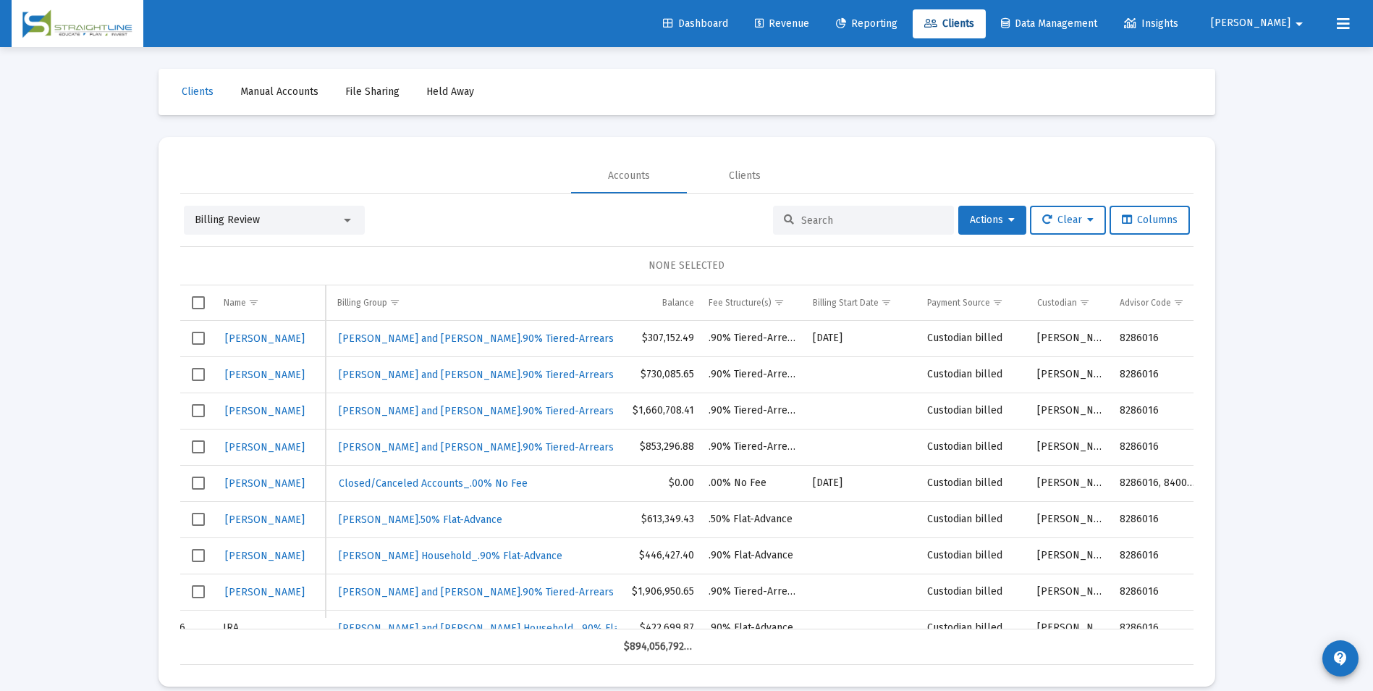
scroll to position [0, 227]
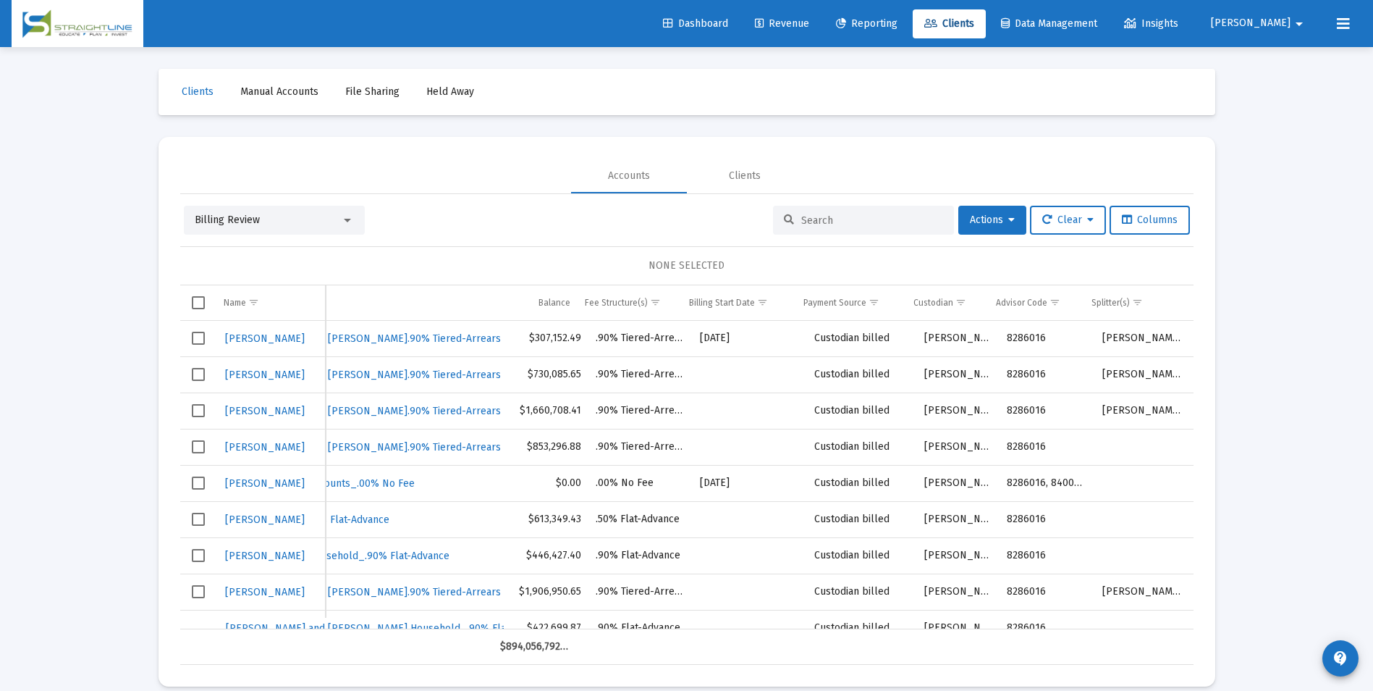
drag, startPoint x: 674, startPoint y: 623, endPoint x: 982, endPoint y: 620, distance: 308.4
click at [982, 620] on div "[PERSON_NAME] 92346860 [PERSON_NAME] [PERSON_NAME] and [PERSON_NAME].90% Tiered…" at bounding box center [687, 475] width 1014 height 308
click at [809, 29] on span "Revenue" at bounding box center [782, 23] width 54 height 12
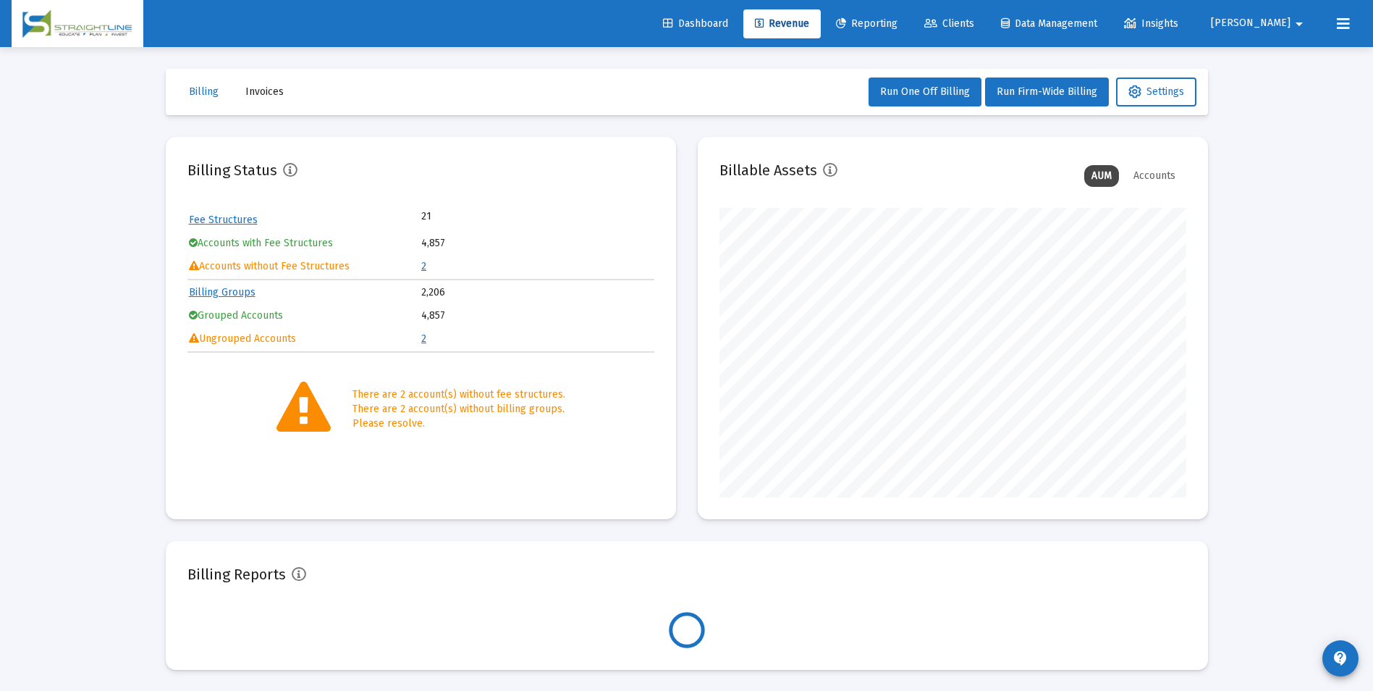
scroll to position [290, 467]
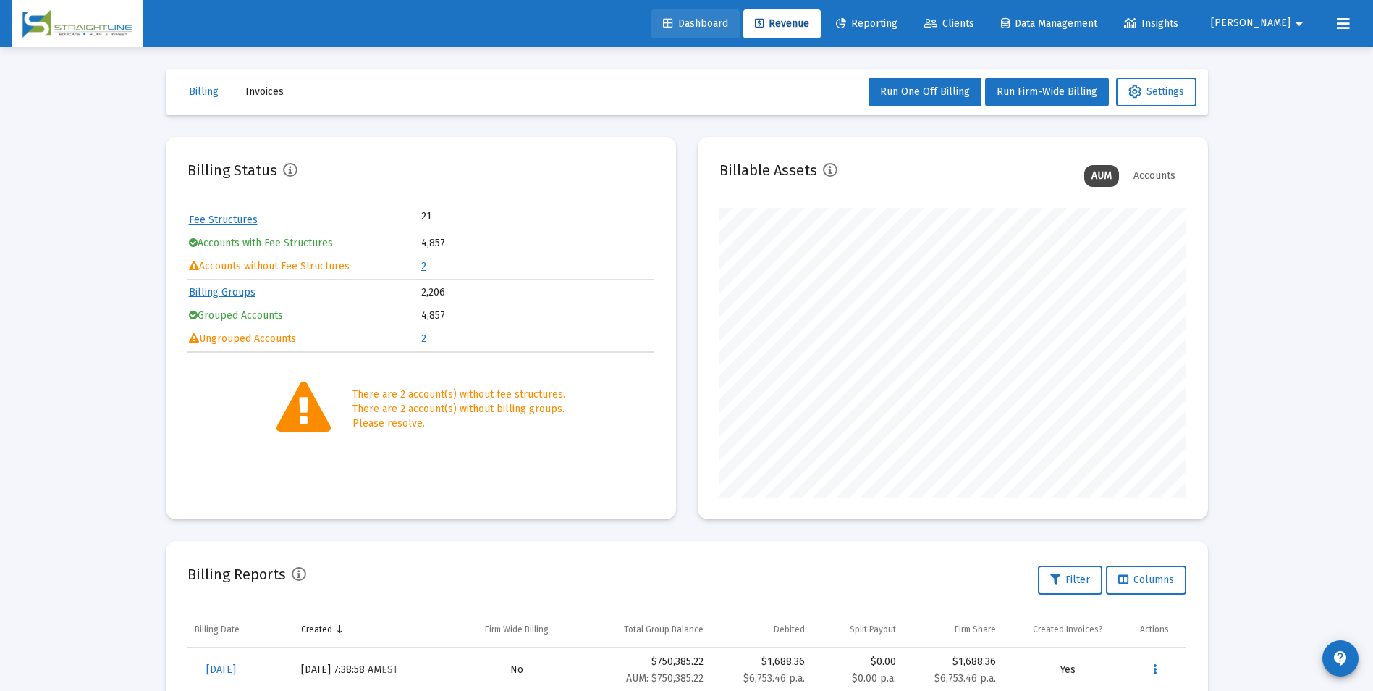
click at [735, 14] on link "Dashboard" at bounding box center [696, 23] width 88 height 29
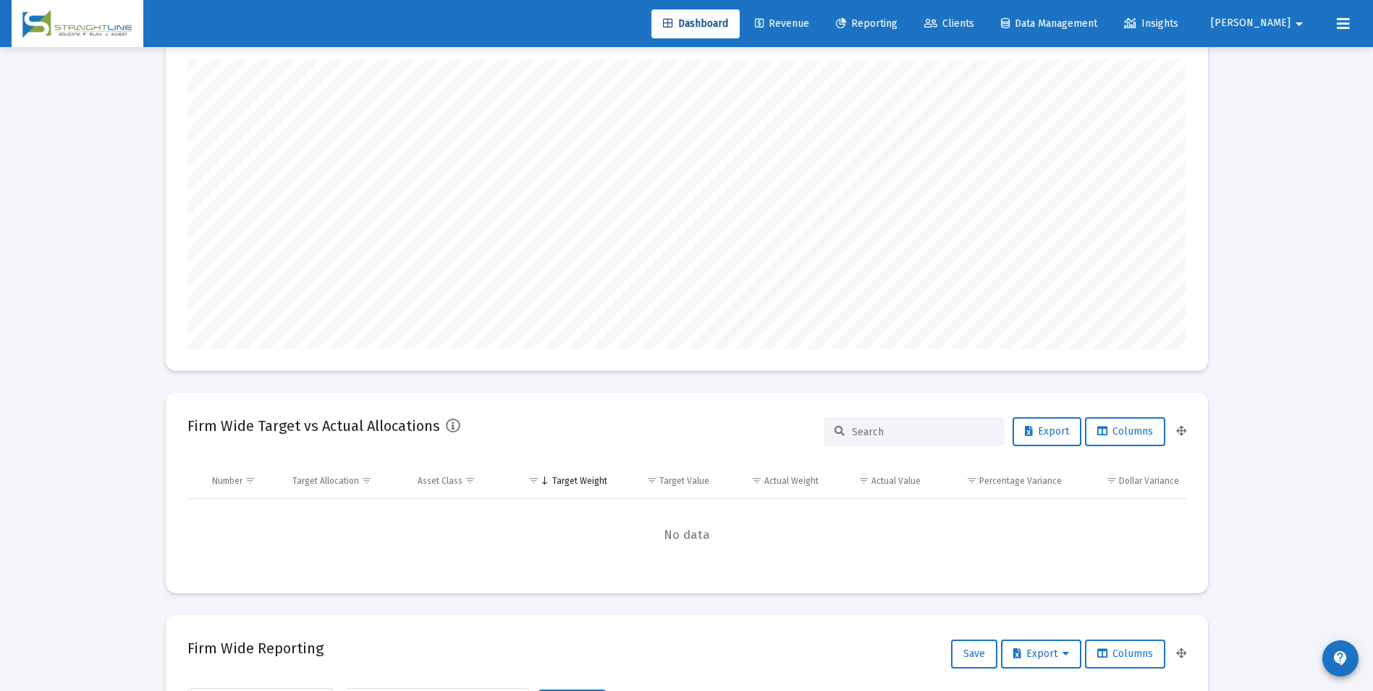
scroll to position [217, 0]
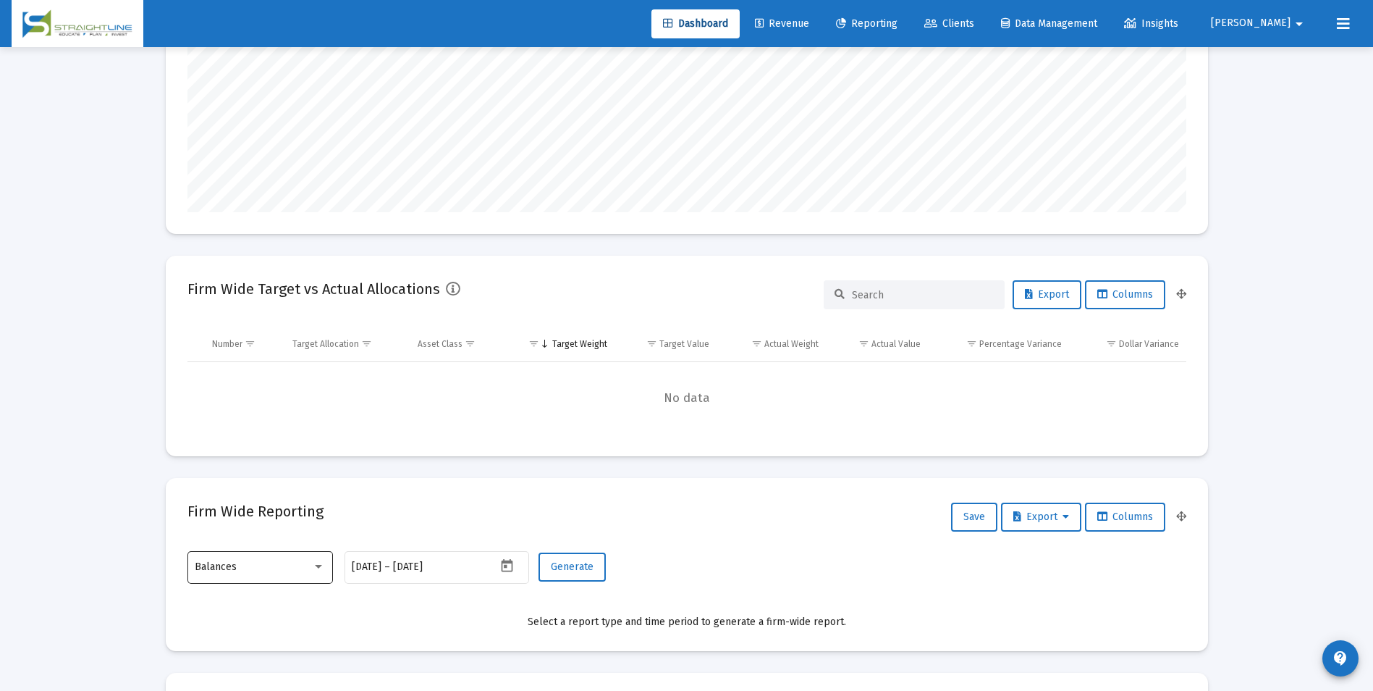
click at [258, 571] on div "Balances" at bounding box center [253, 567] width 117 height 12
click at [270, 466] on span "Transactions" at bounding box center [260, 475] width 130 height 30
click at [510, 569] on icon "Open calendar" at bounding box center [507, 565] width 15 height 15
click at [450, 386] on div "1" at bounding box center [452, 388] width 26 height 26
type input "[DATE]"
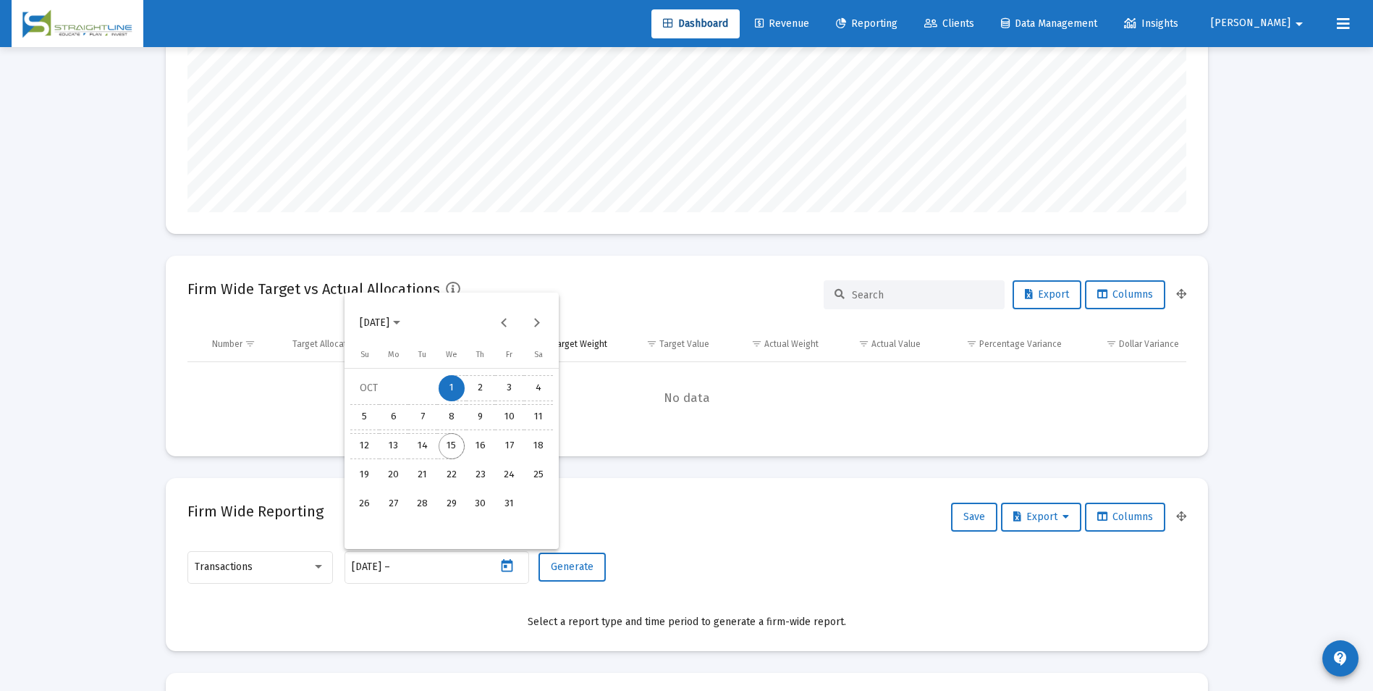
click at [447, 441] on div "15" at bounding box center [452, 446] width 26 height 26
type input "[DATE]"
click at [559, 566] on span "Generate" at bounding box center [572, 566] width 43 height 12
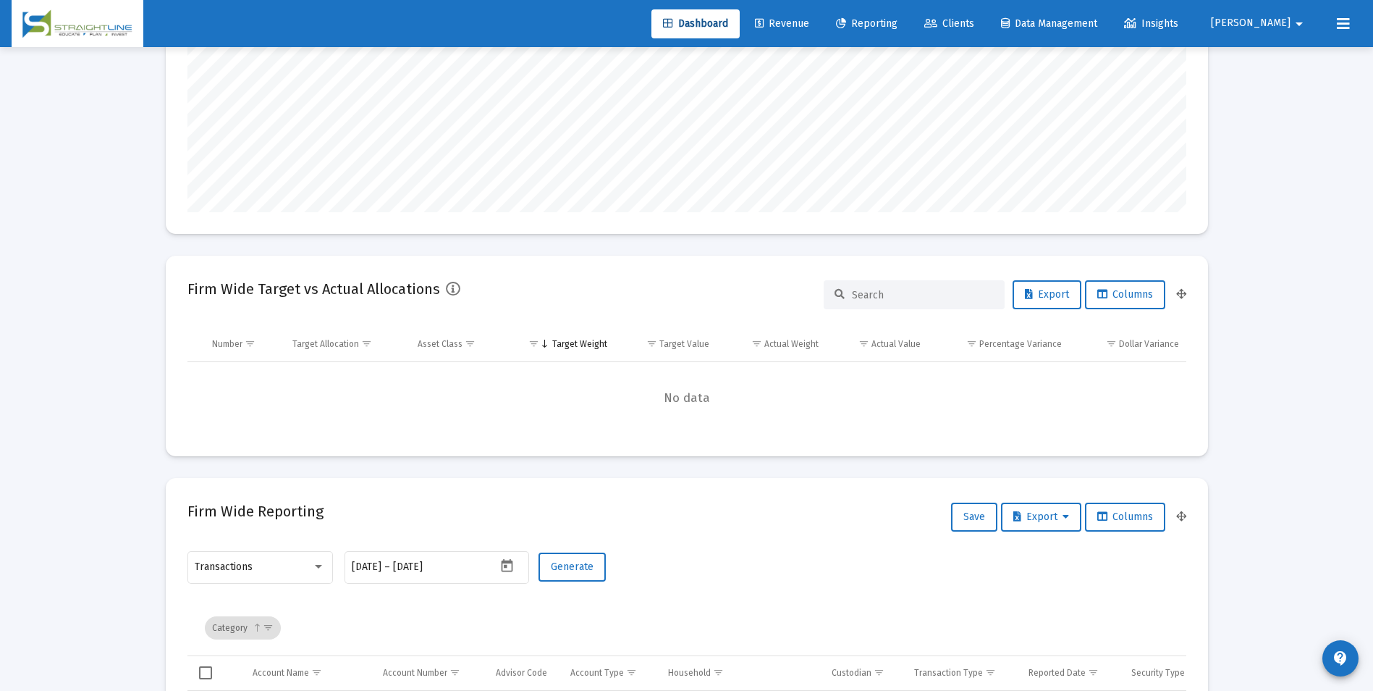
scroll to position [434, 0]
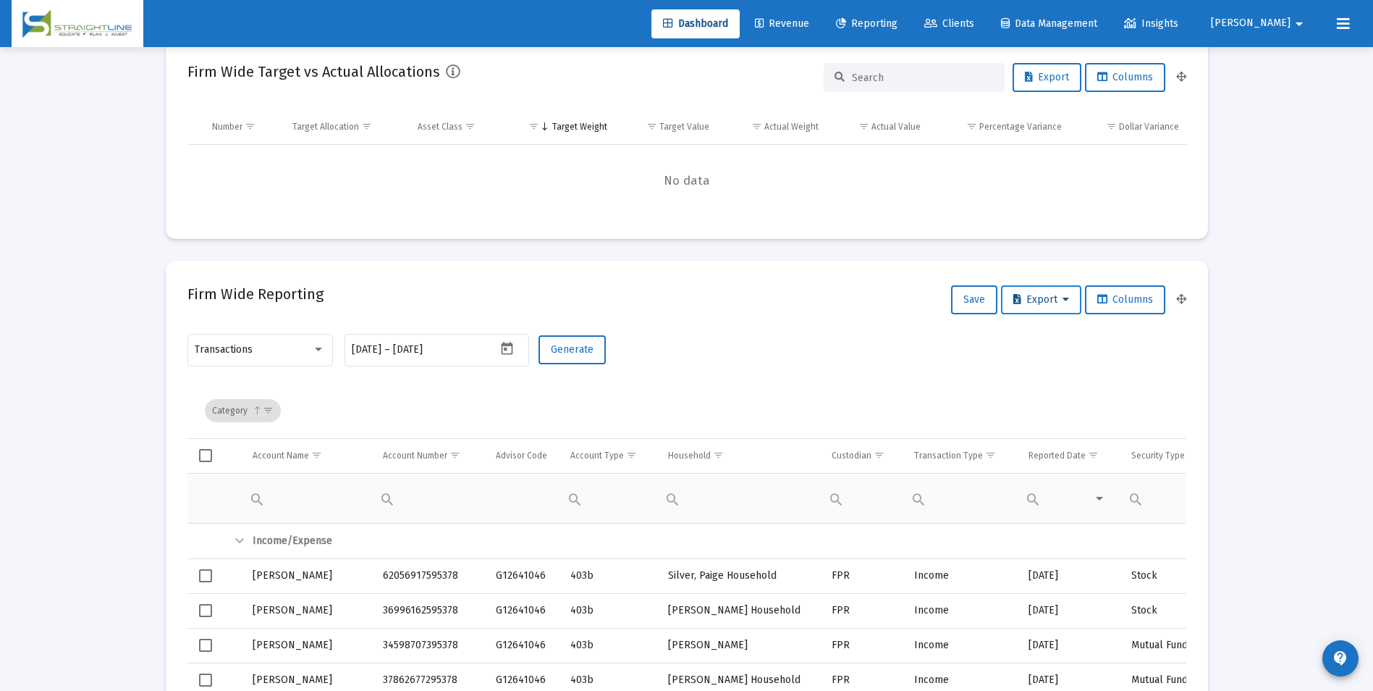
click at [1032, 308] on button "Export" at bounding box center [1041, 299] width 80 height 29
click at [1051, 337] on button "Export All Rows" at bounding box center [1044, 337] width 98 height 35
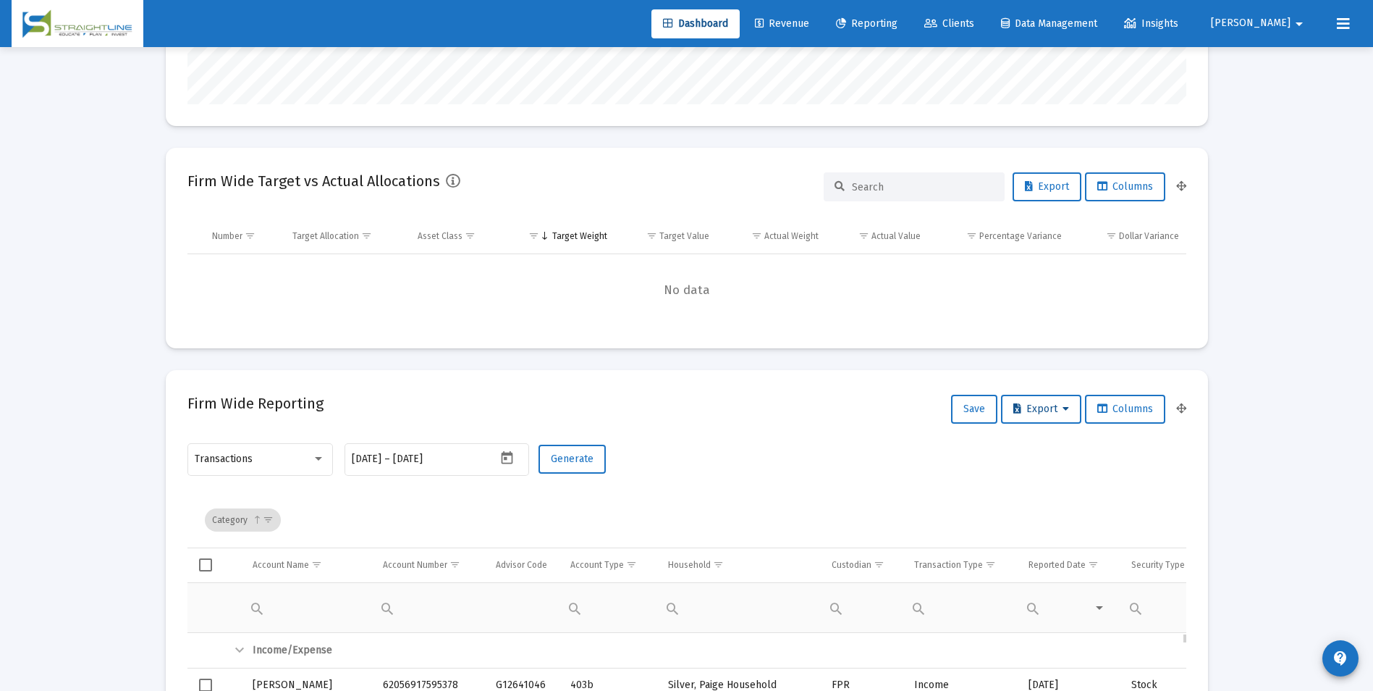
scroll to position [290, 0]
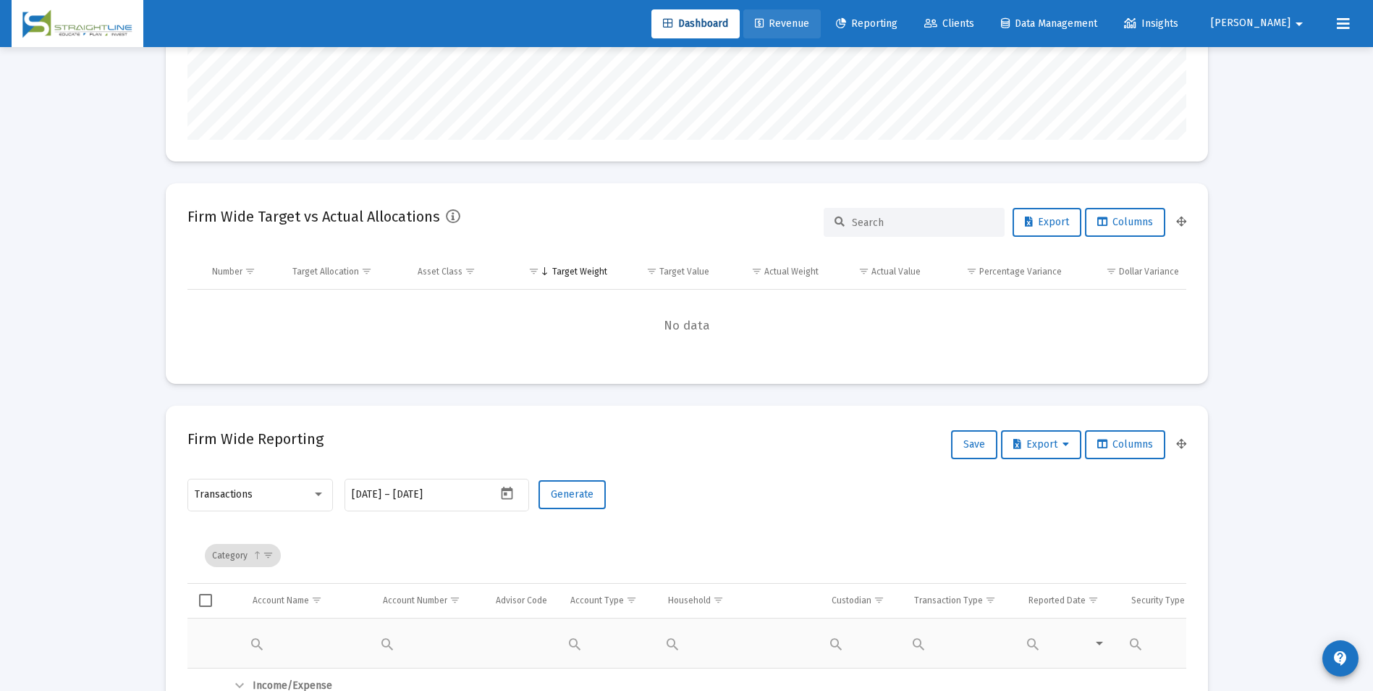
click at [820, 35] on link "Revenue" at bounding box center [782, 23] width 77 height 29
